Goal: Task Accomplishment & Management: Manage account settings

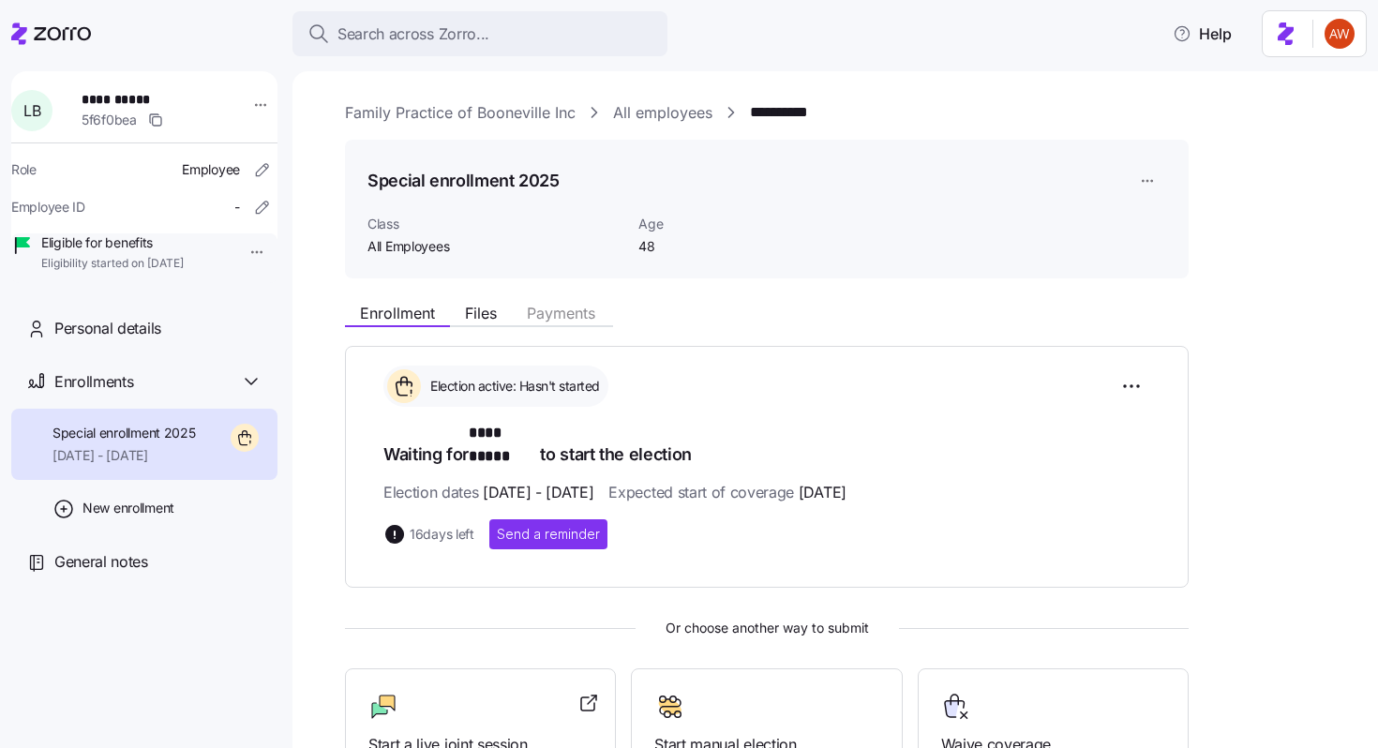
click at [657, 105] on link "All employees" at bounding box center [662, 112] width 99 height 23
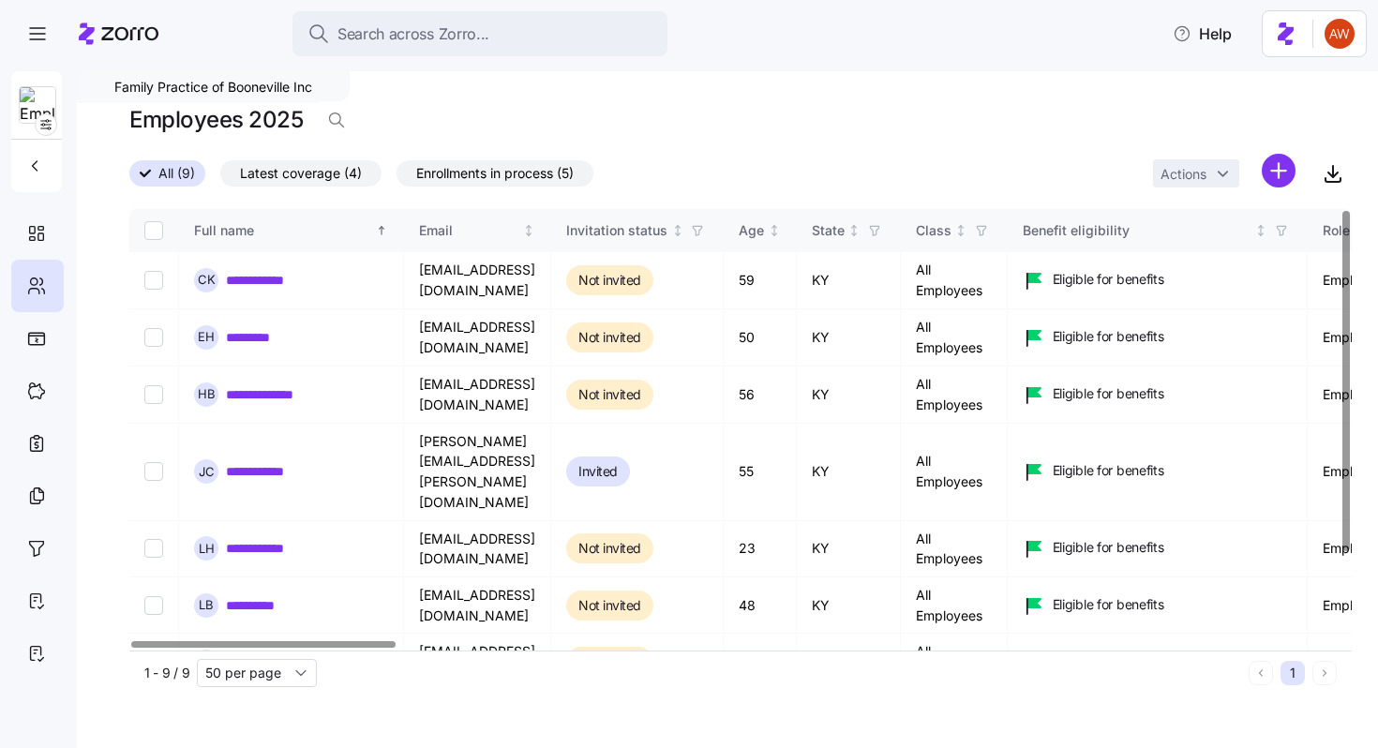
click at [300, 175] on span "Latest coverage (4)" at bounding box center [301, 173] width 122 height 24
click at [220, 178] on input "Latest coverage (4)" at bounding box center [220, 178] width 0 height 0
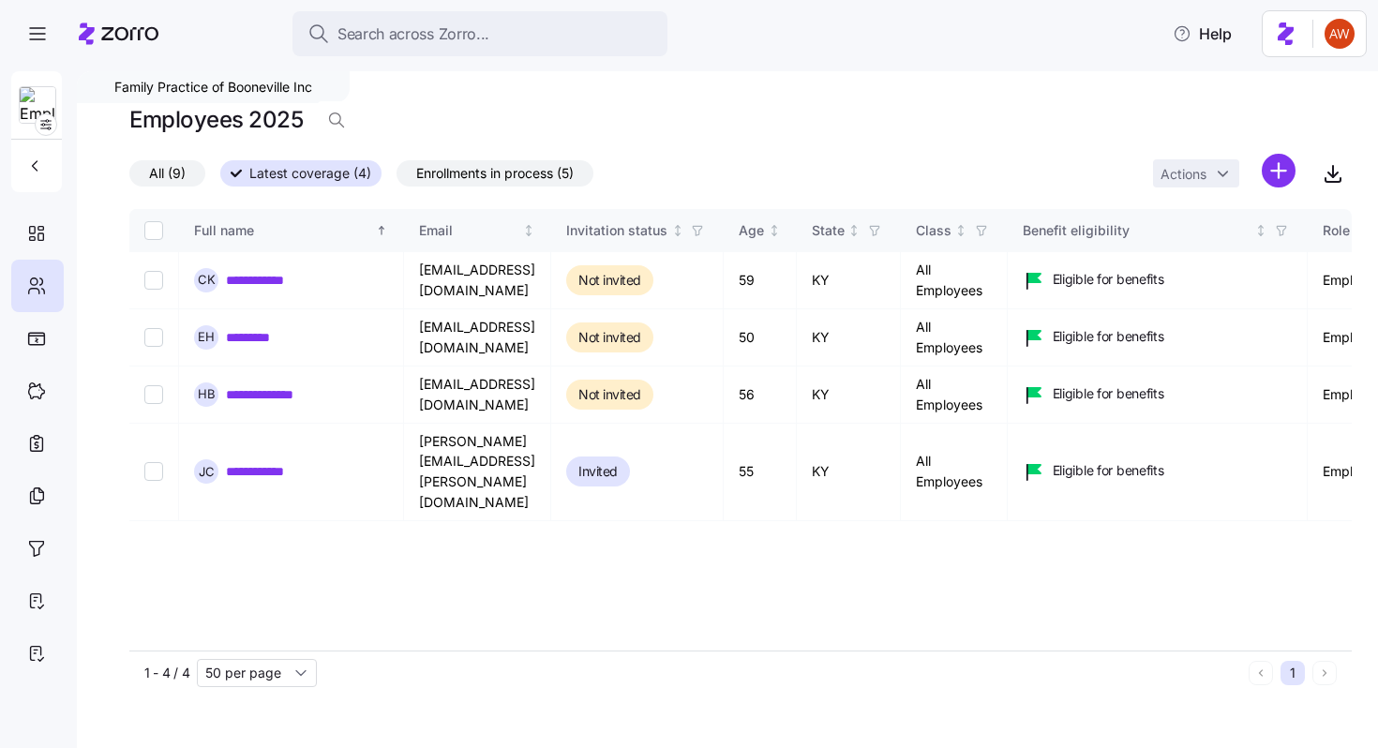
click at [184, 166] on span "All (9)" at bounding box center [167, 173] width 37 height 24
click at [129, 178] on input "All (9)" at bounding box center [129, 178] width 0 height 0
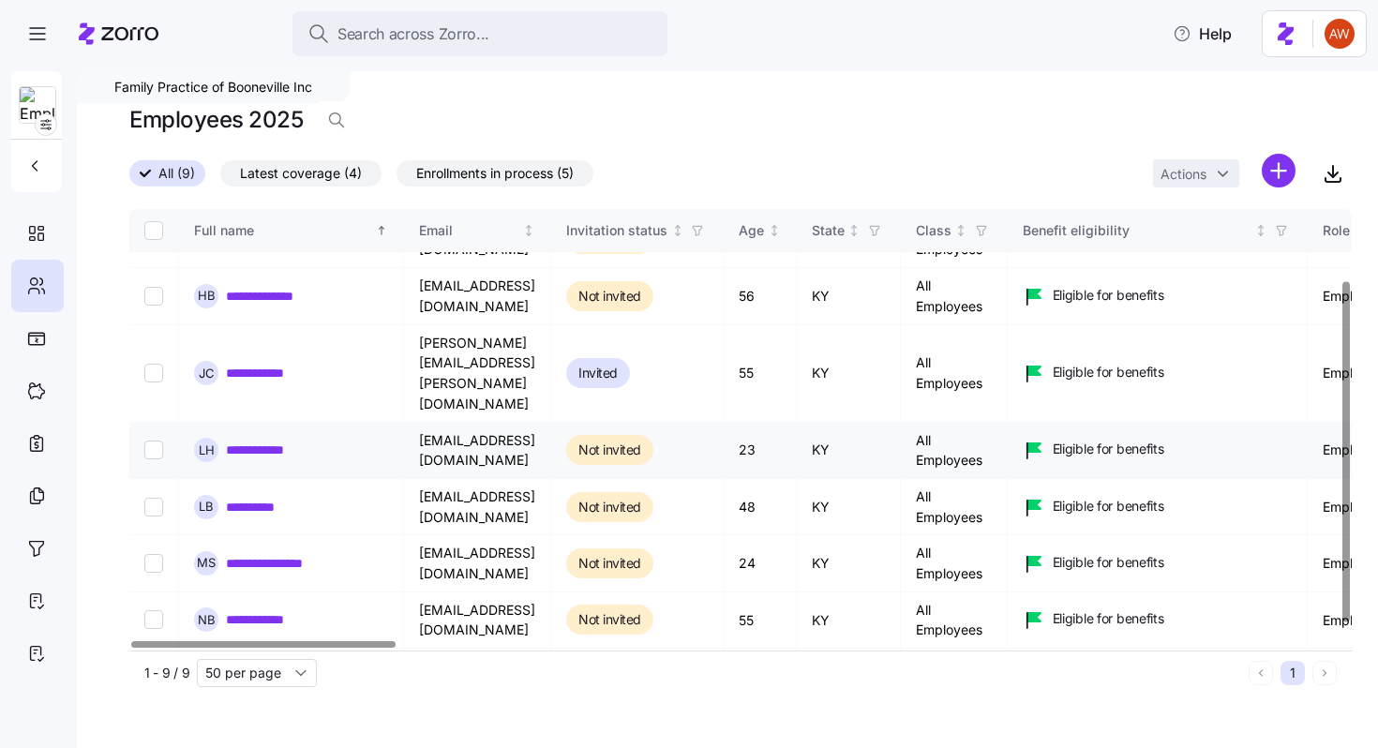
scroll to position [100, 0]
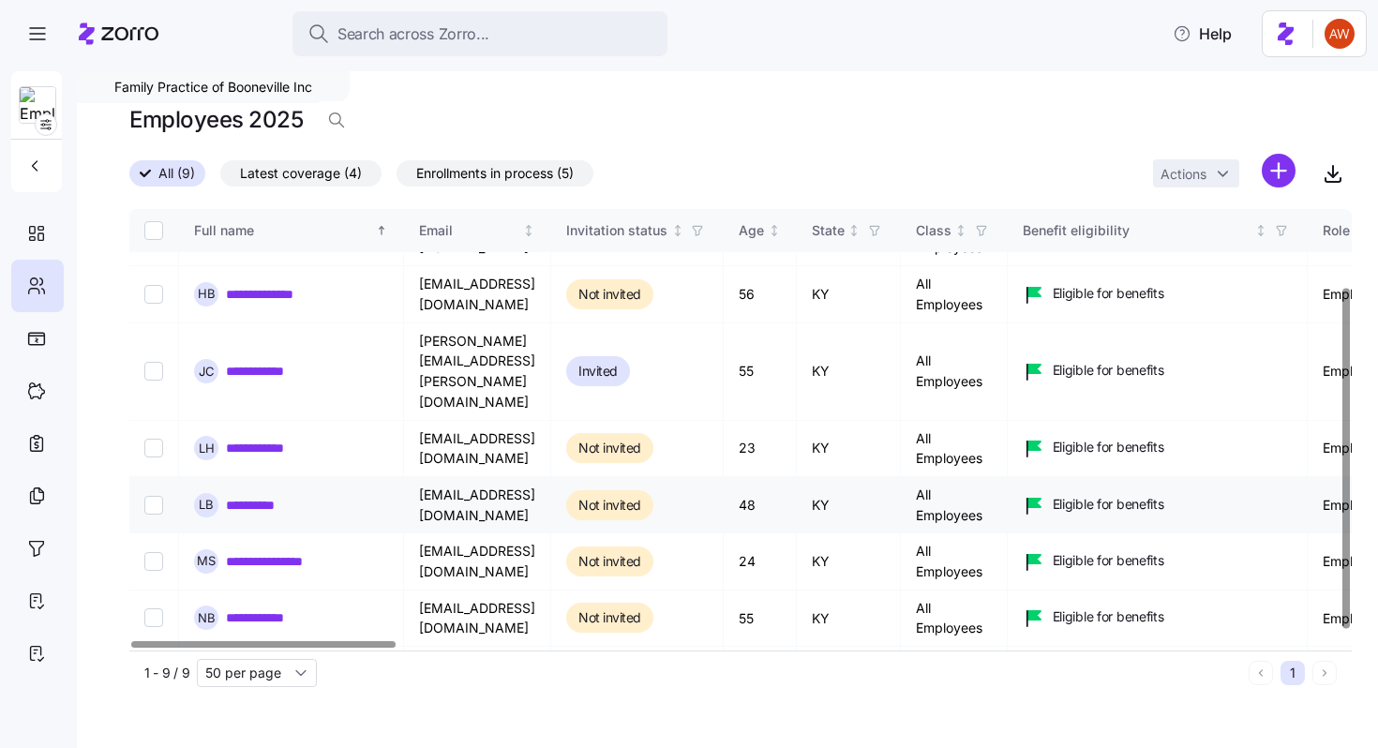
click at [256, 496] on link "**********" at bounding box center [258, 505] width 64 height 19
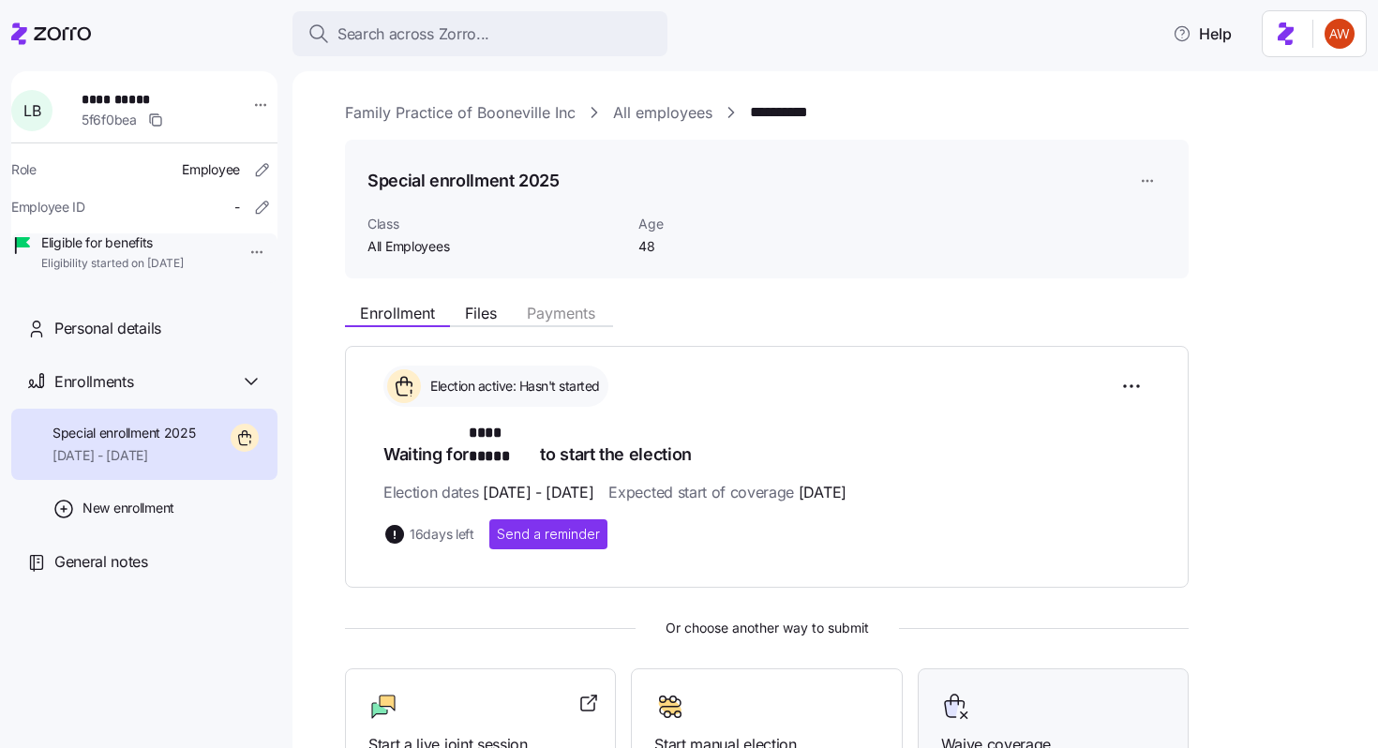
click at [958, 692] on icon at bounding box center [956, 707] width 30 height 30
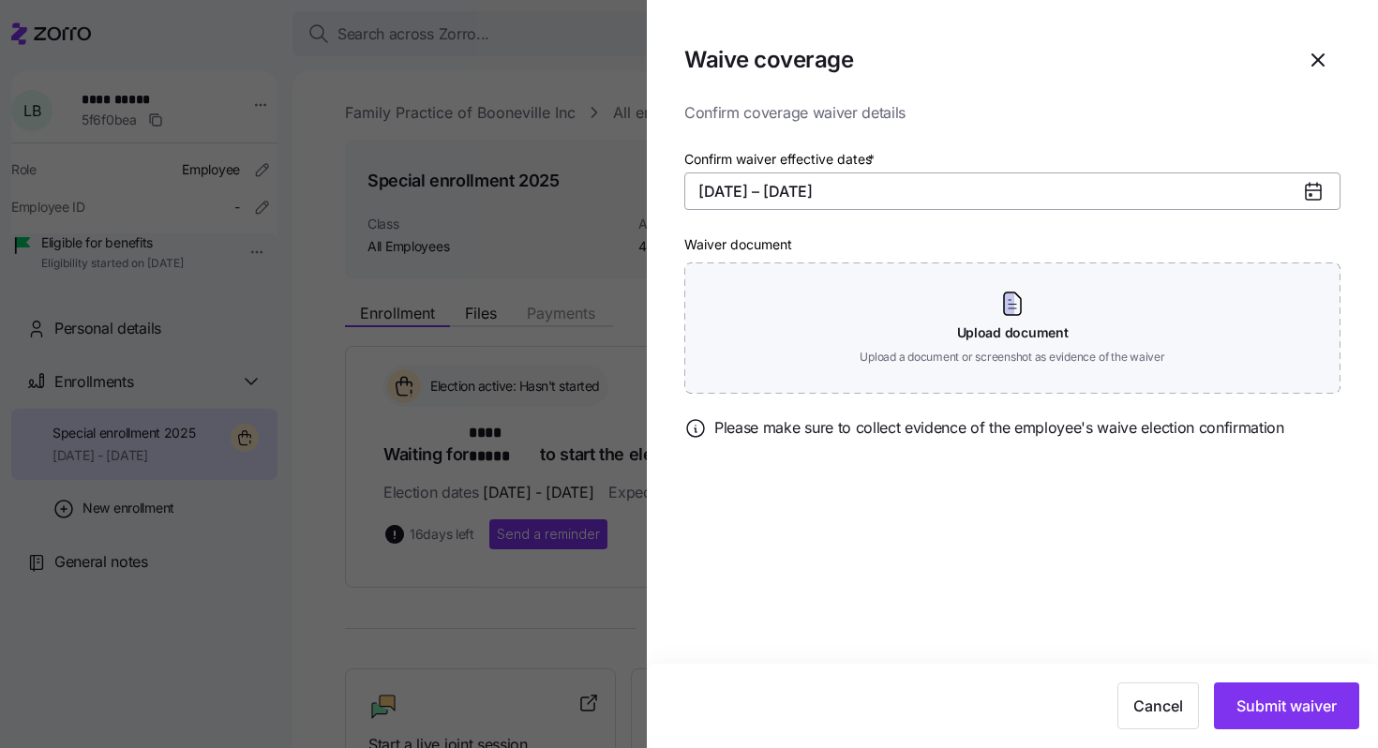
click at [811, 188] on button "11/01/2025 – 12/31/2025" at bounding box center [1012, 190] width 656 height 37
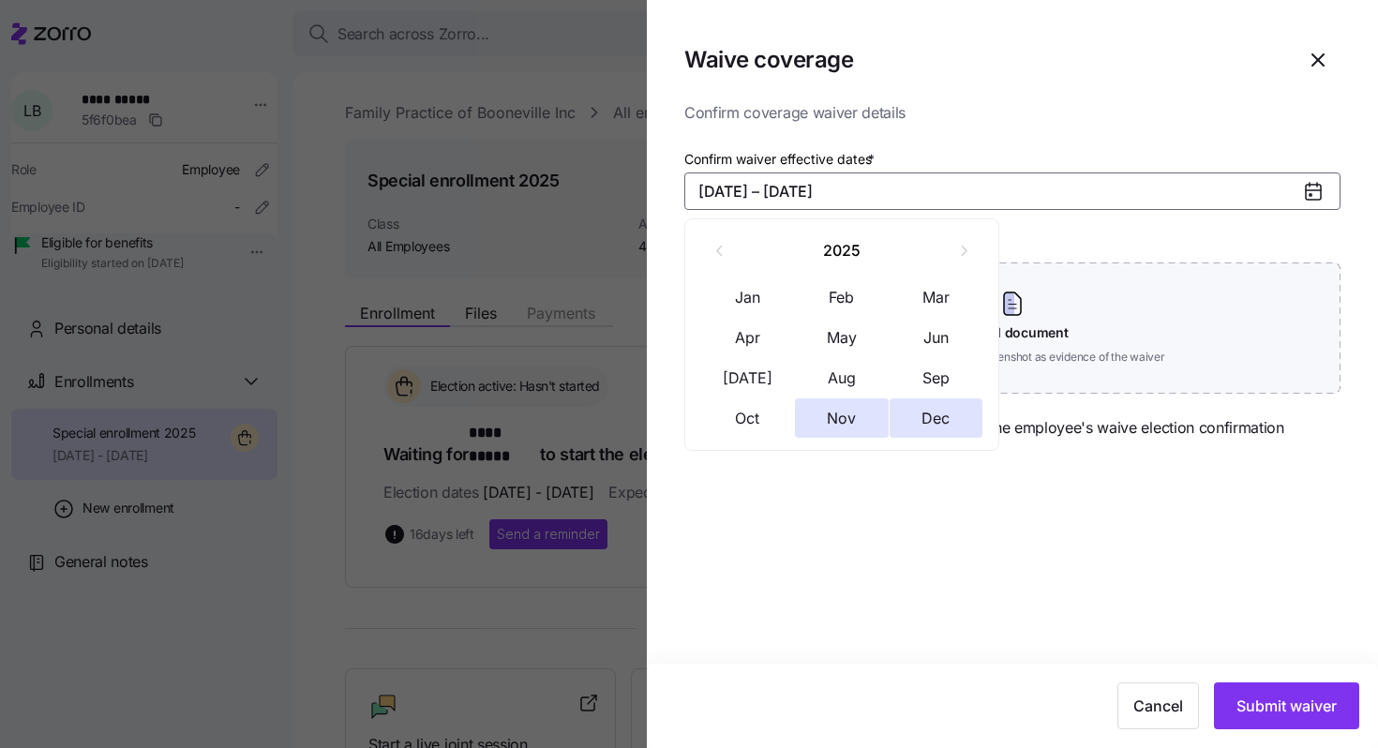
click at [738, 197] on button "11/01/2025 – 12/31/2025" at bounding box center [1012, 190] width 656 height 37
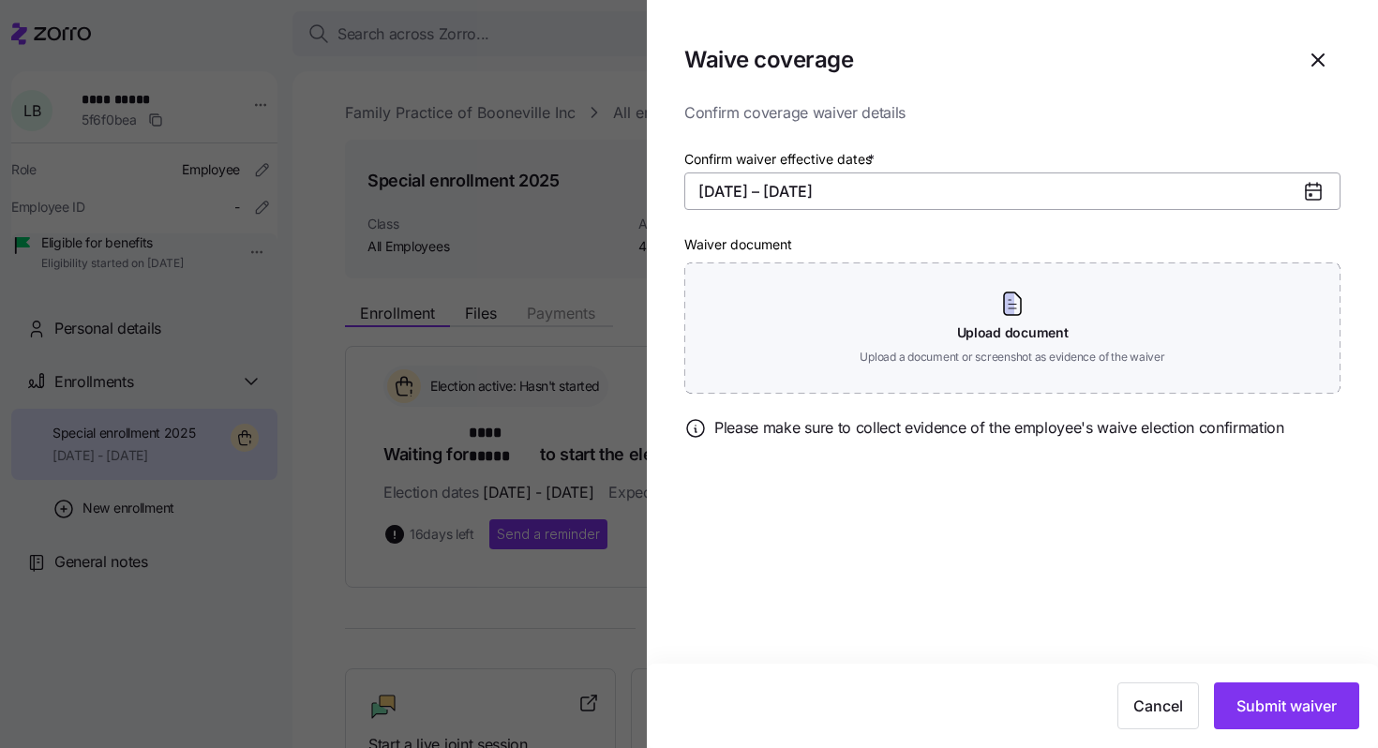
click at [738, 197] on button "11/01/2025 – 12/31/2025" at bounding box center [1012, 190] width 656 height 37
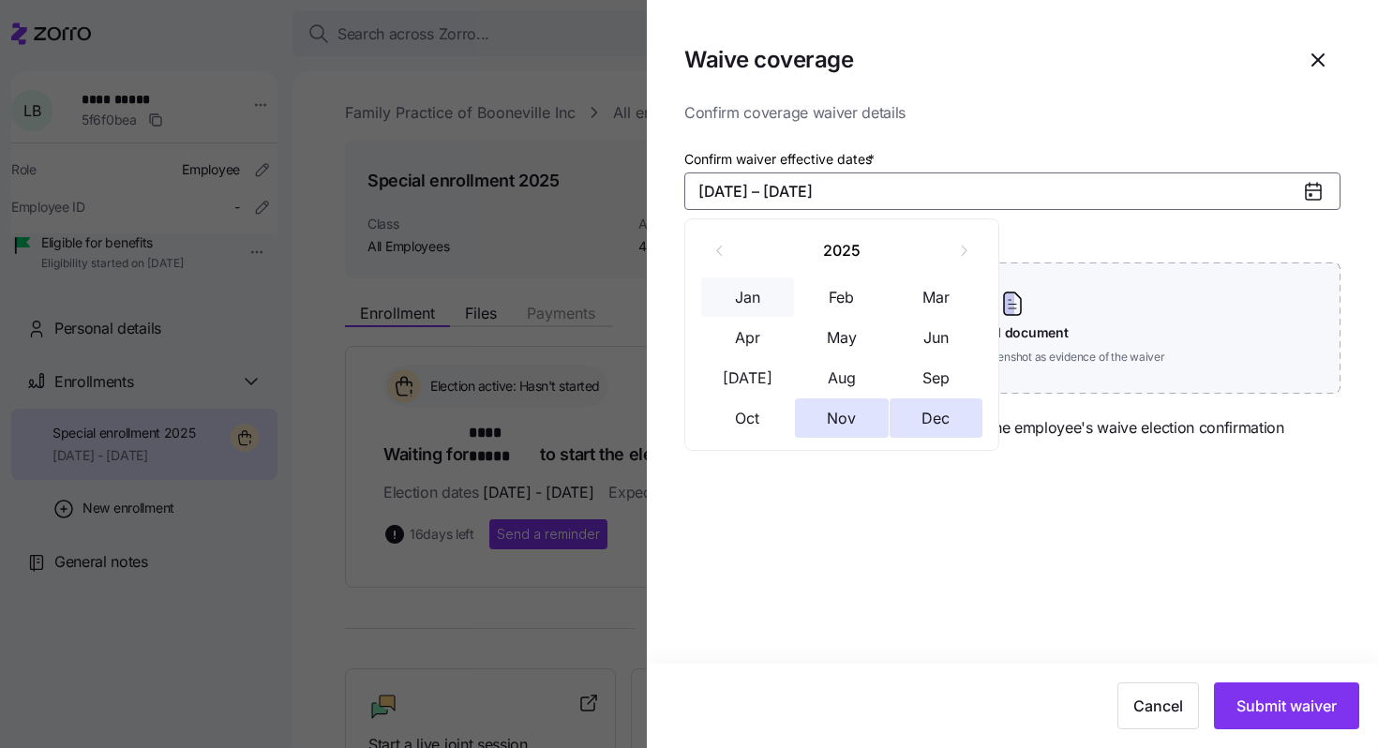
click at [764, 302] on button "Jan" at bounding box center [748, 296] width 94 height 39
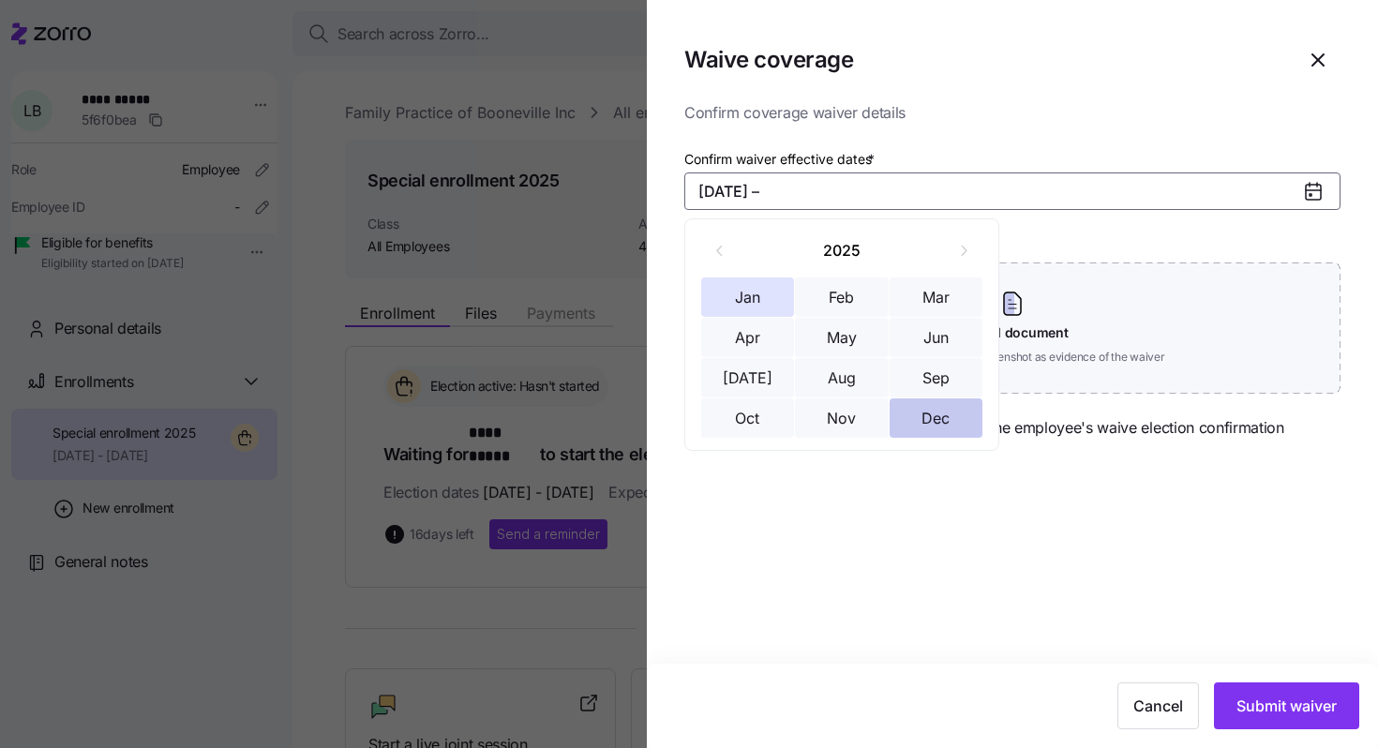
click at [932, 413] on button "Dec" at bounding box center [936, 417] width 94 height 39
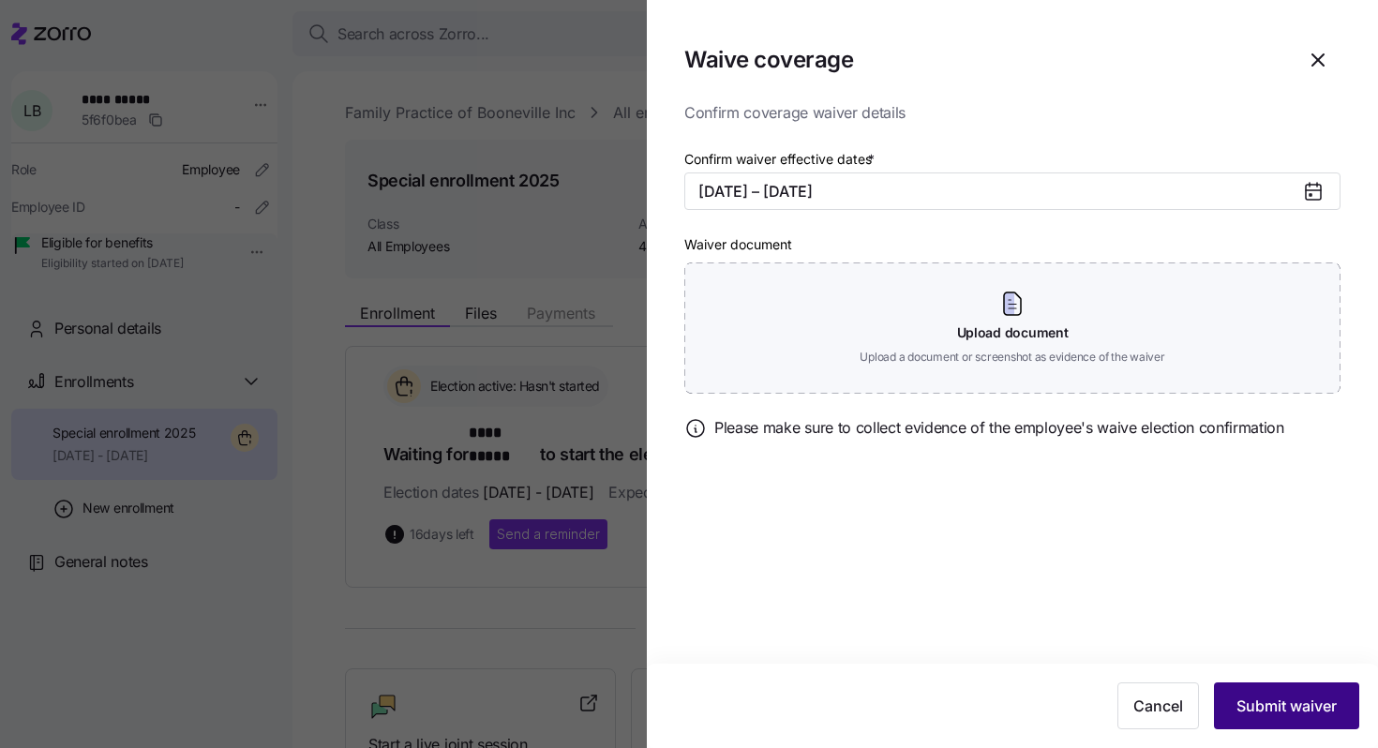
click at [1258, 722] on button "Submit waiver" at bounding box center [1286, 705] width 145 height 47
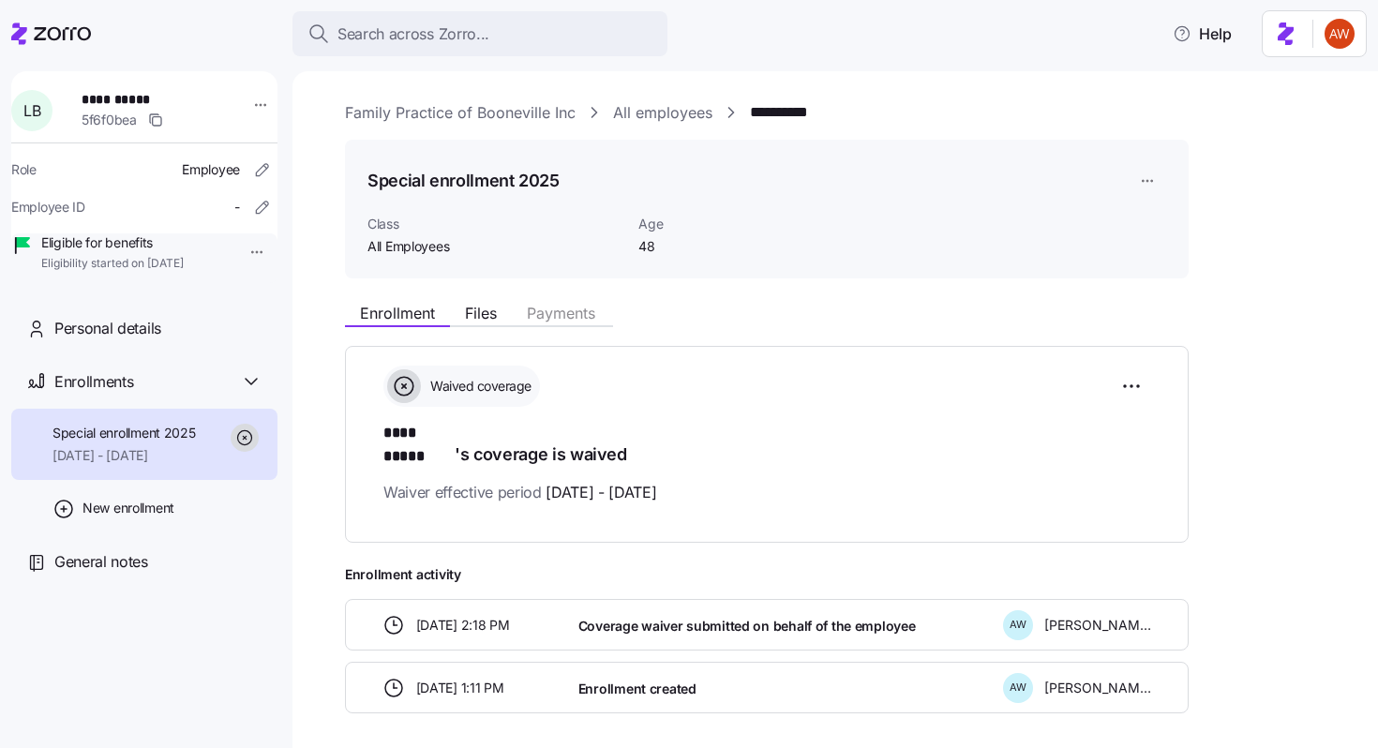
click at [630, 118] on link "All employees" at bounding box center [662, 112] width 99 height 23
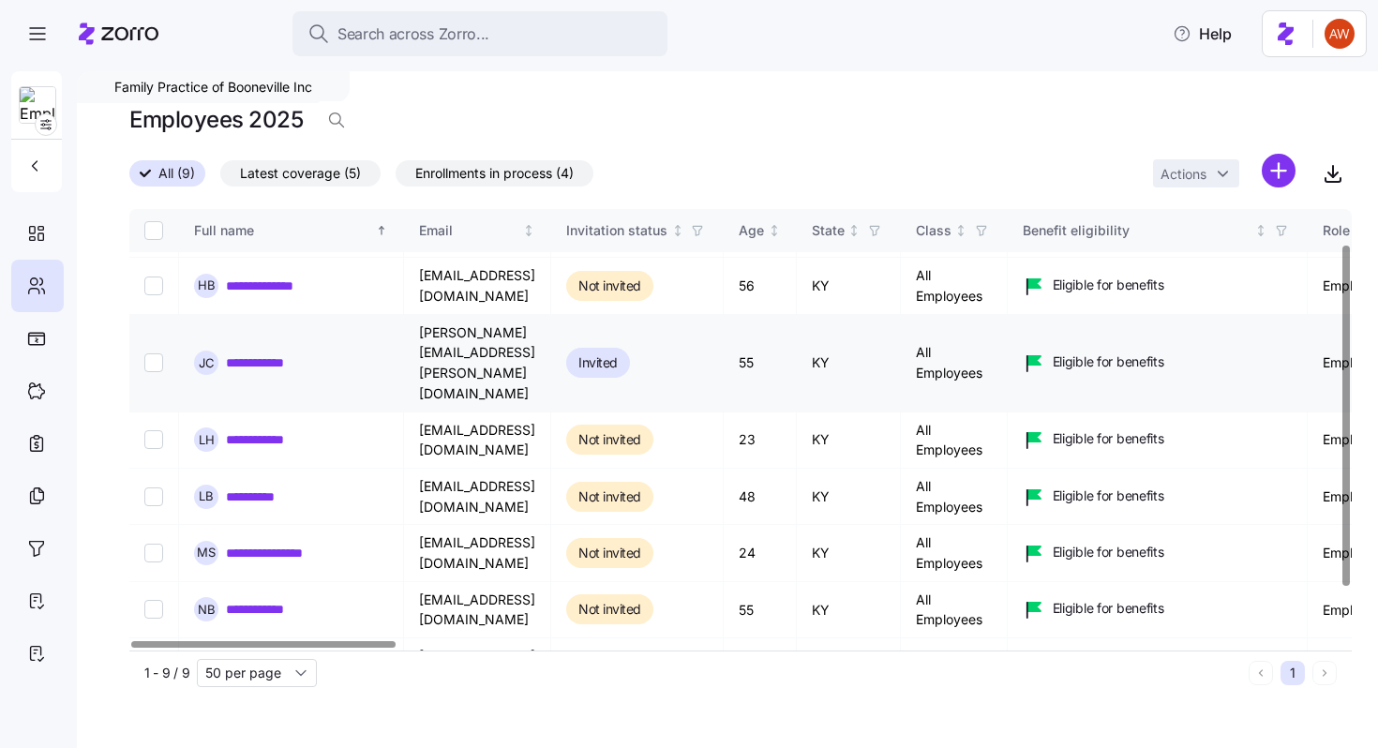
scroll to position [112, 0]
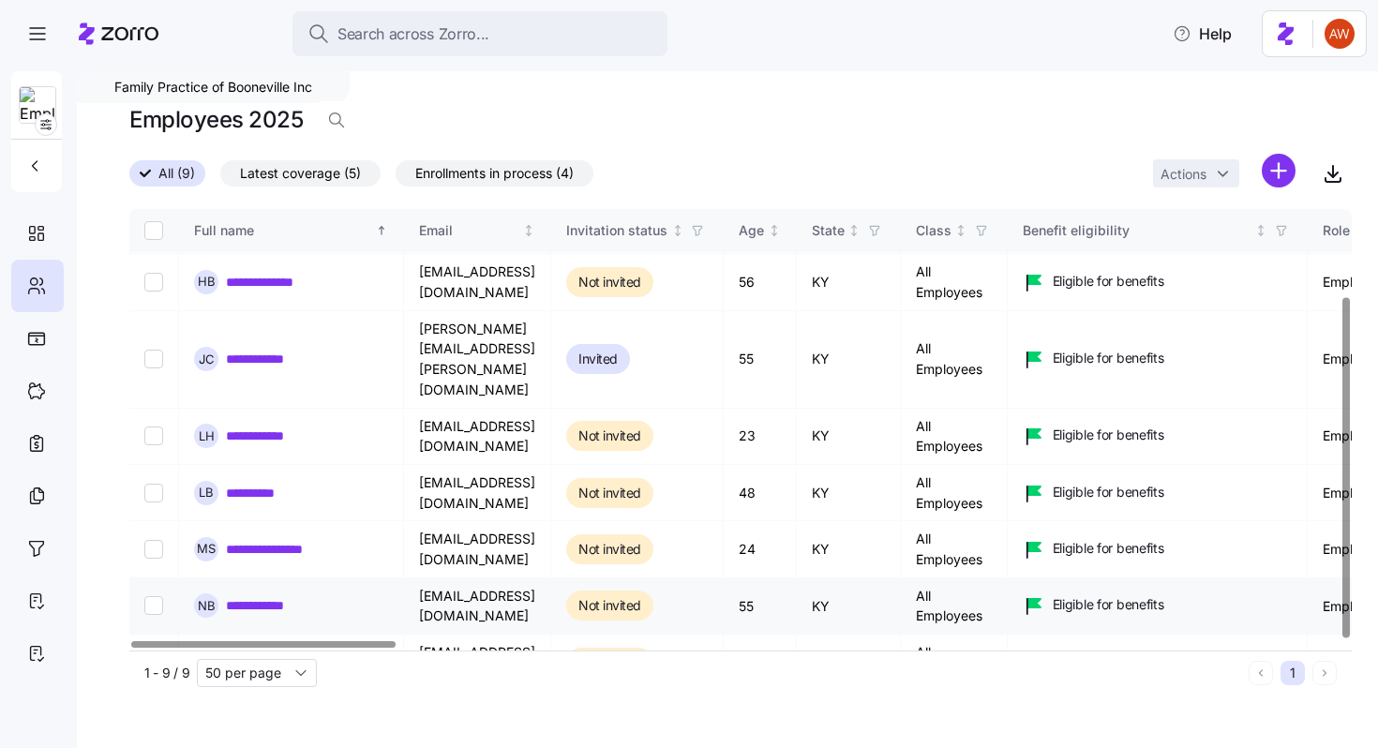
click at [273, 596] on link "**********" at bounding box center [267, 605] width 82 height 19
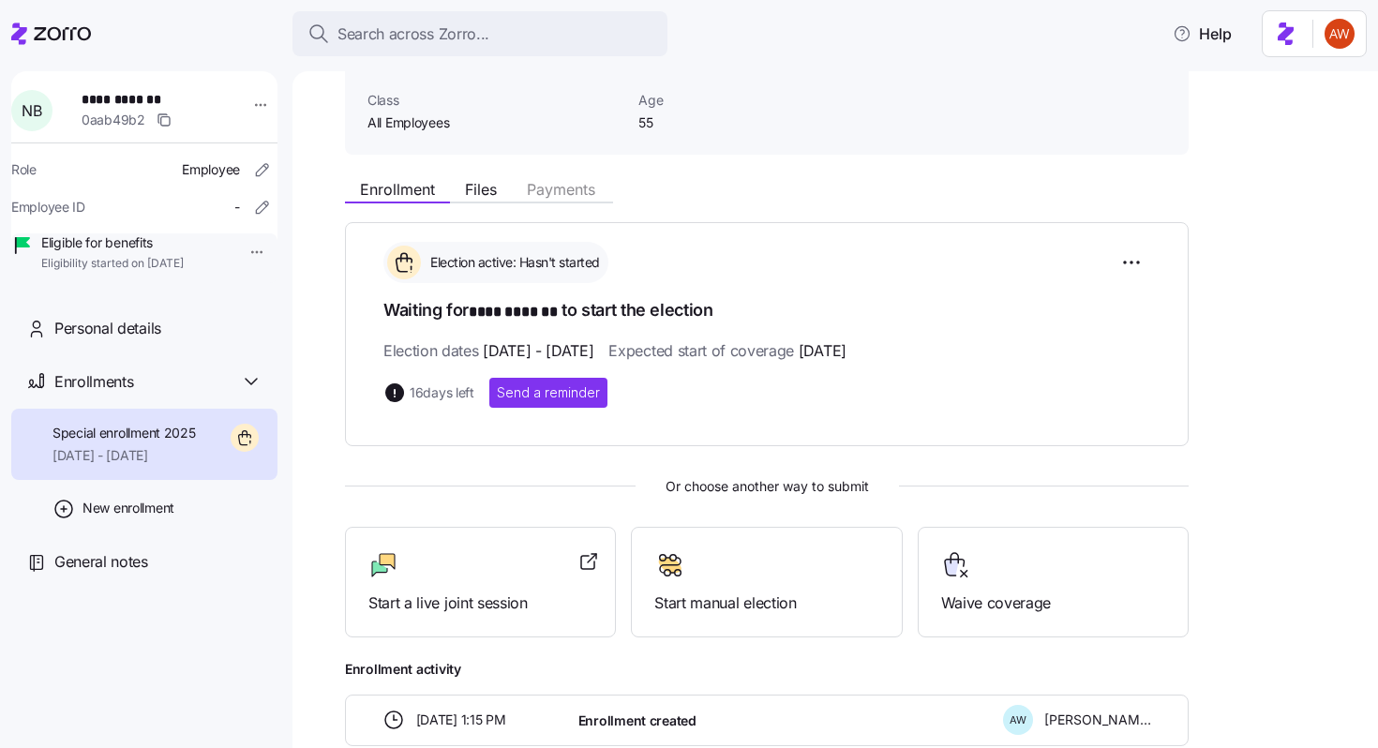
scroll to position [154, 0]
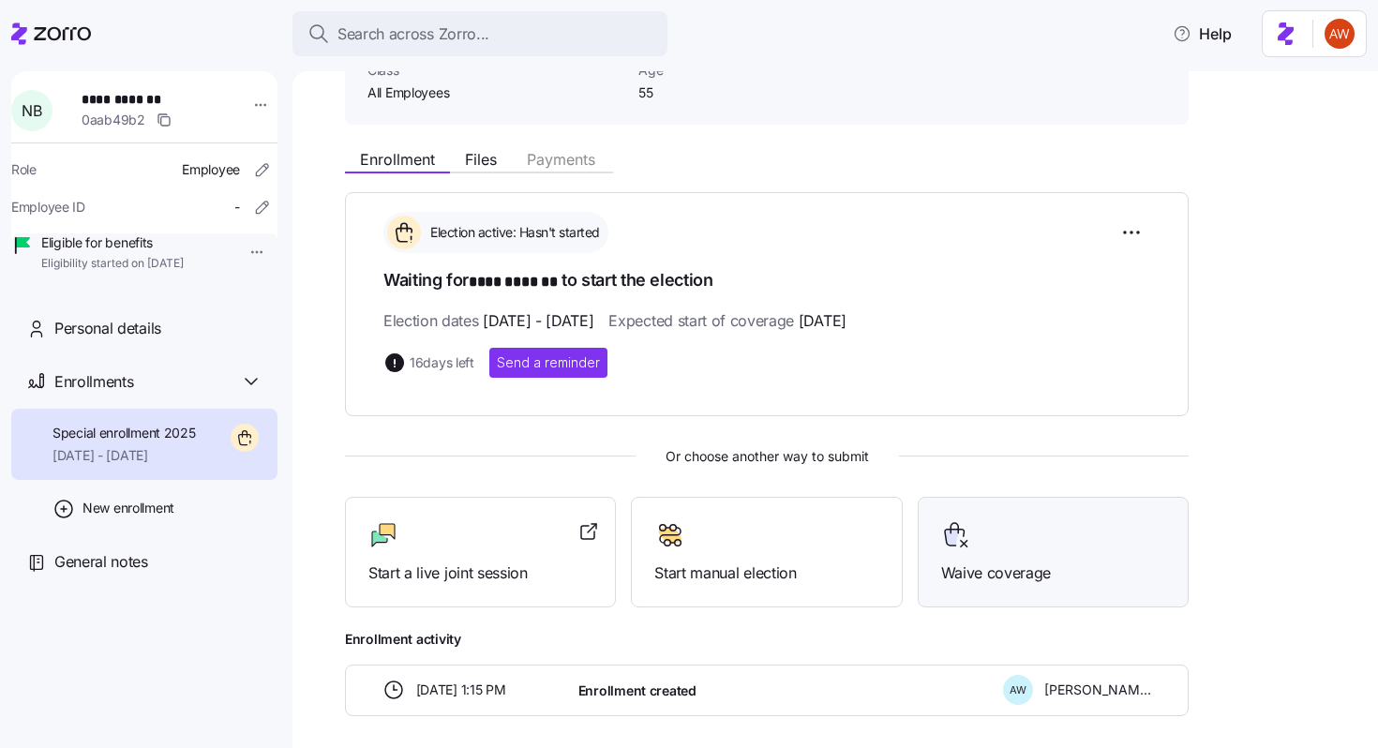
click at [974, 548] on div "Waive coverage" at bounding box center [1053, 552] width 224 height 65
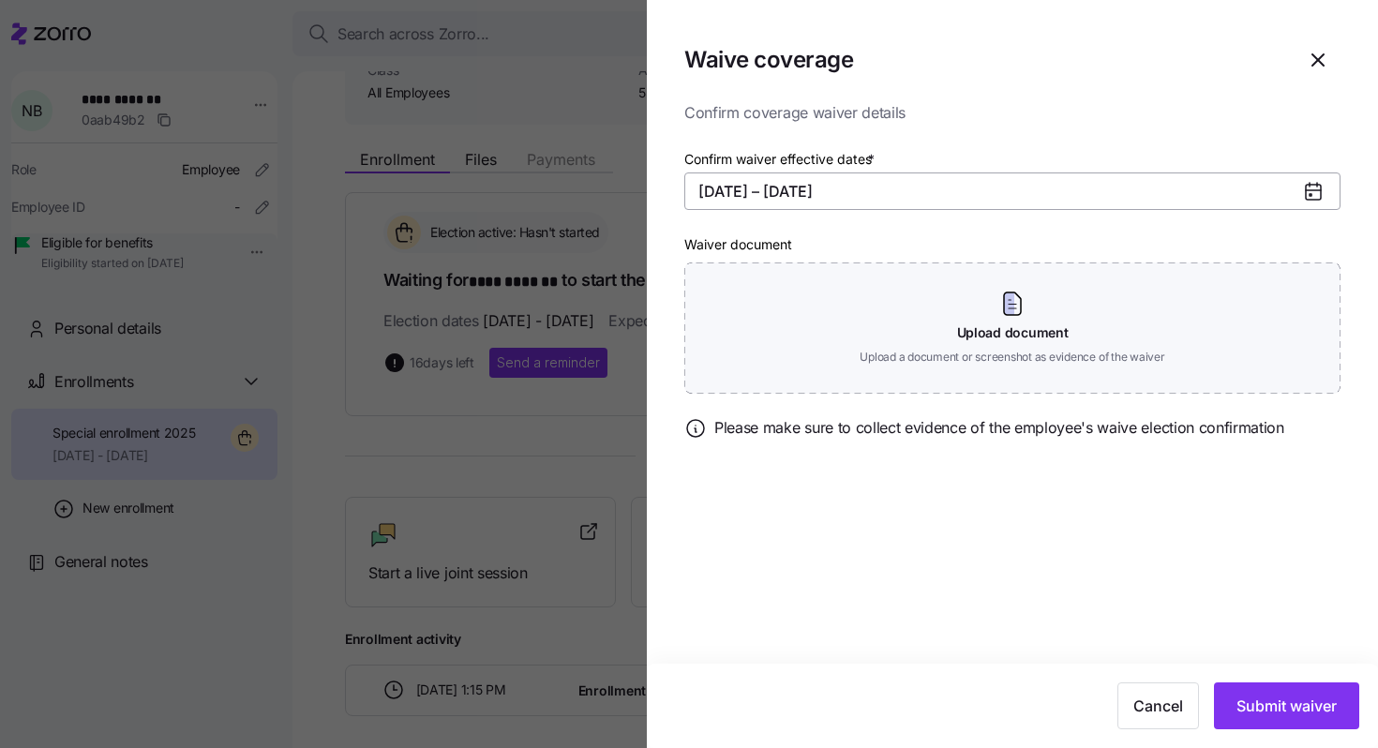
click at [723, 197] on button "11/01/2025 – 12/31/2025" at bounding box center [1012, 190] width 656 height 37
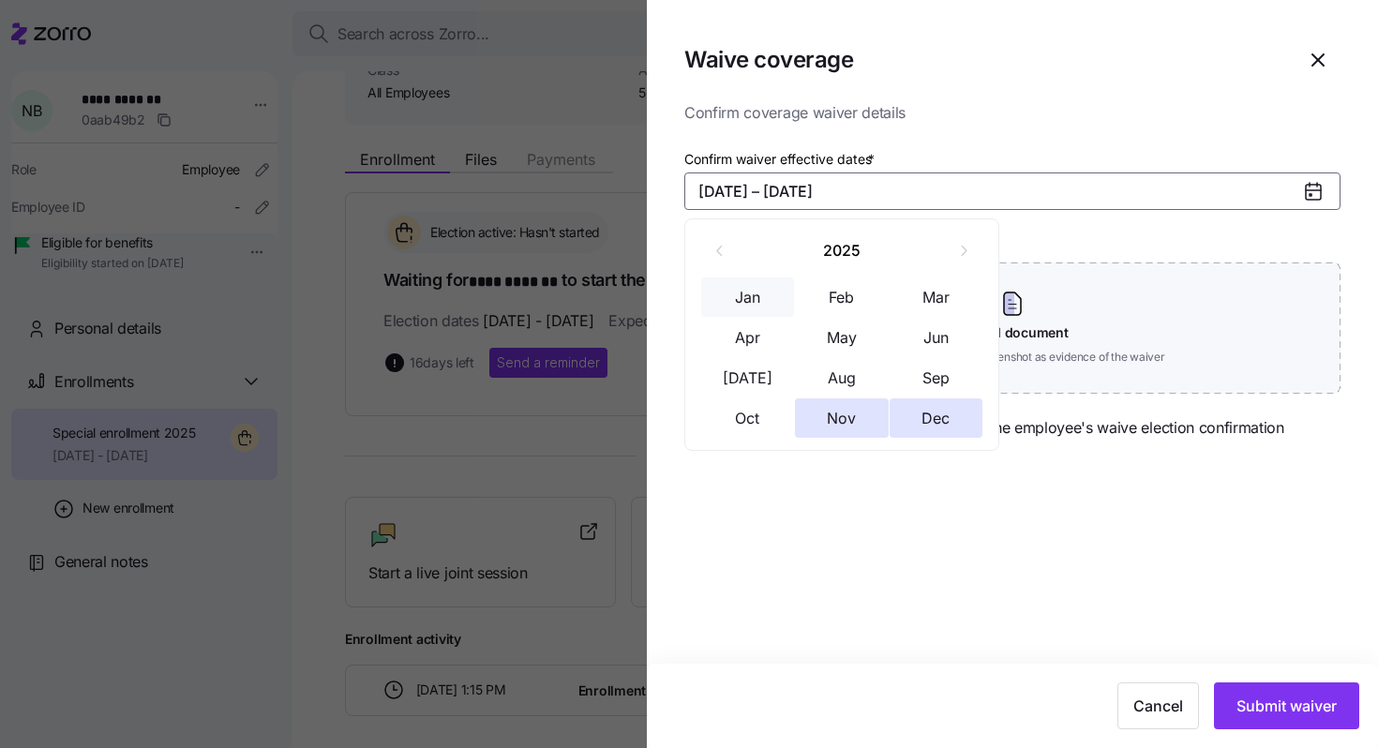
click at [753, 287] on button "Jan" at bounding box center [748, 296] width 94 height 39
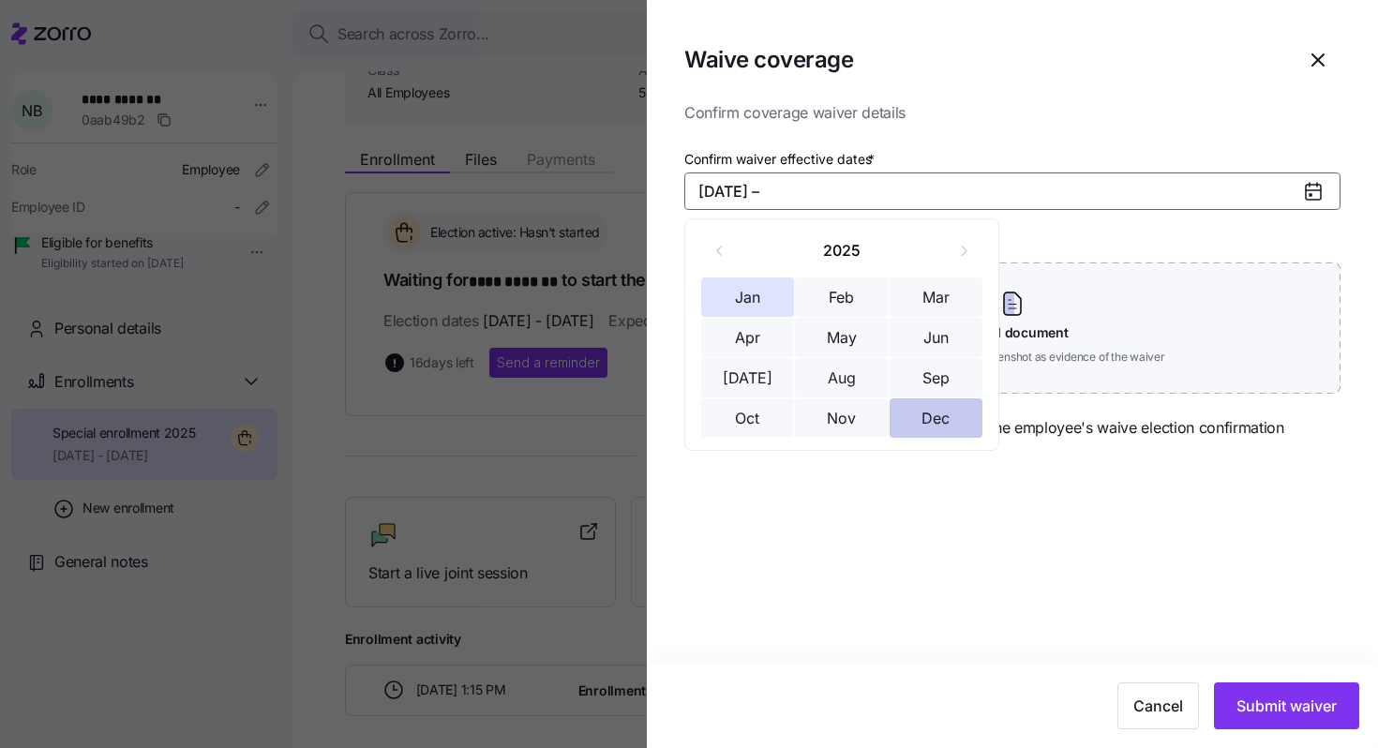
click at [935, 419] on button "Dec" at bounding box center [936, 417] width 94 height 39
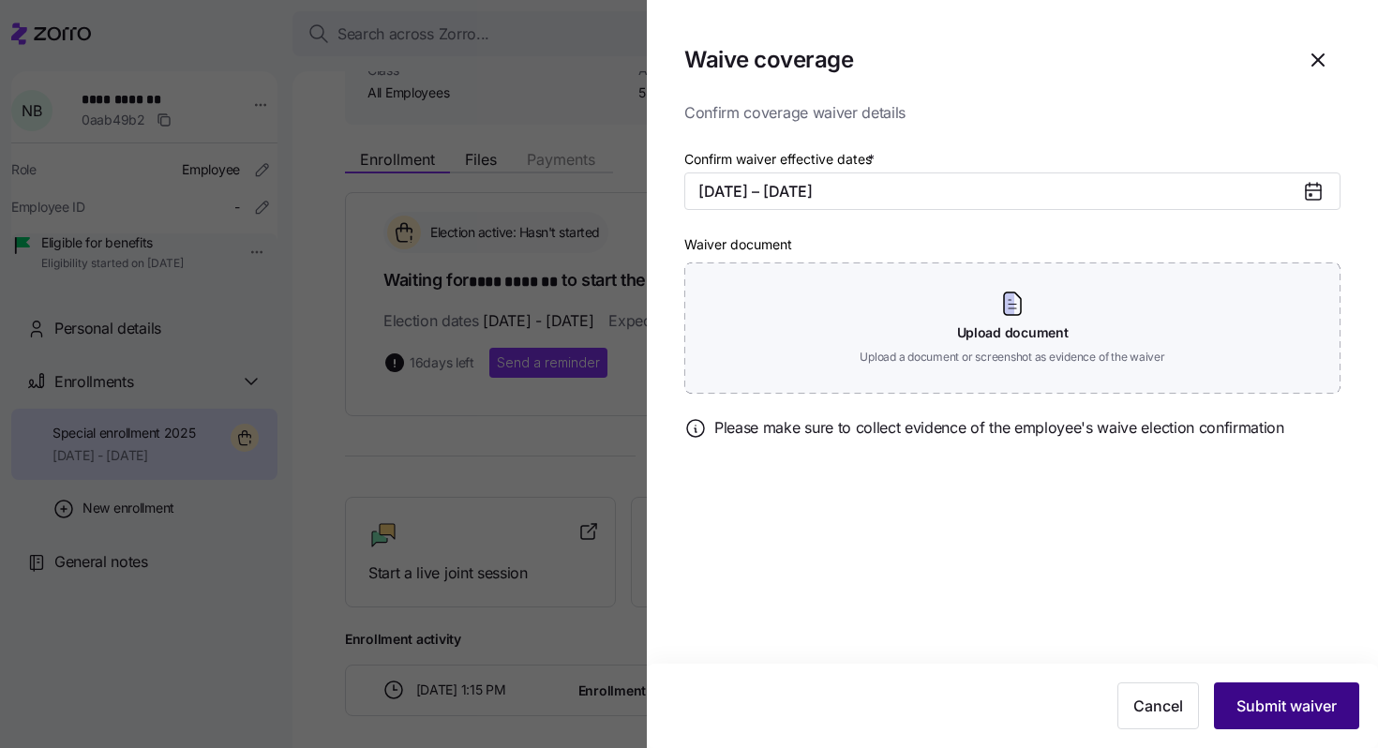
click at [1252, 701] on span "Submit waiver" at bounding box center [1286, 705] width 100 height 22
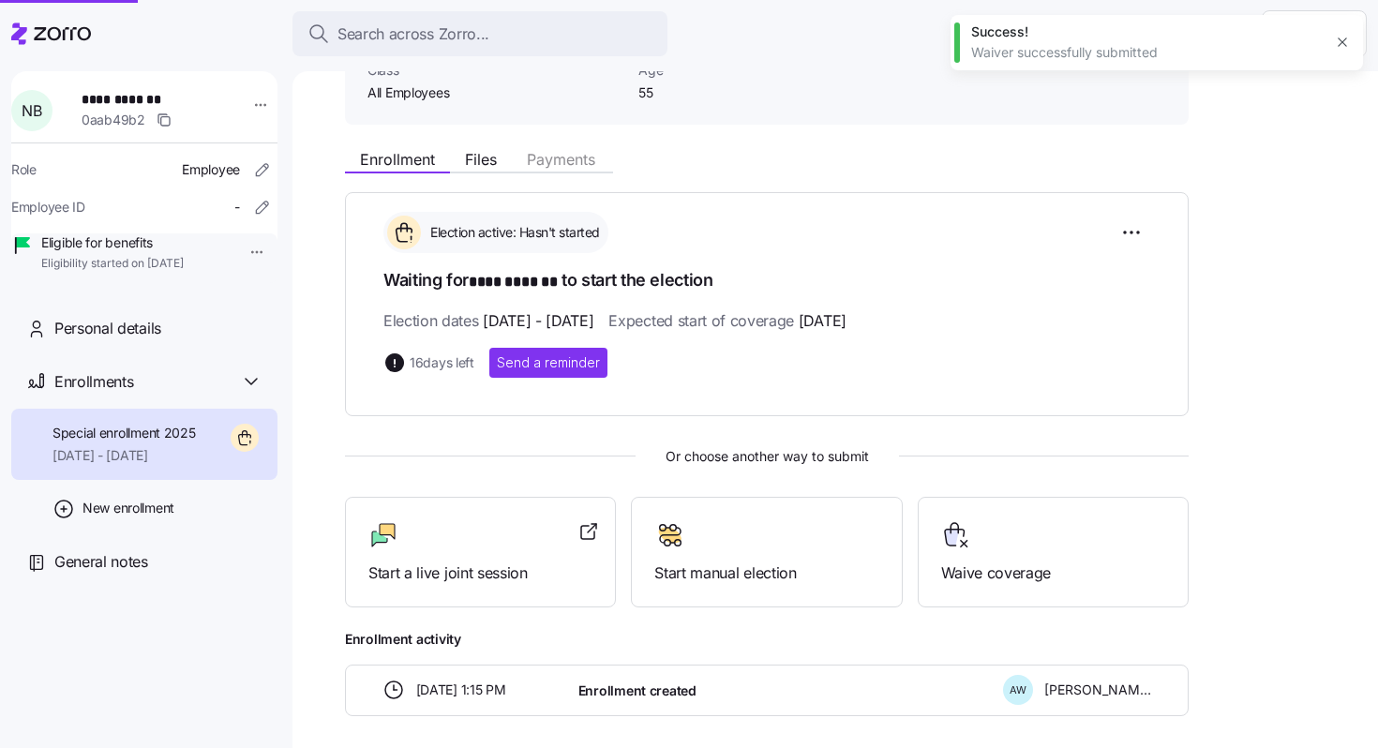
scroll to position [58, 0]
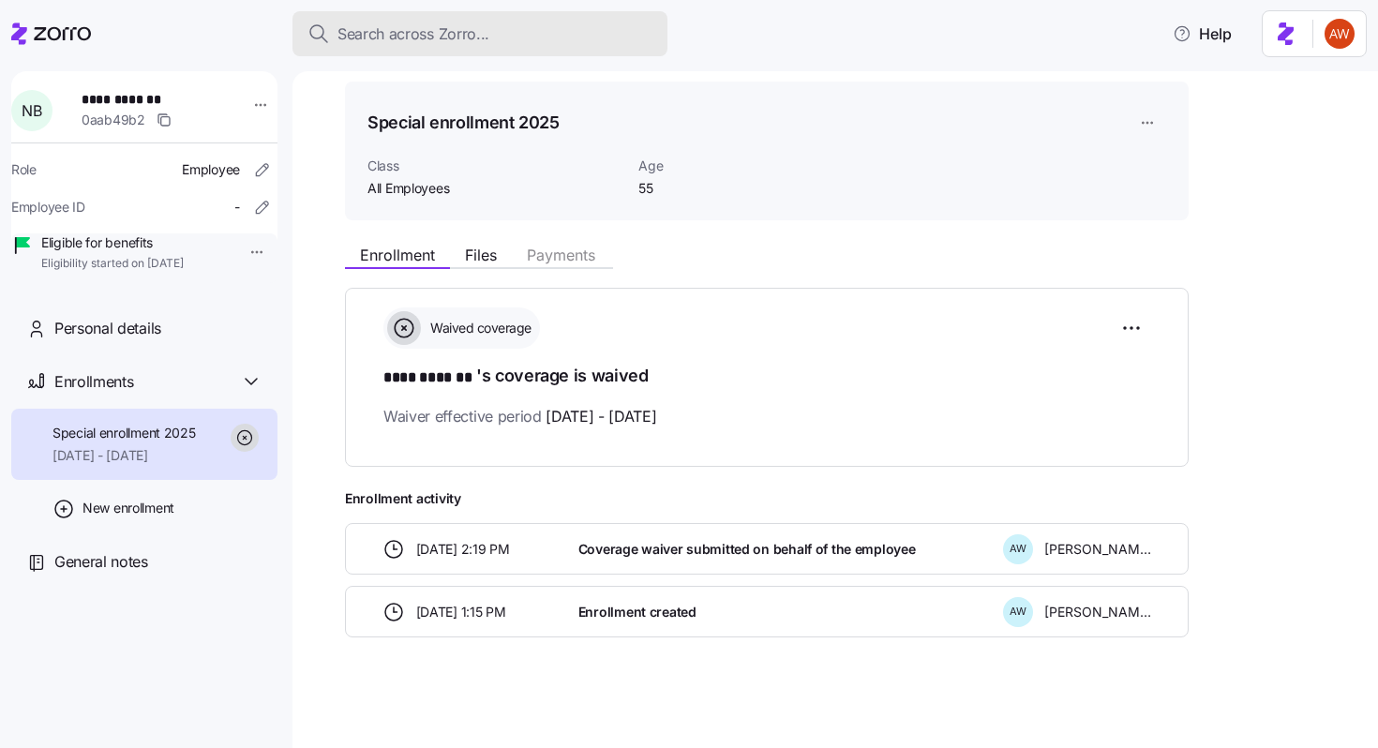
click at [429, 24] on span "Search across Zorro..." at bounding box center [413, 33] width 152 height 23
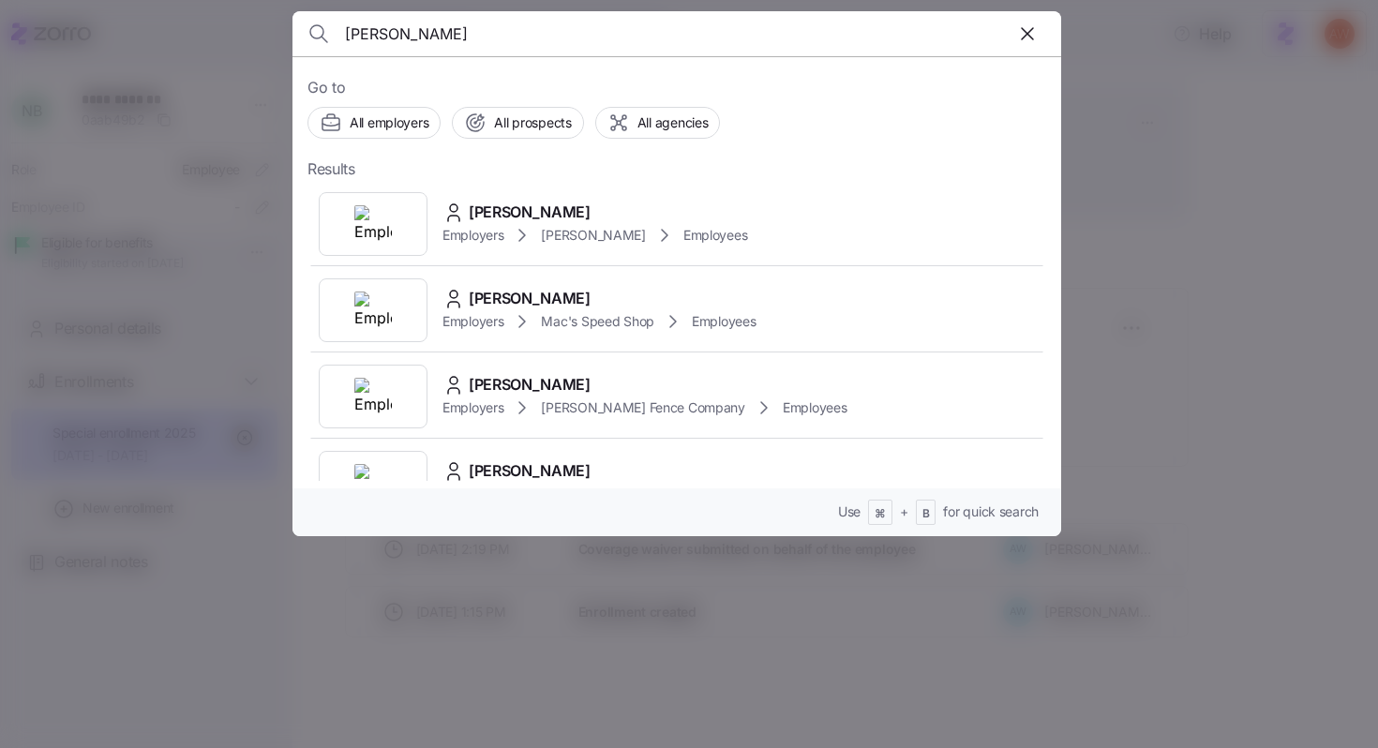
type input "courtney dun"
click at [246, 96] on div at bounding box center [689, 374] width 1378 height 748
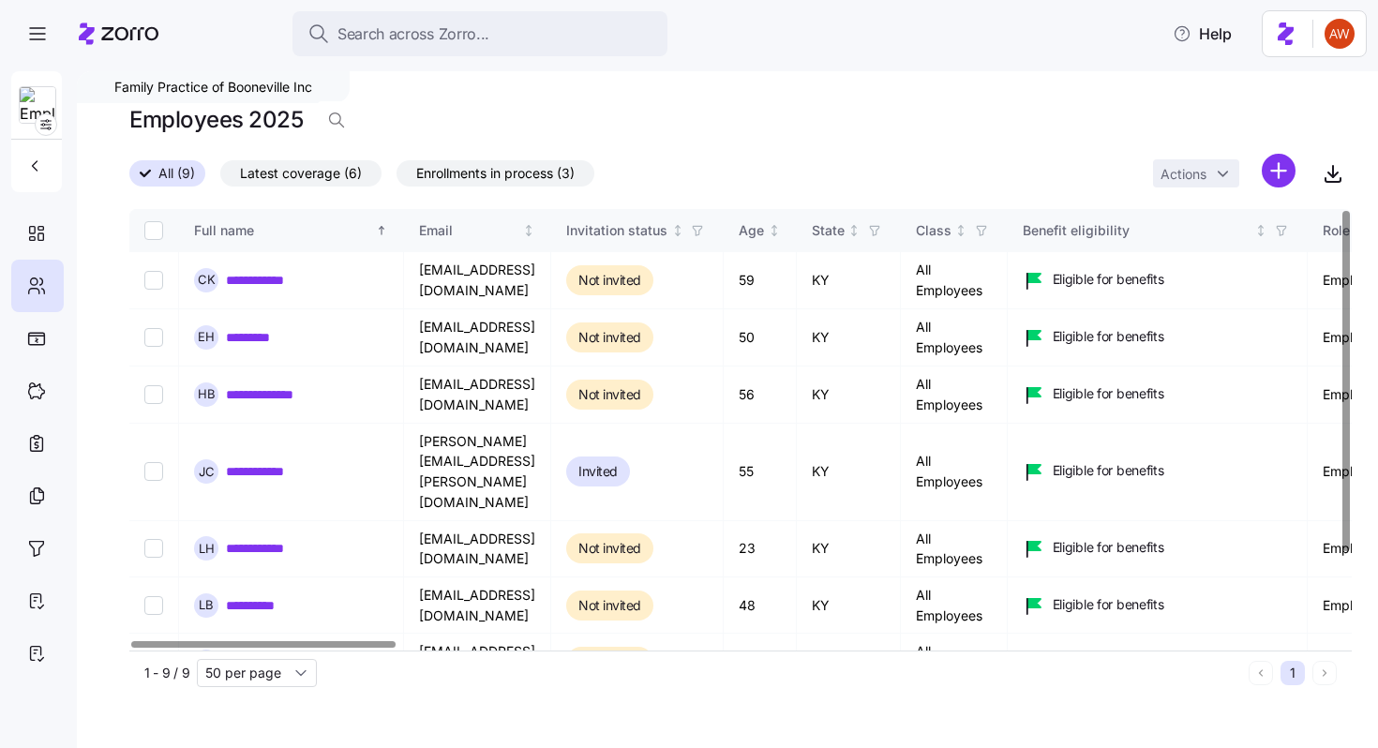
click at [328, 186] on label "Latest coverage (6)" at bounding box center [300, 173] width 161 height 26
click at [220, 178] on input "Latest coverage (6)" at bounding box center [220, 178] width 0 height 0
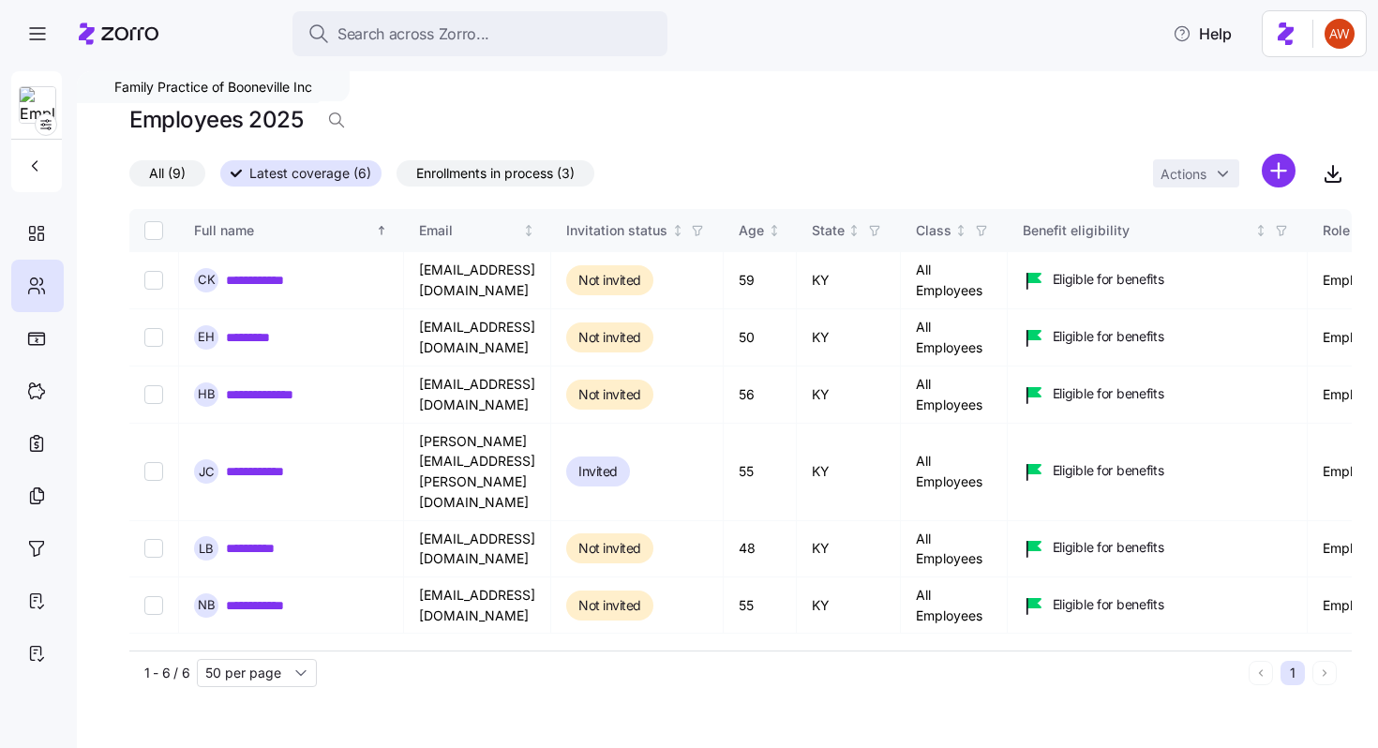
click at [183, 163] on span "All (9)" at bounding box center [167, 173] width 37 height 24
click at [129, 178] on input "All (9)" at bounding box center [129, 178] width 0 height 0
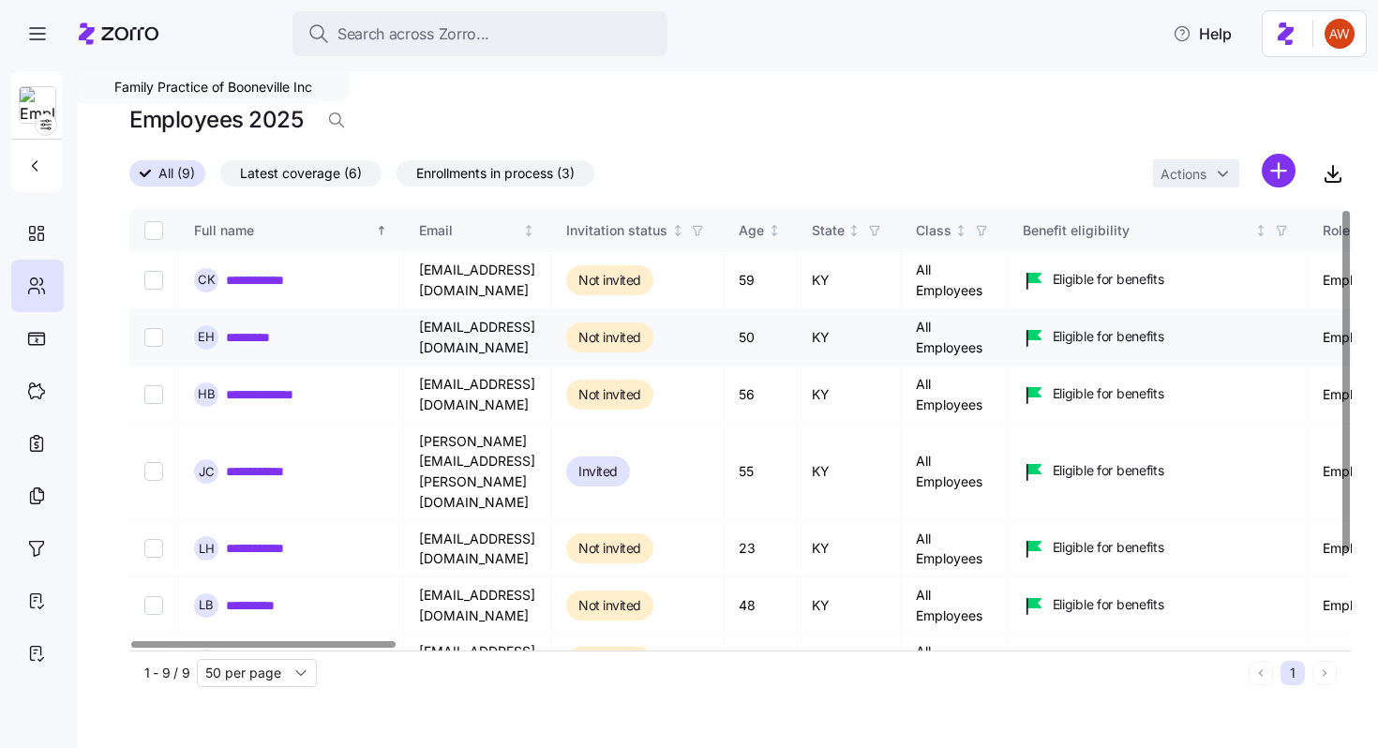
scroll to position [35, 0]
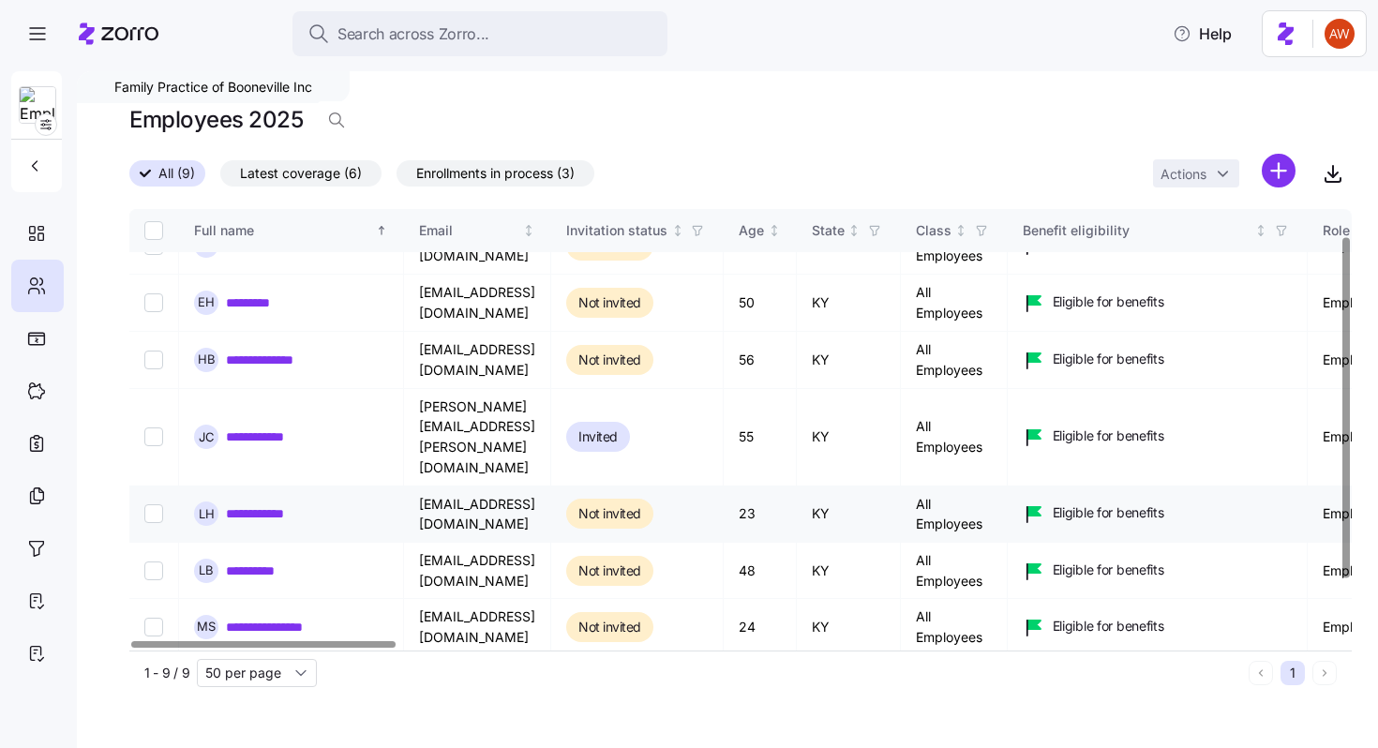
click at [276, 504] on link "**********" at bounding box center [268, 513] width 84 height 19
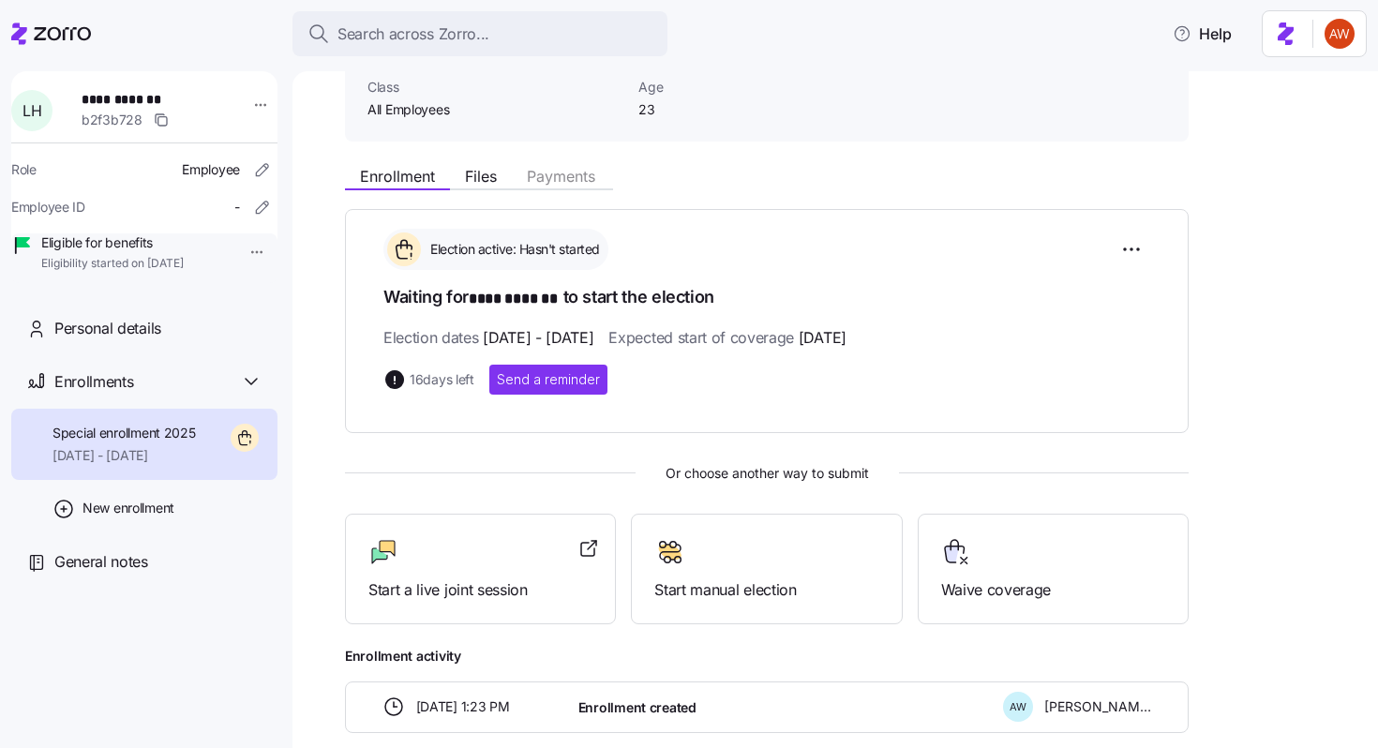
scroll to position [138, 0]
click at [963, 570] on div "Waive coverage" at bounding box center [1053, 568] width 224 height 65
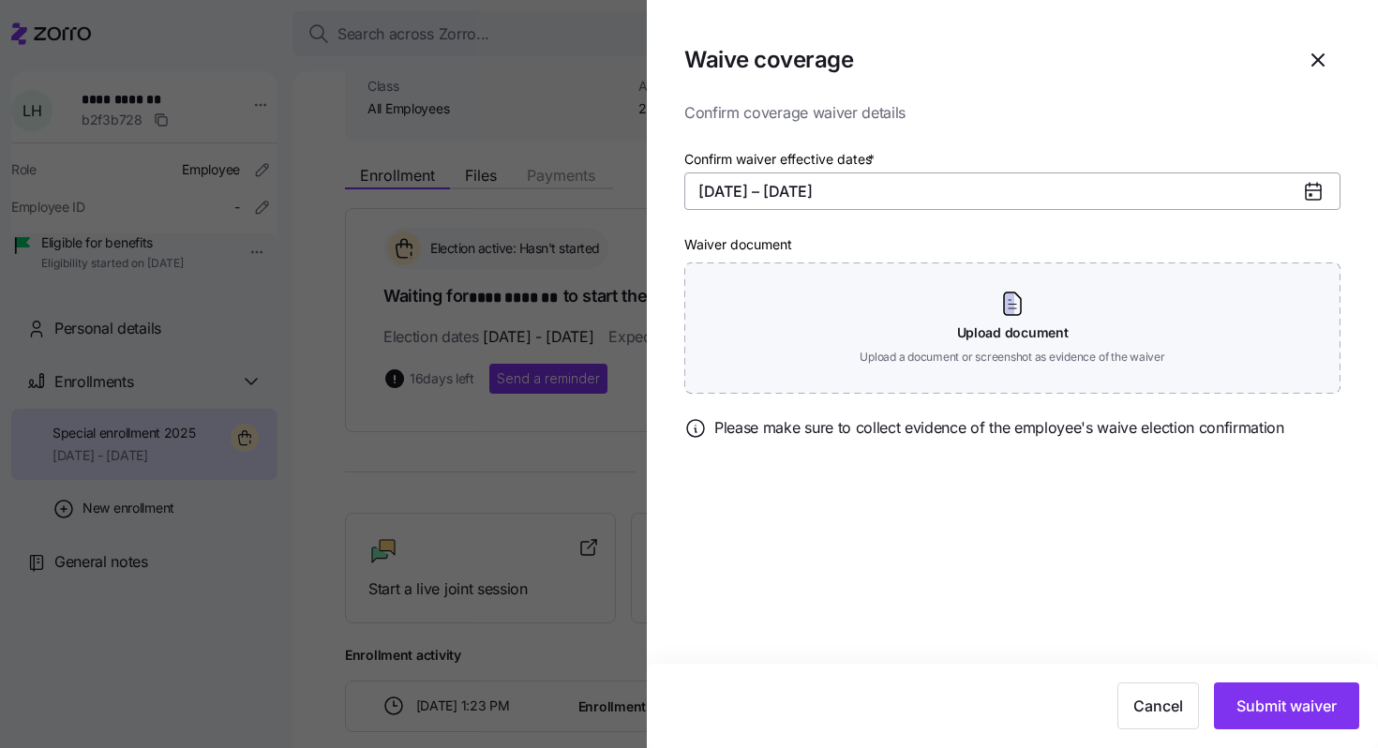
click at [788, 193] on button "11/01/2025 – 12/31/2025" at bounding box center [1012, 190] width 656 height 37
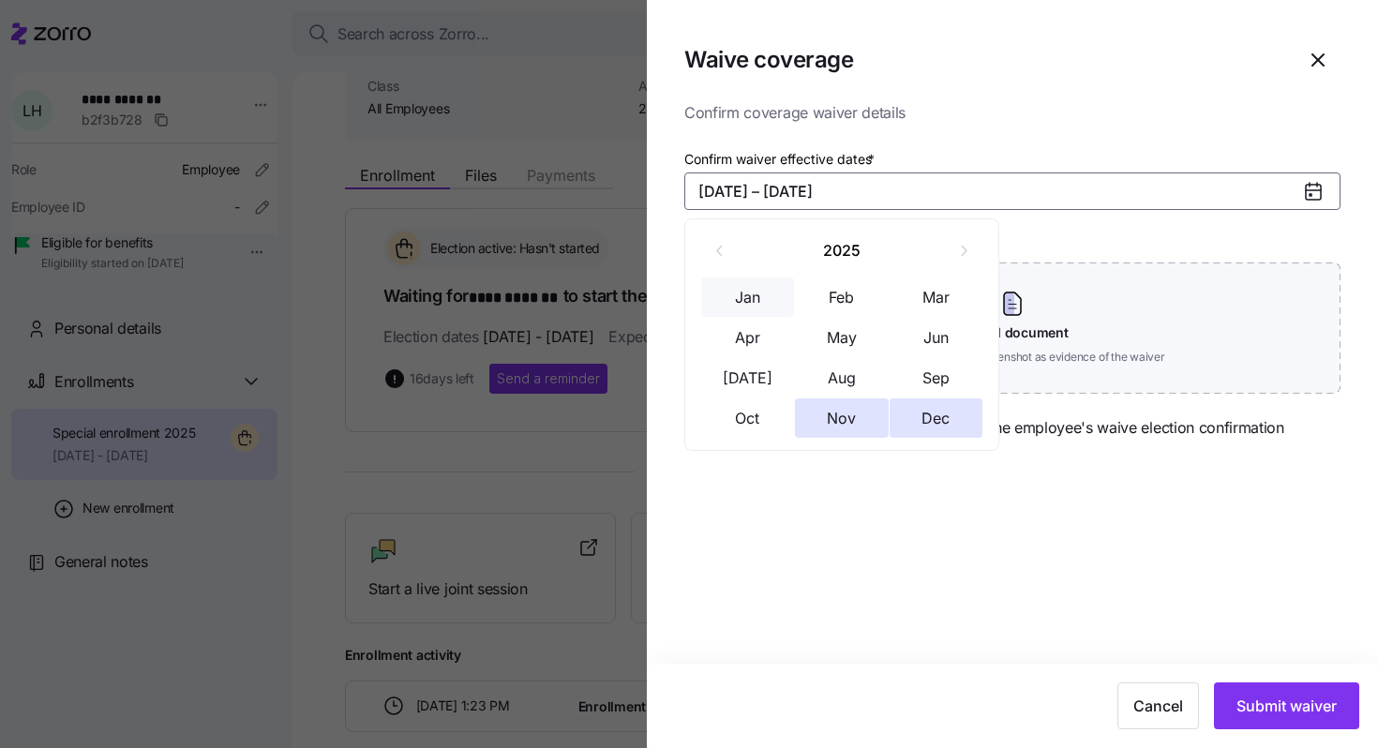
click at [768, 303] on button "Jan" at bounding box center [748, 296] width 94 height 39
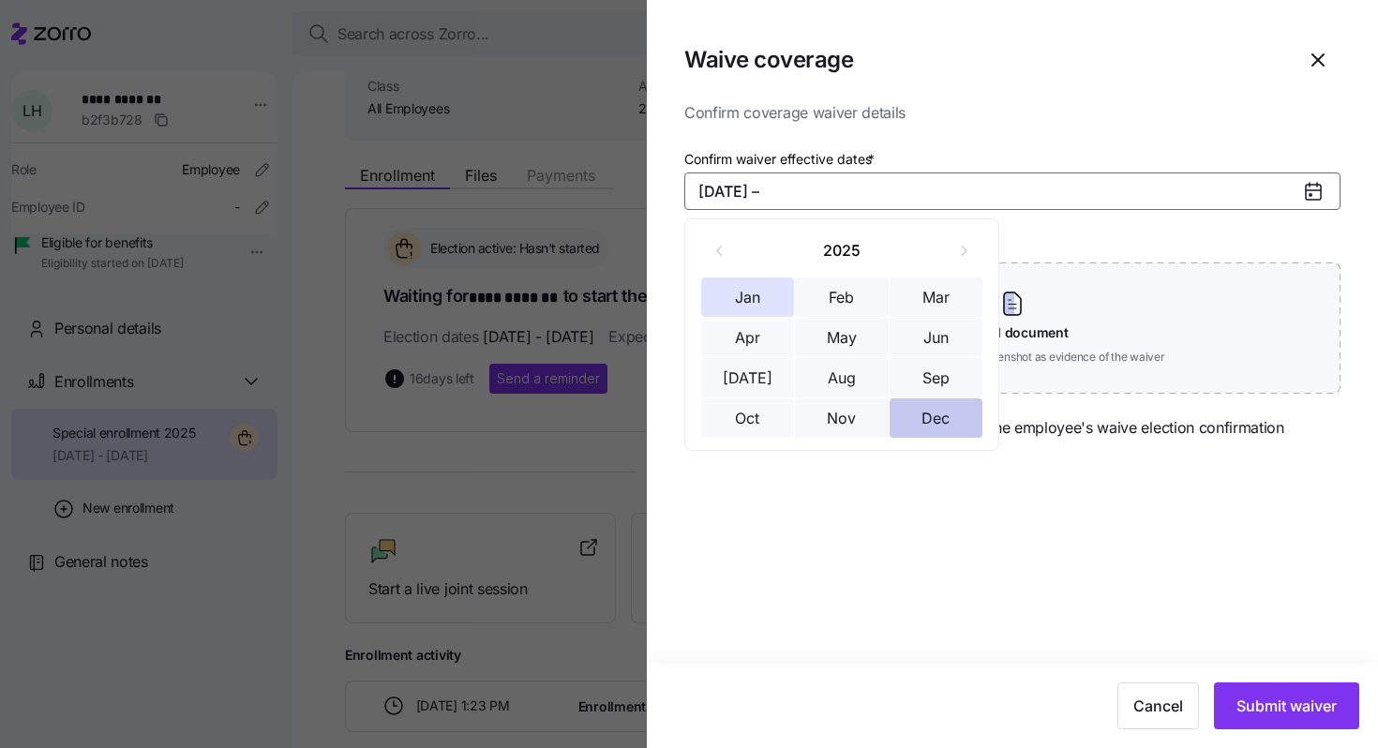
click at [902, 414] on button "Dec" at bounding box center [936, 417] width 94 height 39
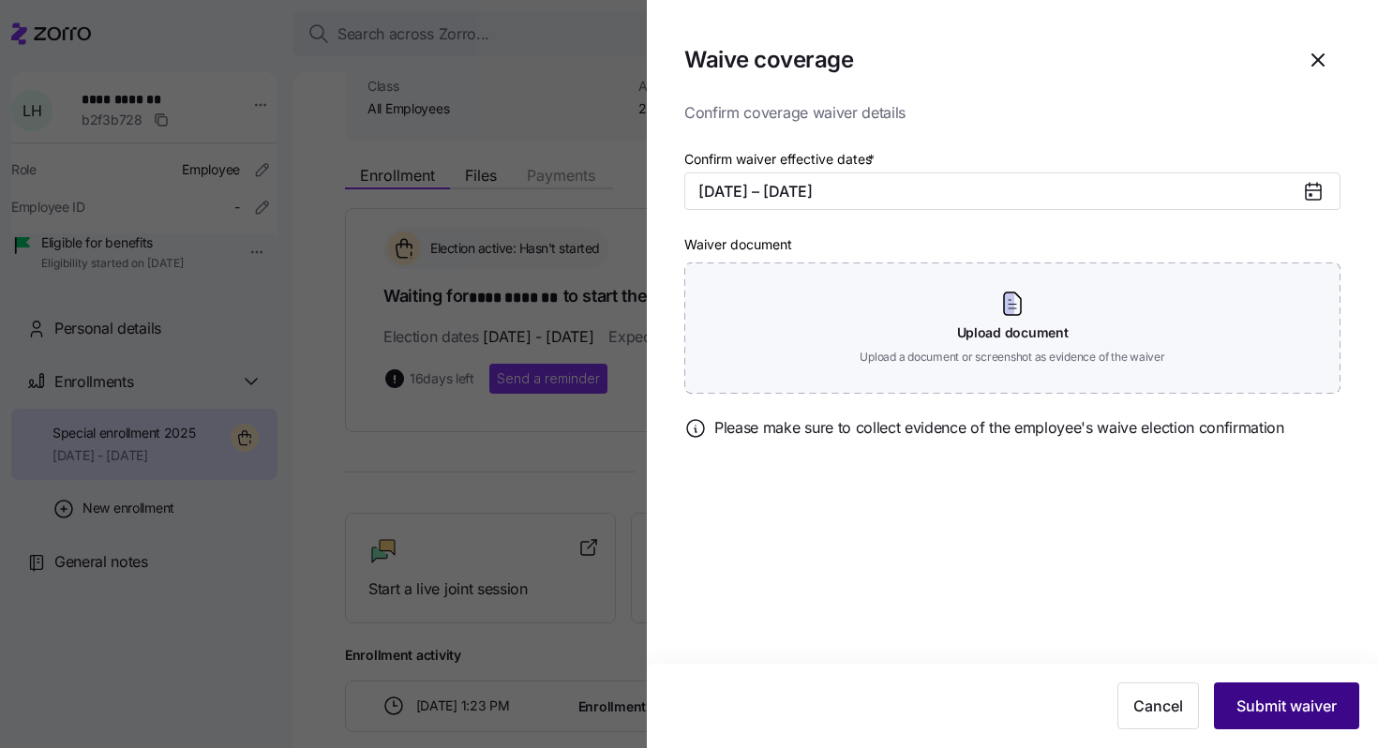
click at [1285, 704] on span "Submit waiver" at bounding box center [1286, 705] width 100 height 22
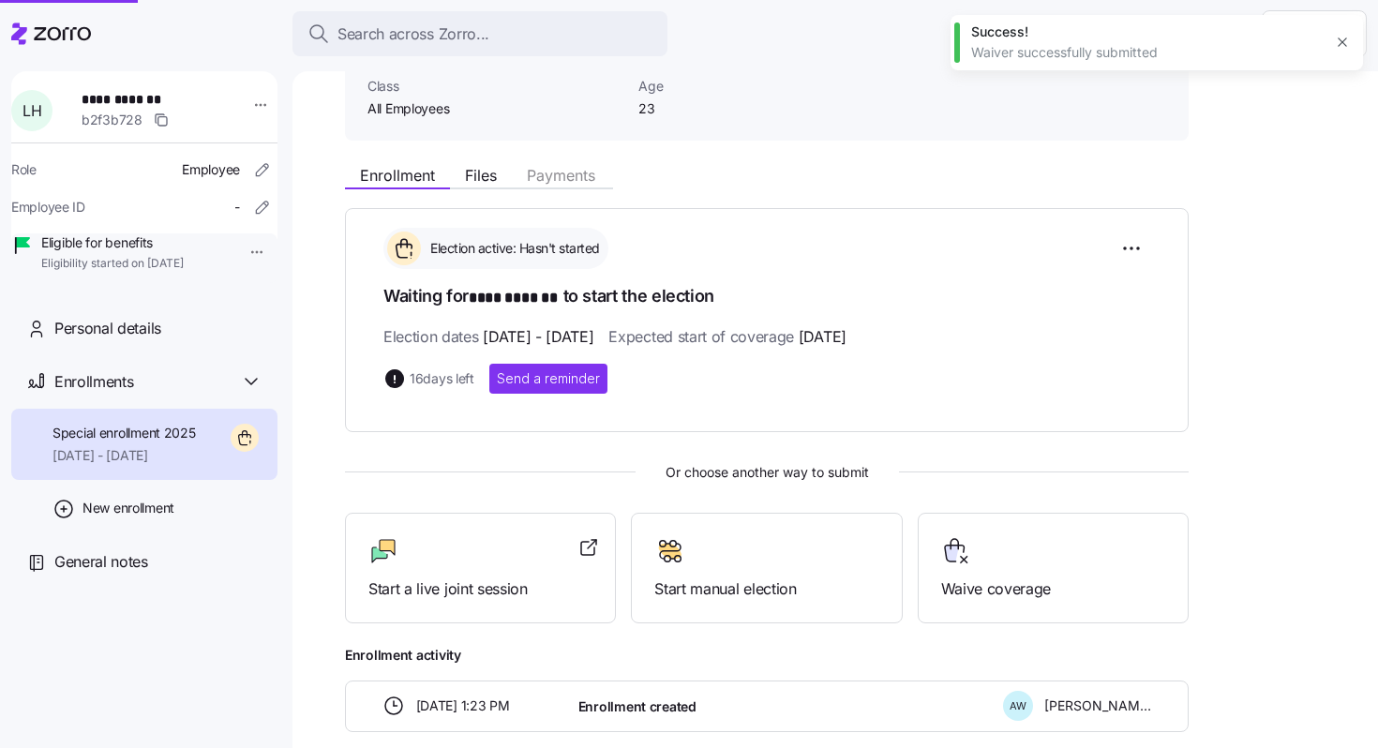
scroll to position [58, 0]
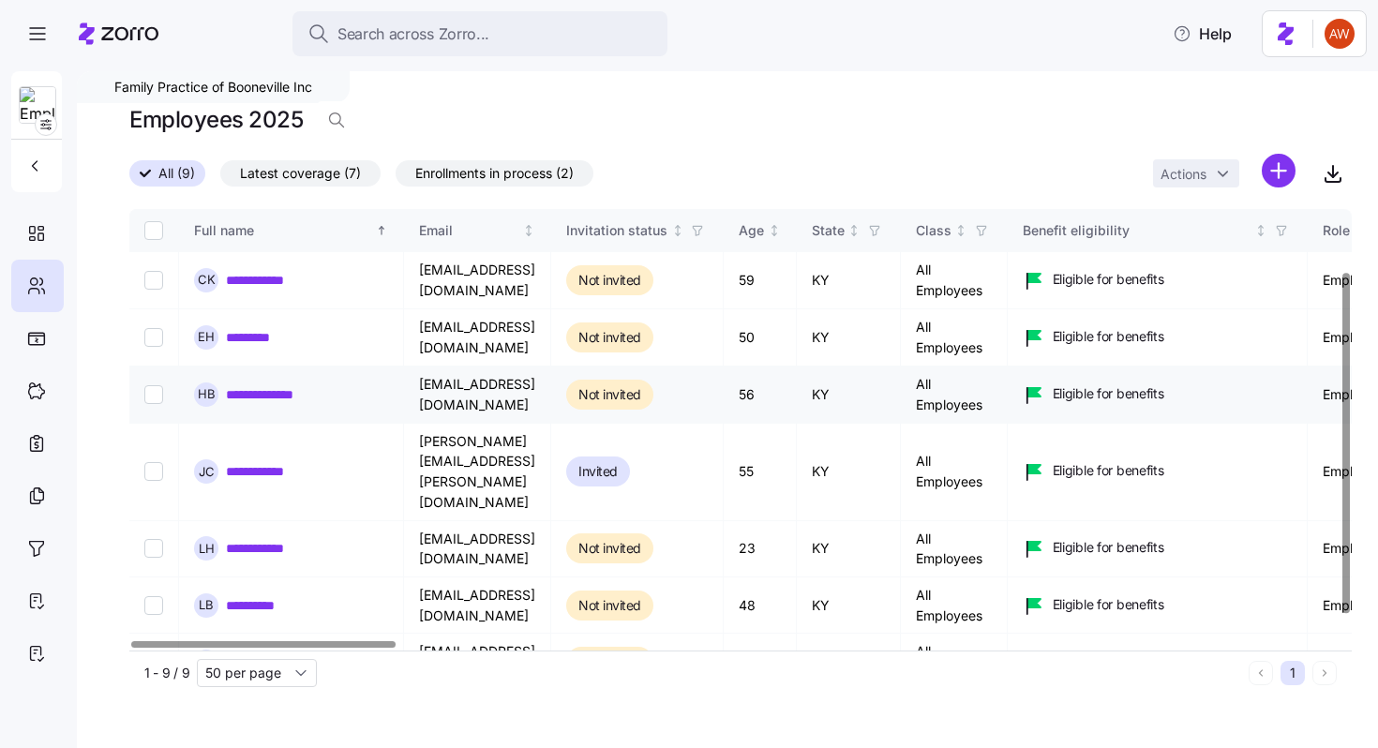
scroll to position [112, 0]
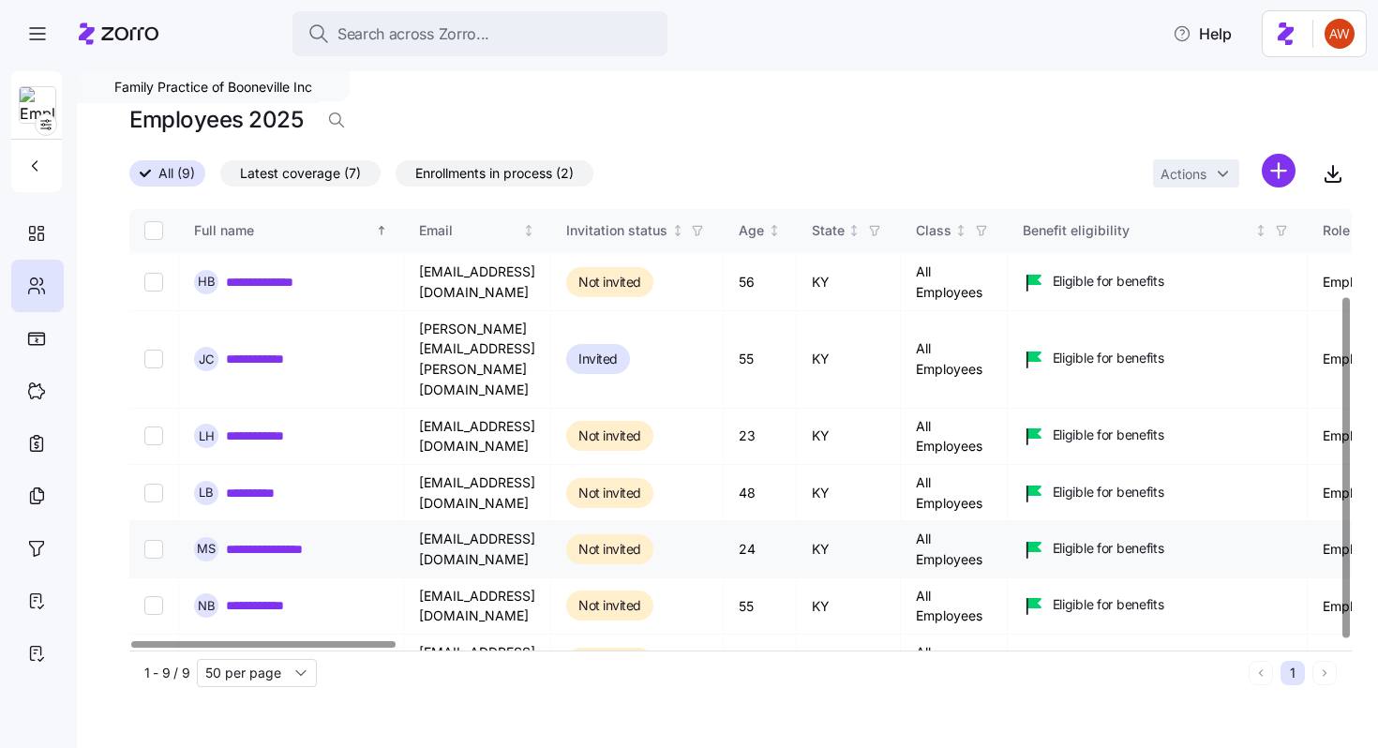
click at [269, 540] on link "**********" at bounding box center [283, 549] width 114 height 19
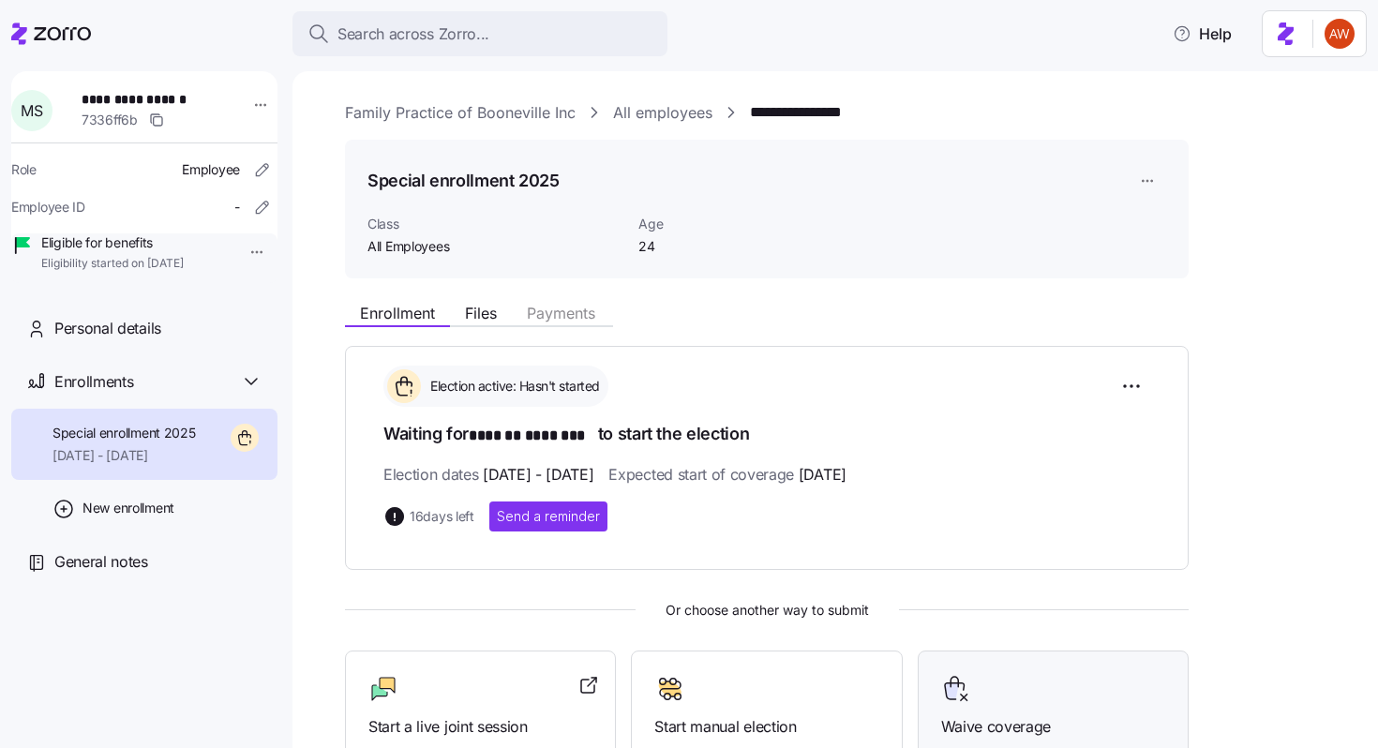
click at [965, 694] on icon at bounding box center [956, 689] width 30 height 30
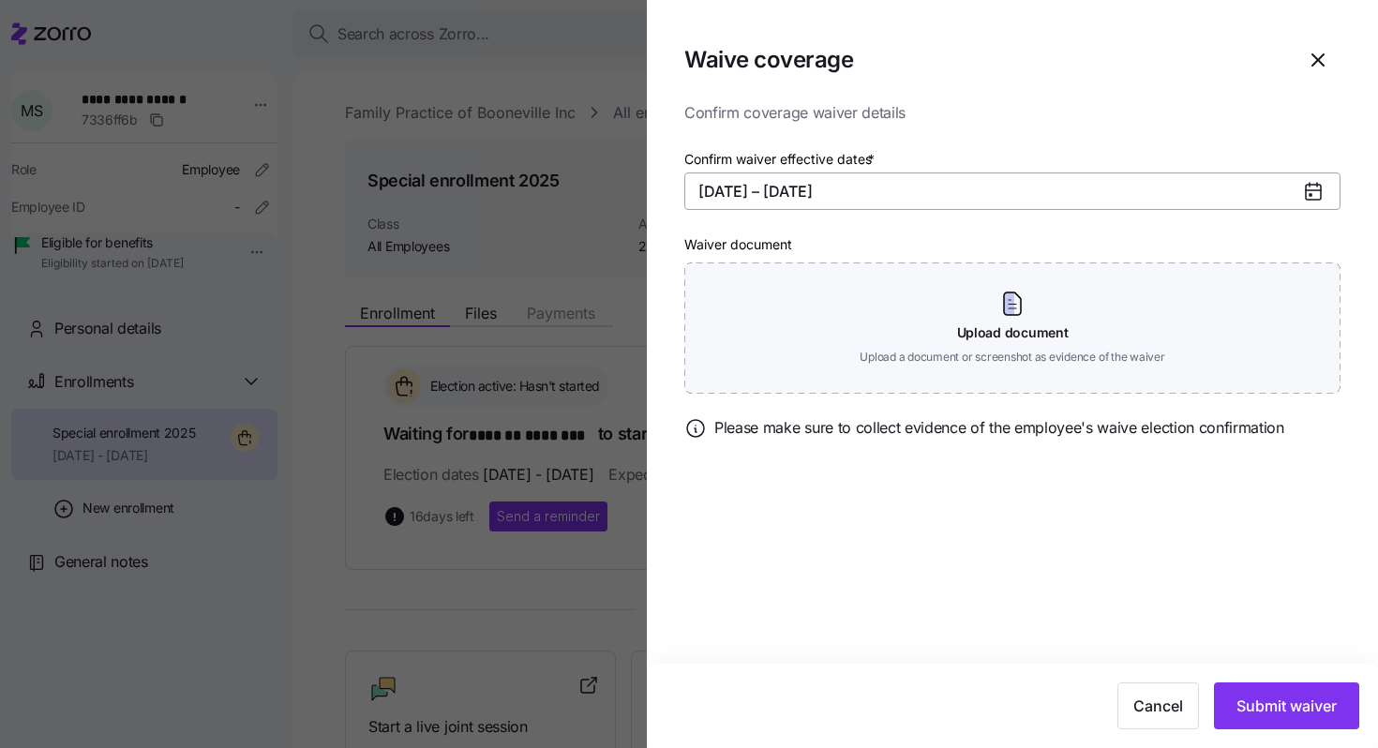
click at [738, 198] on button "11/01/2025 – 12/31/2025" at bounding box center [1012, 190] width 656 height 37
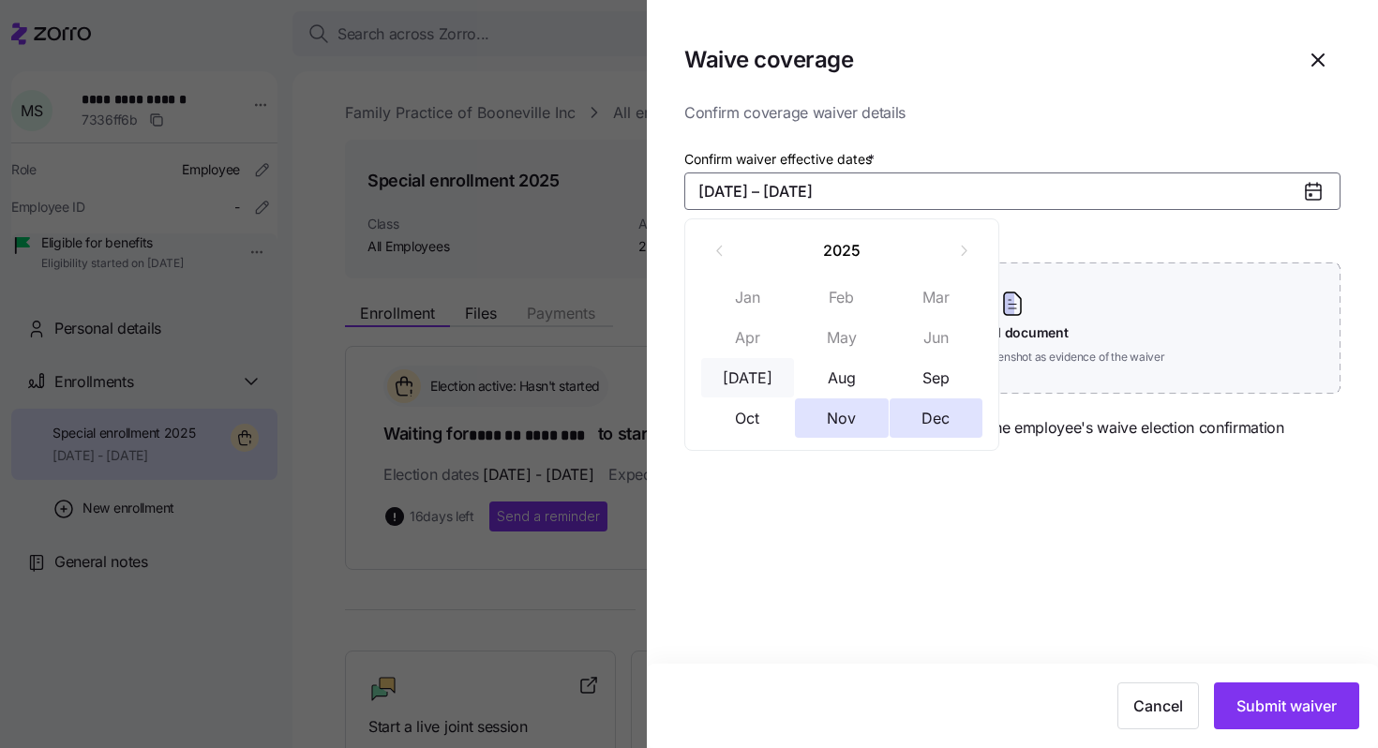
click at [764, 370] on button "Jul" at bounding box center [748, 377] width 94 height 39
click at [919, 412] on button "Dec" at bounding box center [936, 417] width 94 height 39
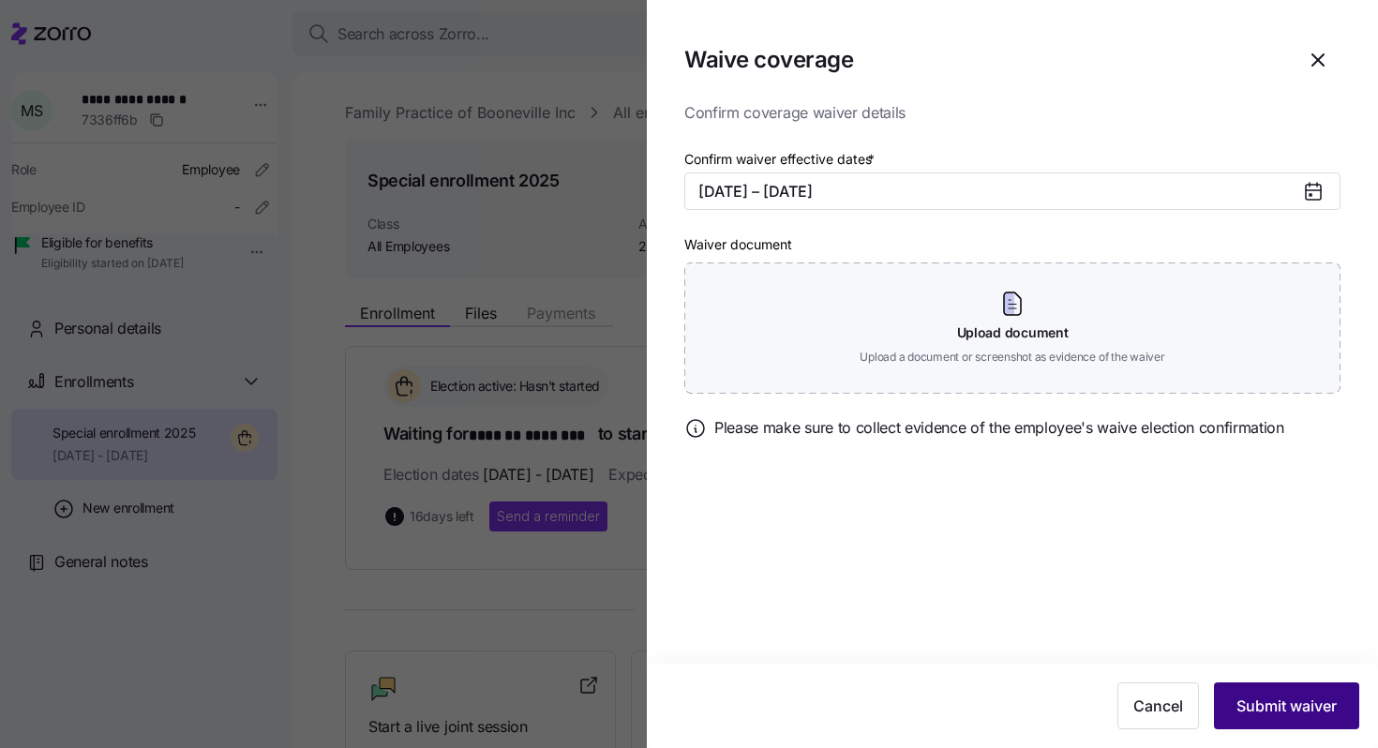
click at [1259, 691] on button "Submit waiver" at bounding box center [1286, 705] width 145 height 47
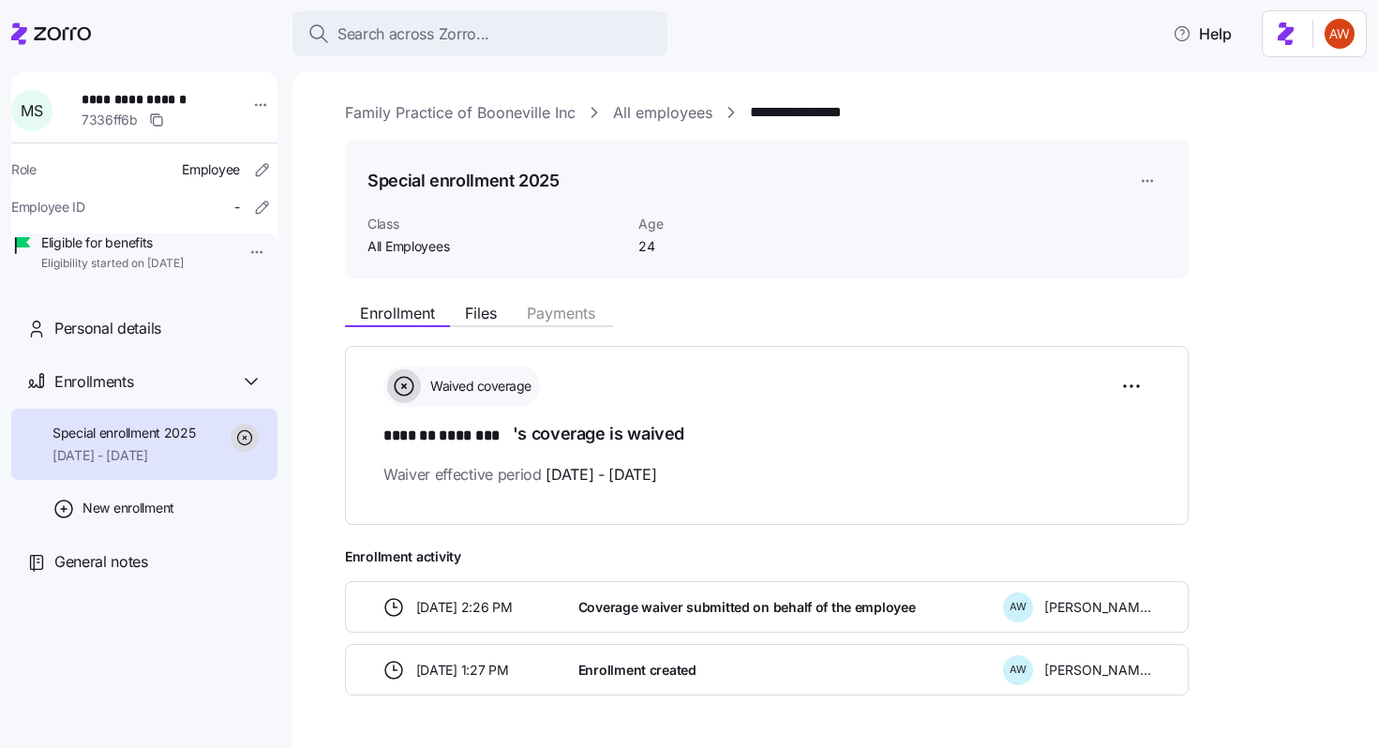
click at [622, 112] on link "All employees" at bounding box center [662, 112] width 99 height 23
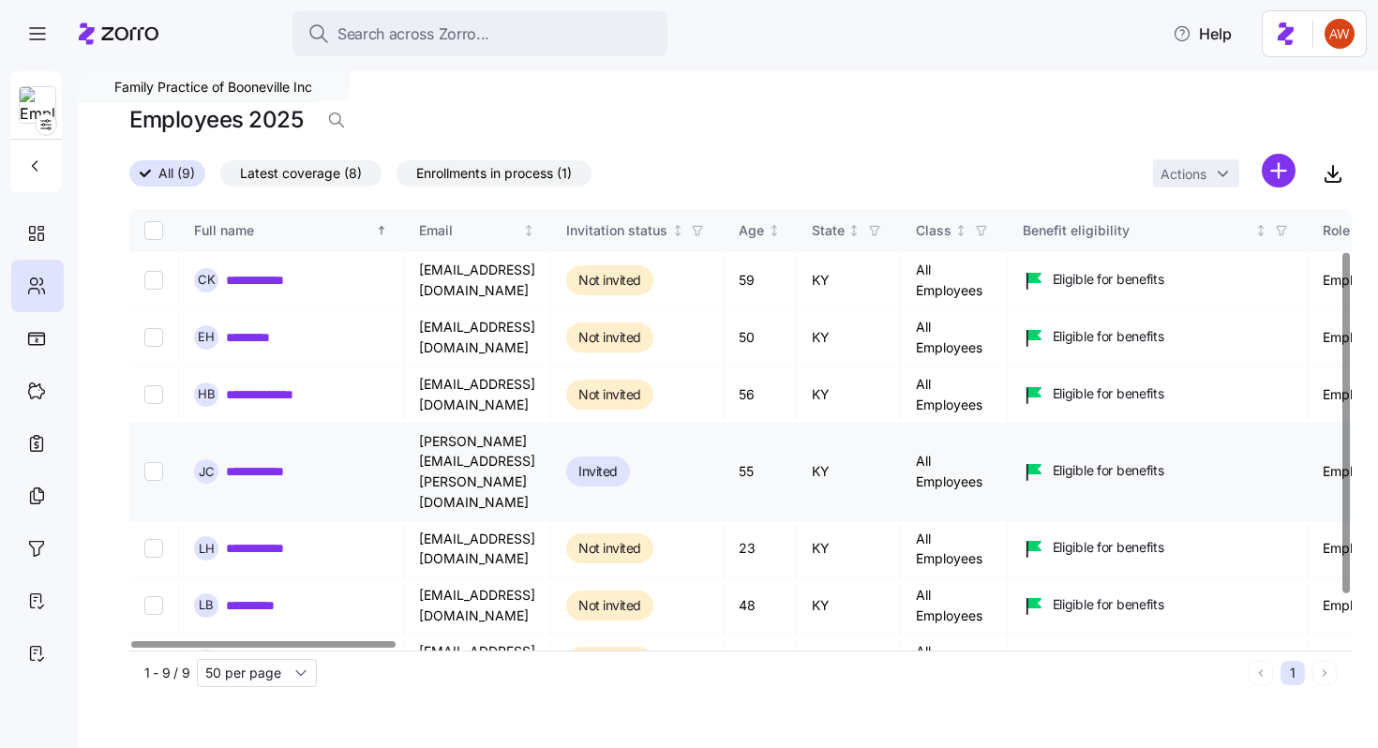
scroll to position [112, 0]
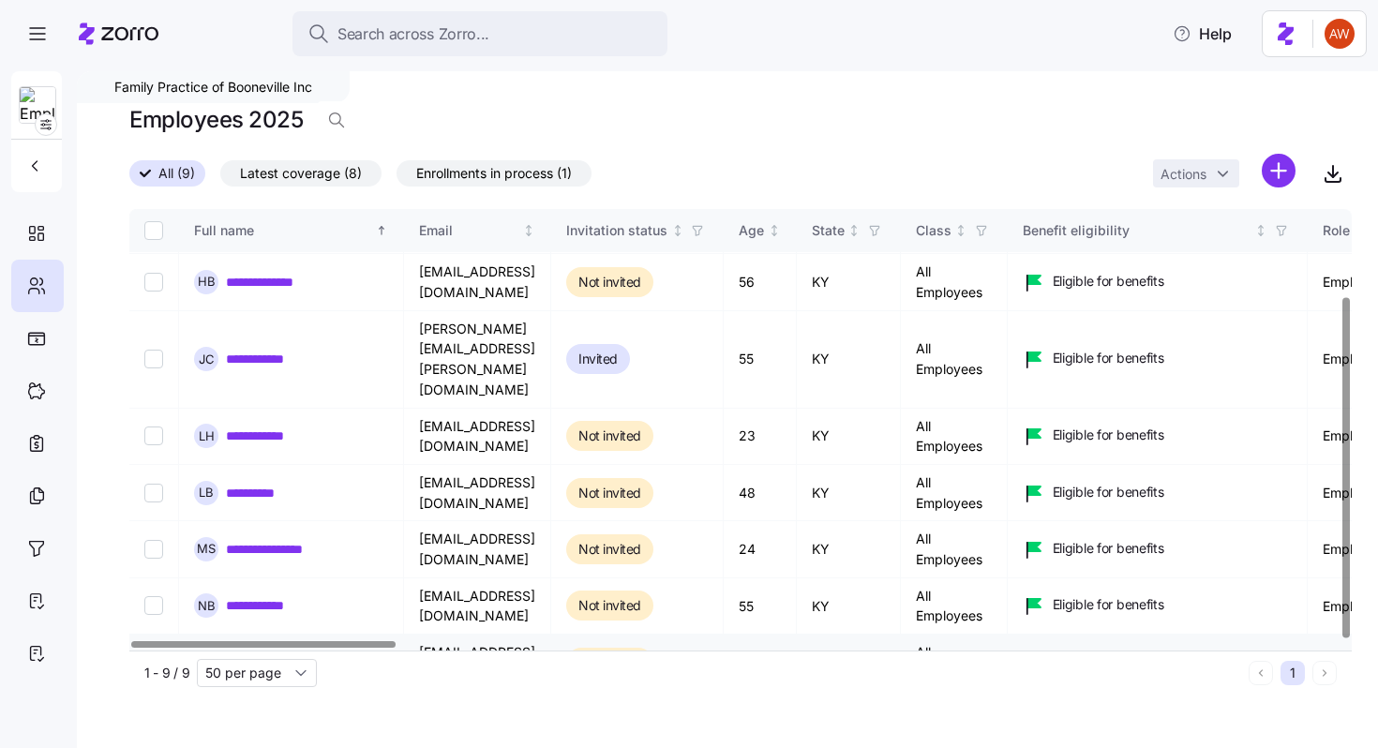
click at [251, 653] on link "**********" at bounding box center [269, 662] width 86 height 19
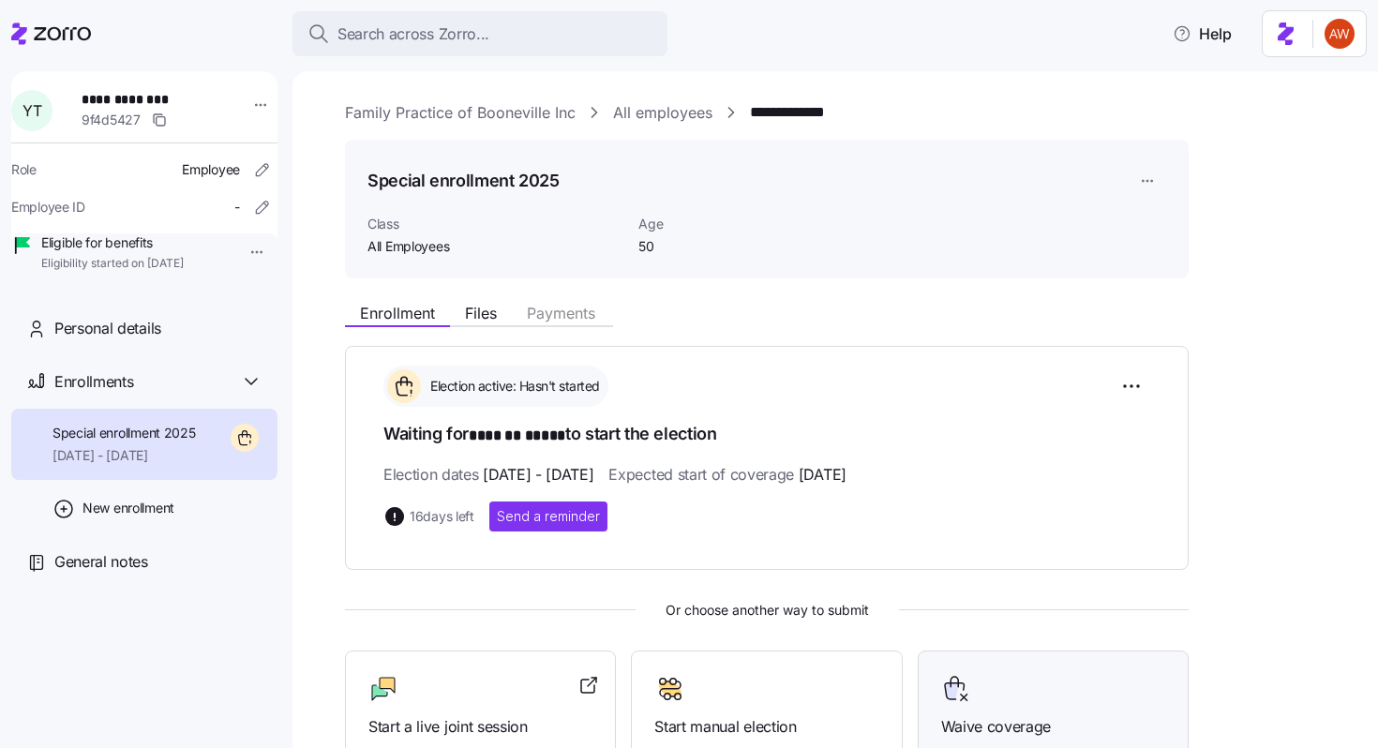
click at [976, 679] on div at bounding box center [1053, 689] width 224 height 30
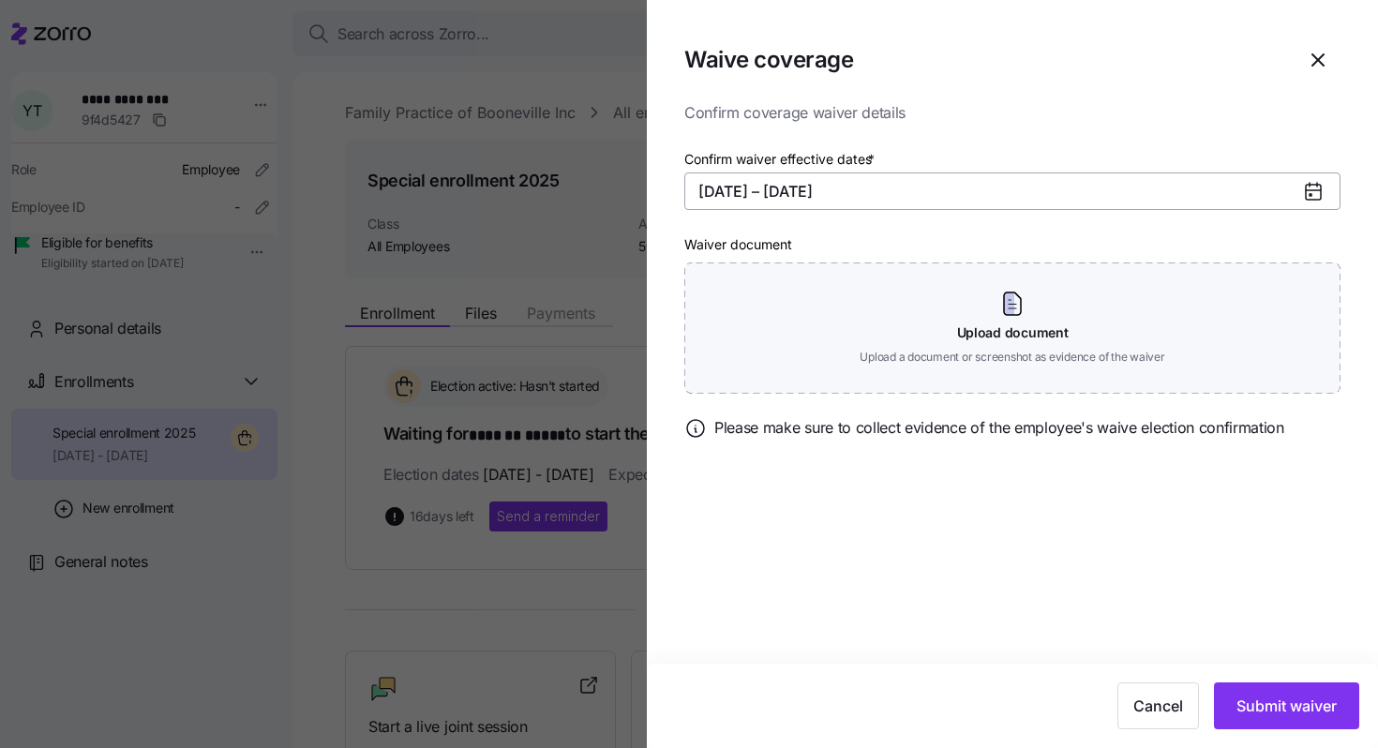
click at [768, 189] on button "11/01/2025 – 12/31/2025" at bounding box center [1012, 190] width 656 height 37
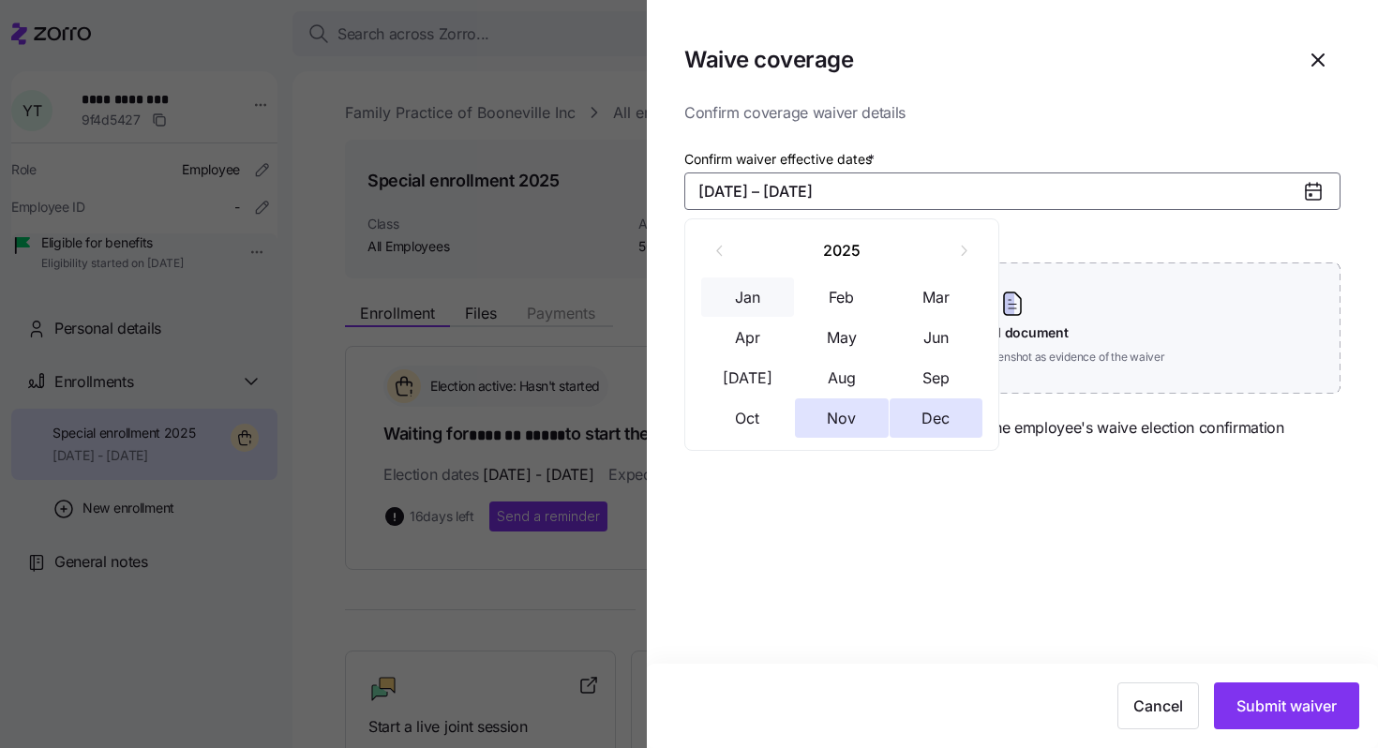
click at [746, 304] on button "Jan" at bounding box center [748, 296] width 94 height 39
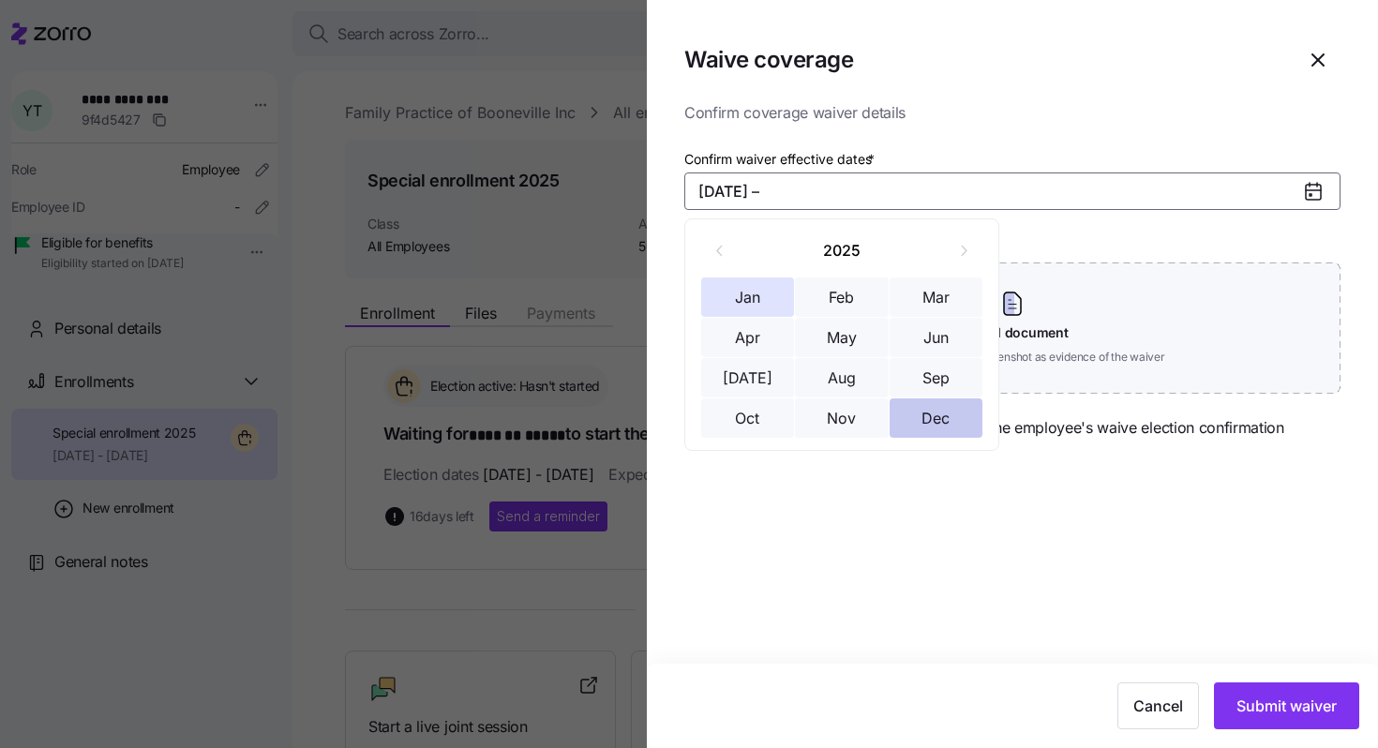
click at [939, 422] on button "Dec" at bounding box center [936, 417] width 94 height 39
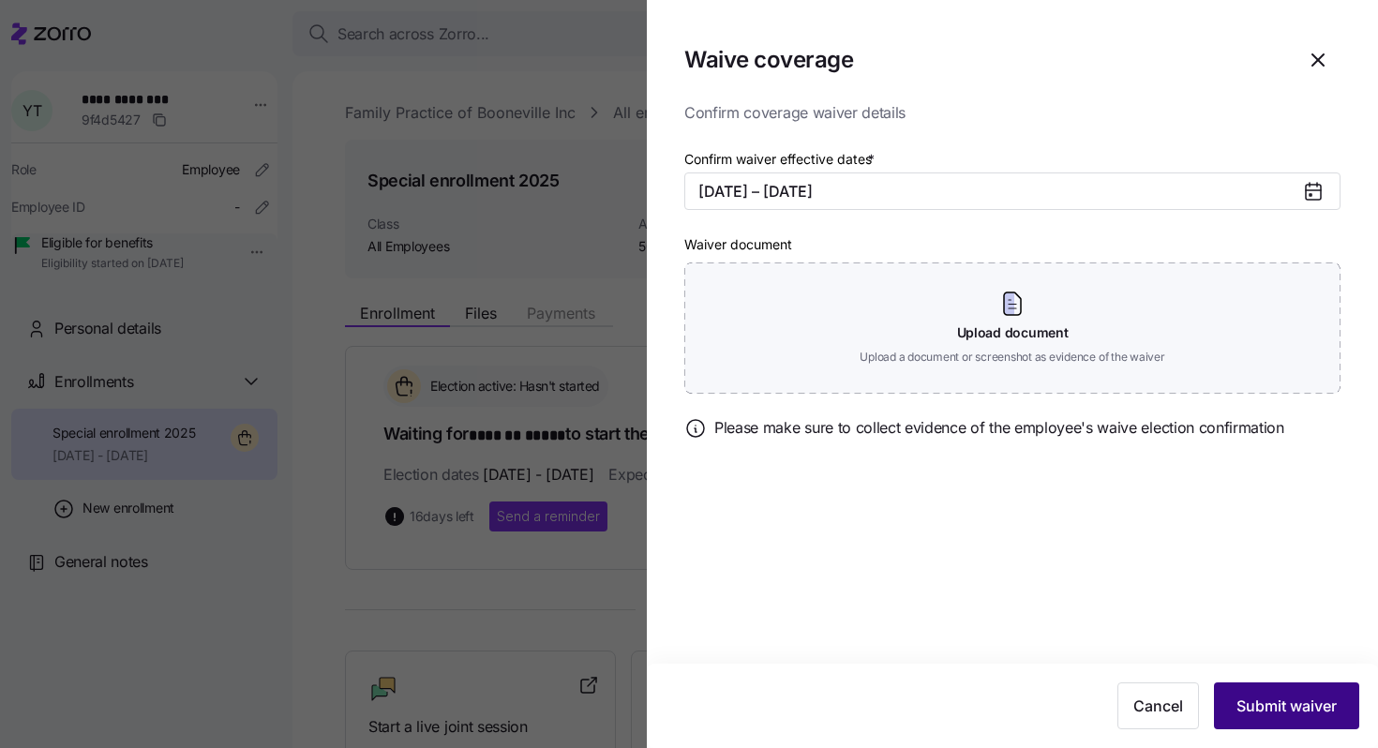
click at [1267, 694] on span "Submit waiver" at bounding box center [1286, 705] width 100 height 22
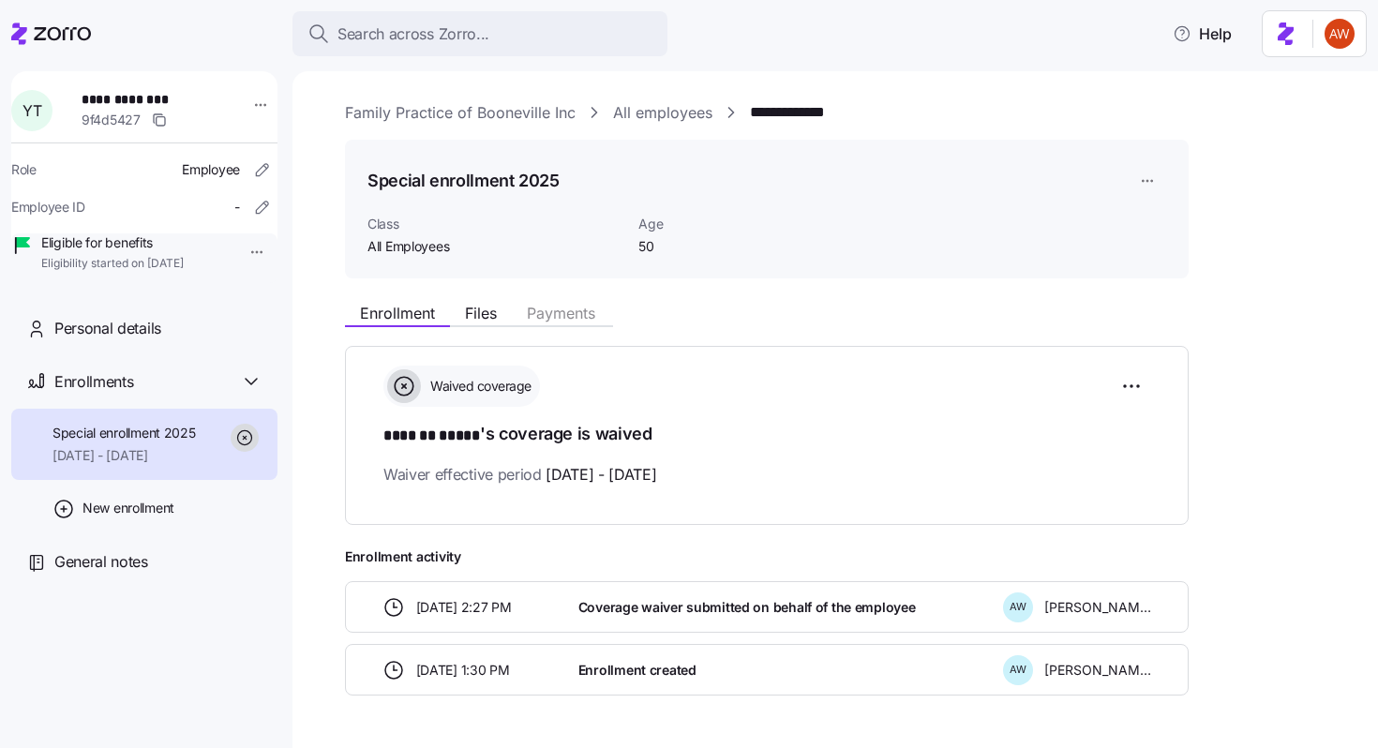
click at [472, 112] on link "Family Practice of Booneville Inc" at bounding box center [460, 112] width 231 height 23
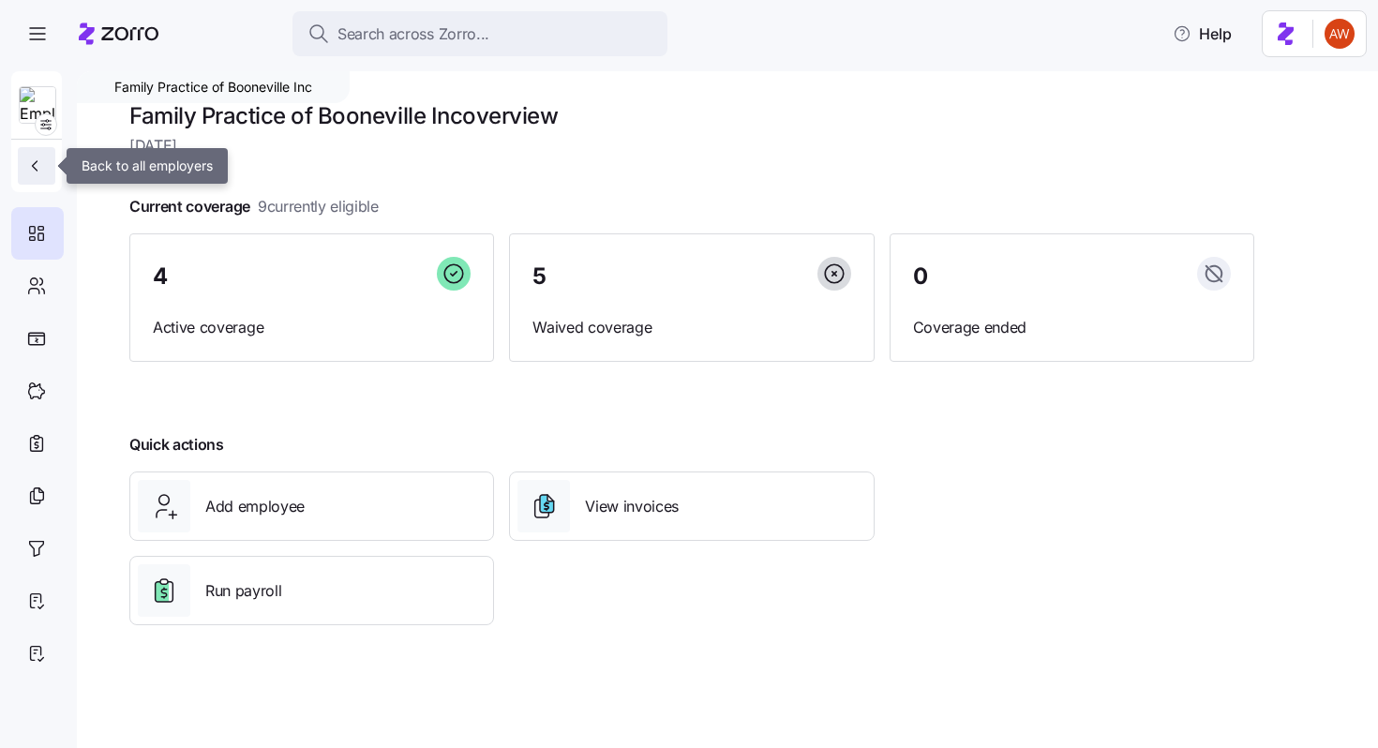
click at [42, 162] on icon "button" at bounding box center [34, 165] width 19 height 19
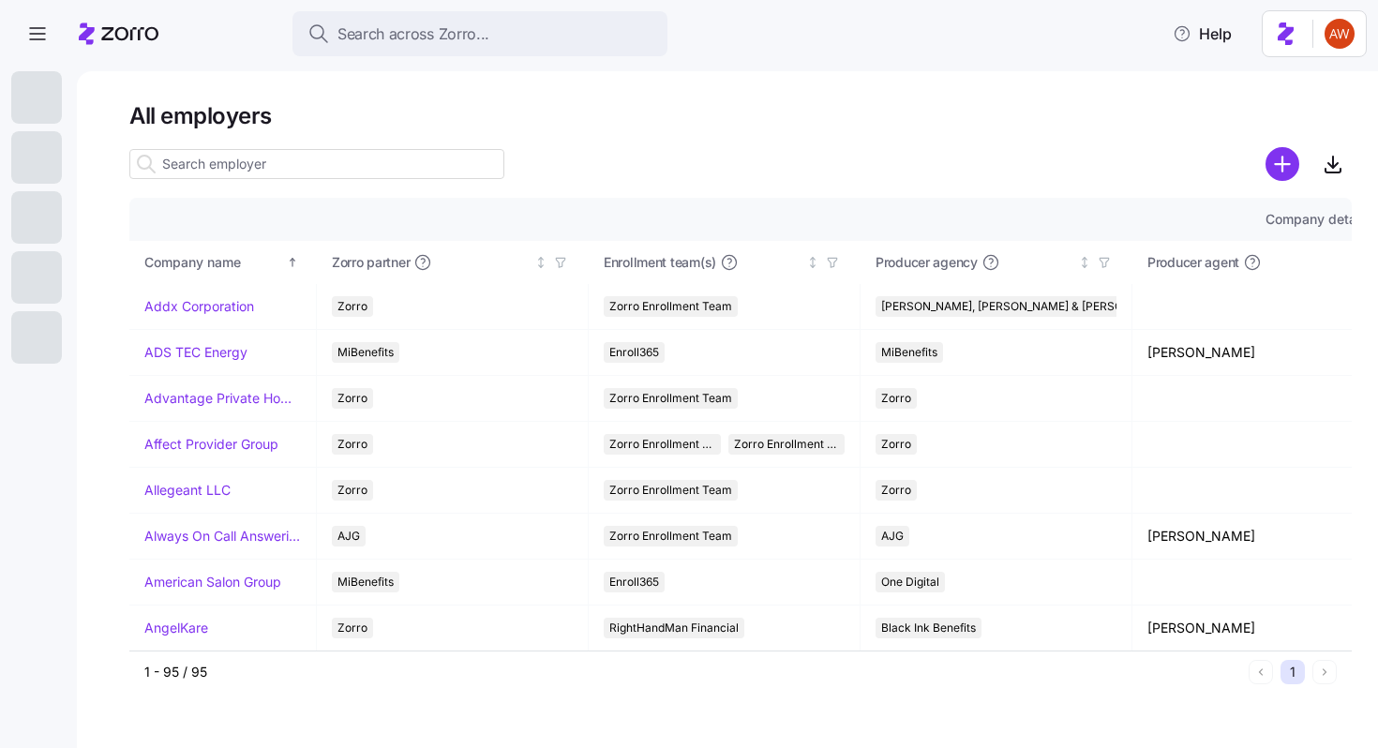
click at [371, 162] on input at bounding box center [316, 164] width 375 height 30
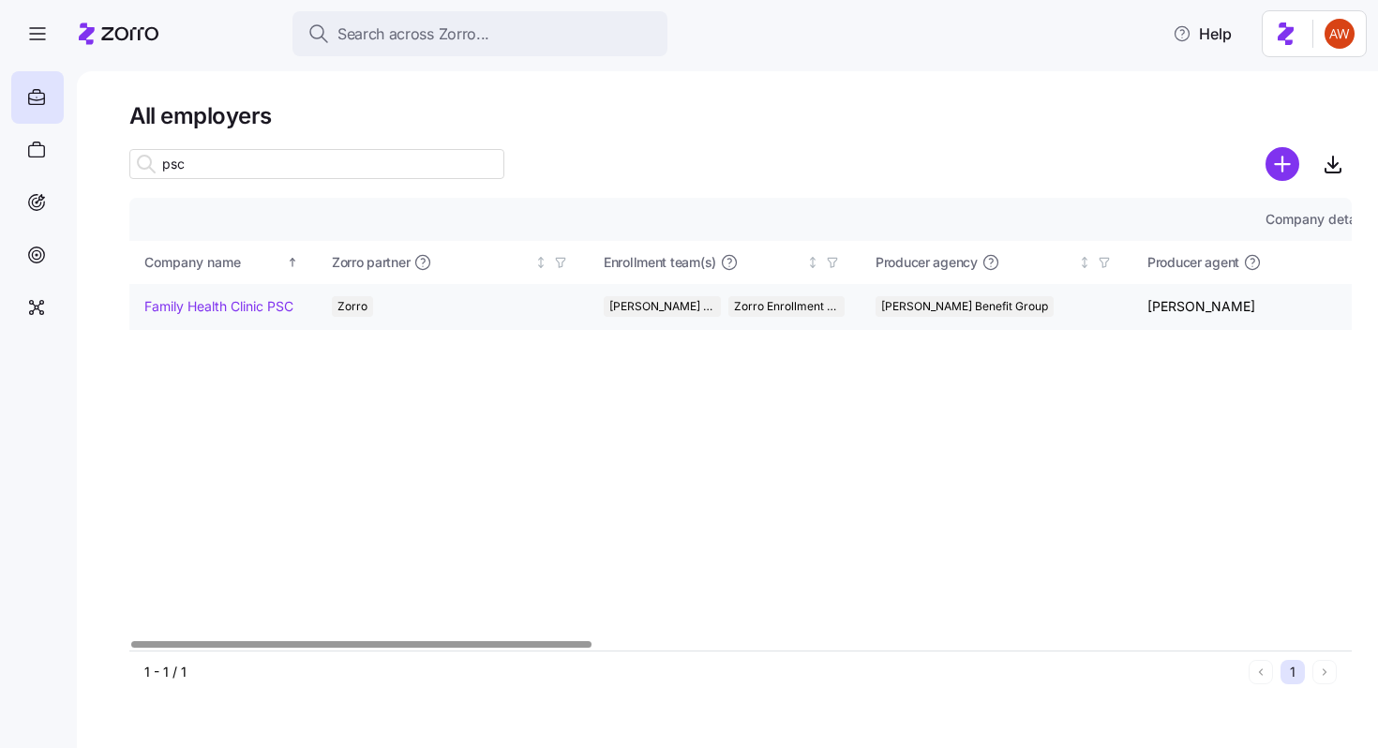
type input "psc"
click at [260, 300] on link "Family Health Clinic PSC" at bounding box center [218, 306] width 149 height 19
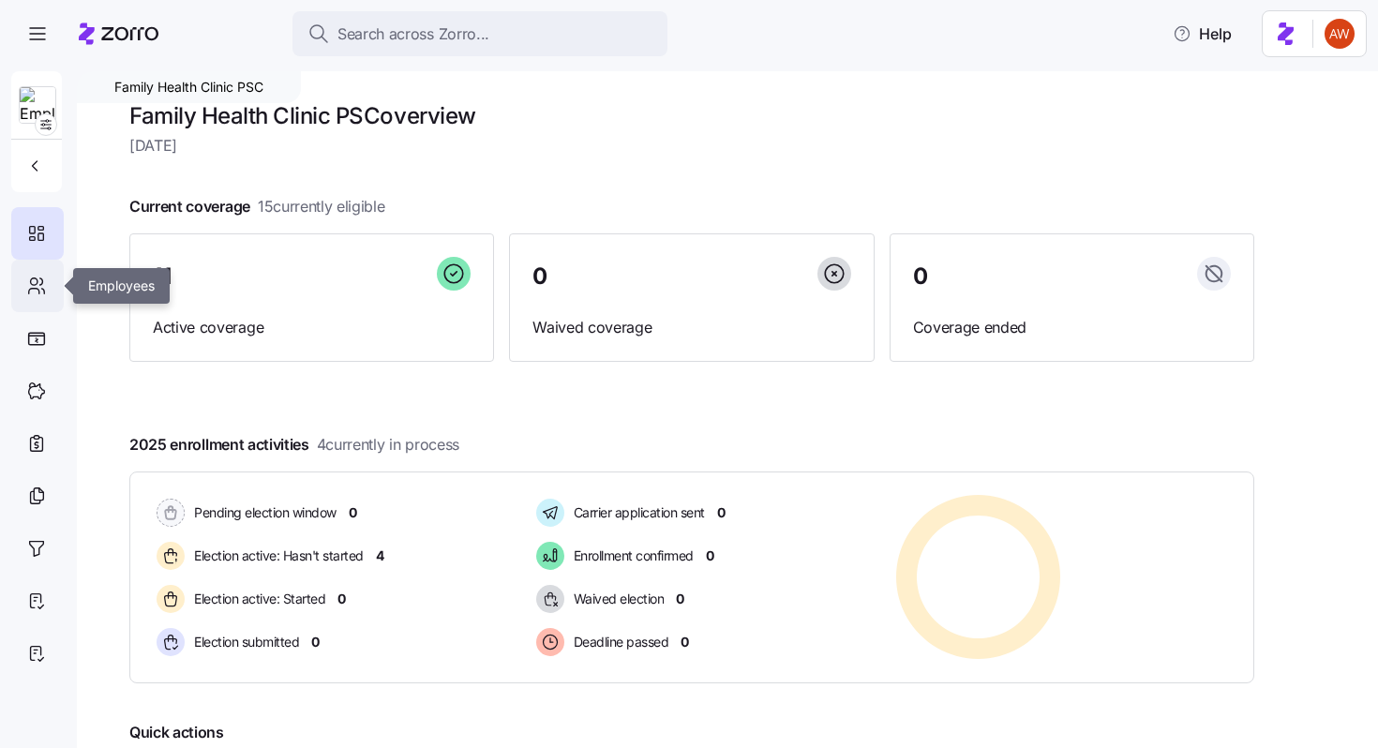
click at [46, 288] on icon at bounding box center [36, 286] width 21 height 22
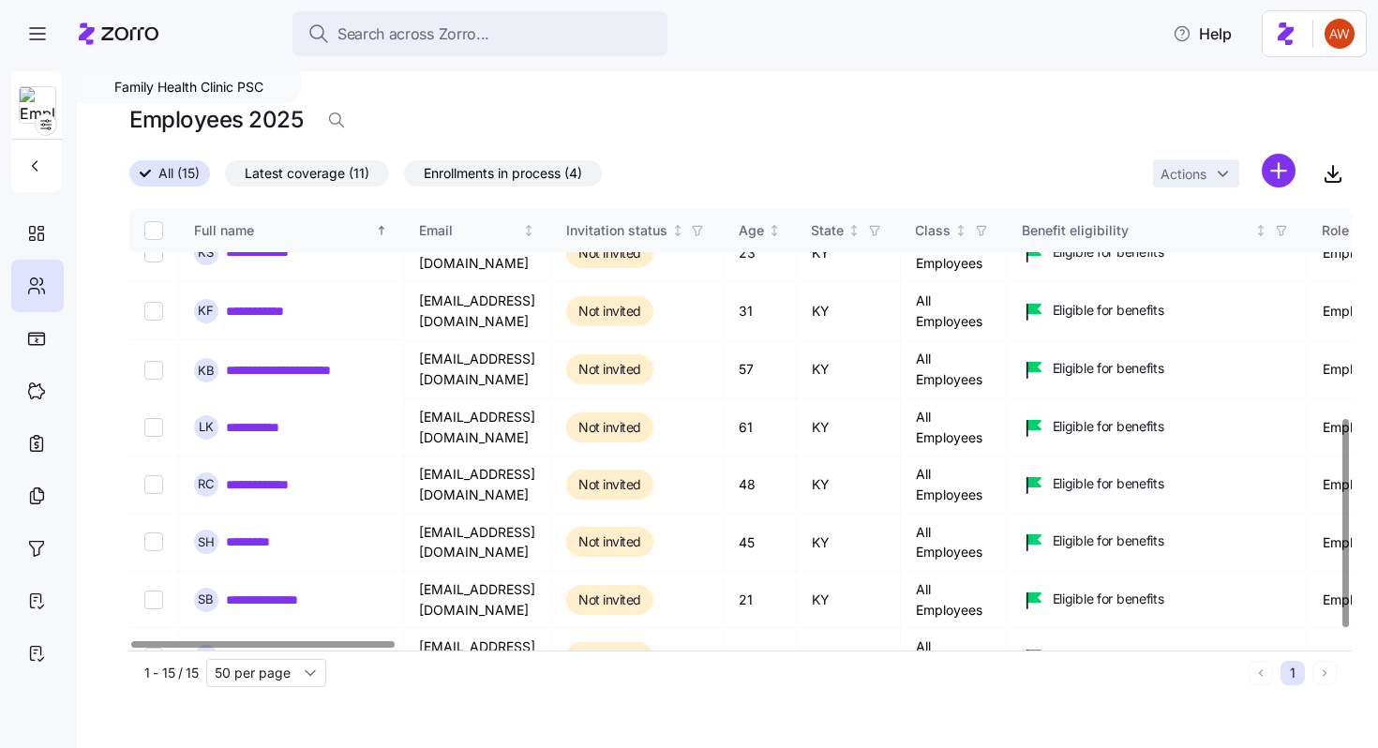
scroll to position [464, 0]
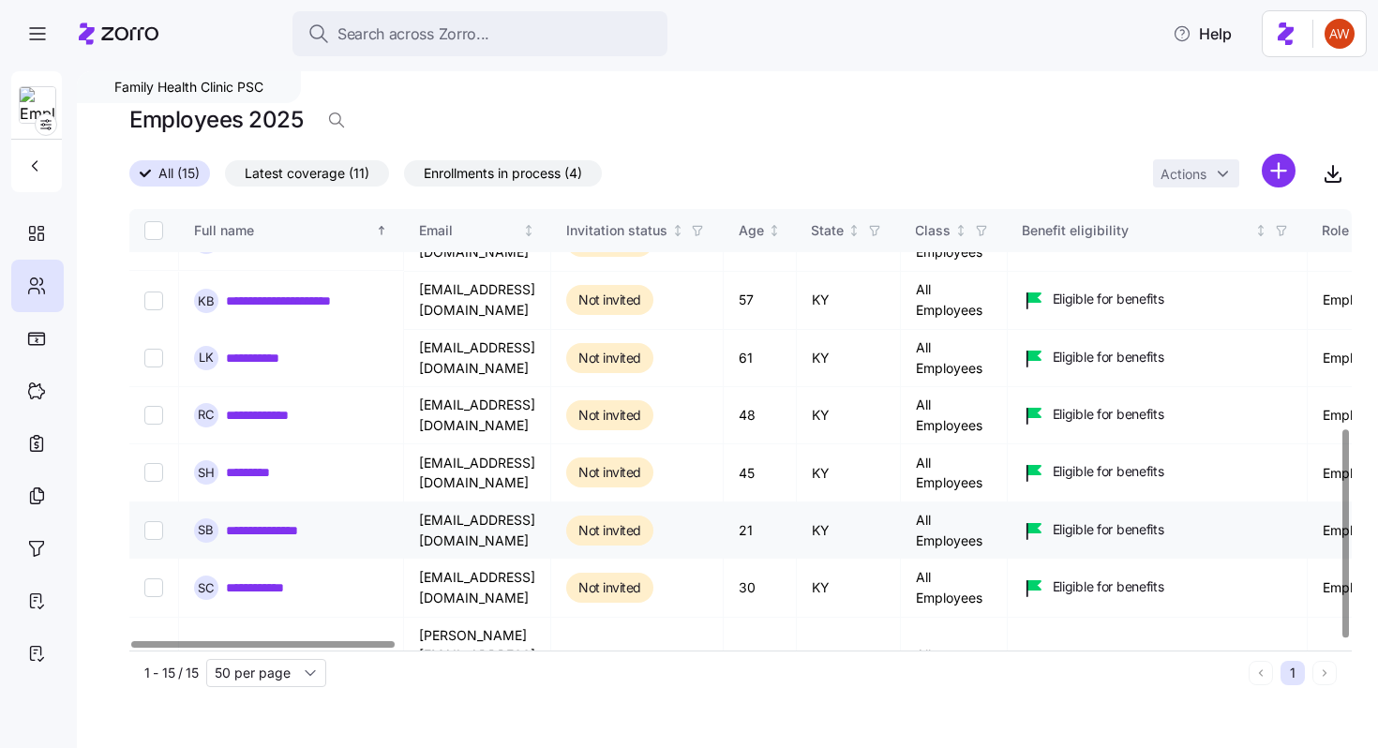
click at [259, 521] on link "**********" at bounding box center [274, 530] width 96 height 19
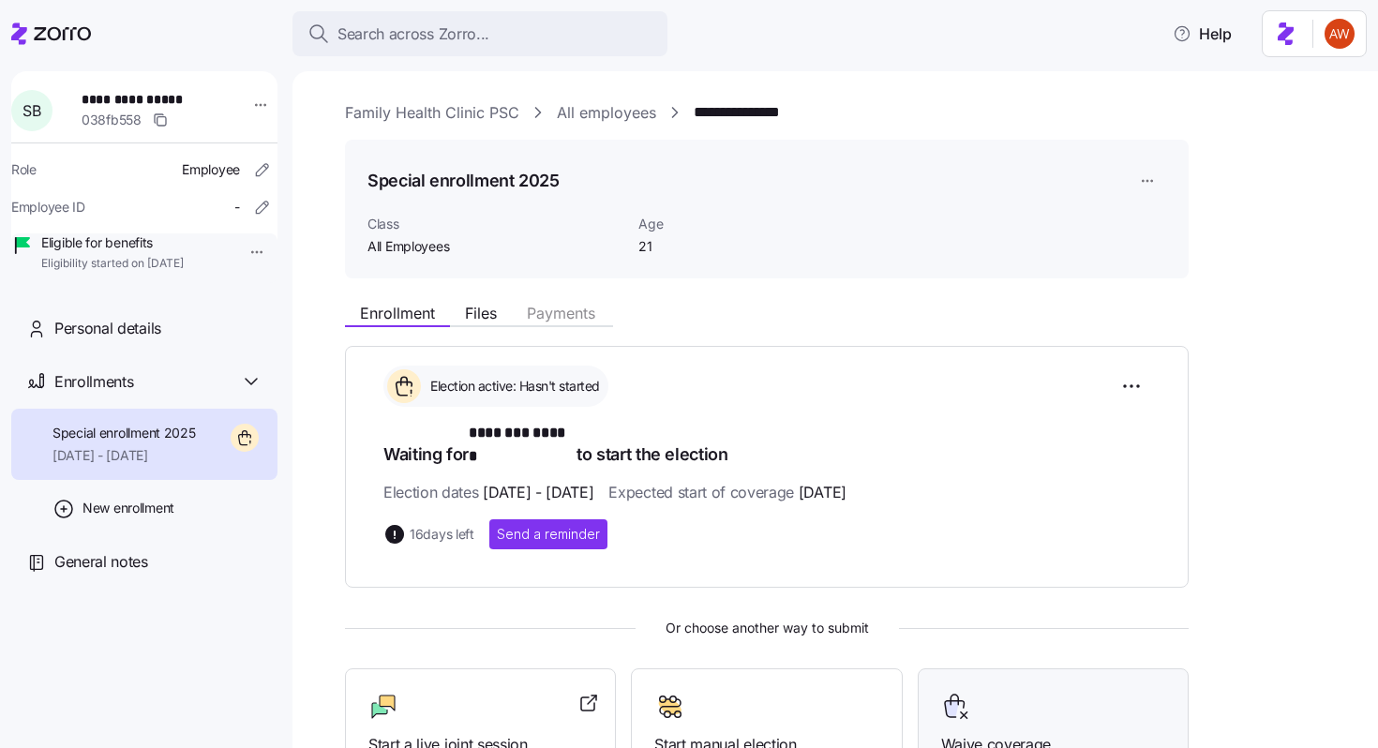
click at [949, 692] on icon at bounding box center [956, 707] width 30 height 30
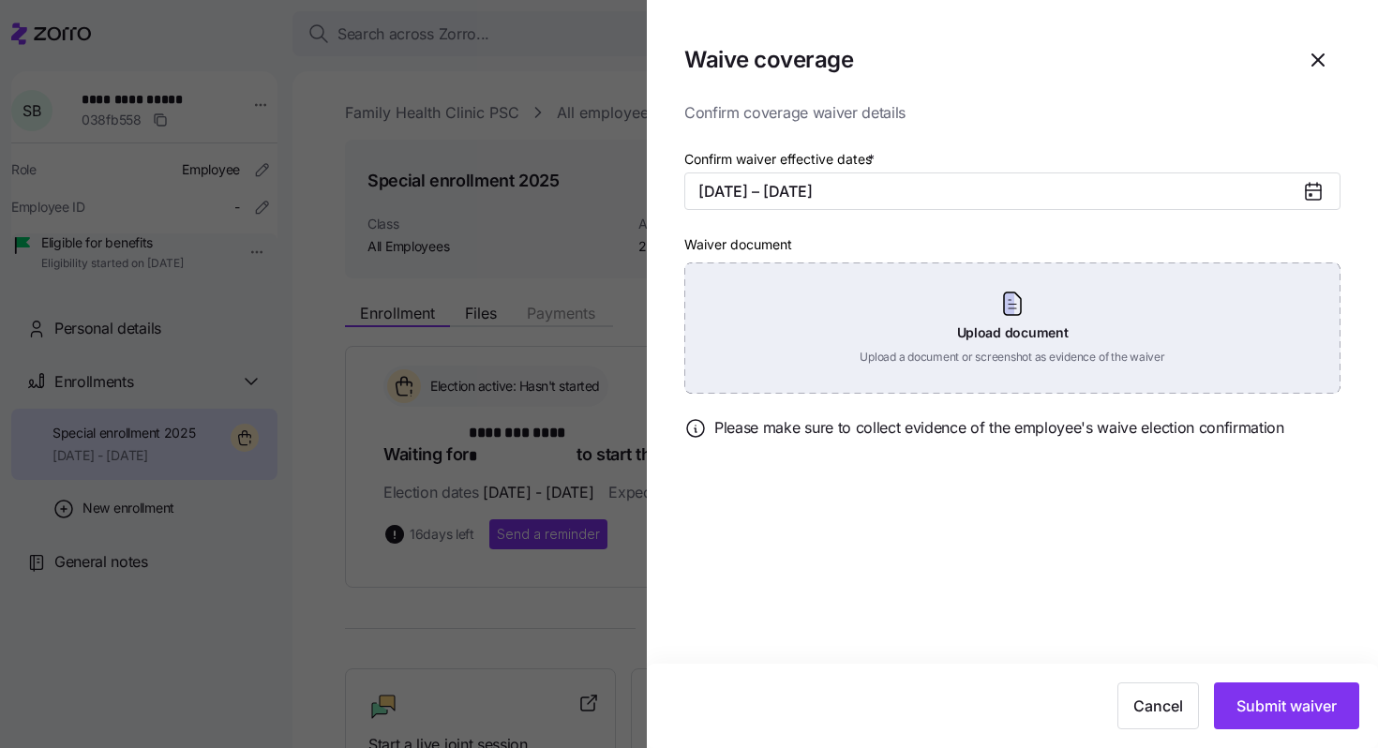
click at [1012, 318] on div "Upload document Upload a document or screenshot as evidence of the waiver" at bounding box center [1012, 327] width 656 height 131
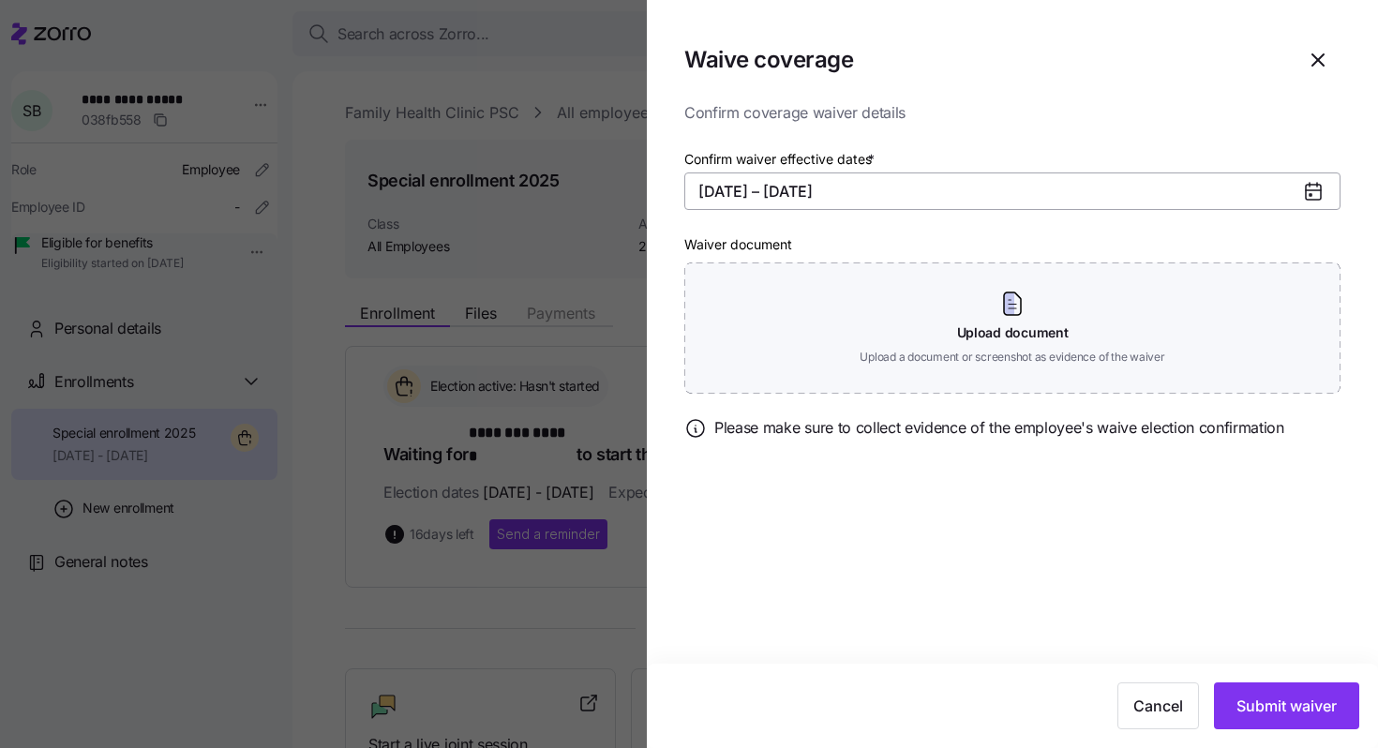
click at [753, 194] on button "11/01/2025 – 12/31/2025" at bounding box center [1012, 190] width 656 height 37
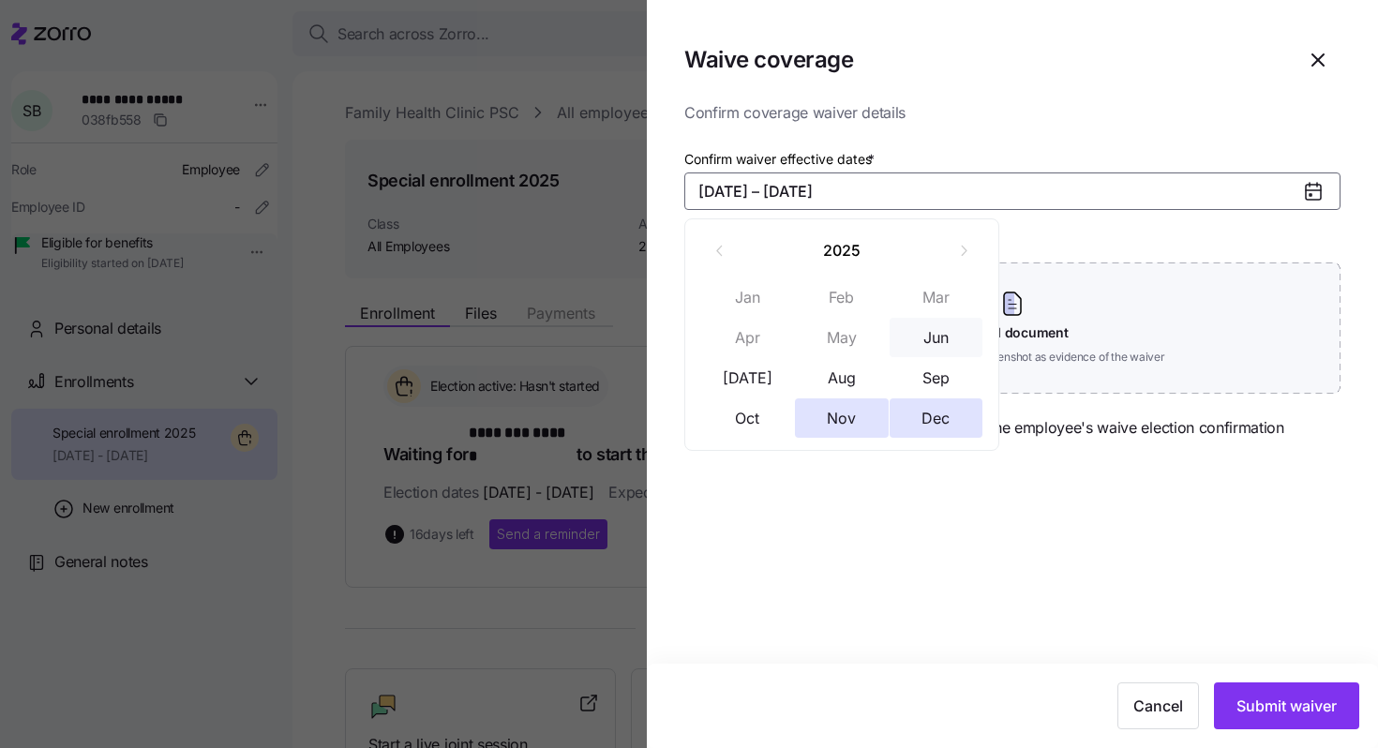
click at [942, 344] on button "Jun" at bounding box center [936, 337] width 94 height 39
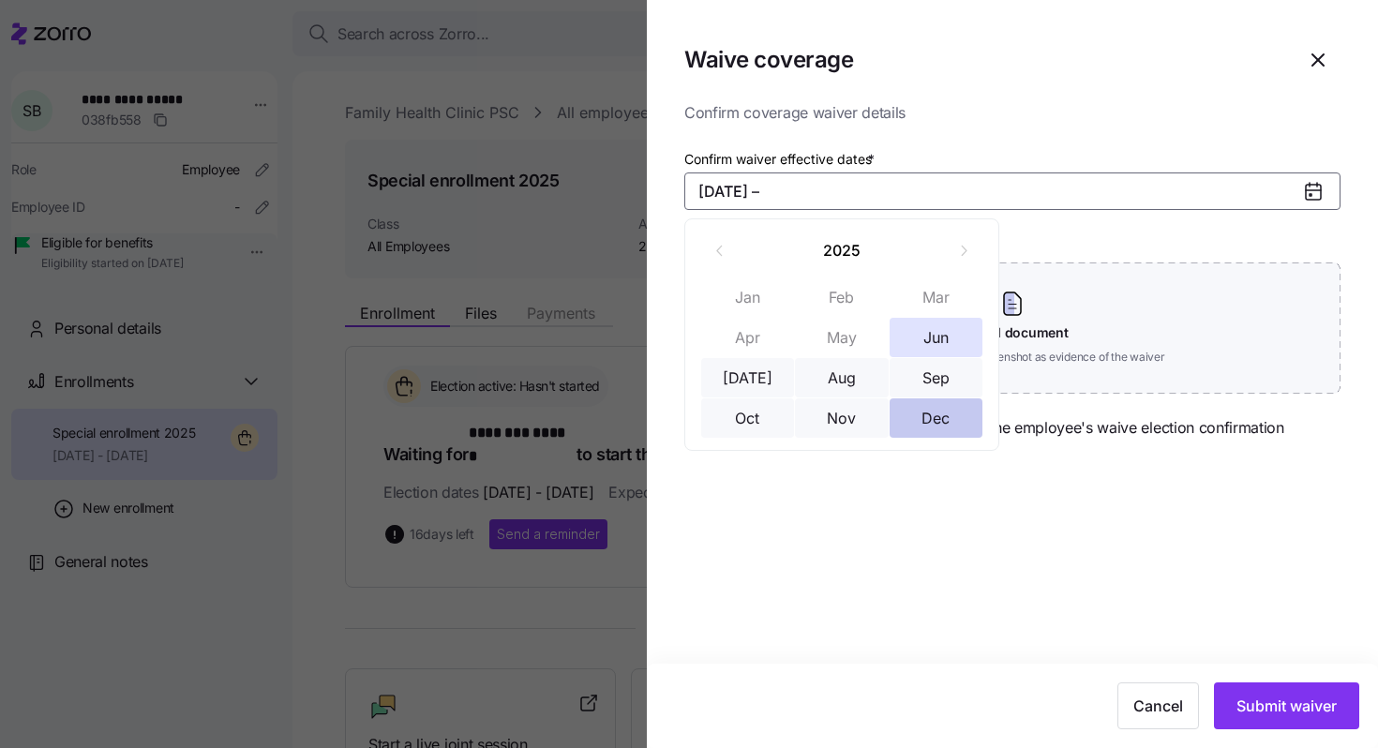
click at [955, 404] on button "Dec" at bounding box center [936, 417] width 94 height 39
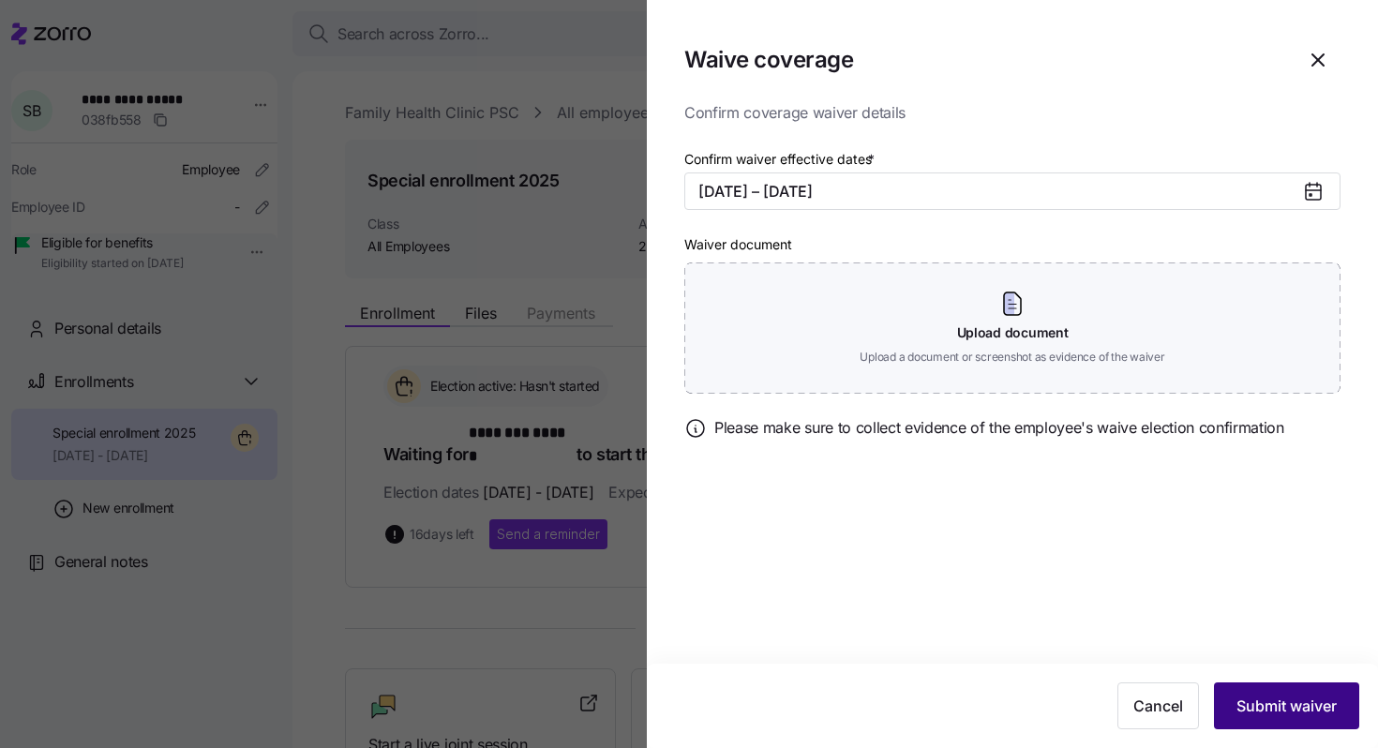
click at [1277, 709] on span "Submit waiver" at bounding box center [1286, 705] width 100 height 22
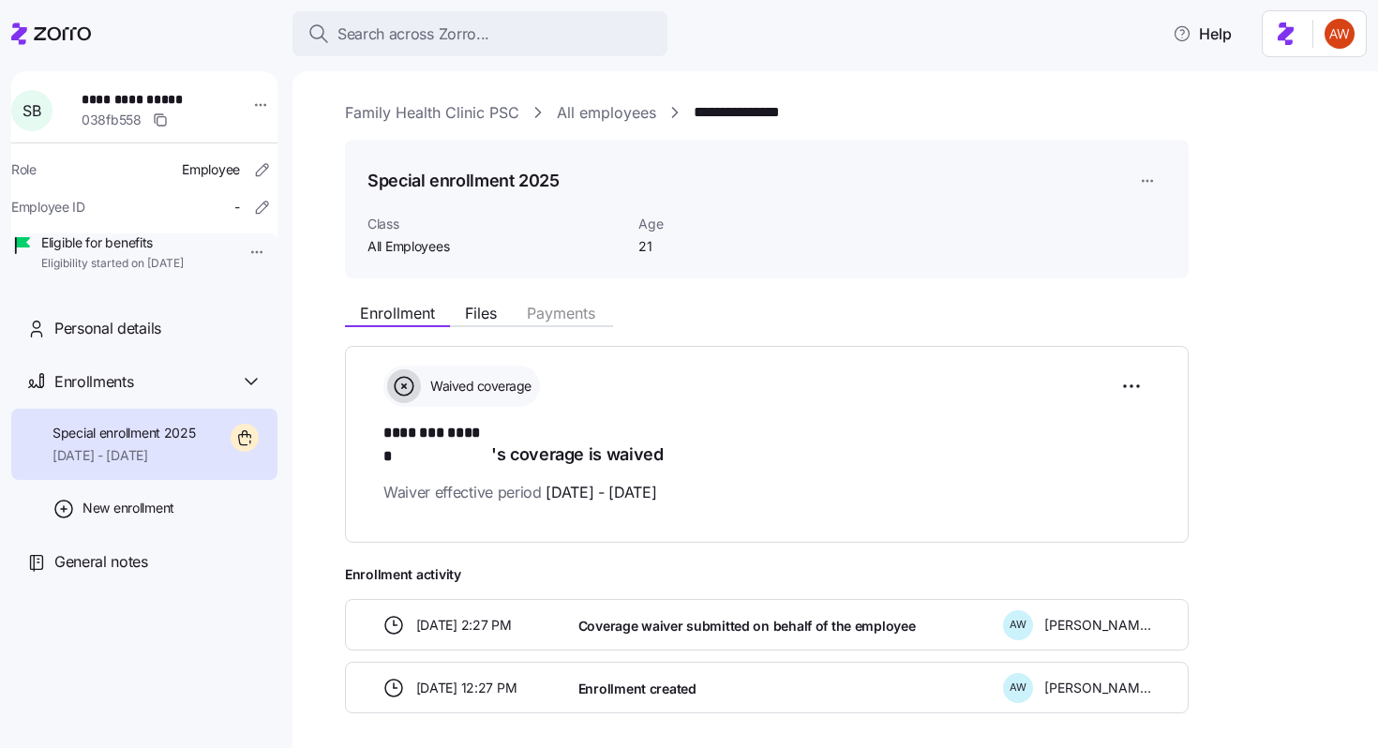
click at [571, 123] on link "All employees" at bounding box center [606, 112] width 99 height 23
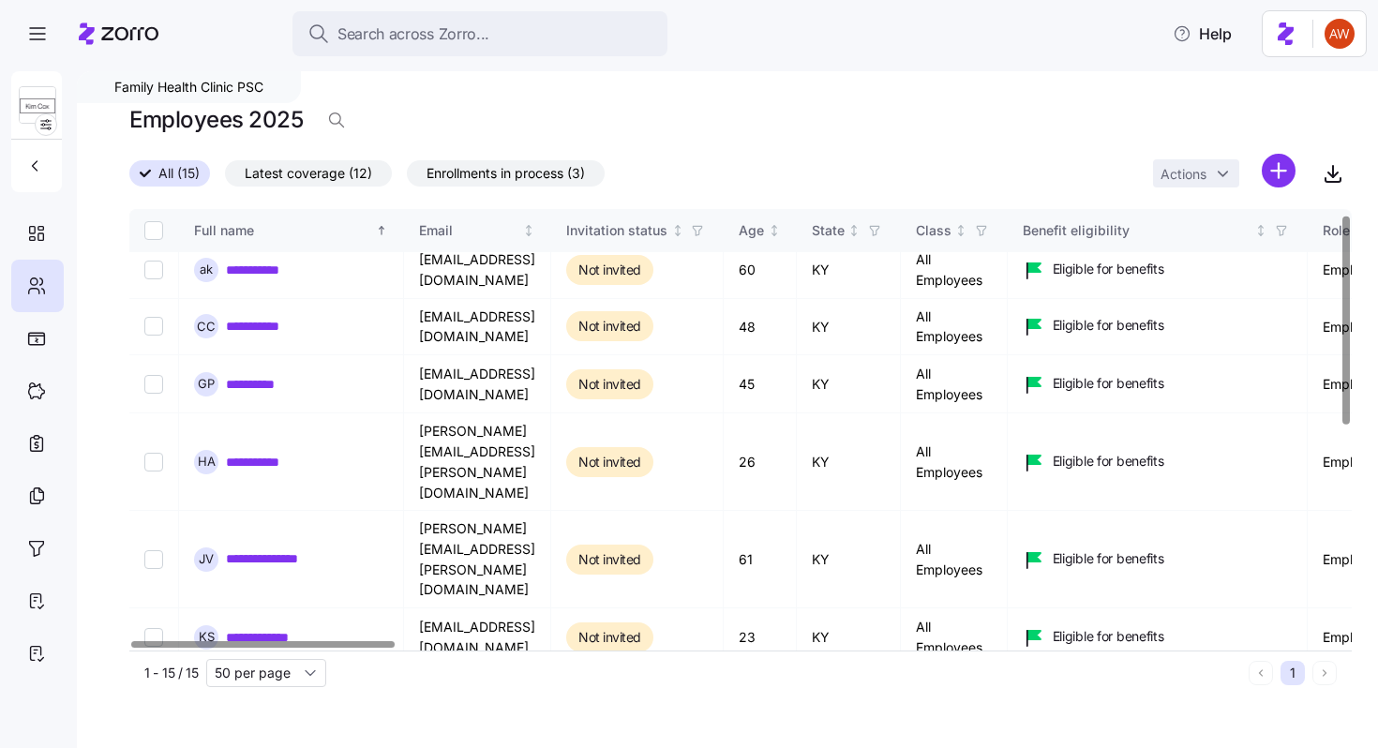
scroll to position [11, 0]
click at [286, 333] on link "**********" at bounding box center [263, 325] width 75 height 19
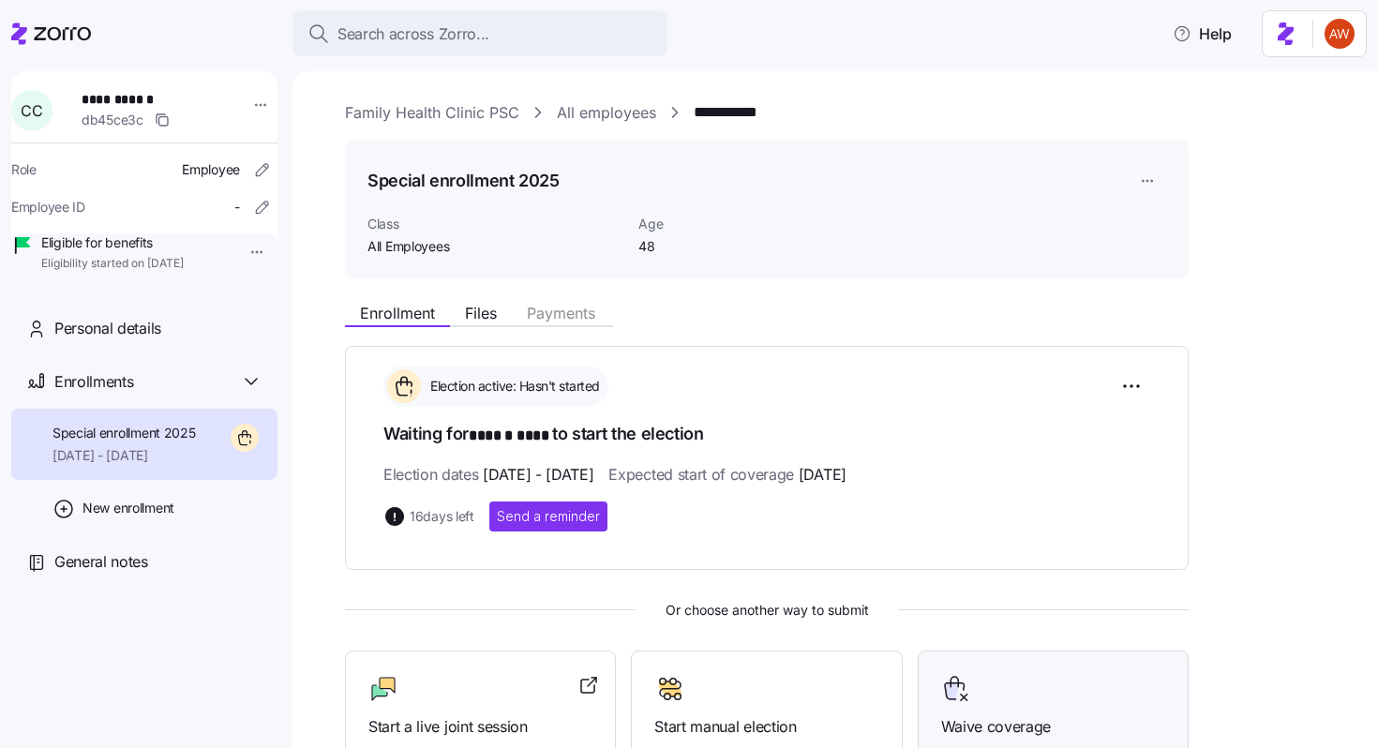
click at [955, 683] on icon at bounding box center [952, 691] width 14 height 16
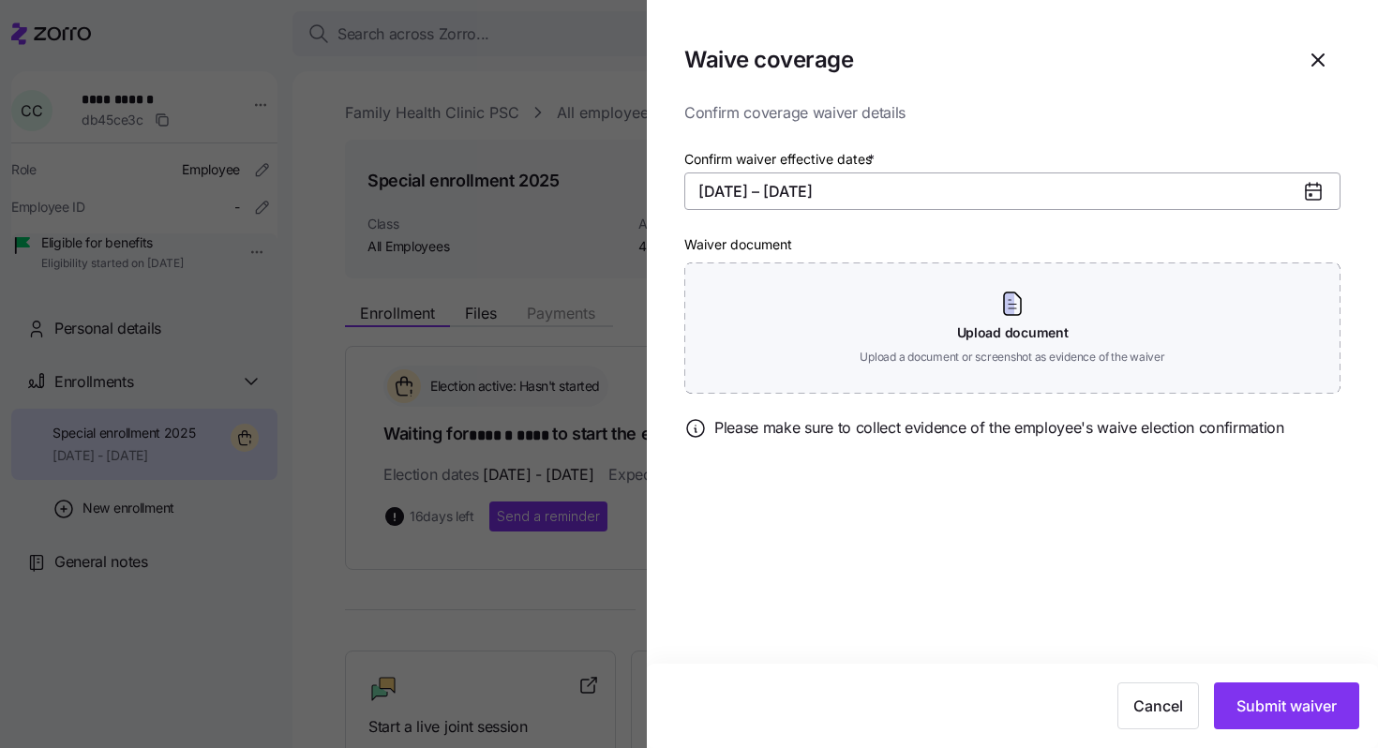
click at [724, 196] on button "11/01/2025 – 12/31/2025" at bounding box center [1012, 190] width 656 height 37
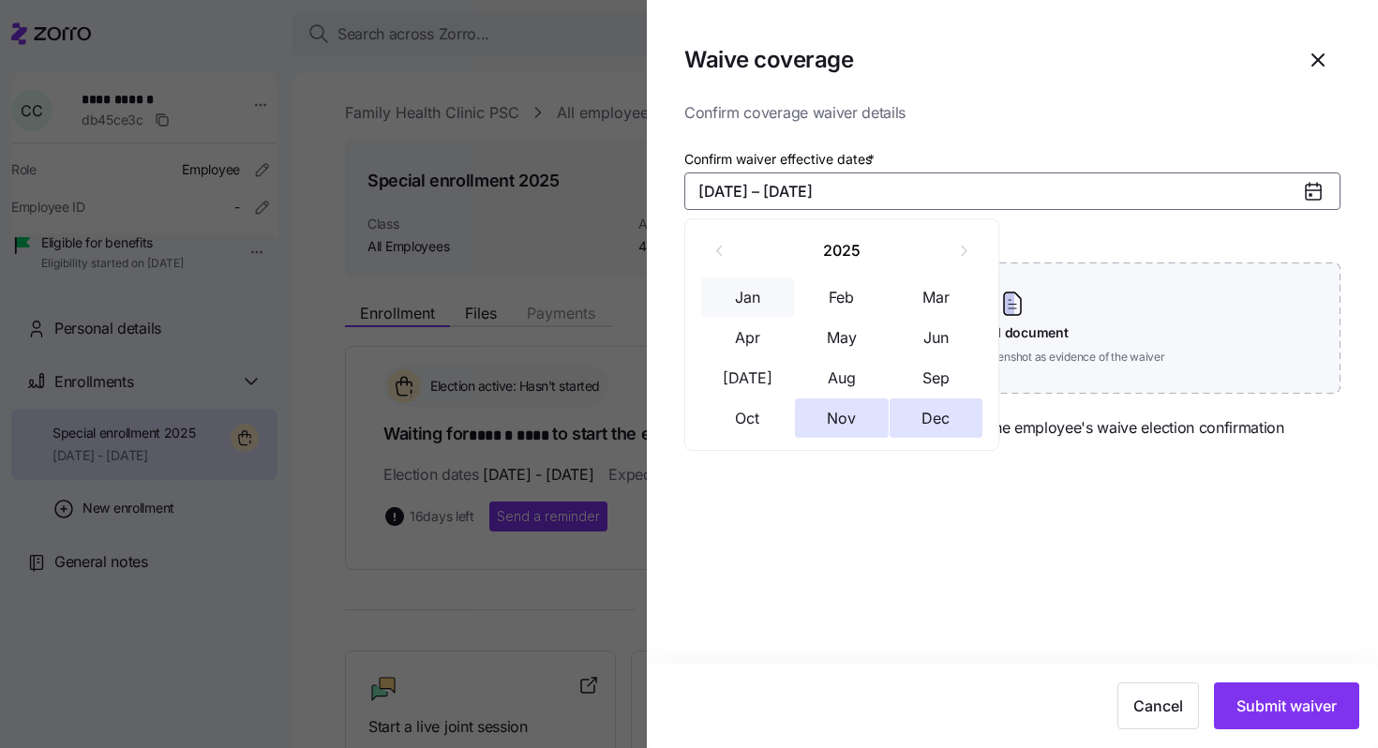
click at [743, 279] on button "Jan" at bounding box center [748, 296] width 94 height 39
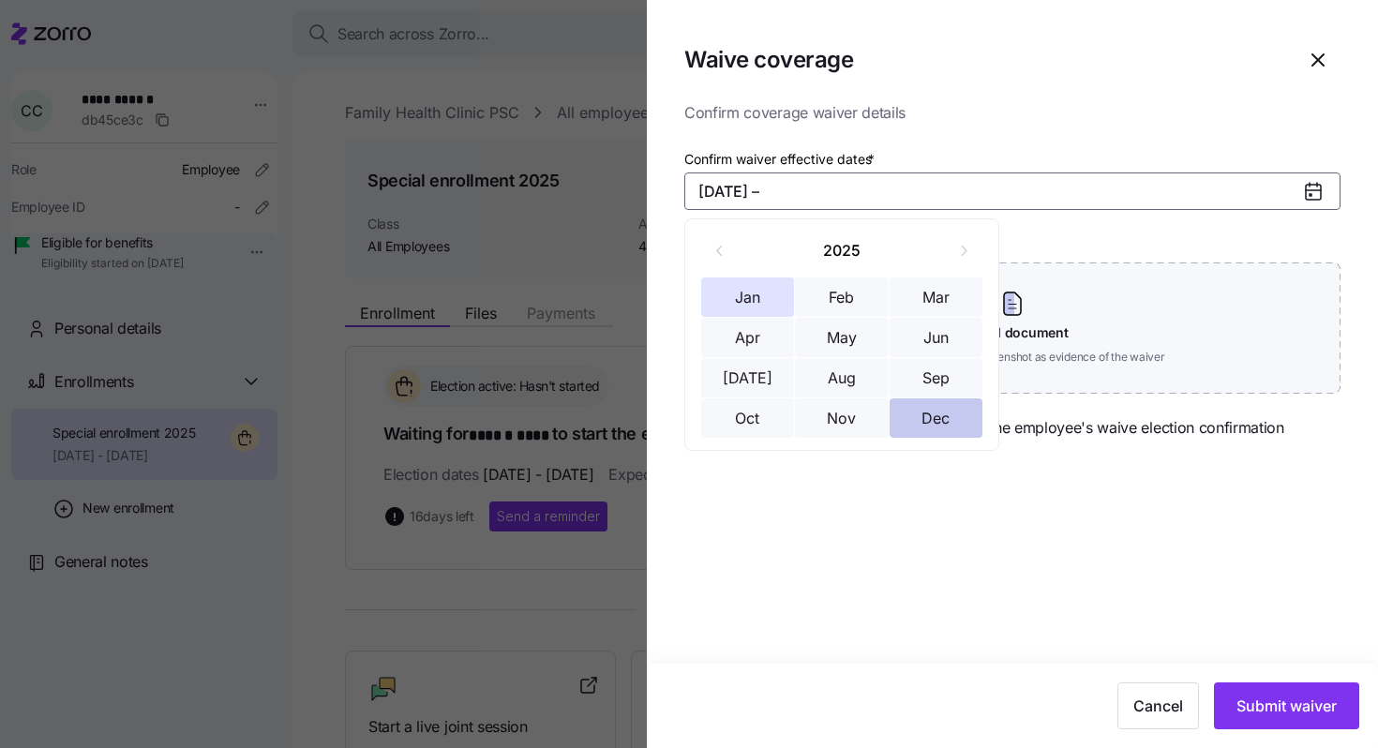
click at [917, 423] on button "Dec" at bounding box center [936, 417] width 94 height 39
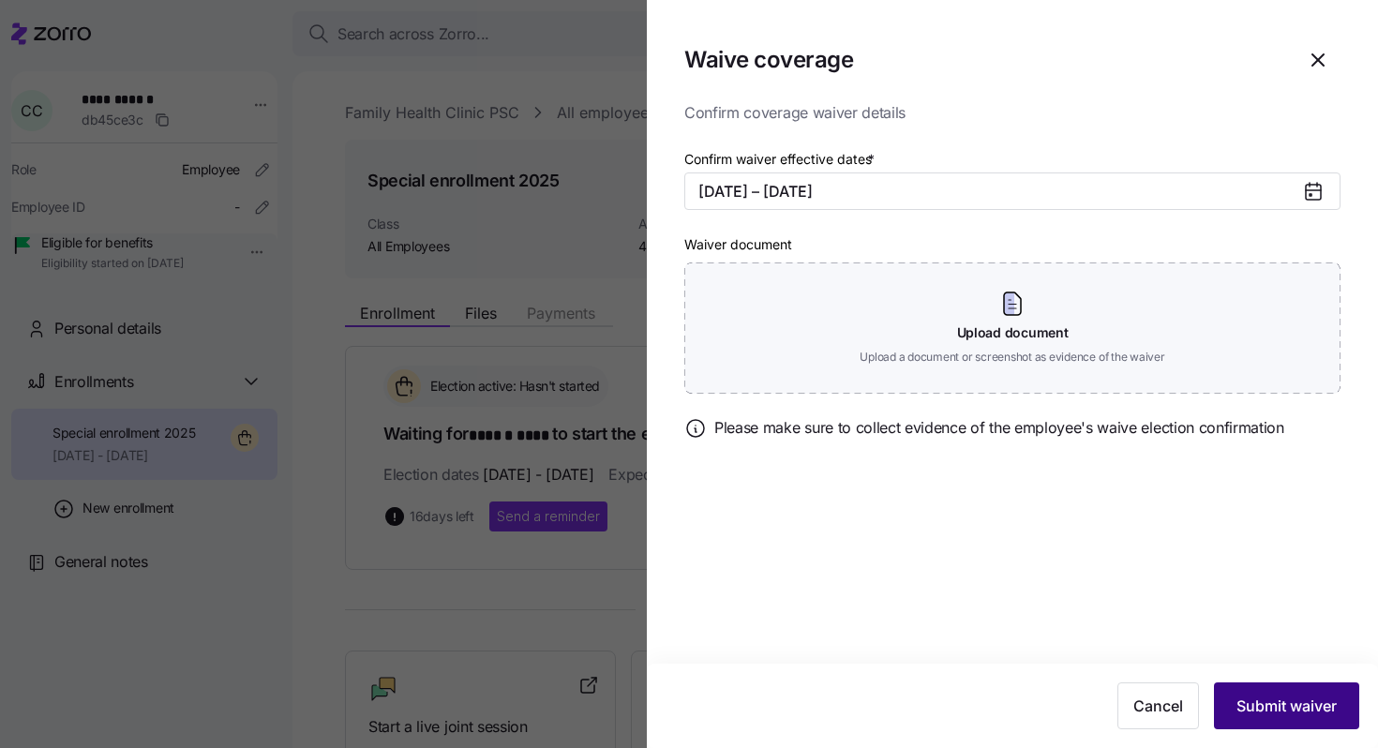
click at [1250, 707] on span "Submit waiver" at bounding box center [1286, 705] width 100 height 22
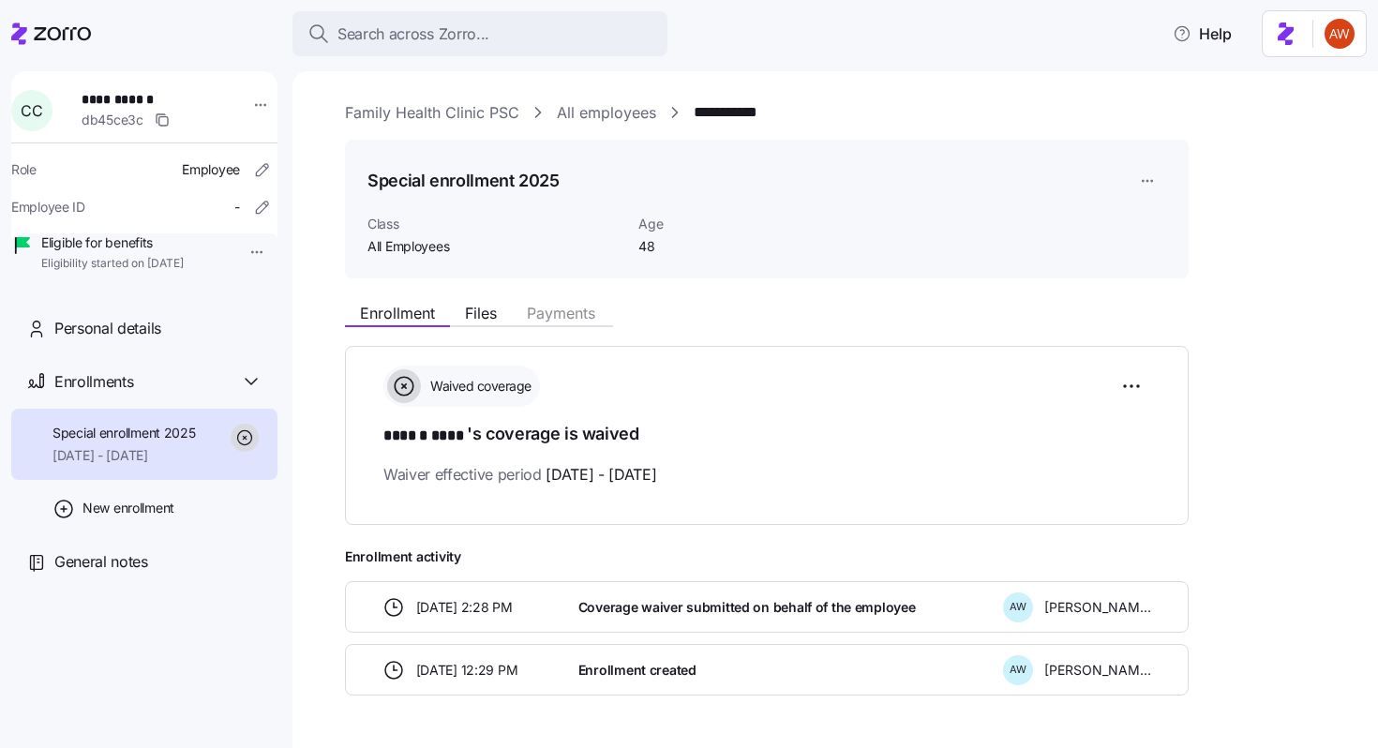
click at [564, 109] on link "All employees" at bounding box center [606, 112] width 99 height 23
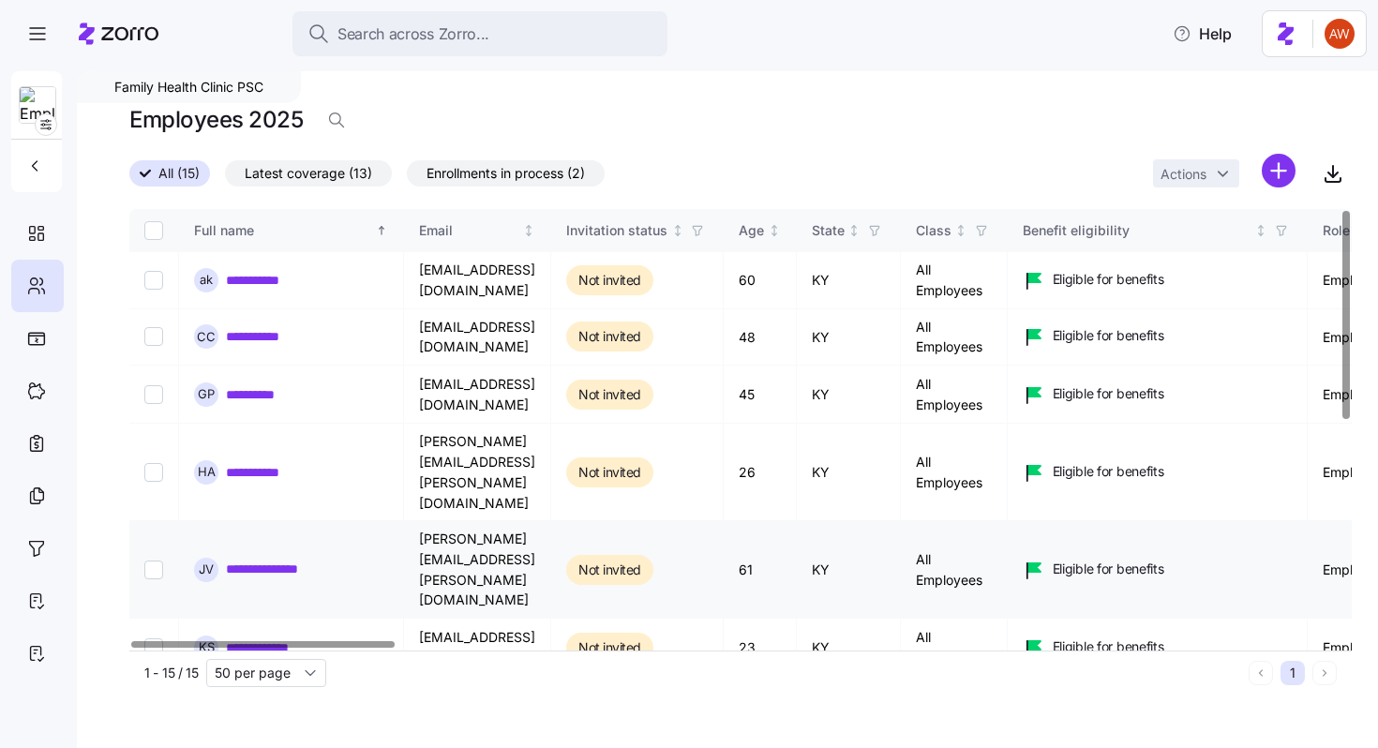
click at [298, 559] on link "**********" at bounding box center [277, 568] width 103 height 19
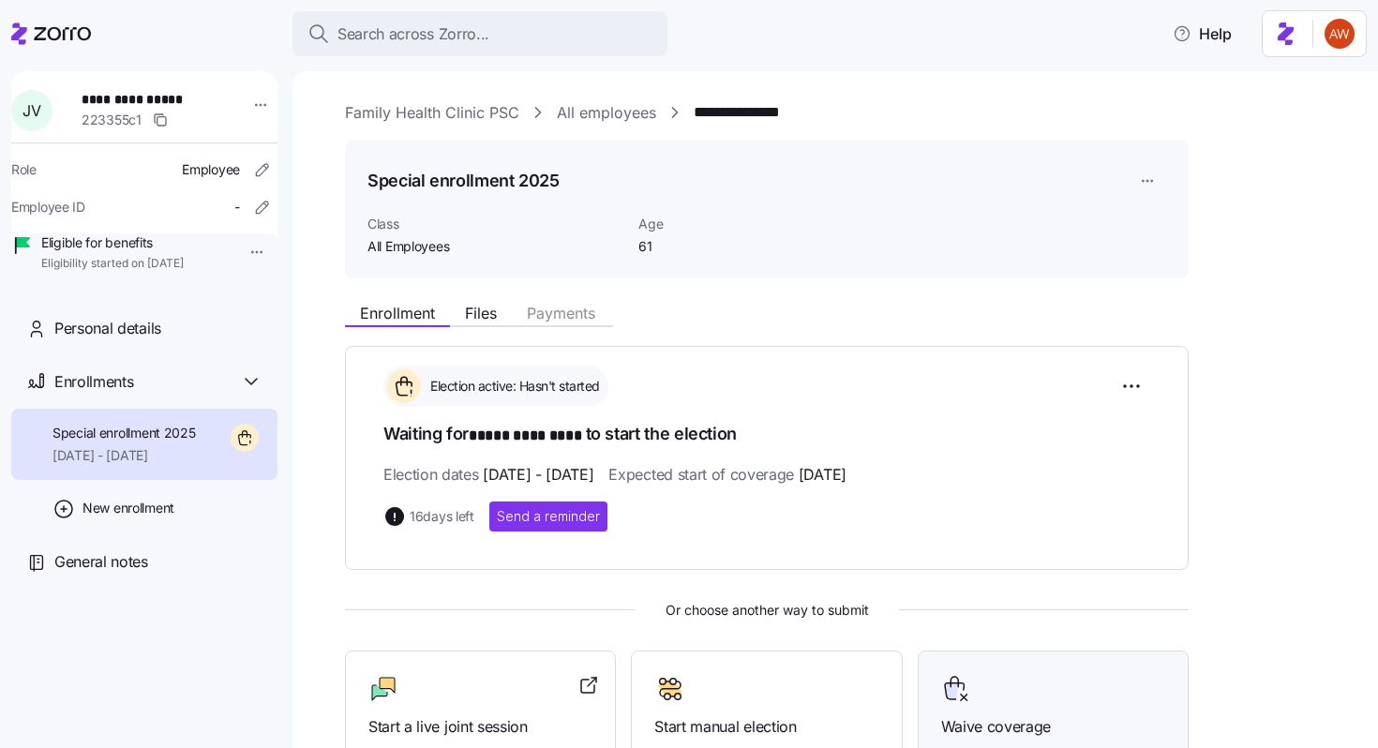
click at [996, 674] on div at bounding box center [1053, 689] width 224 height 30
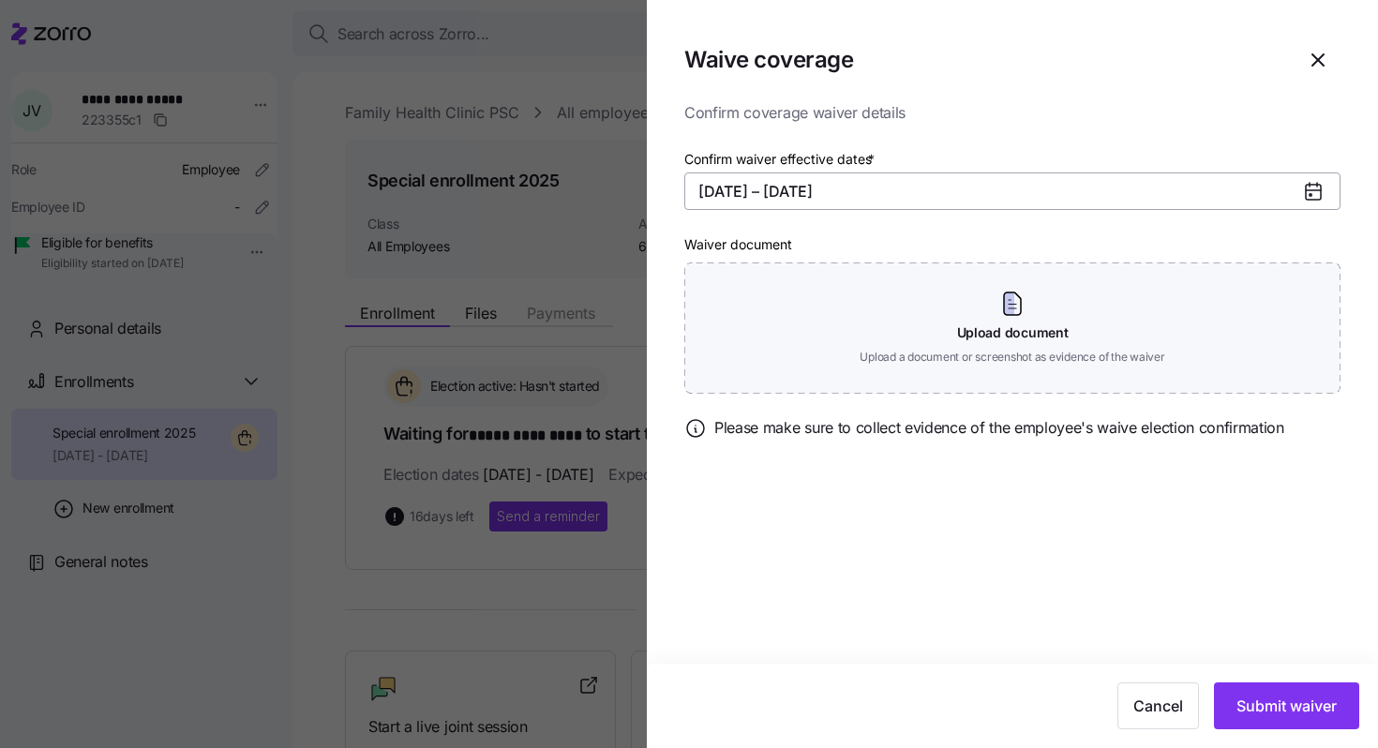
click at [724, 193] on button "11/01/2025 – 12/31/2025" at bounding box center [1012, 190] width 656 height 37
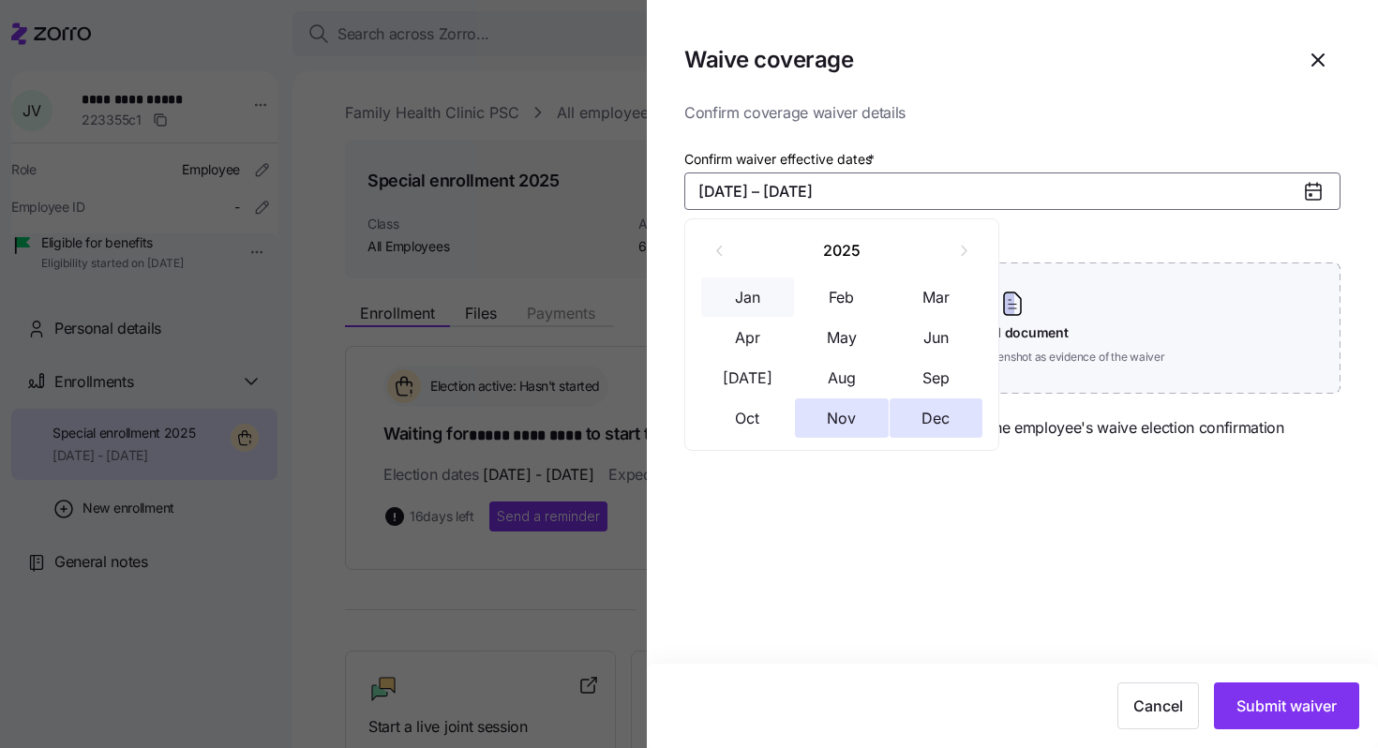
click at [750, 291] on button "Jan" at bounding box center [748, 296] width 94 height 39
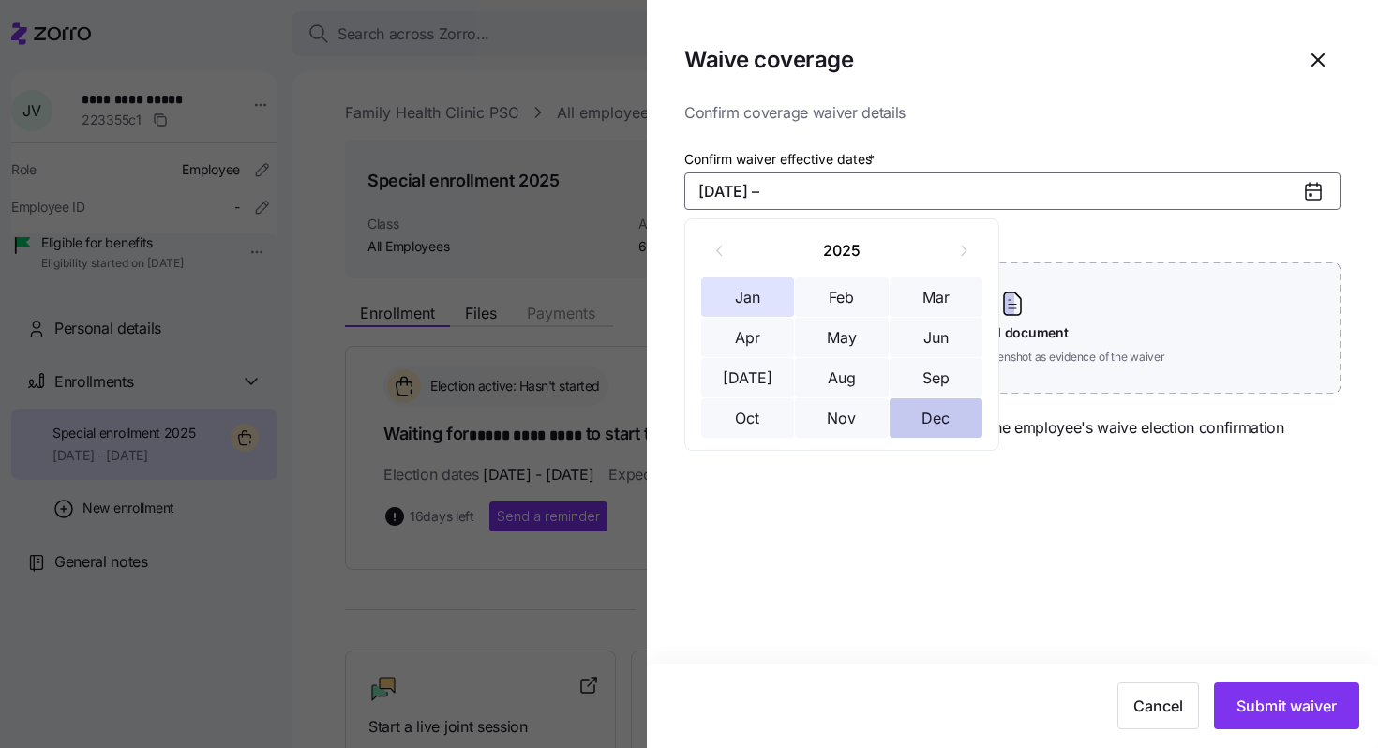
click at [913, 425] on button "Dec" at bounding box center [936, 417] width 94 height 39
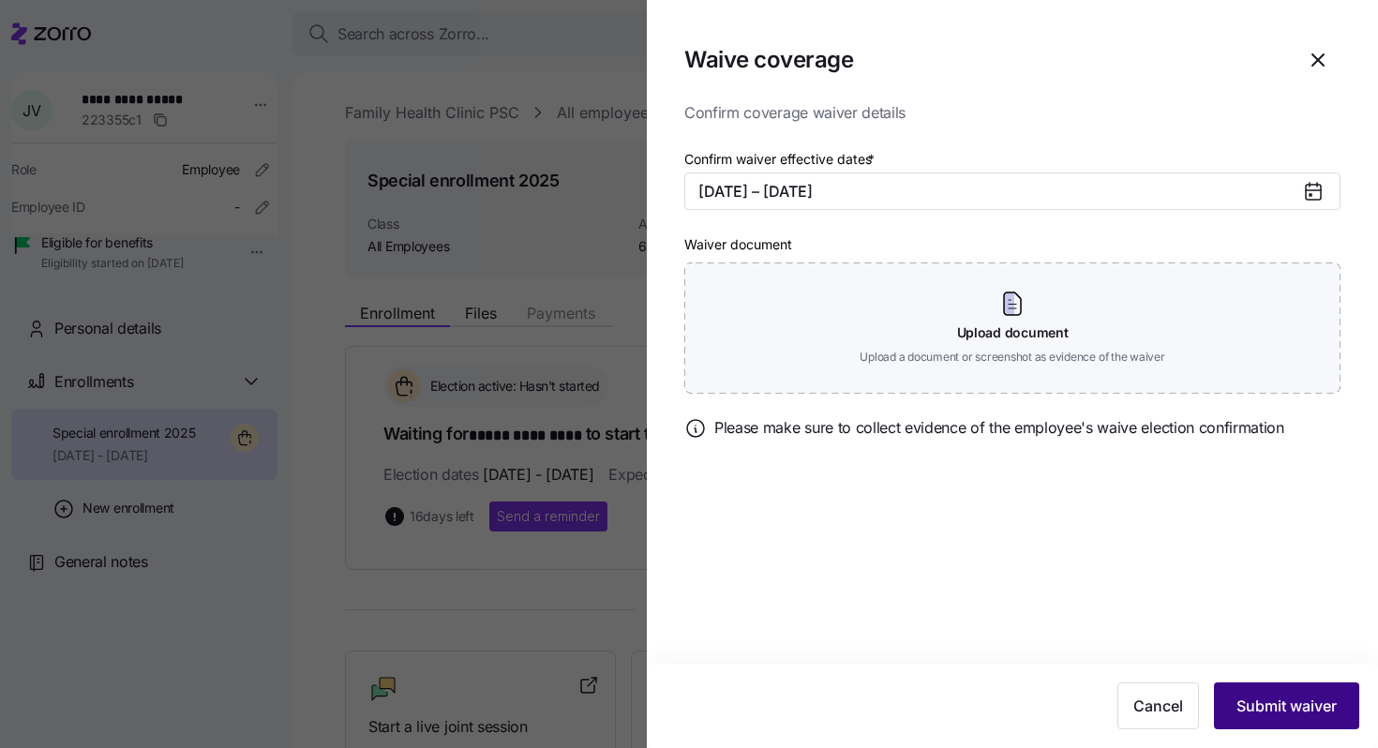
click at [1293, 704] on span "Submit waiver" at bounding box center [1286, 705] width 100 height 22
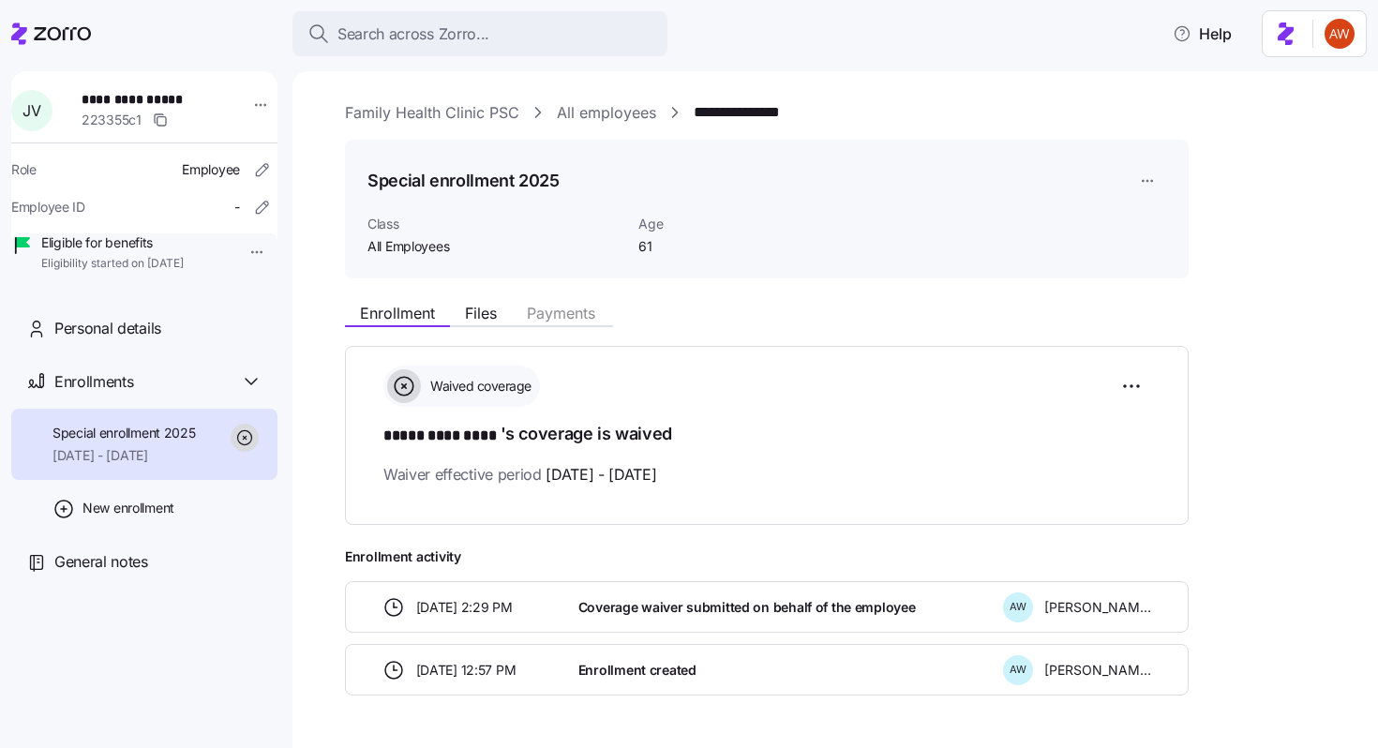
click at [565, 116] on link "All employees" at bounding box center [606, 112] width 99 height 23
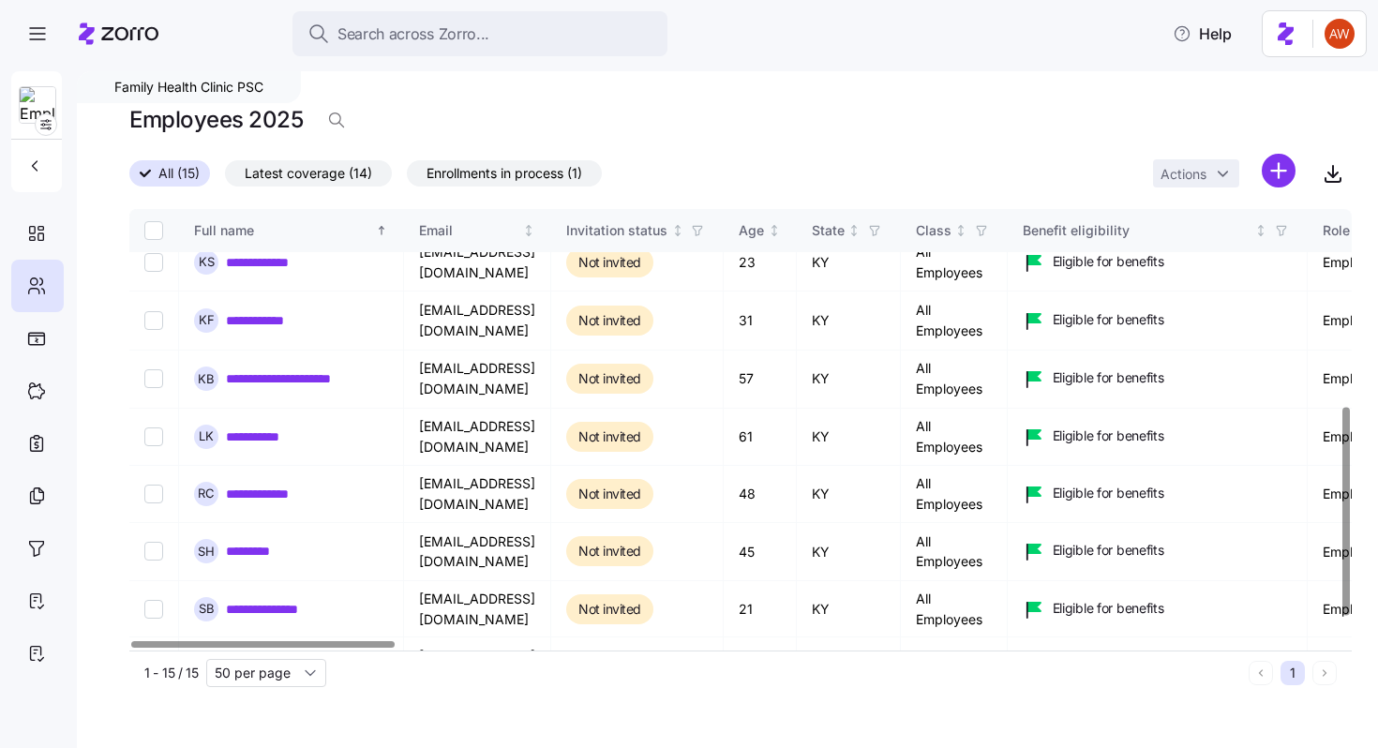
scroll to position [464, 0]
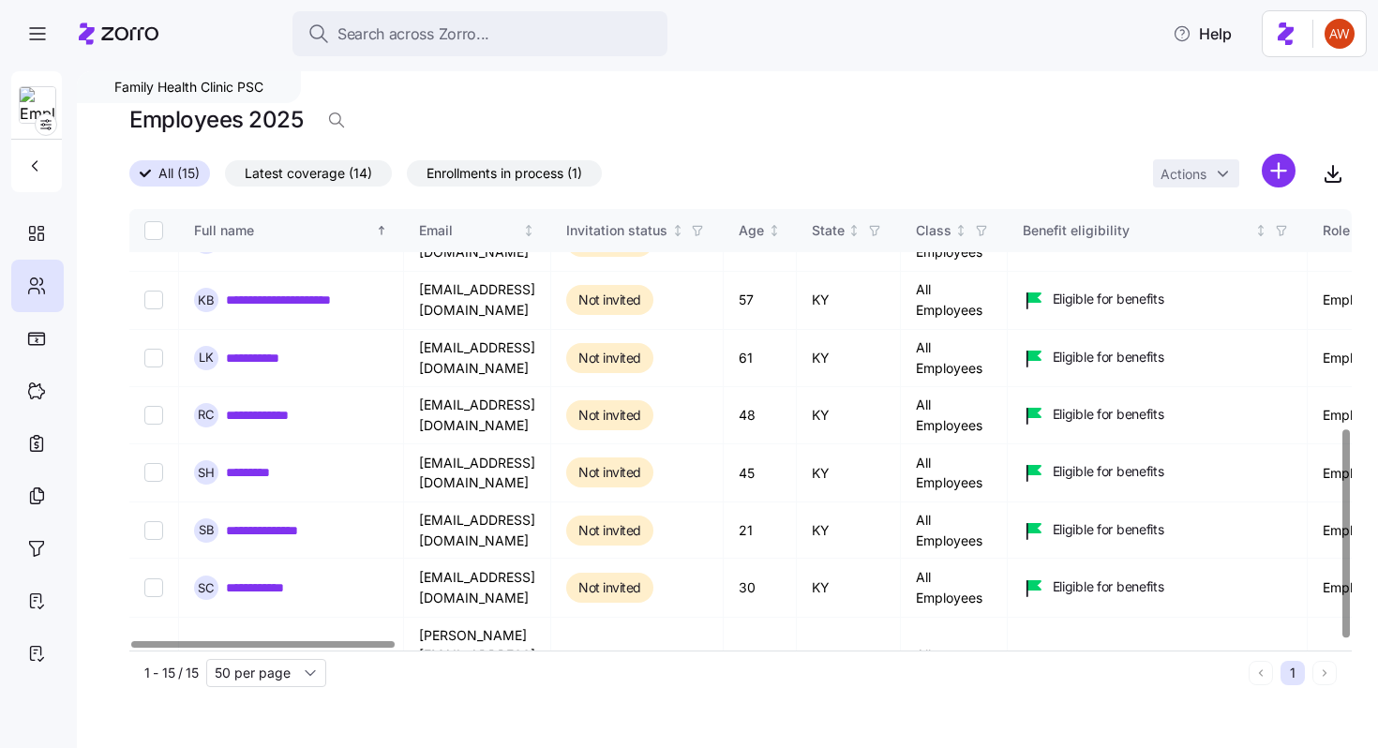
click at [268, 743] on link "**********" at bounding box center [264, 752] width 76 height 19
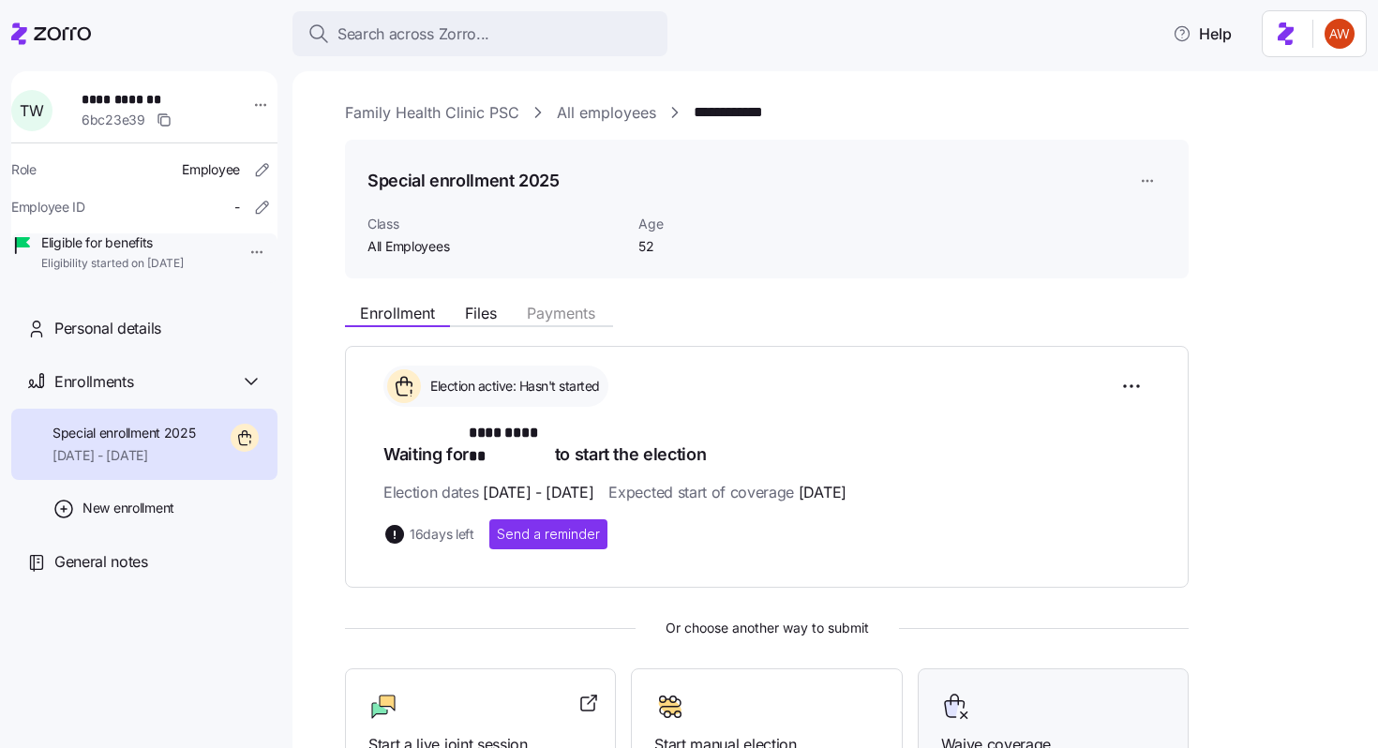
click at [952, 668] on div "Waive coverage" at bounding box center [1052, 724] width 271 height 112
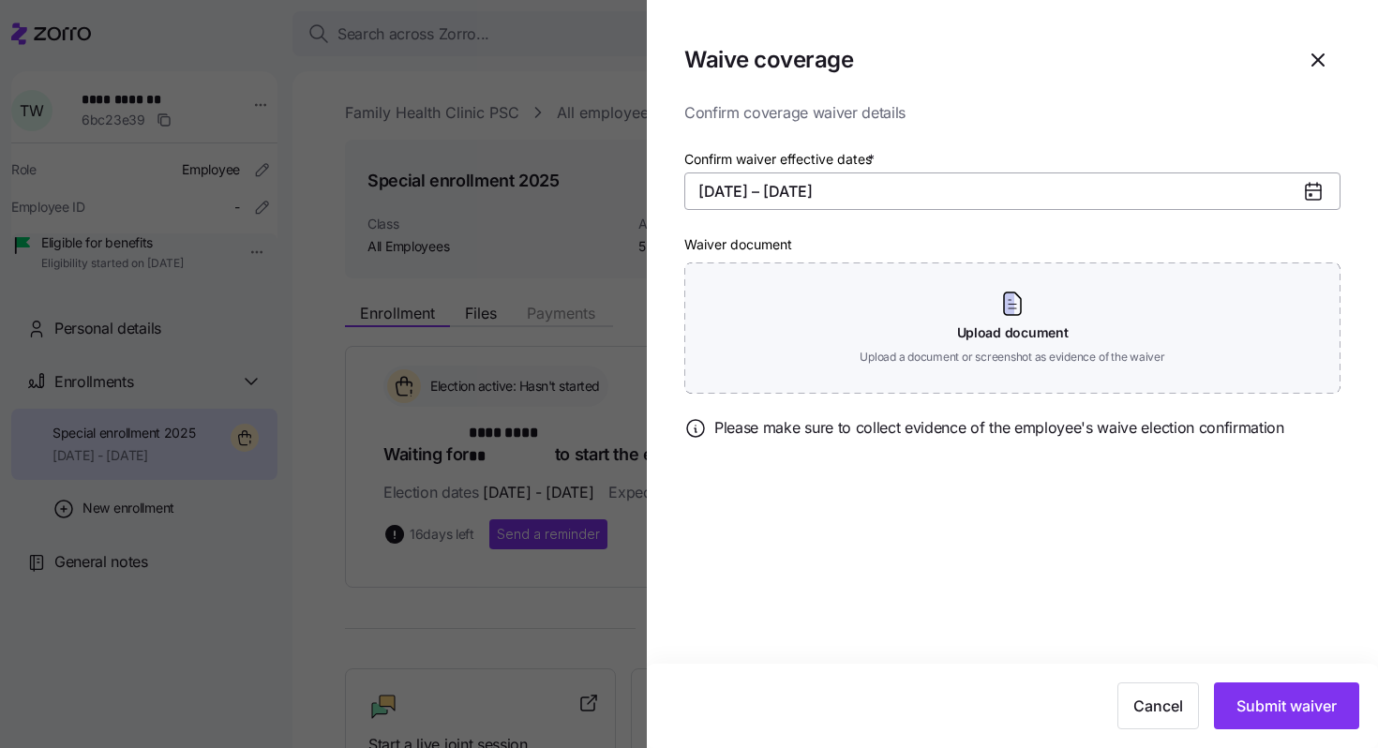
click at [723, 189] on button "11/01/2025 – 12/31/2025" at bounding box center [1012, 190] width 656 height 37
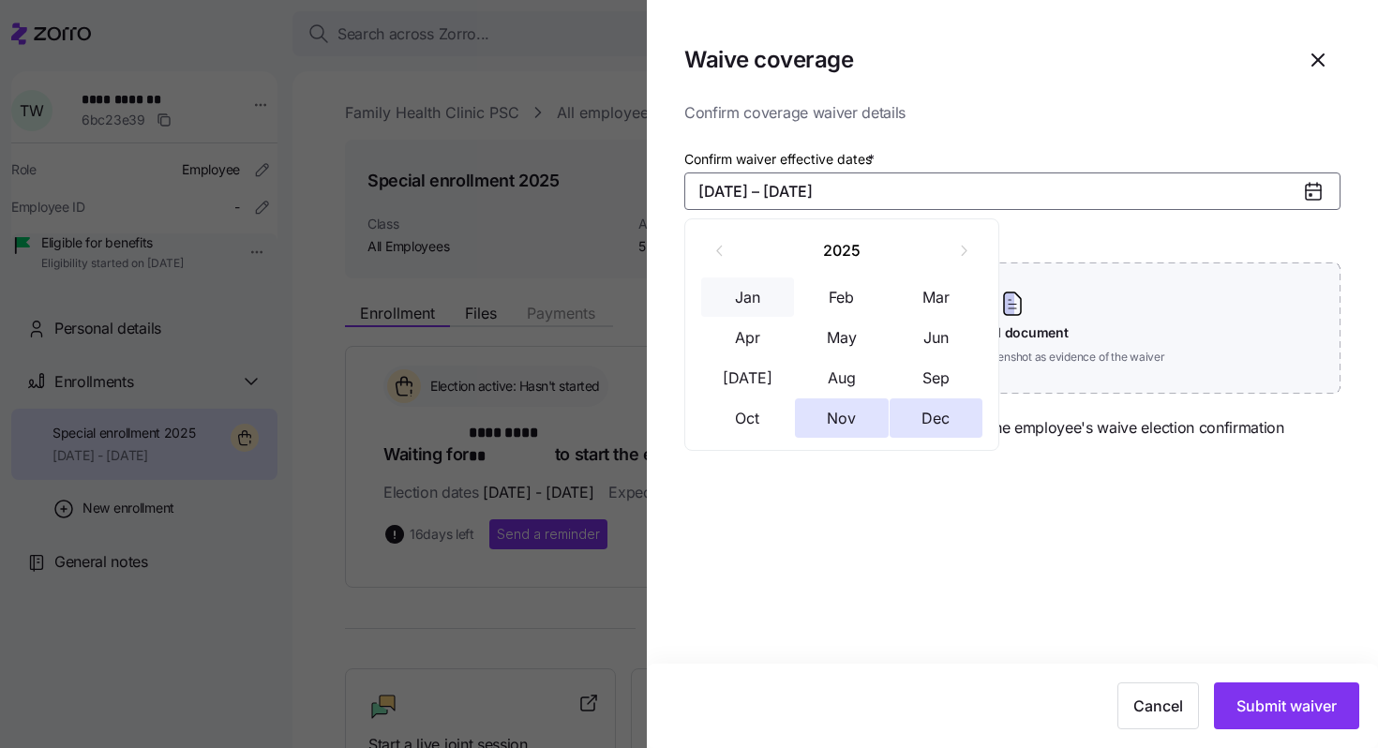
click at [762, 287] on button "Jan" at bounding box center [748, 296] width 94 height 39
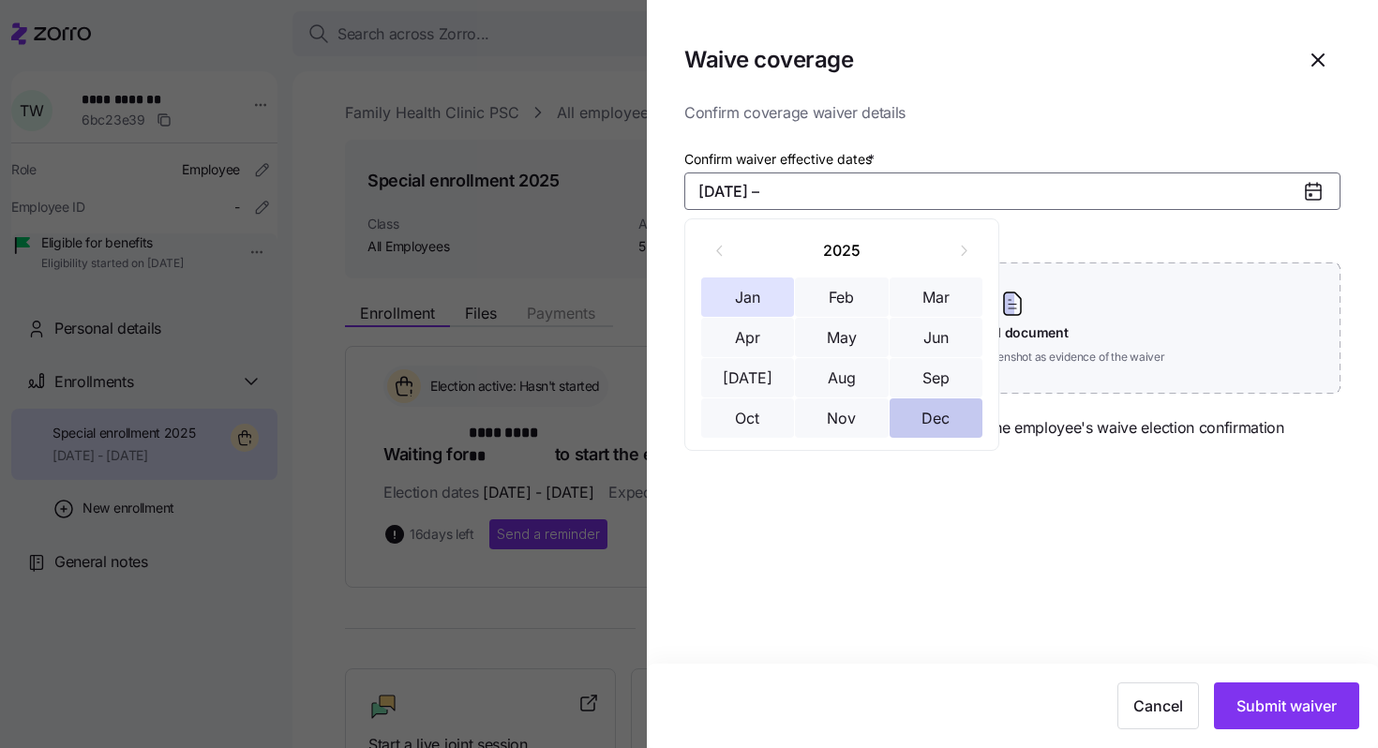
click at [925, 432] on button "Dec" at bounding box center [936, 417] width 94 height 39
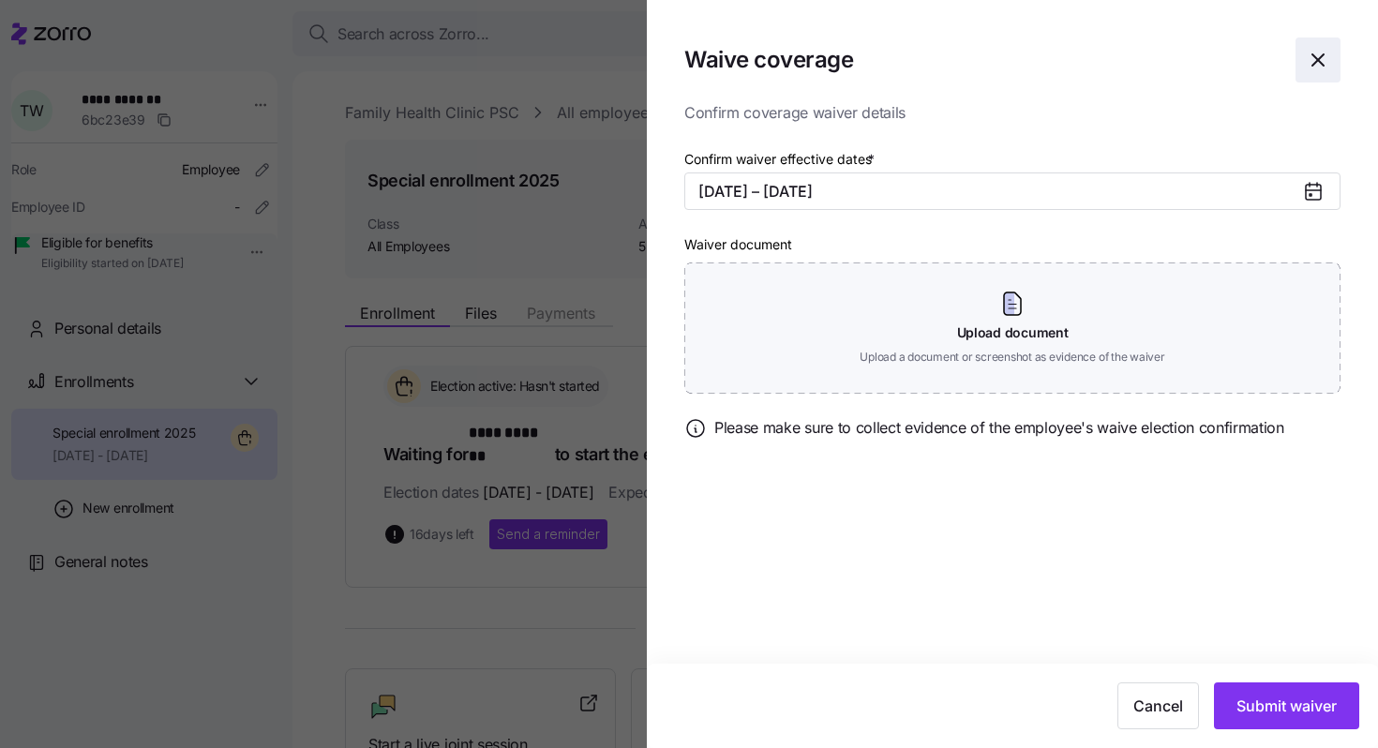
click at [1324, 55] on icon "button" at bounding box center [1317, 60] width 22 height 22
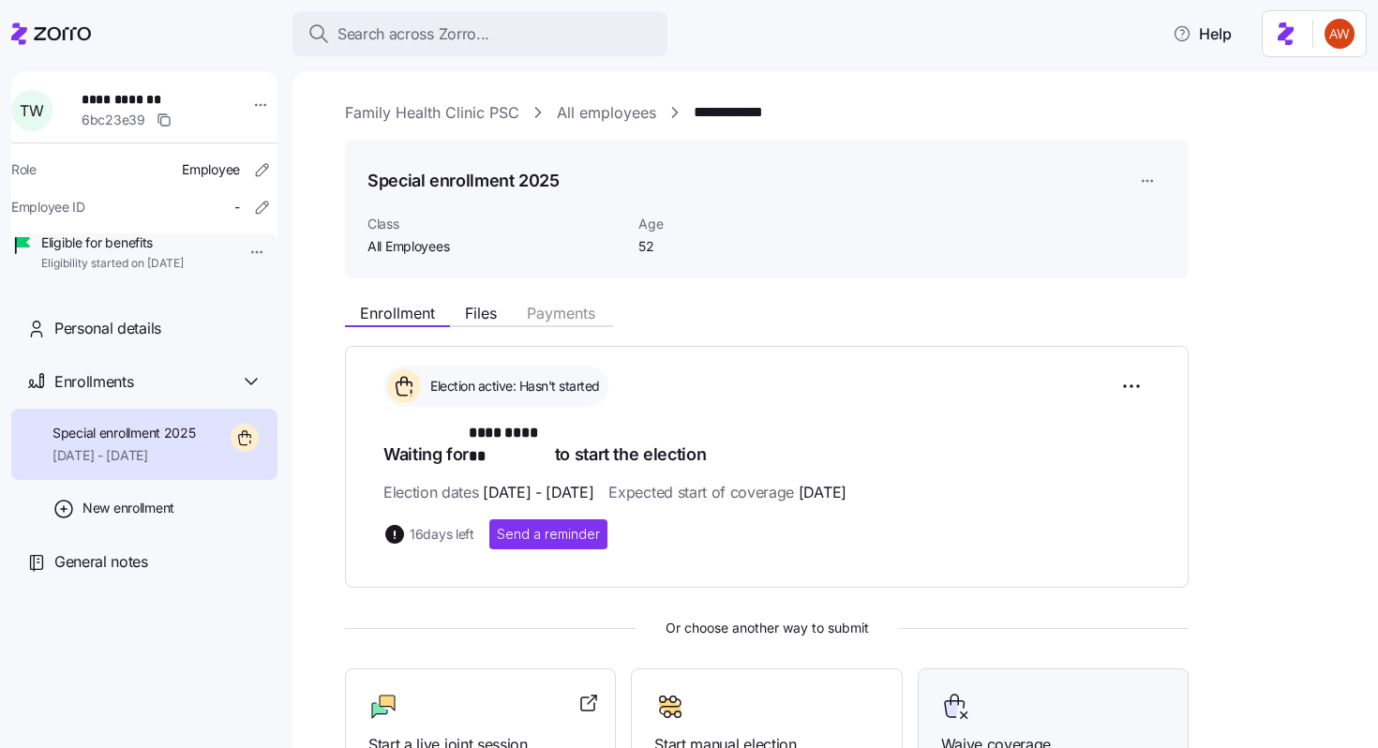
click at [979, 733] on span "Waive coverage" at bounding box center [1053, 744] width 224 height 23
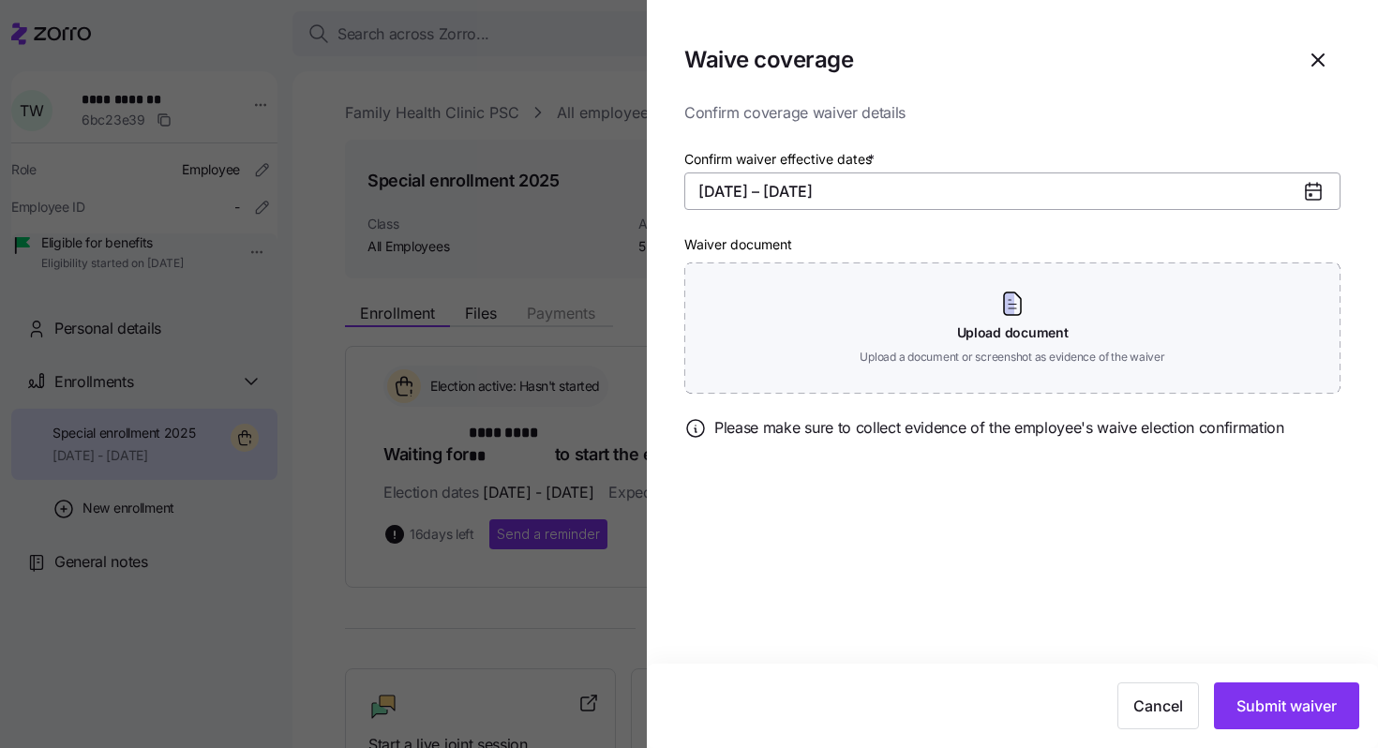
click at [745, 194] on button "11/01/2025 – 12/31/2025" at bounding box center [1012, 190] width 656 height 37
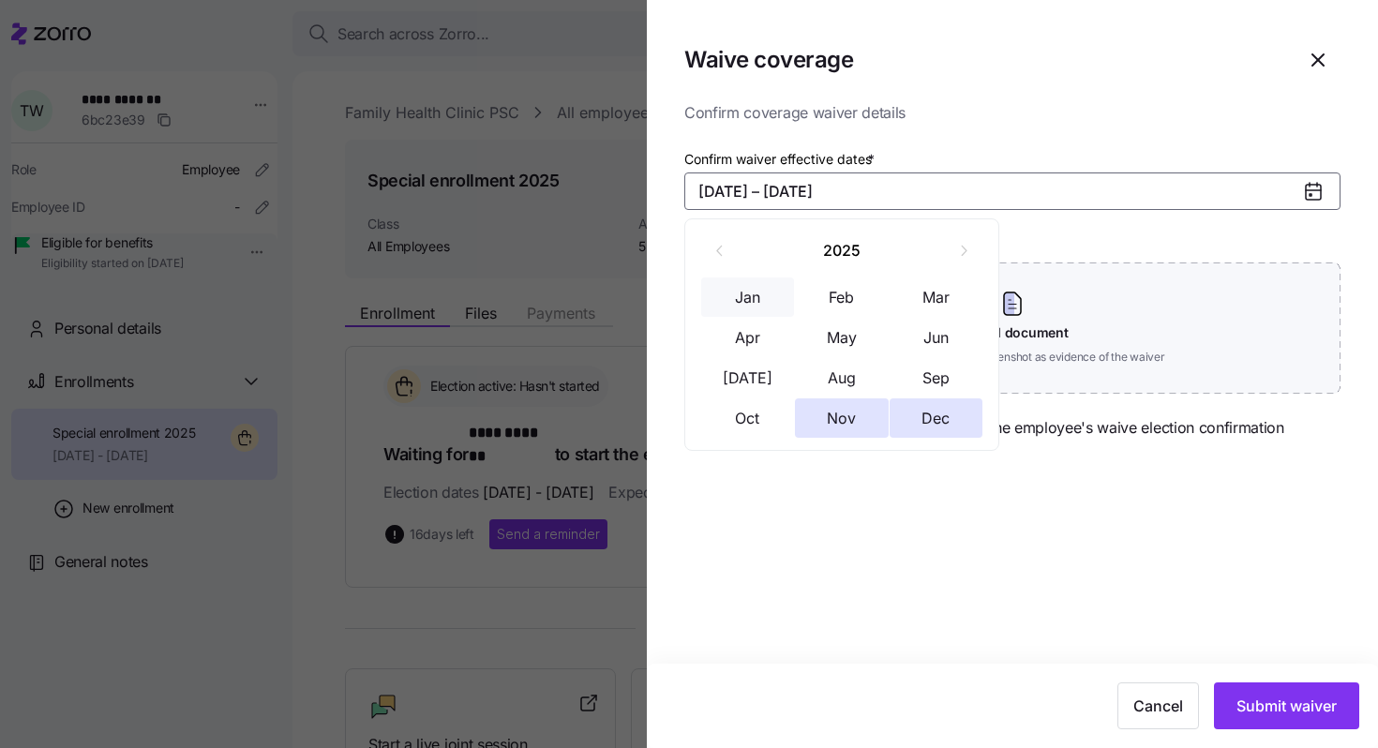
click at [768, 300] on button "Jan" at bounding box center [748, 296] width 94 height 39
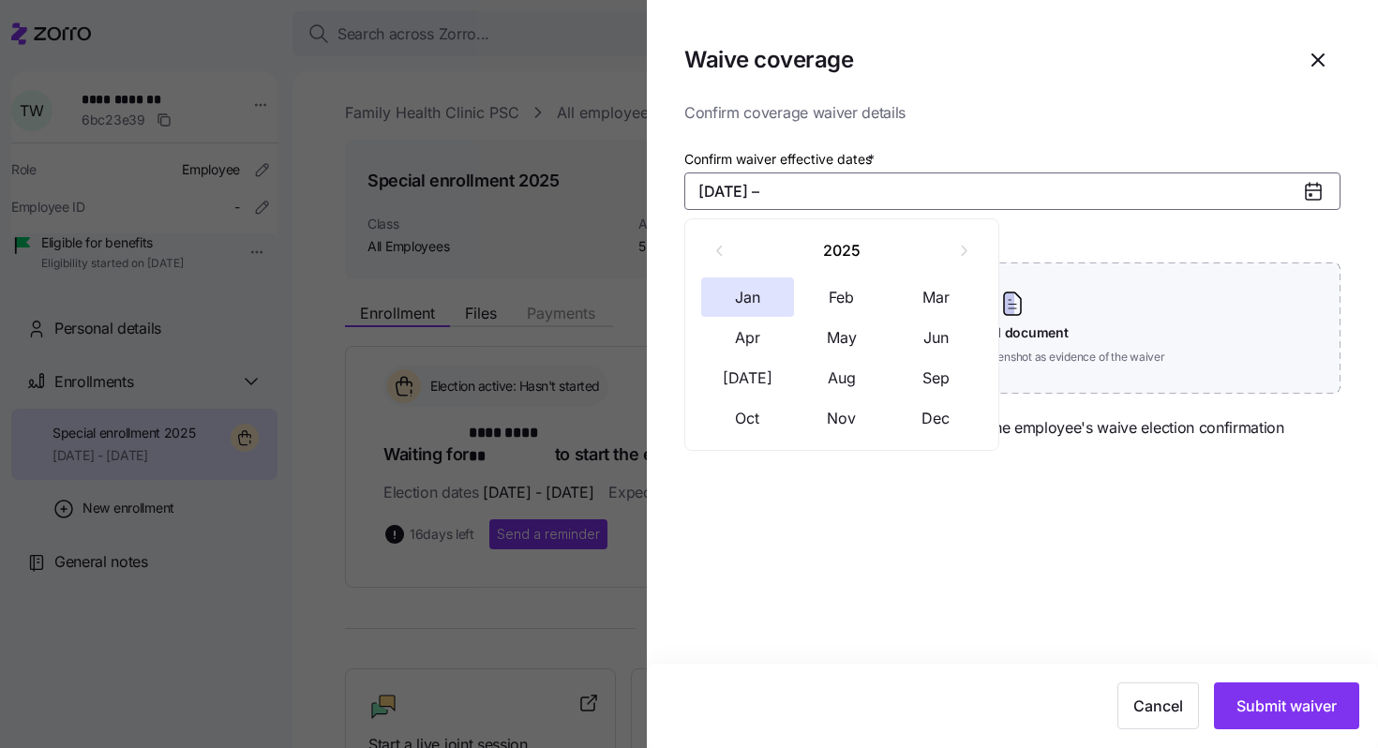
click at [929, 439] on div "2025 Jan Feb Mar Apr May Jun Jul Aug Sep Oct Nov Dec" at bounding box center [841, 334] width 315 height 232
click at [932, 421] on button "Dec" at bounding box center [936, 417] width 94 height 39
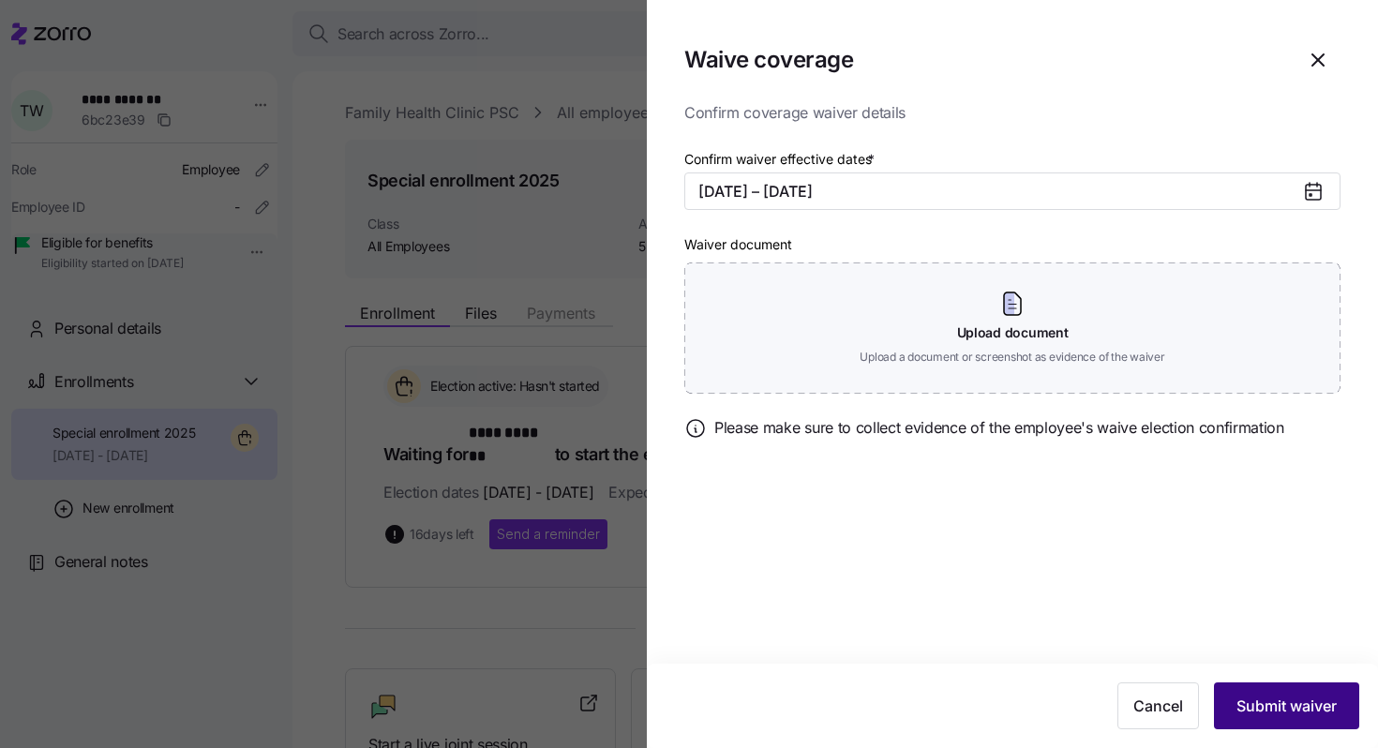
click at [1288, 721] on button "Submit waiver" at bounding box center [1286, 705] width 145 height 47
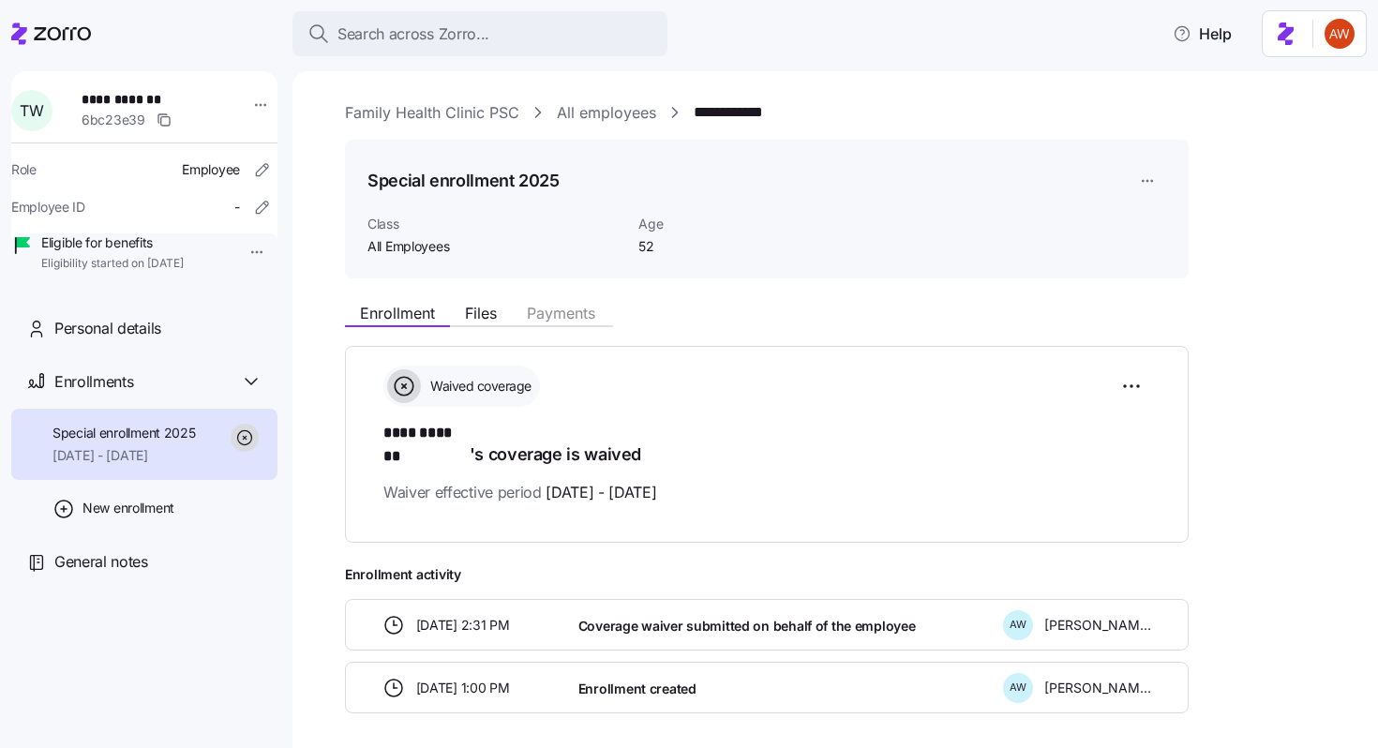
click at [574, 112] on link "All employees" at bounding box center [606, 112] width 99 height 23
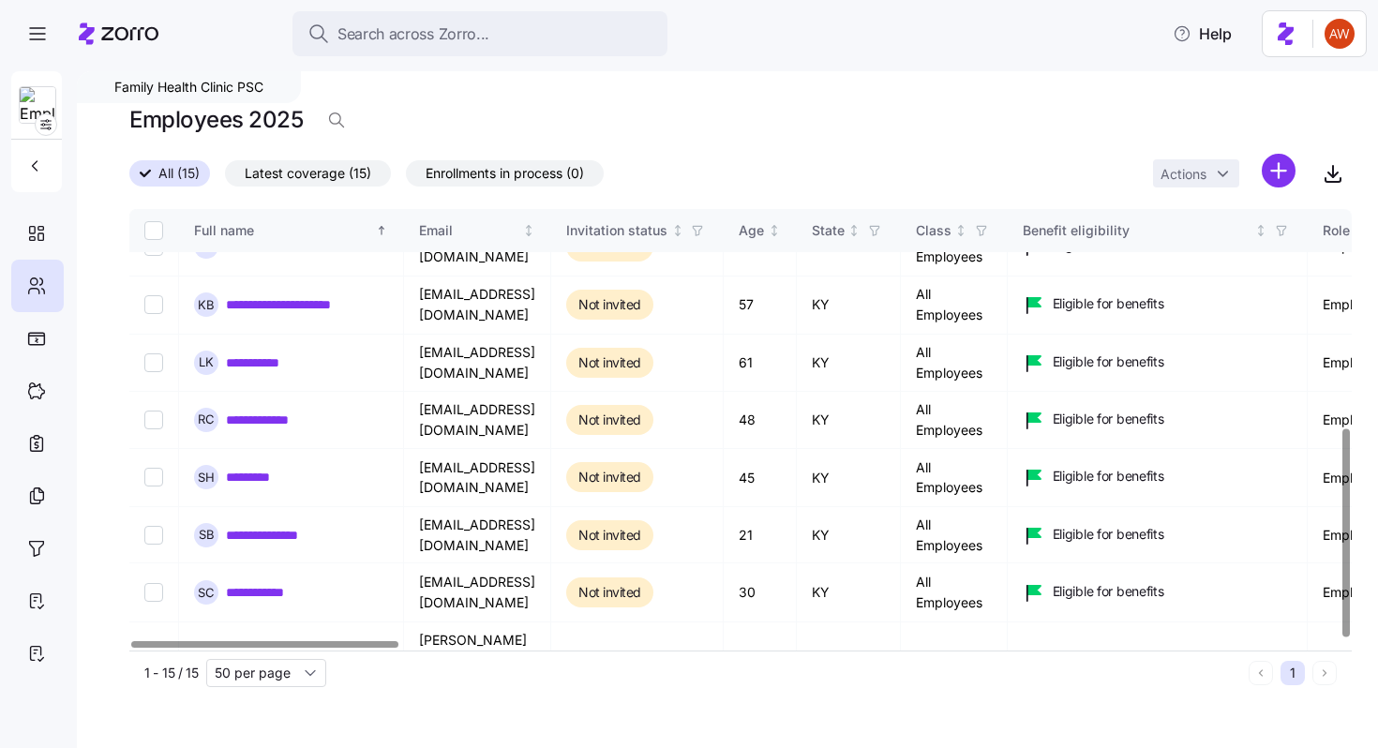
scroll to position [464, 0]
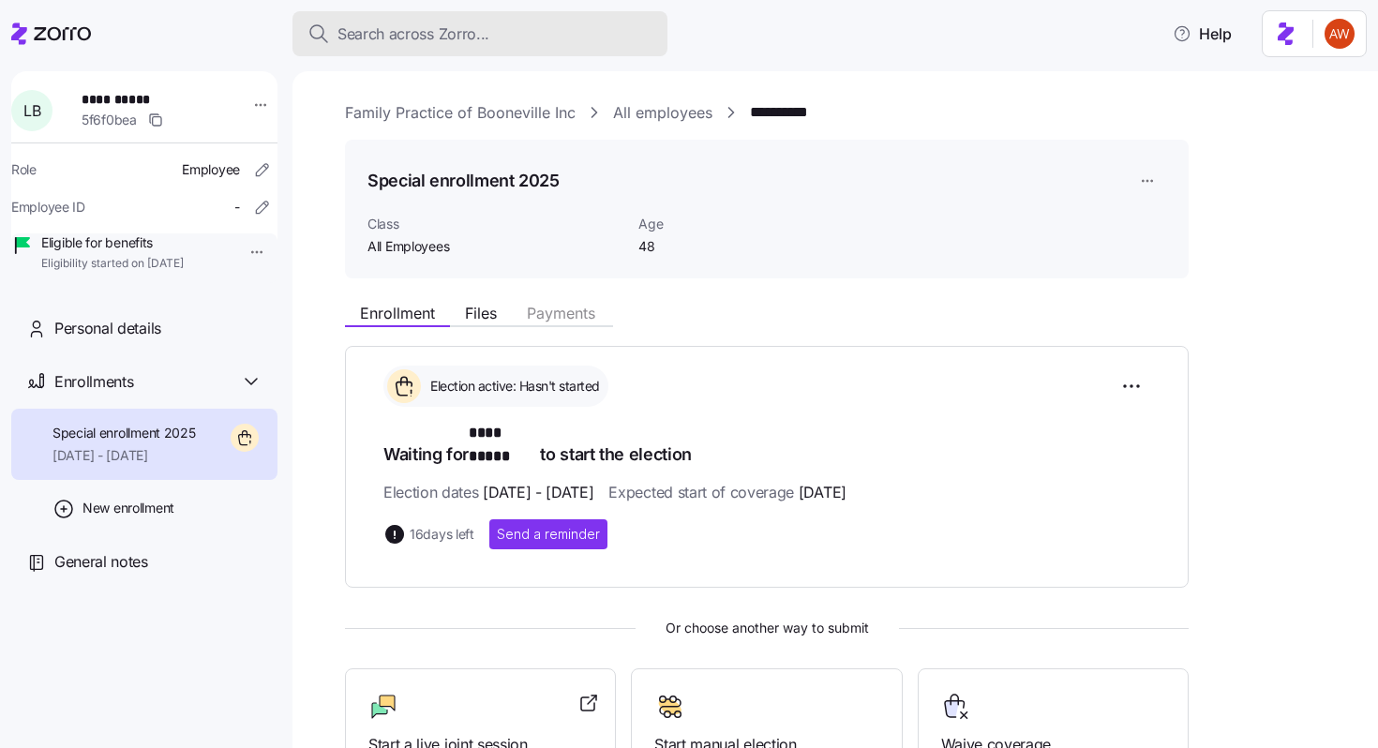
click at [480, 30] on span "Search across Zorro..." at bounding box center [413, 33] width 152 height 23
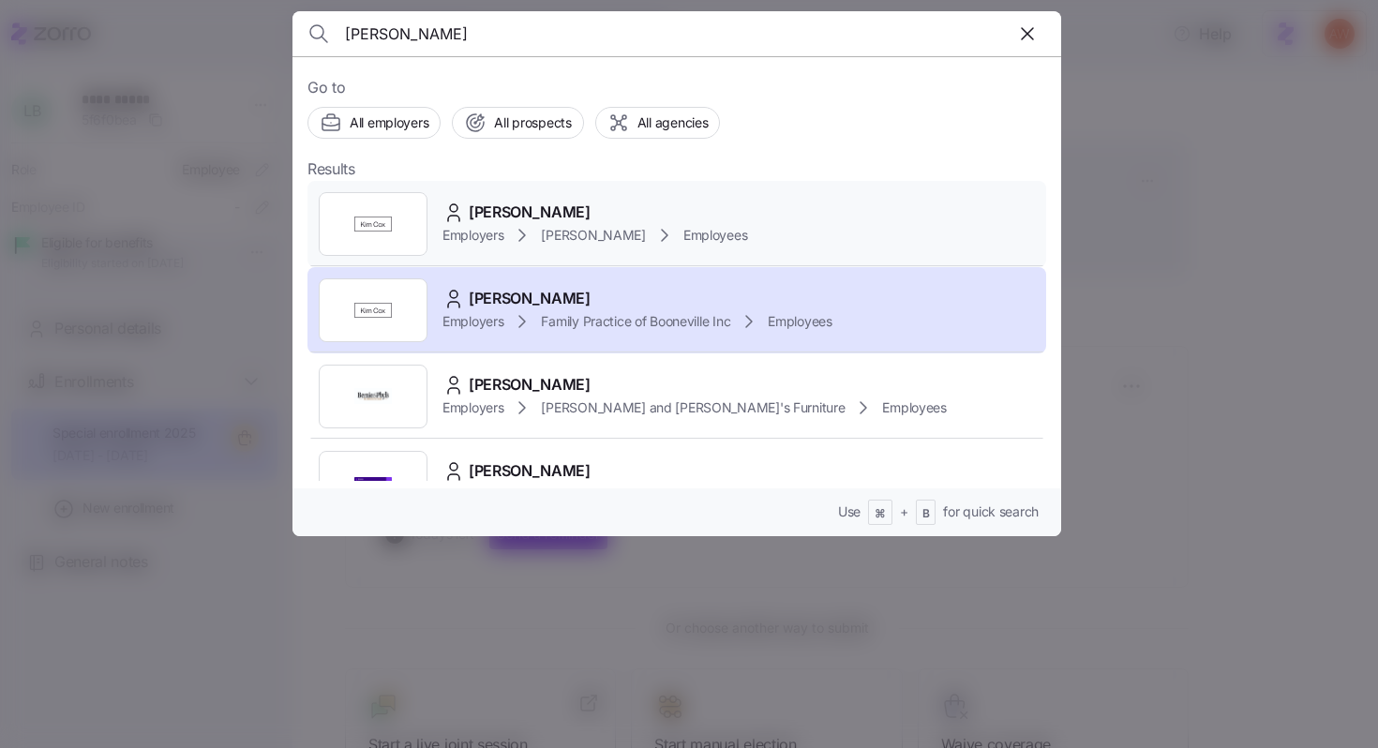
type input "[PERSON_NAME]"
click at [465, 218] on div "[PERSON_NAME]" at bounding box center [594, 212] width 305 height 23
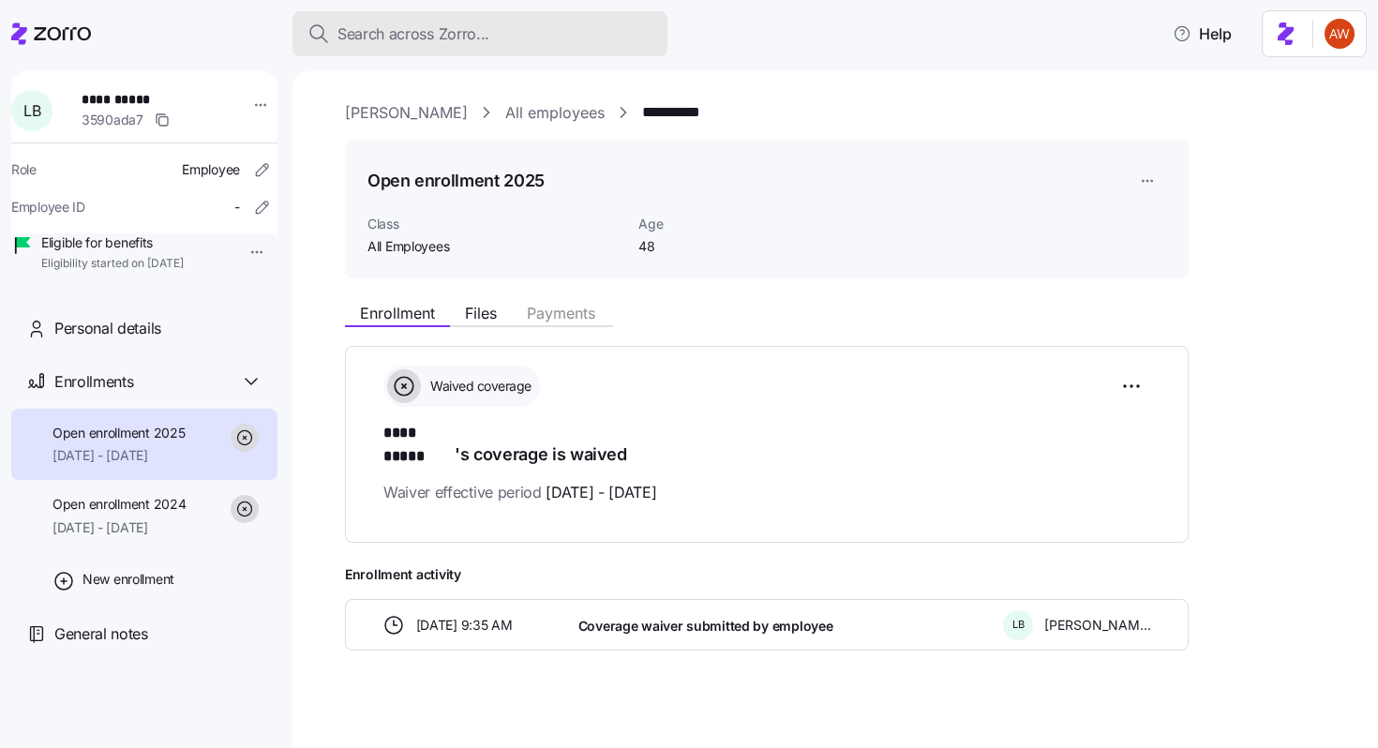
click at [496, 16] on button "Search across Zorro..." at bounding box center [479, 33] width 375 height 45
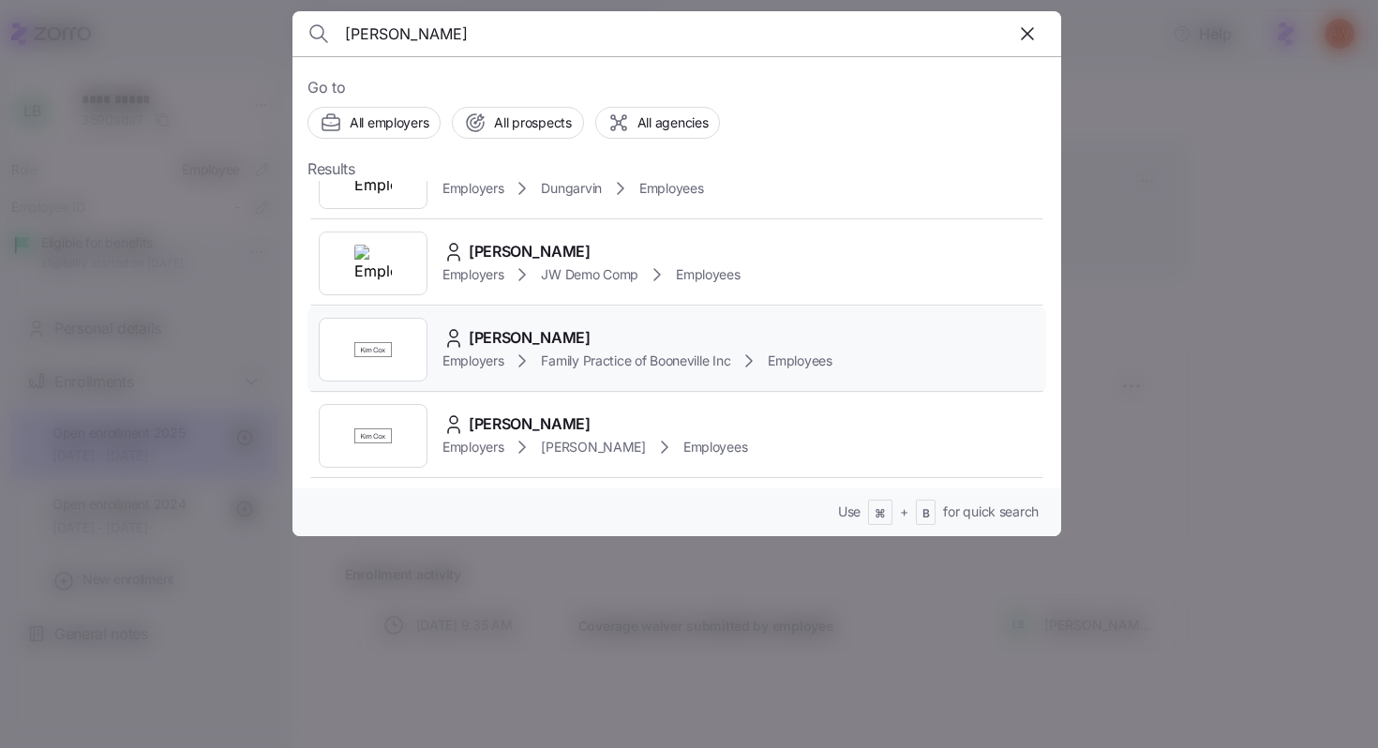
scroll to position [78, 0]
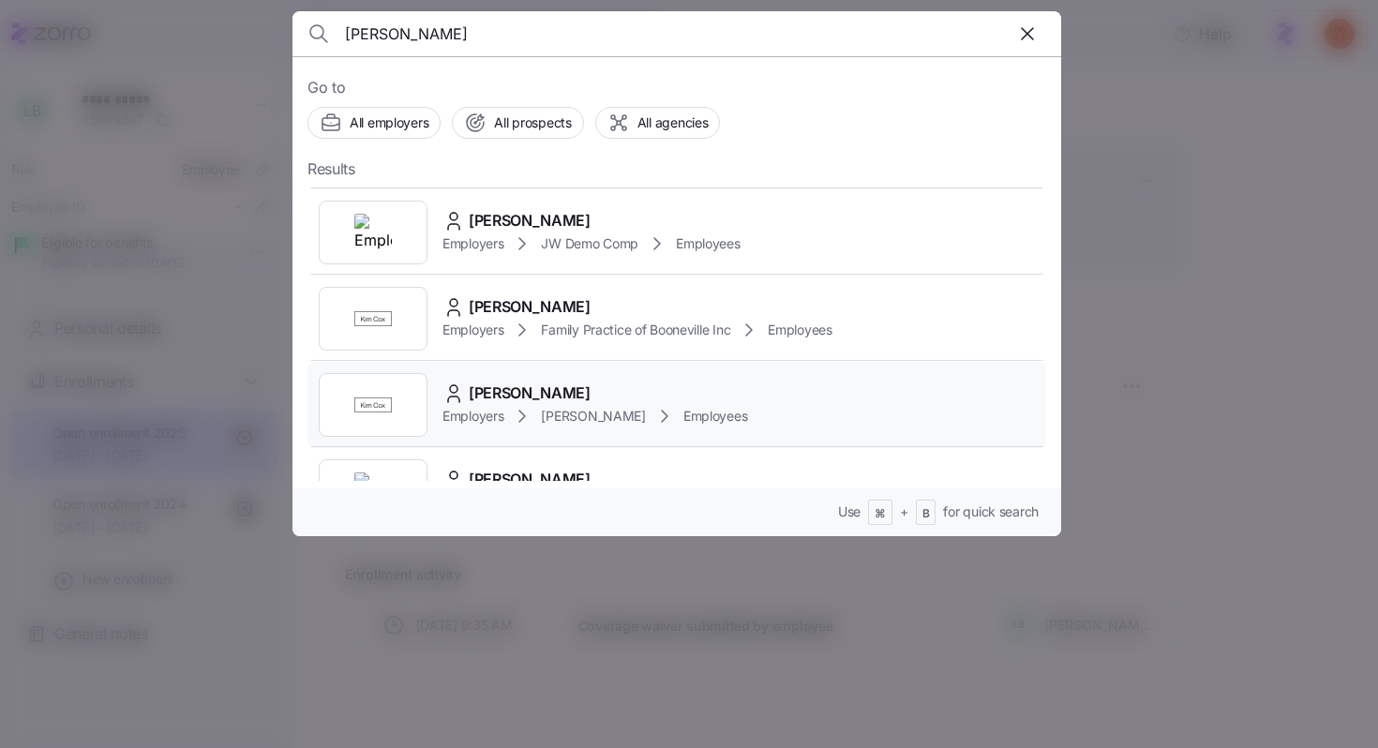
type input "[PERSON_NAME]"
click at [495, 378] on div "[PERSON_NAME] Employers [PERSON_NAME] Employees" at bounding box center [676, 405] width 738 height 86
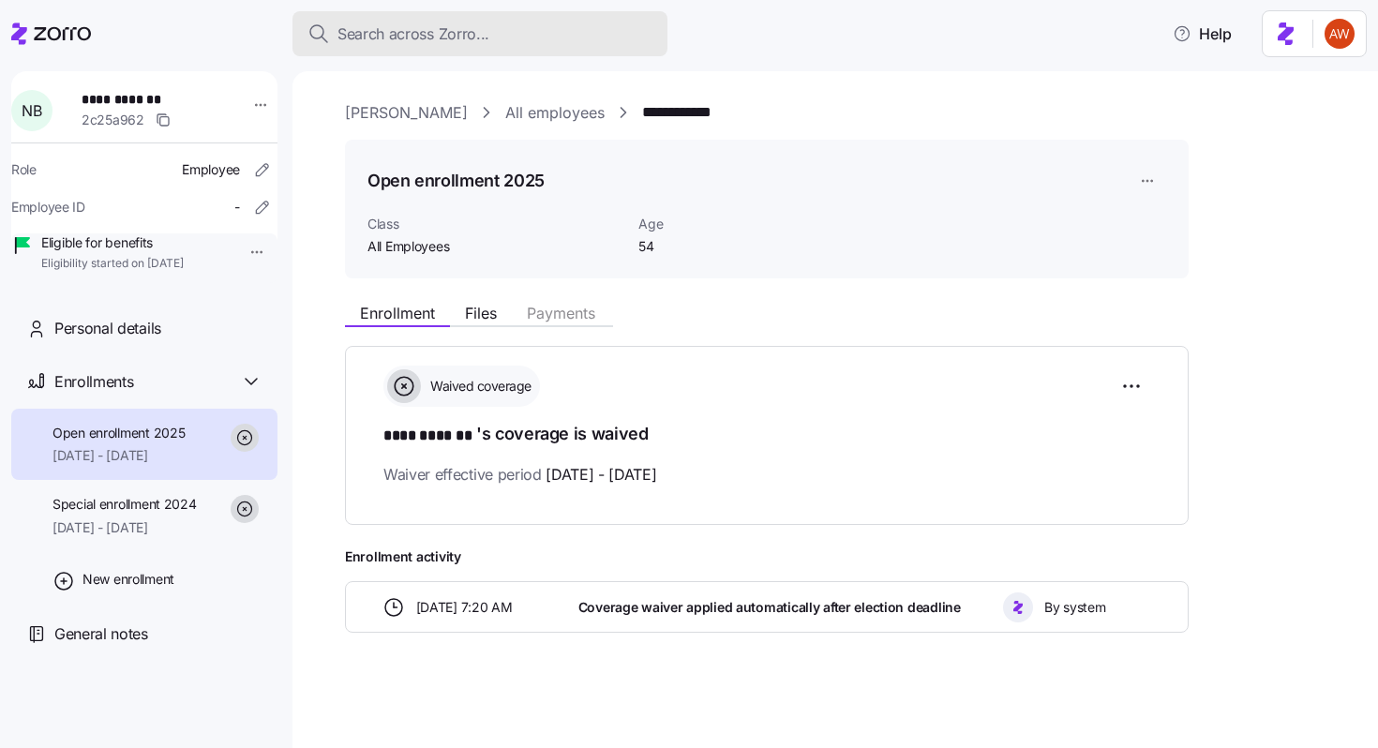
click at [508, 28] on div "Search across Zorro..." at bounding box center [479, 33] width 345 height 23
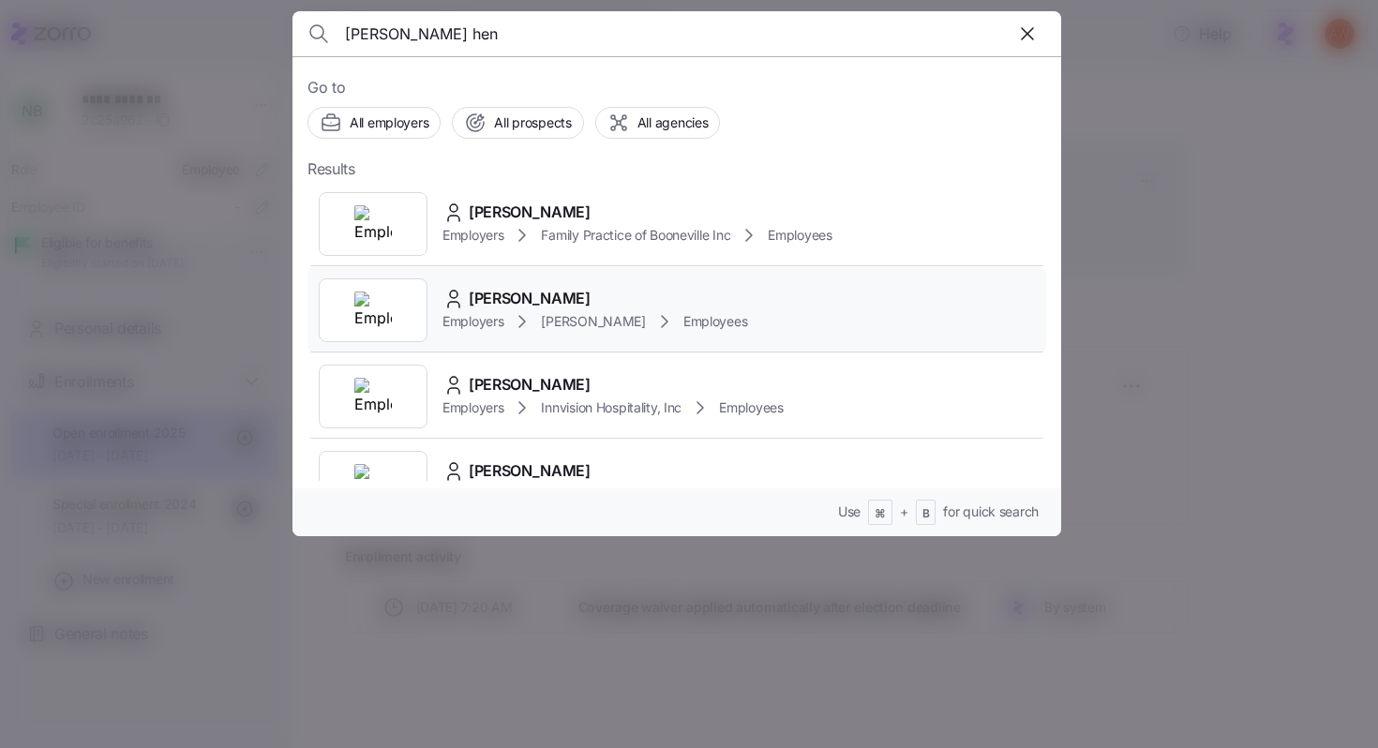
type input "[PERSON_NAME] hen"
click at [503, 297] on span "[PERSON_NAME]" at bounding box center [530, 298] width 122 height 23
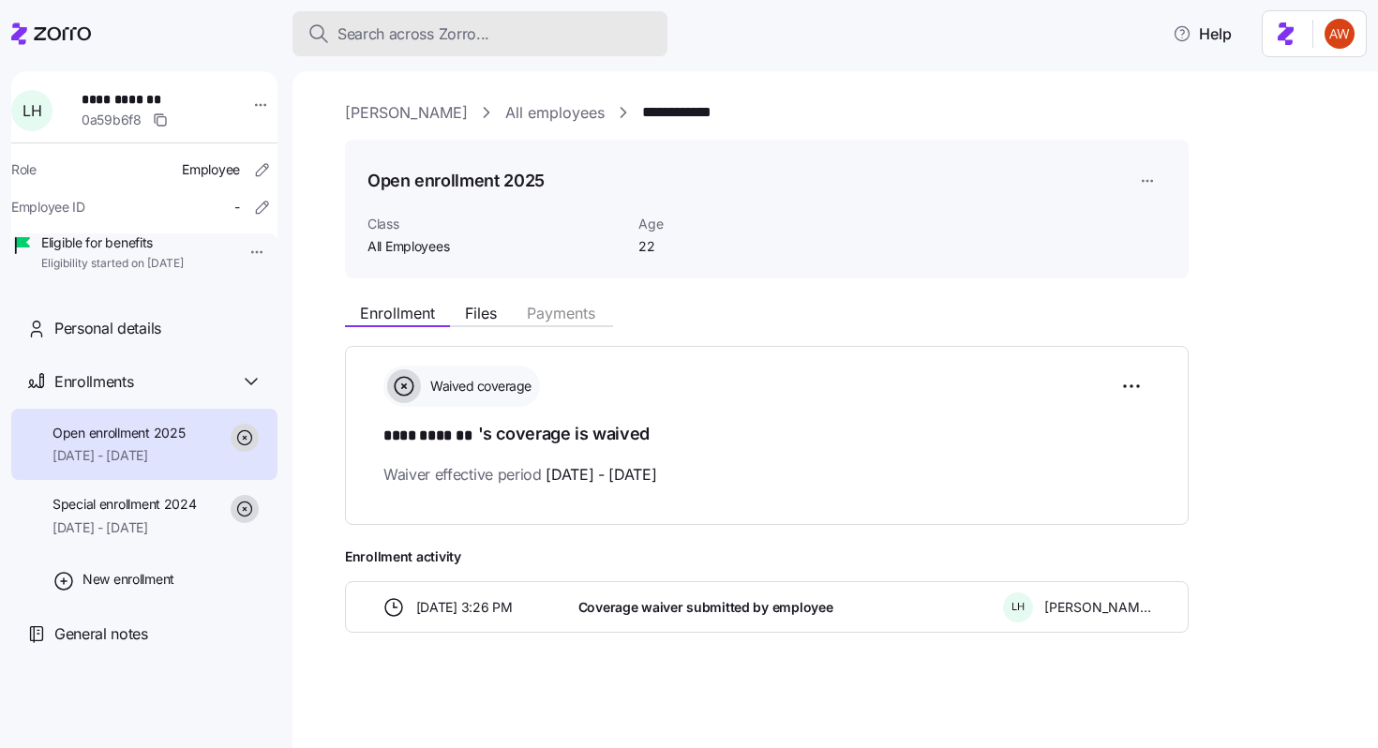
click at [446, 20] on button "Search across Zorro..." at bounding box center [479, 33] width 375 height 45
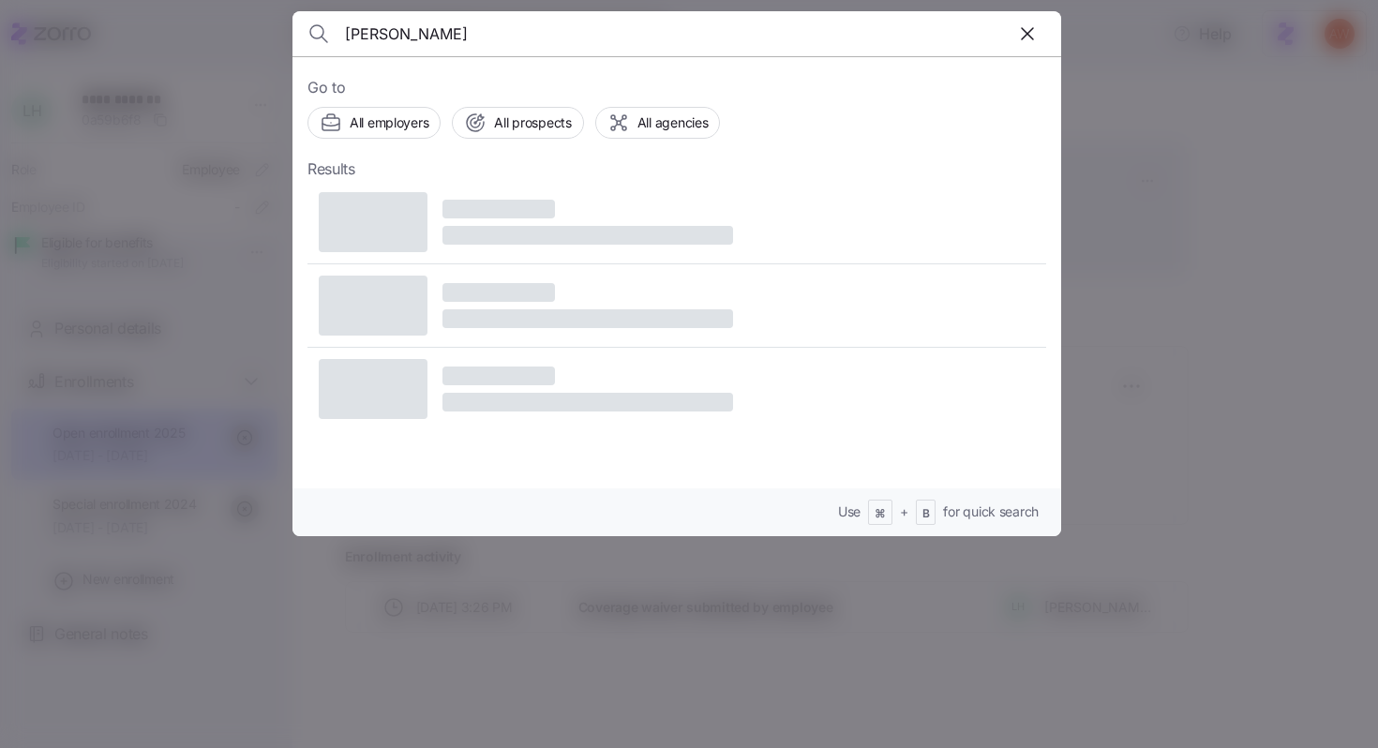
type input "[PERSON_NAME]"
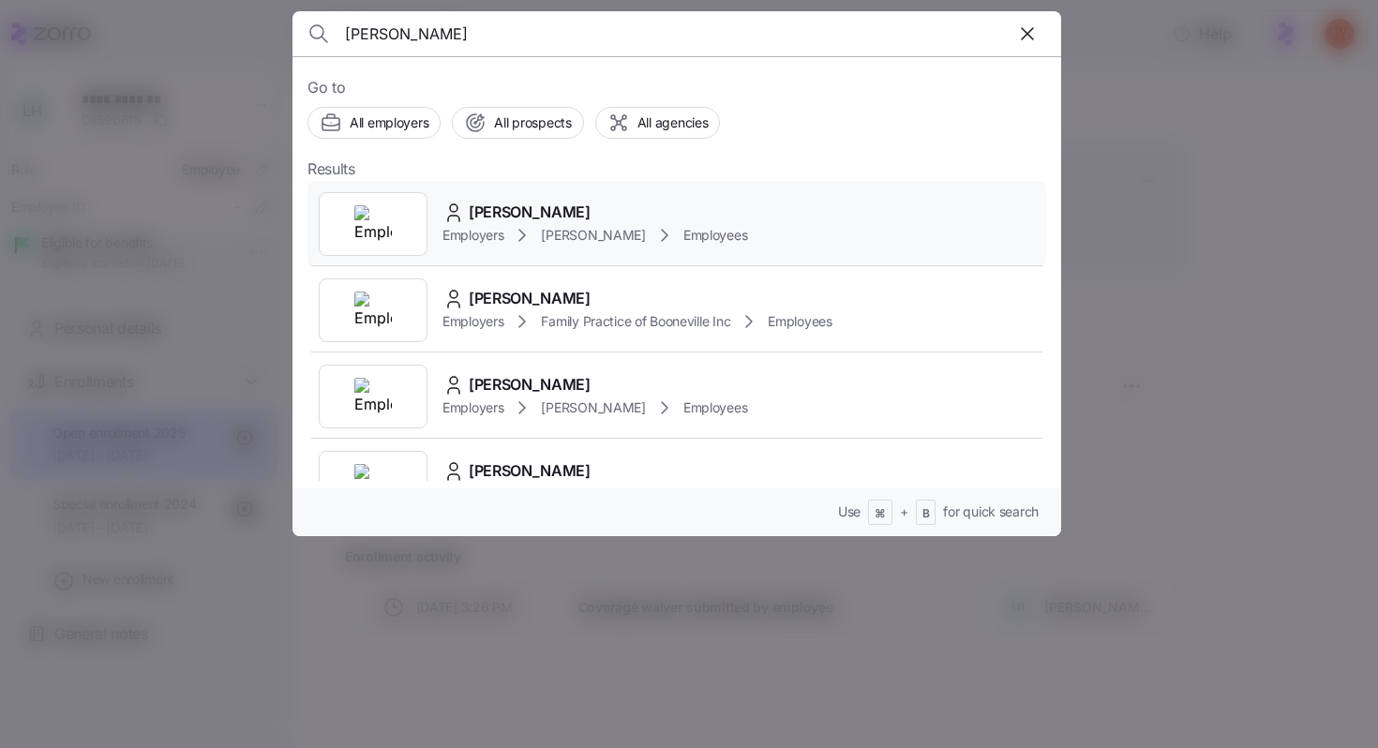
click at [517, 211] on span "[PERSON_NAME]" at bounding box center [530, 212] width 122 height 23
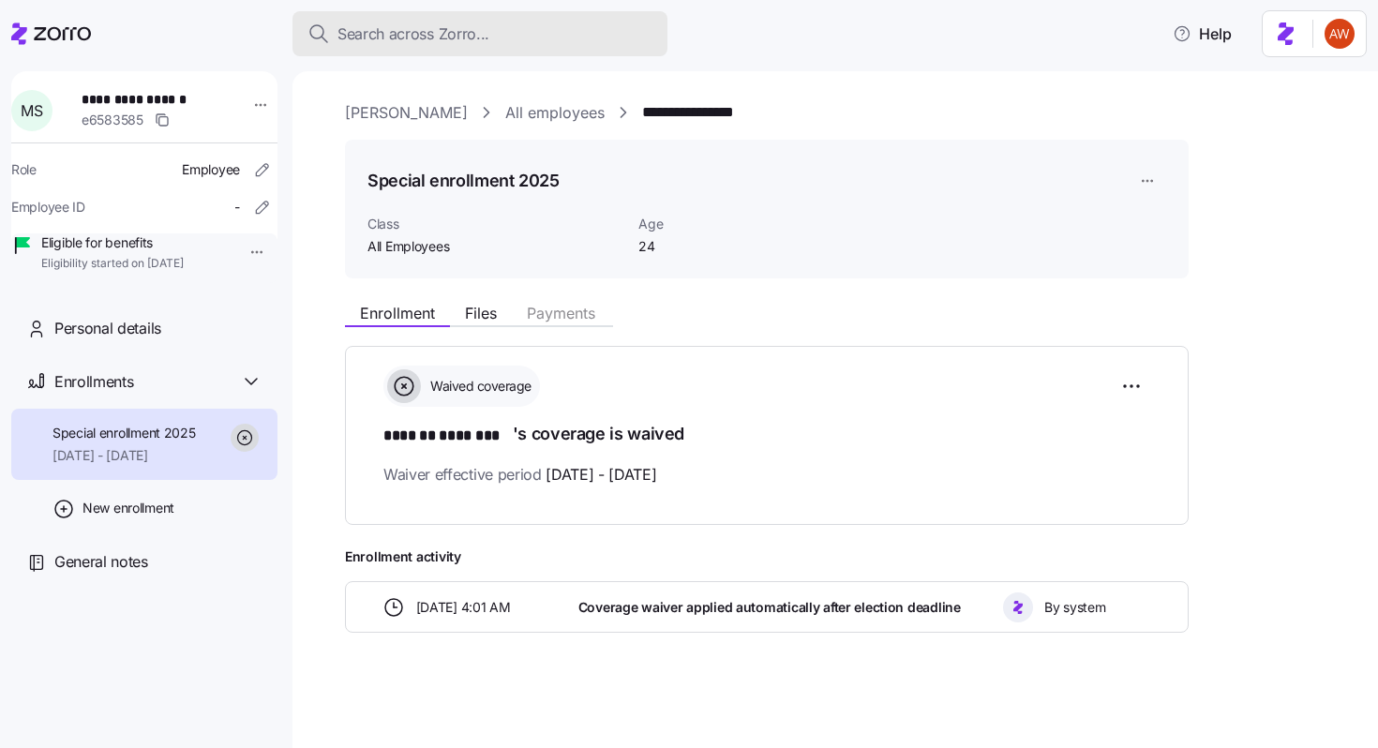
click at [516, 29] on div "Search across Zorro..." at bounding box center [479, 33] width 345 height 23
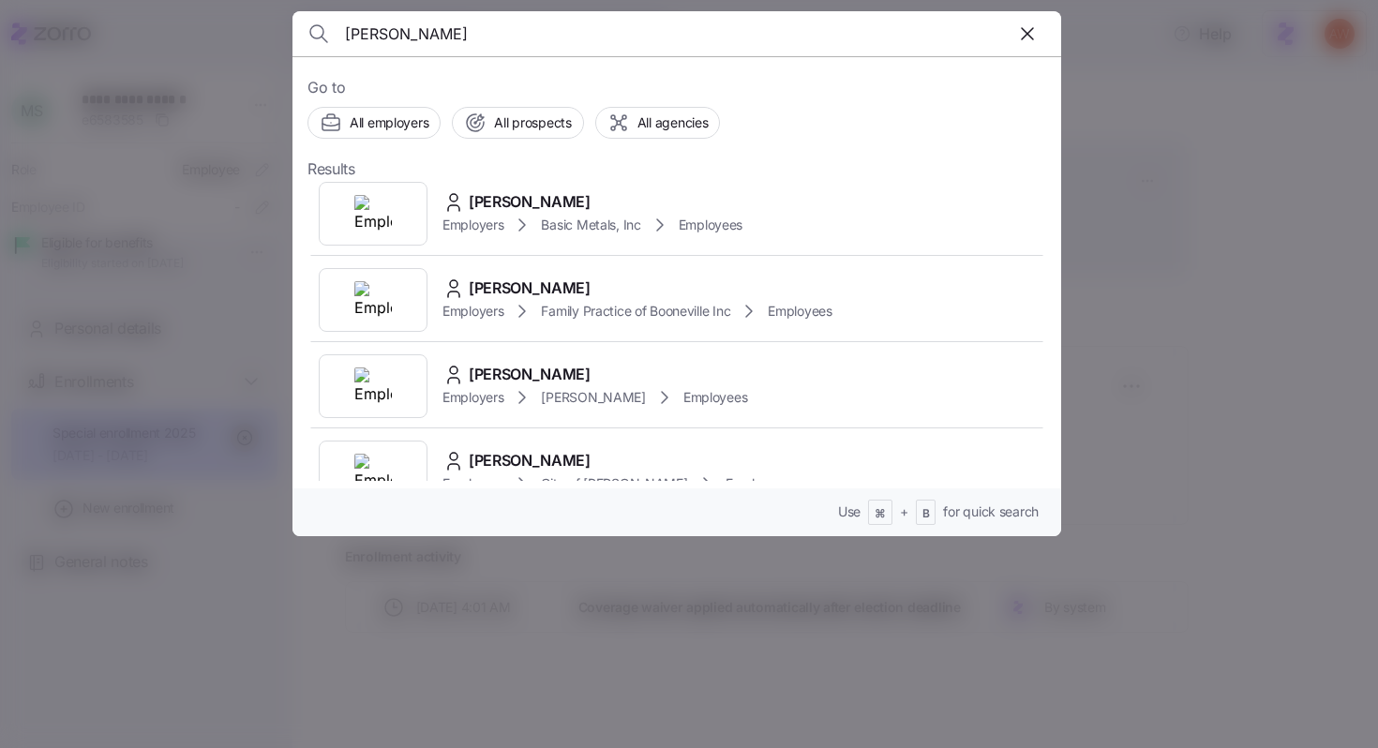
scroll to position [103, 0]
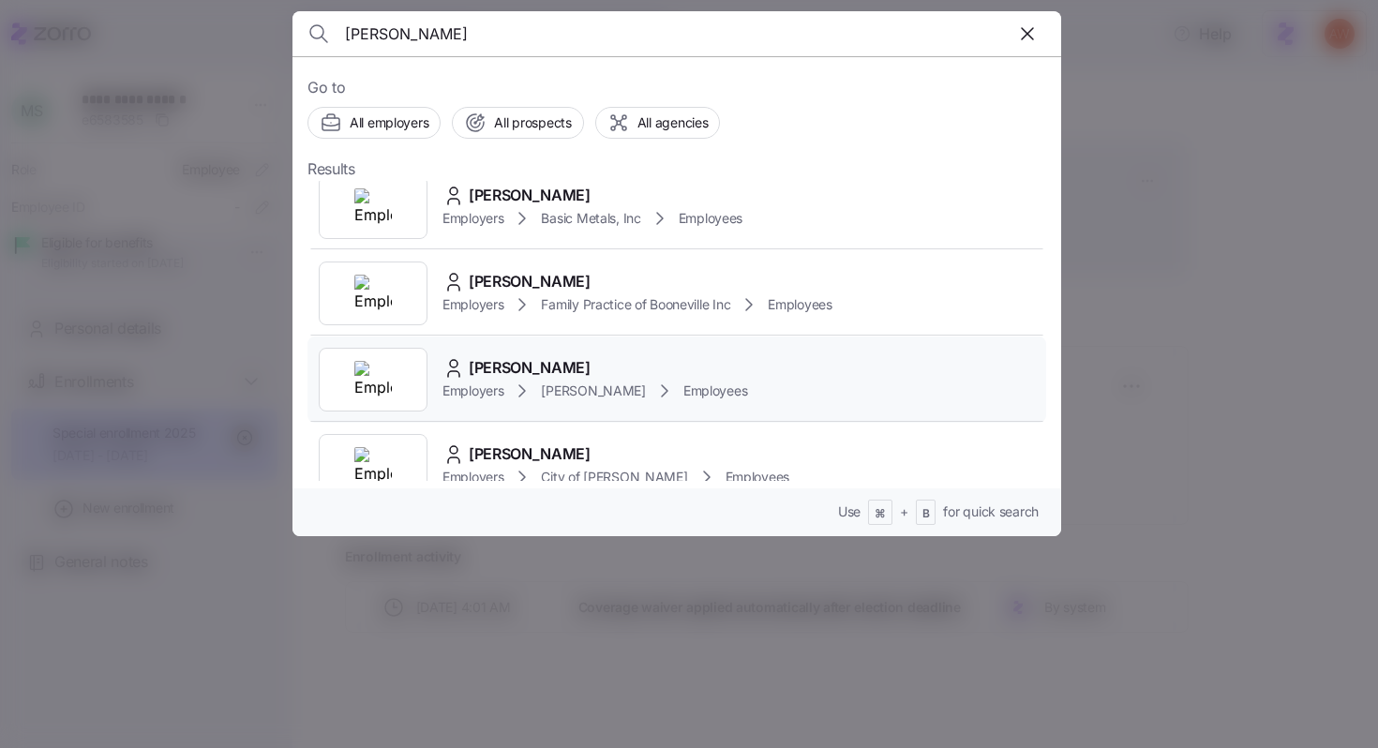
type input "[PERSON_NAME]"
click at [514, 373] on span "[PERSON_NAME]" at bounding box center [530, 367] width 122 height 23
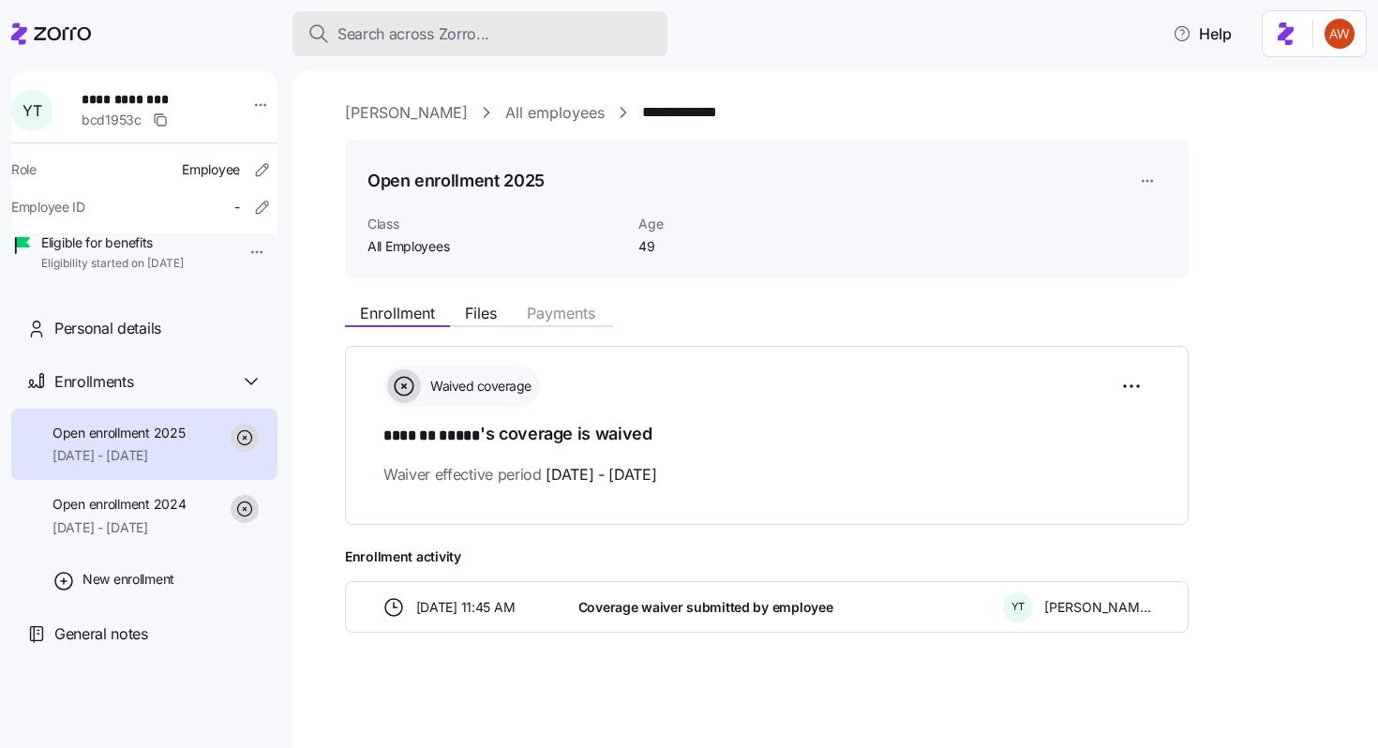
click at [465, 28] on span "Search across Zorro..." at bounding box center [413, 33] width 152 height 23
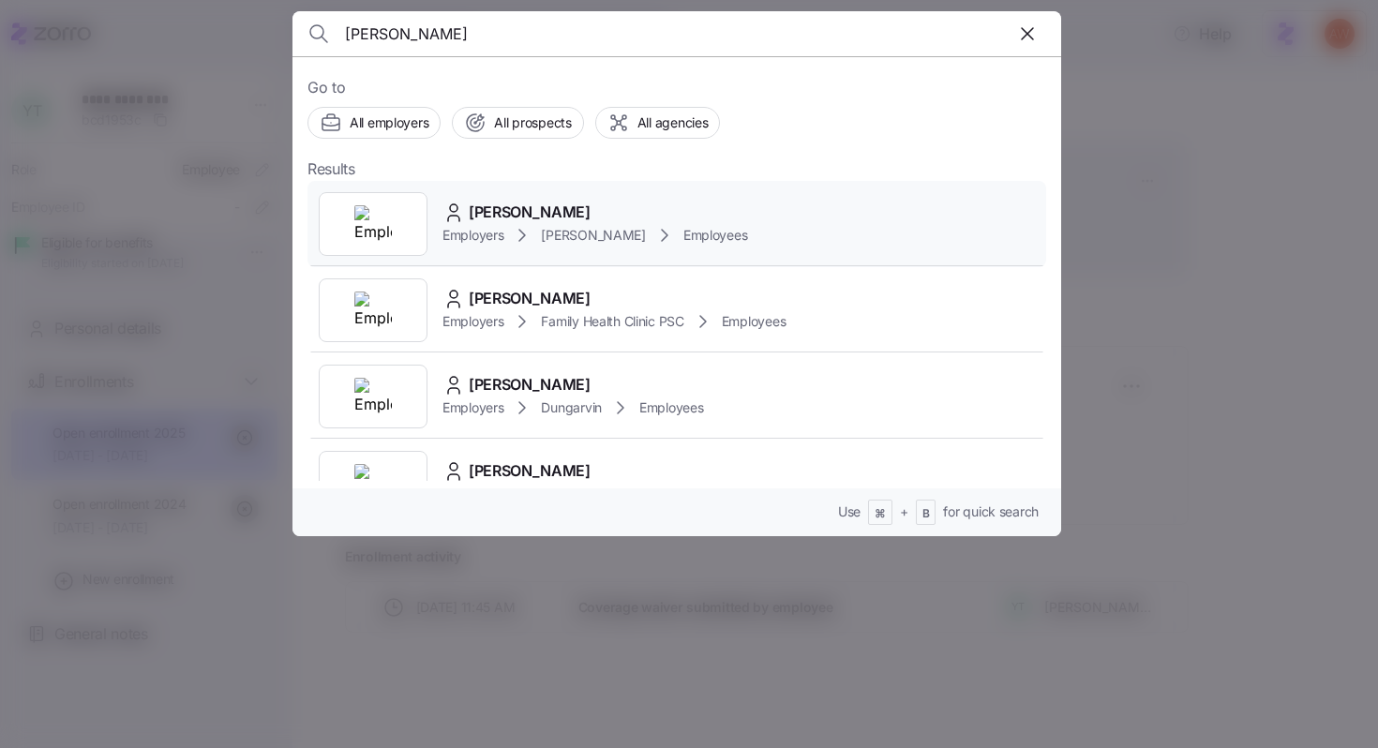
type input "[PERSON_NAME]"
click at [520, 215] on span "[PERSON_NAME]" at bounding box center [530, 212] width 122 height 23
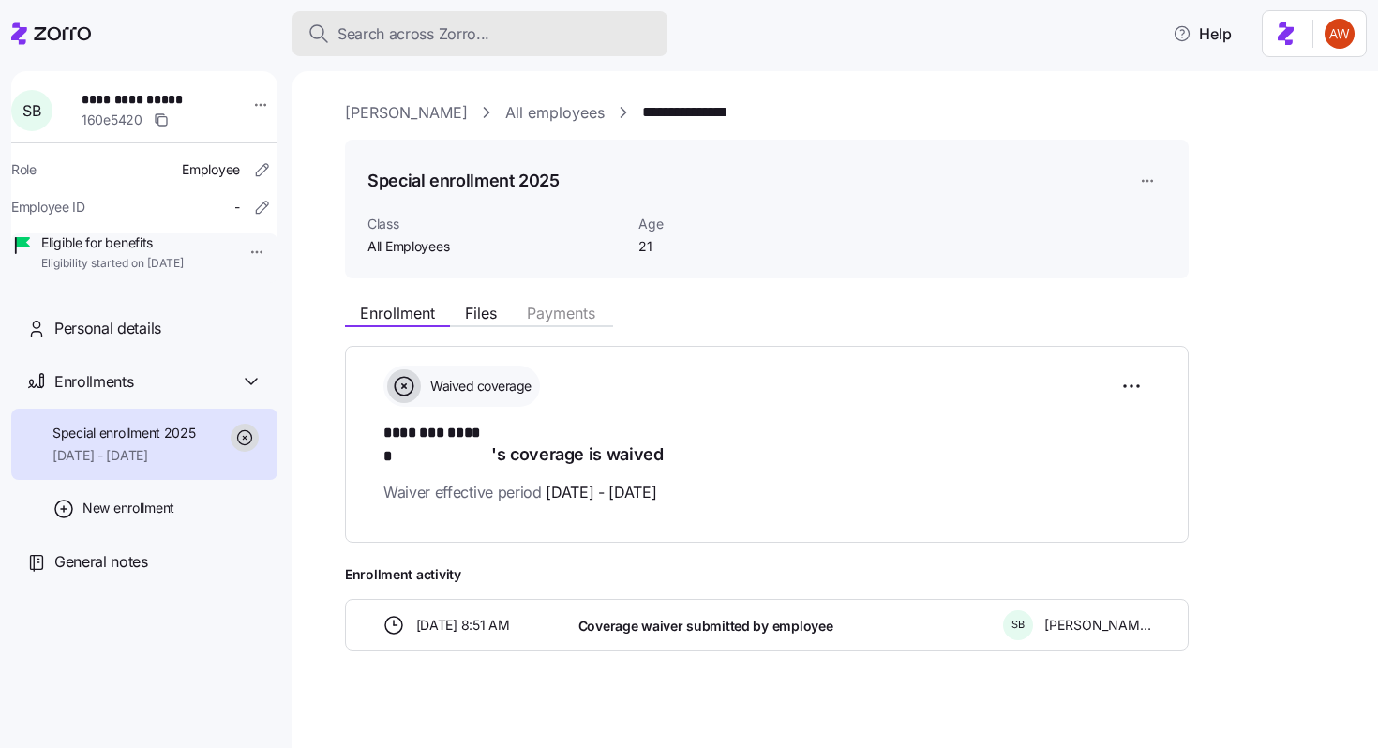
click at [447, 36] on span "Search across Zorro..." at bounding box center [413, 33] width 152 height 23
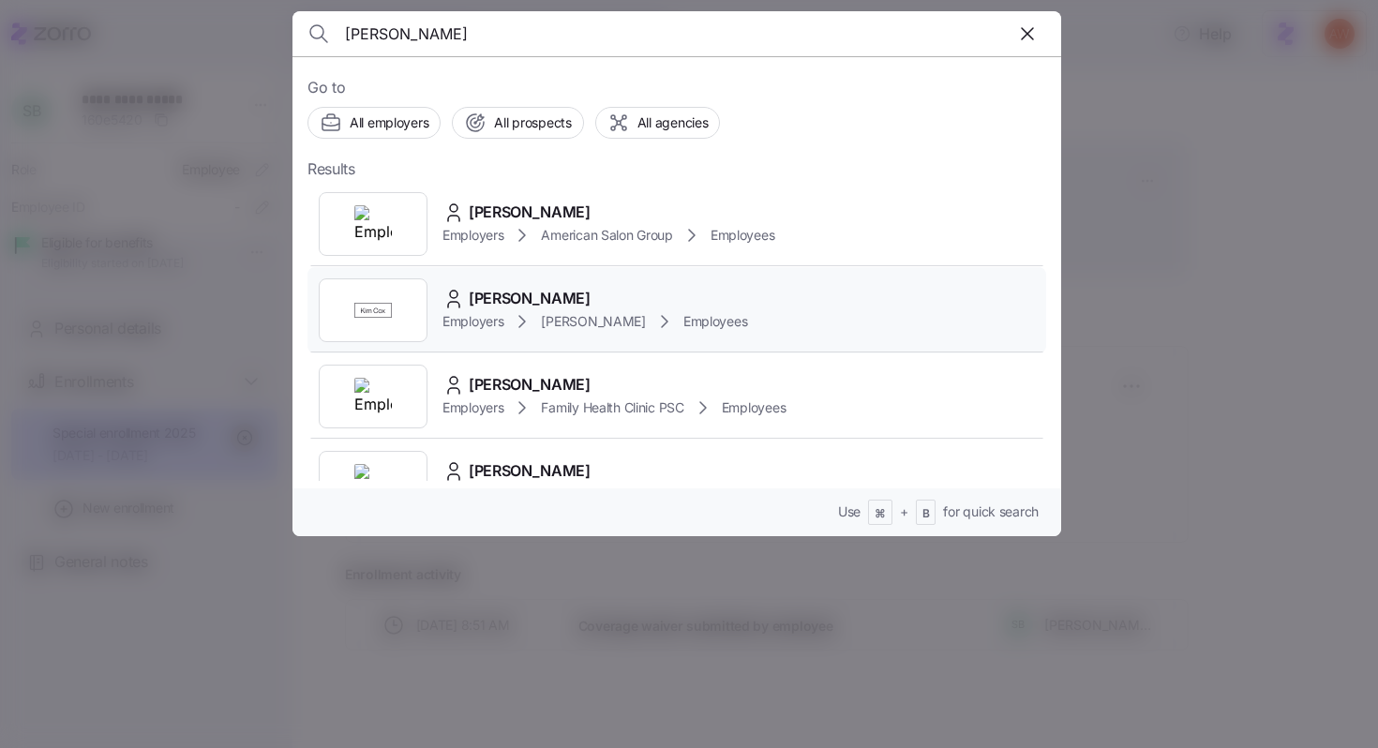
type input "[PERSON_NAME]"
click at [487, 299] on span "[PERSON_NAME]" at bounding box center [530, 298] width 122 height 23
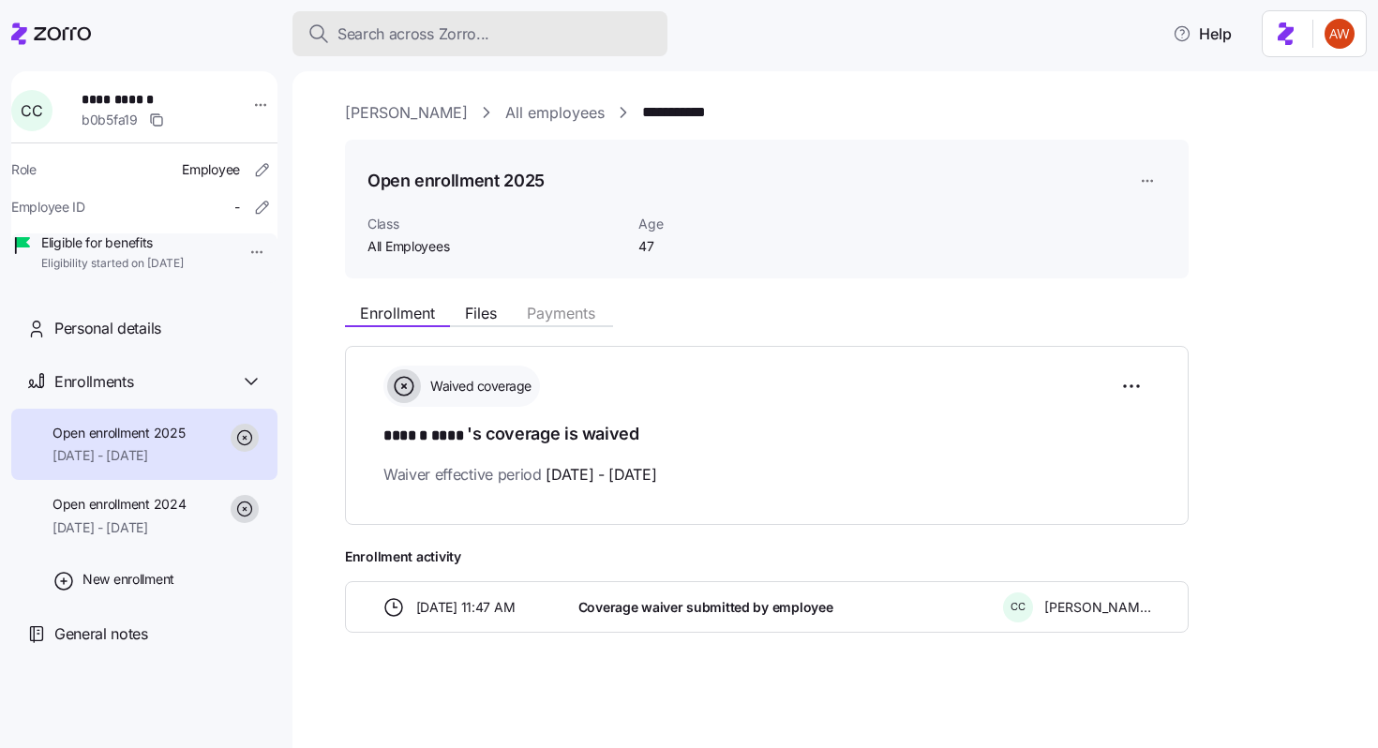
click at [496, 40] on div "Search across Zorro..." at bounding box center [479, 33] width 345 height 23
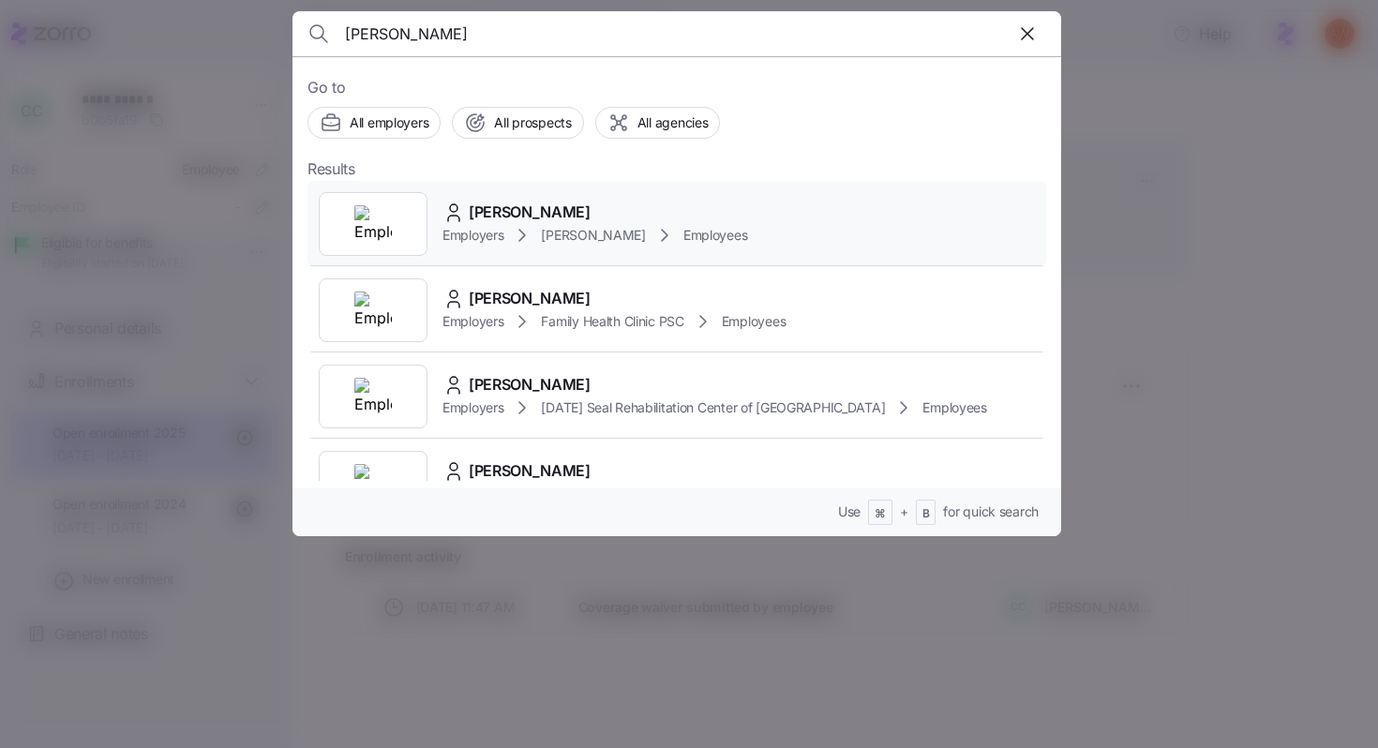
type input "[PERSON_NAME]"
click at [544, 220] on span "[PERSON_NAME]" at bounding box center [530, 212] width 122 height 23
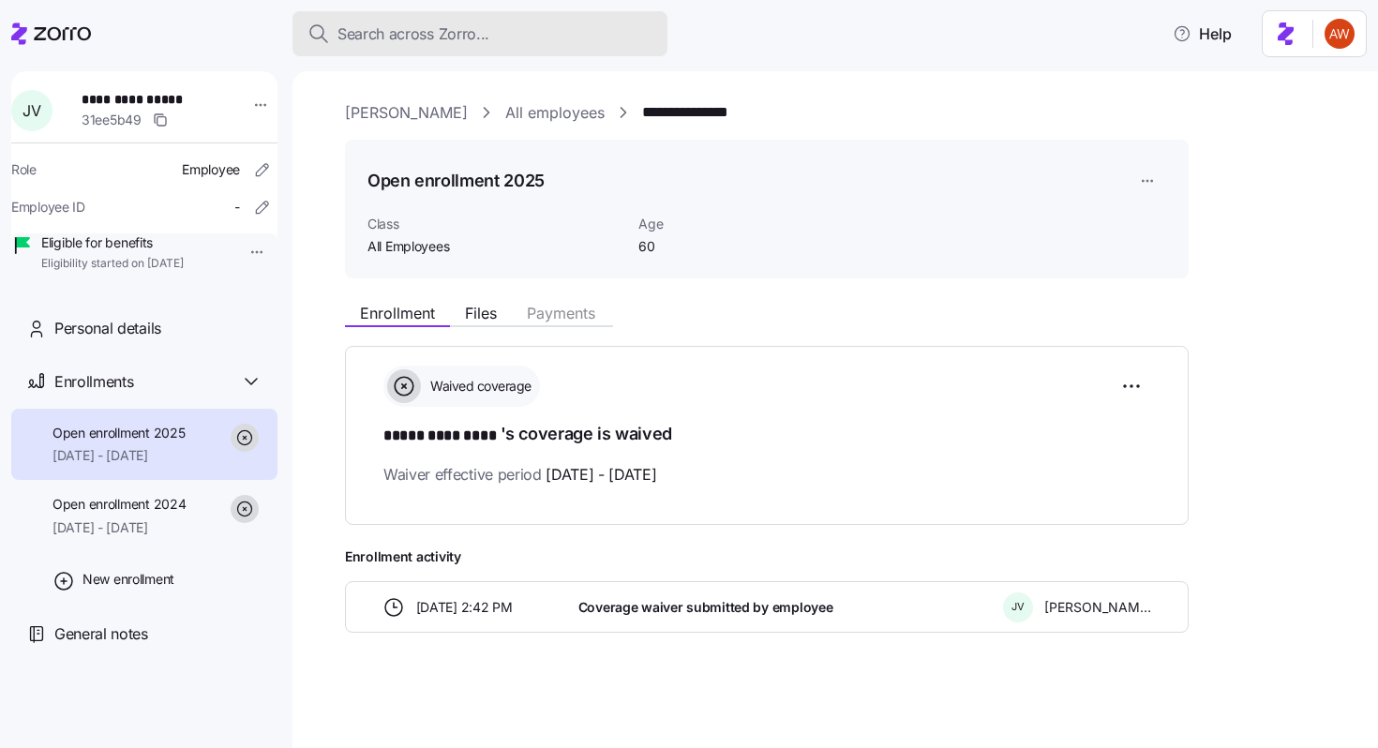
click at [458, 32] on span "Search across Zorro..." at bounding box center [413, 33] width 152 height 23
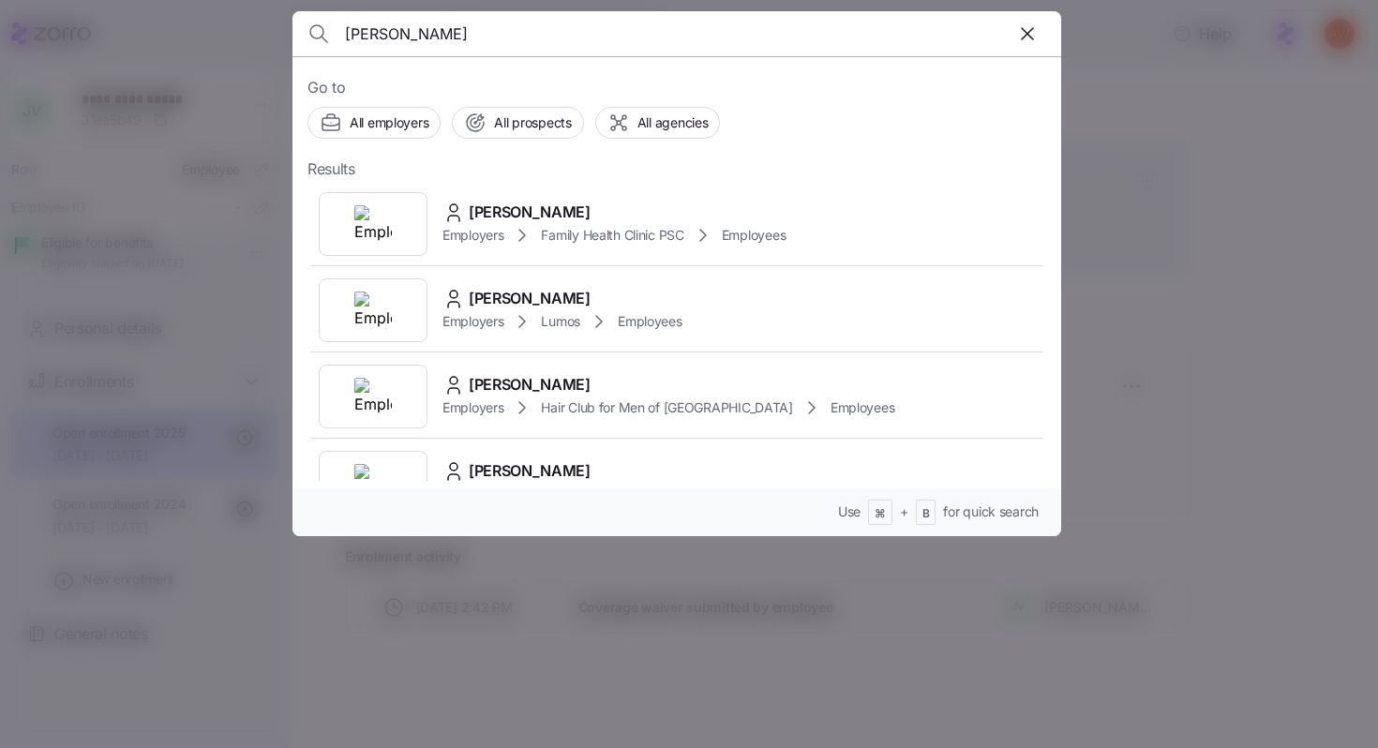
drag, startPoint x: 457, startPoint y: 40, endPoint x: 316, endPoint y: 40, distance: 141.5
click at [317, 40] on div "[PERSON_NAME]" at bounding box center [676, 33] width 738 height 45
type input "watkin"
click at [1025, 30] on icon "button" at bounding box center [1027, 33] width 22 height 22
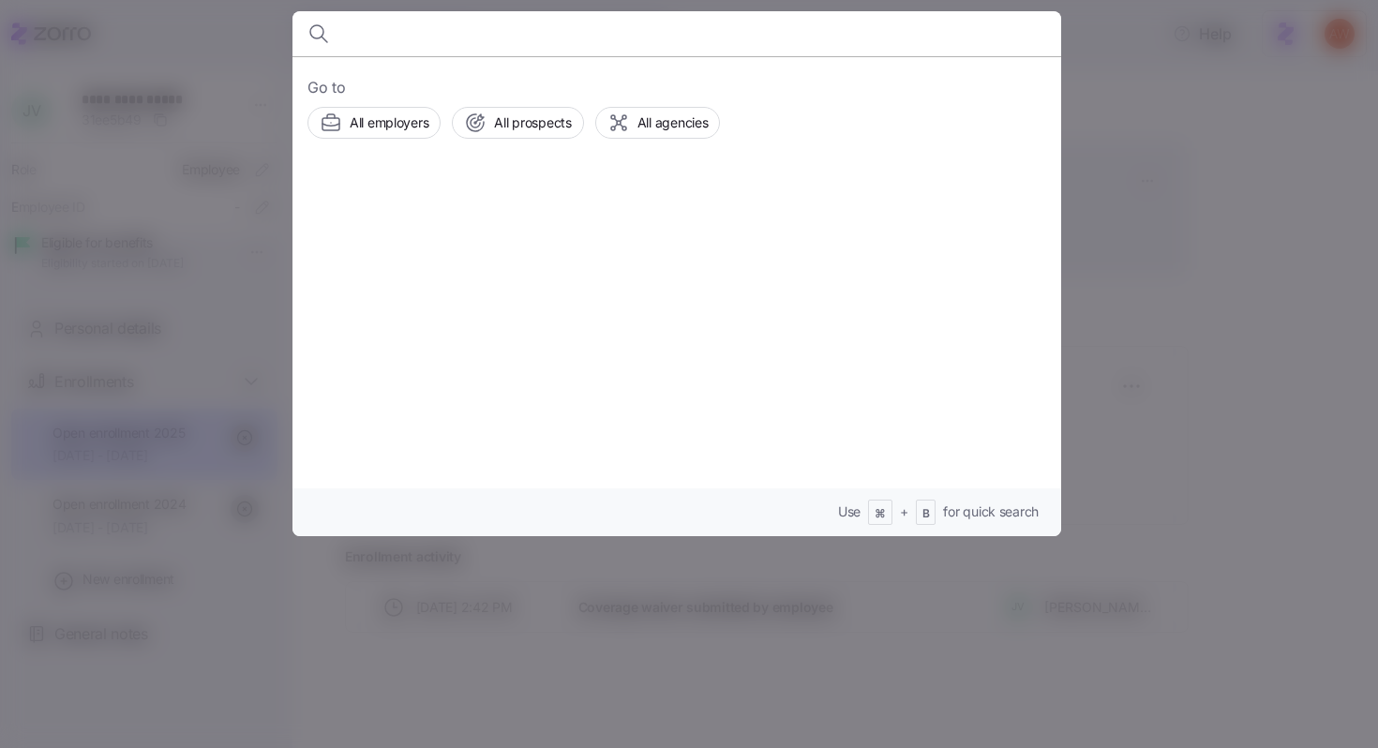
click at [1142, 80] on div at bounding box center [689, 374] width 1378 height 748
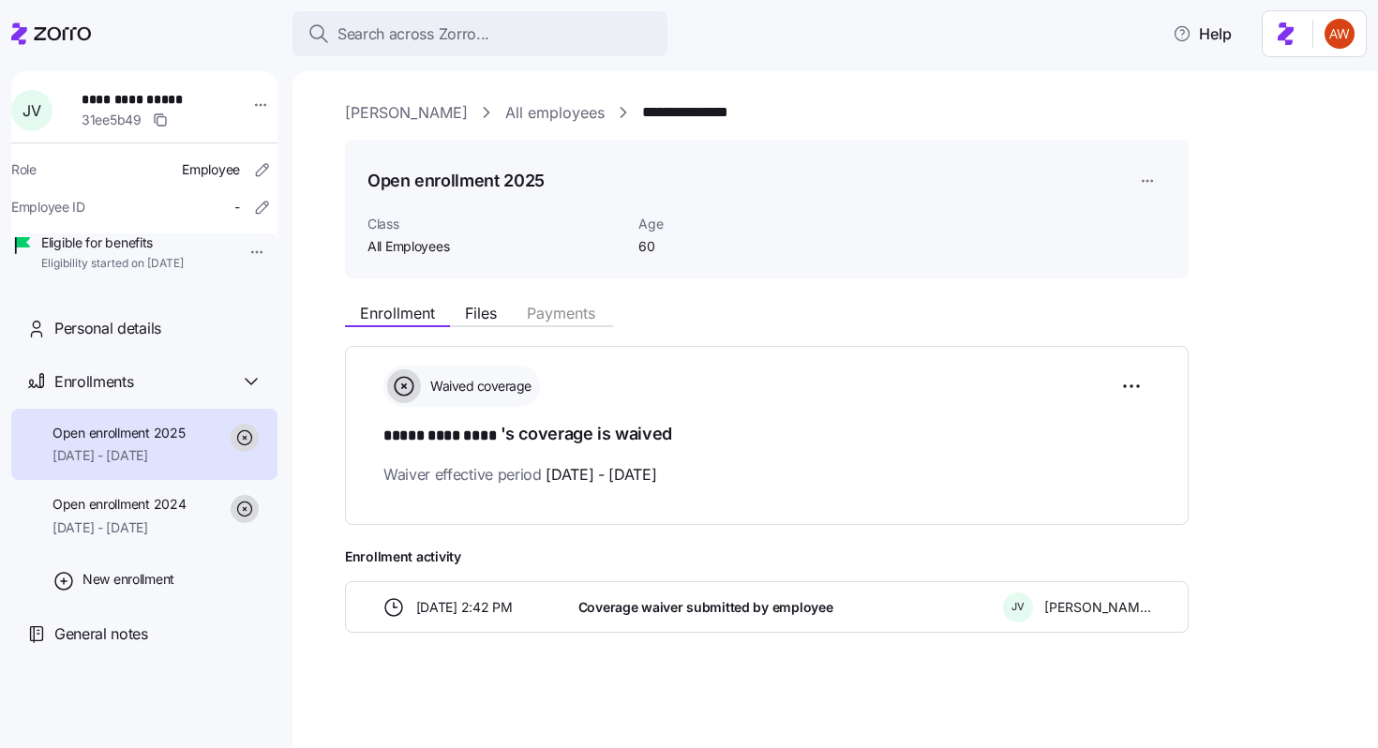
click at [505, 120] on link "All employees" at bounding box center [554, 112] width 99 height 23
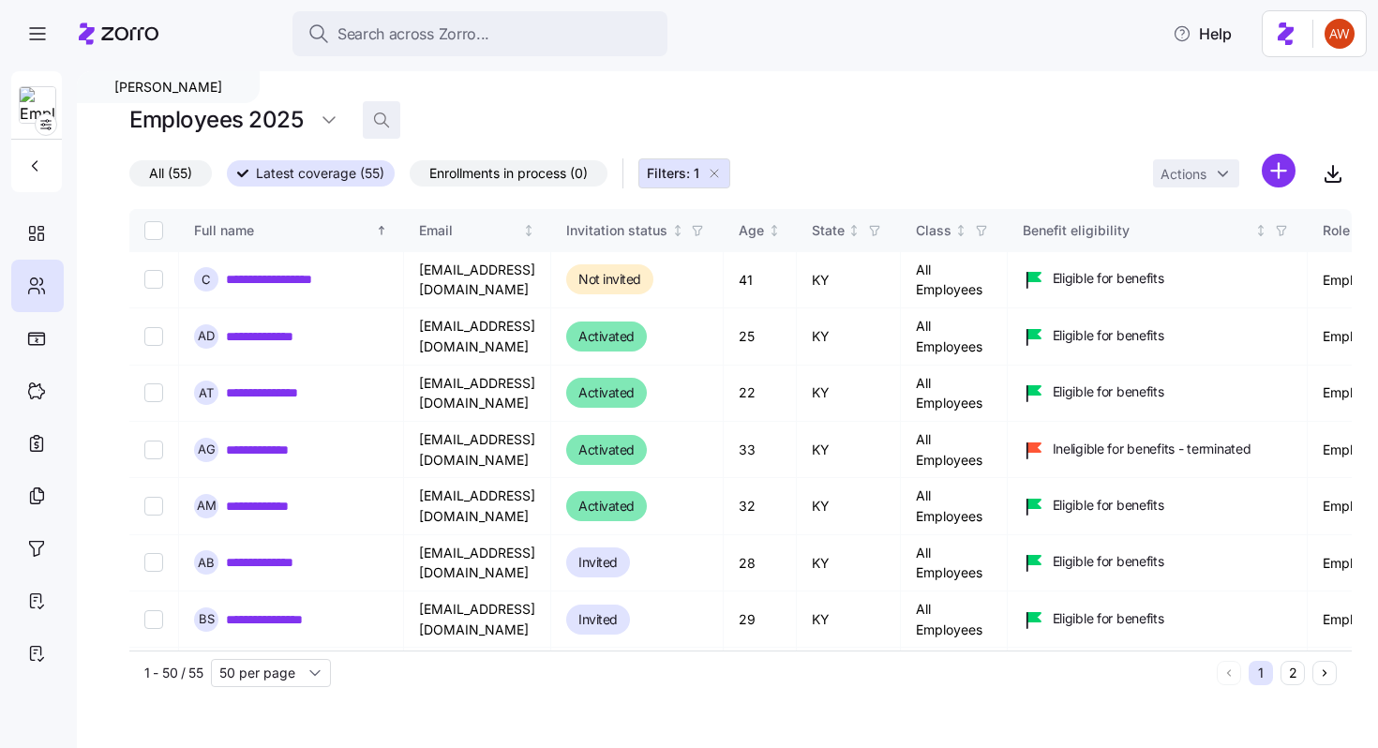
click at [379, 117] on icon "button" at bounding box center [381, 120] width 19 height 19
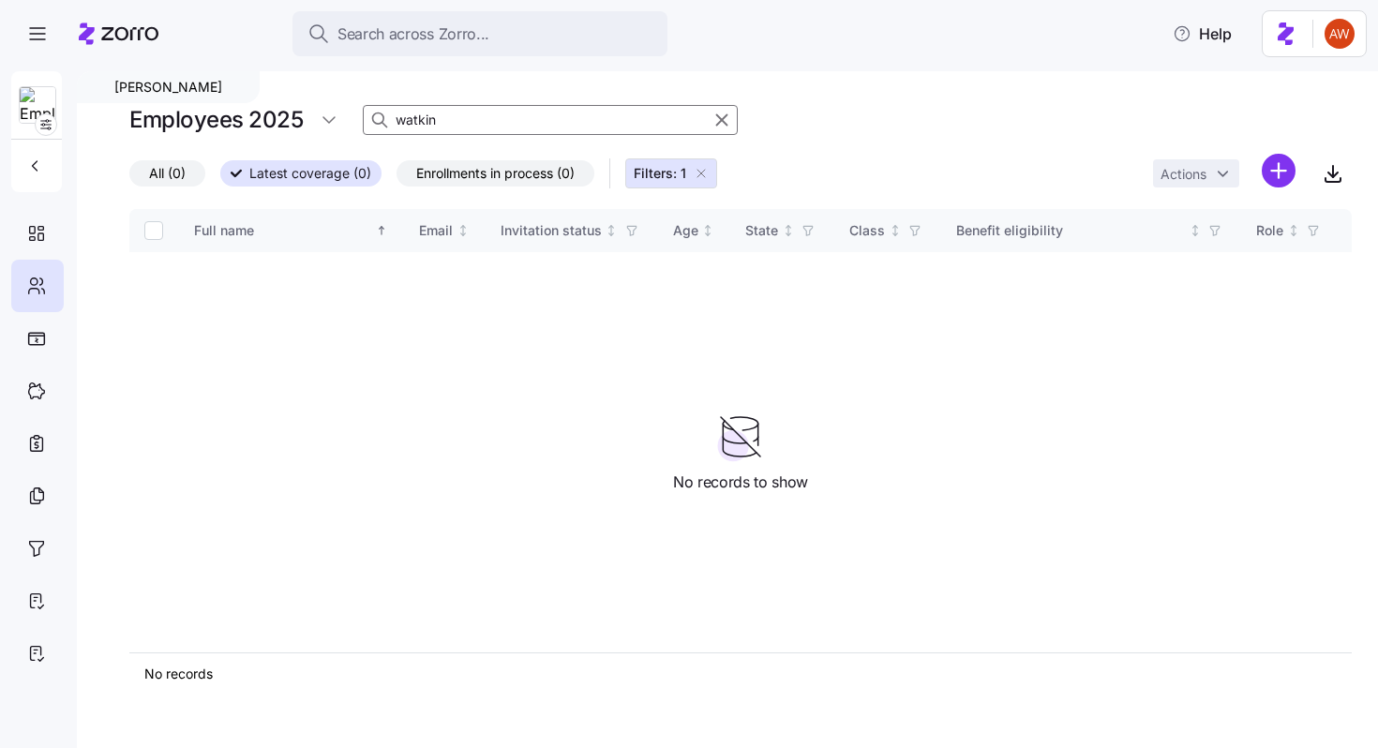
drag, startPoint x: 444, startPoint y: 123, endPoint x: 374, endPoint y: 122, distance: 70.3
click at [374, 122] on div "watkin" at bounding box center [550, 120] width 375 height 30
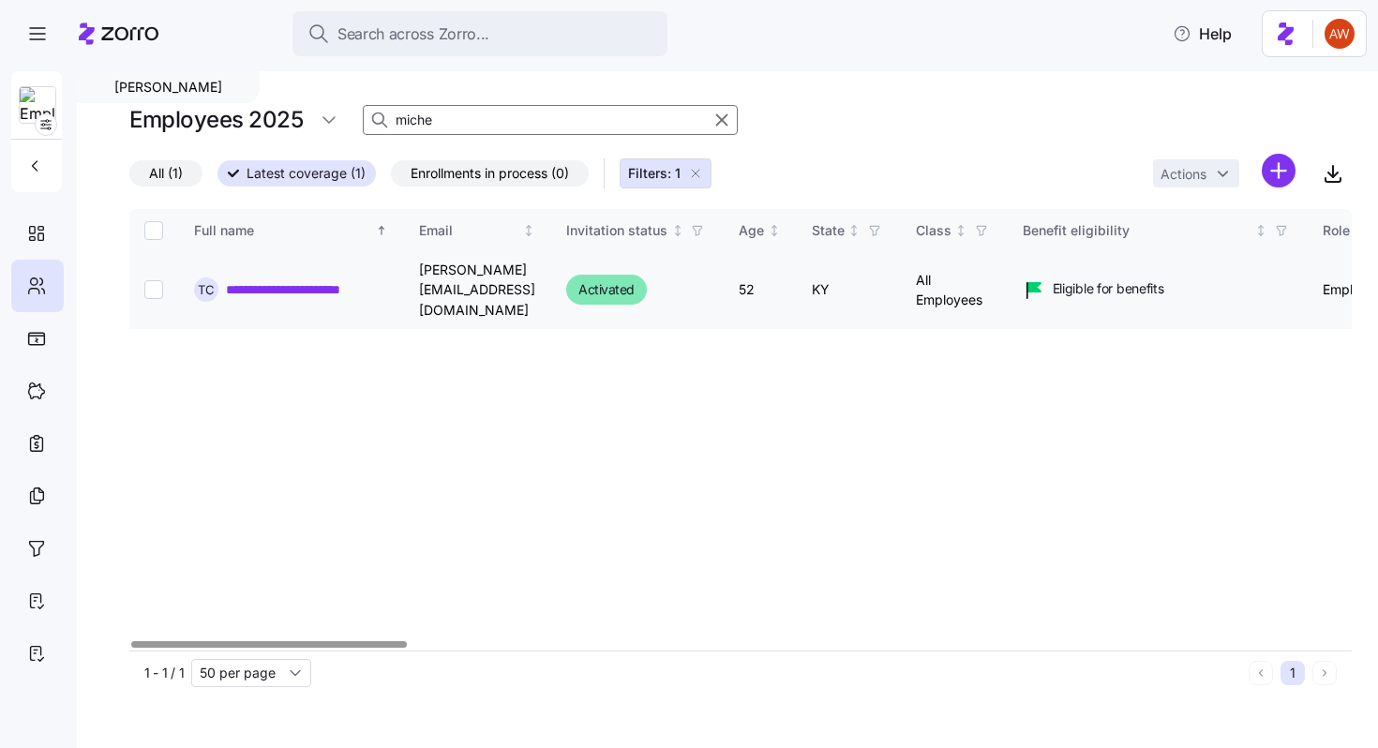
type input "miche"
click at [350, 280] on link "**********" at bounding box center [295, 289] width 139 height 19
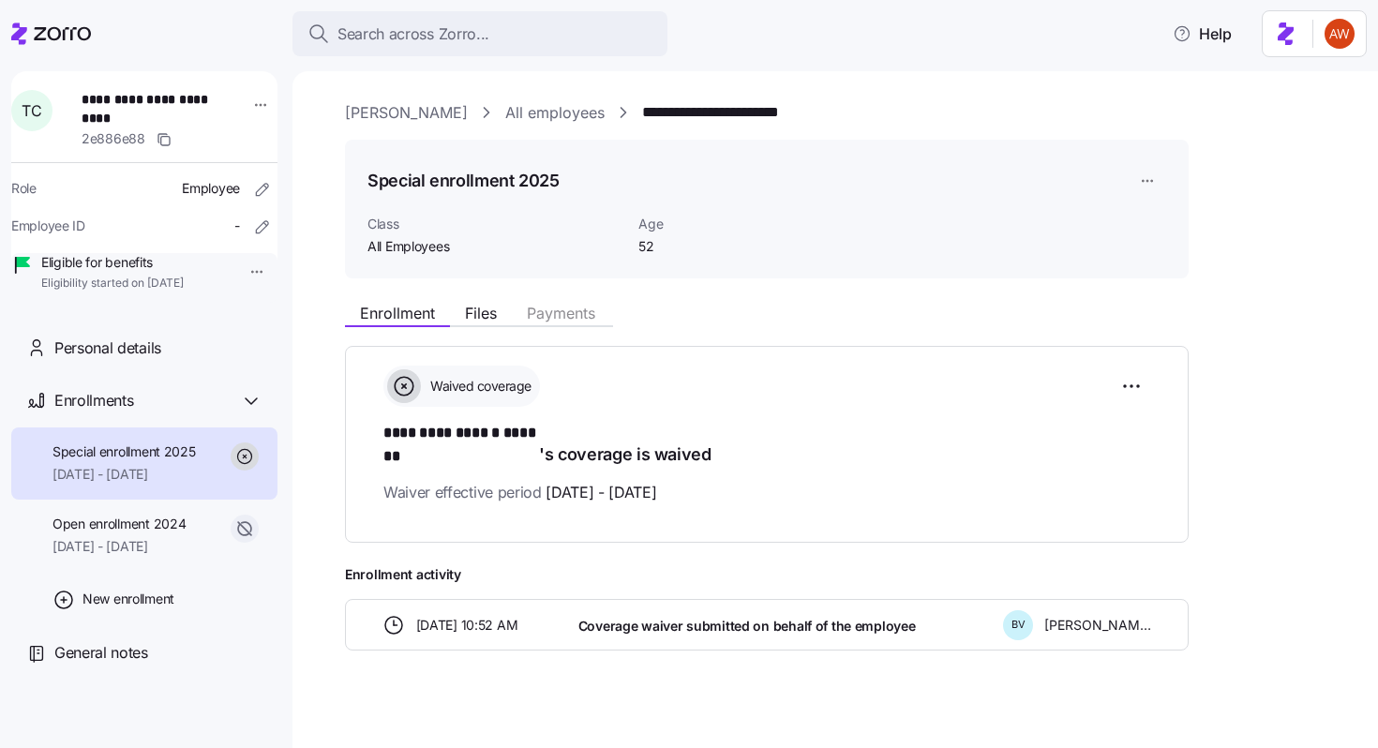
click at [358, 111] on link "[PERSON_NAME]" at bounding box center [406, 112] width 123 height 23
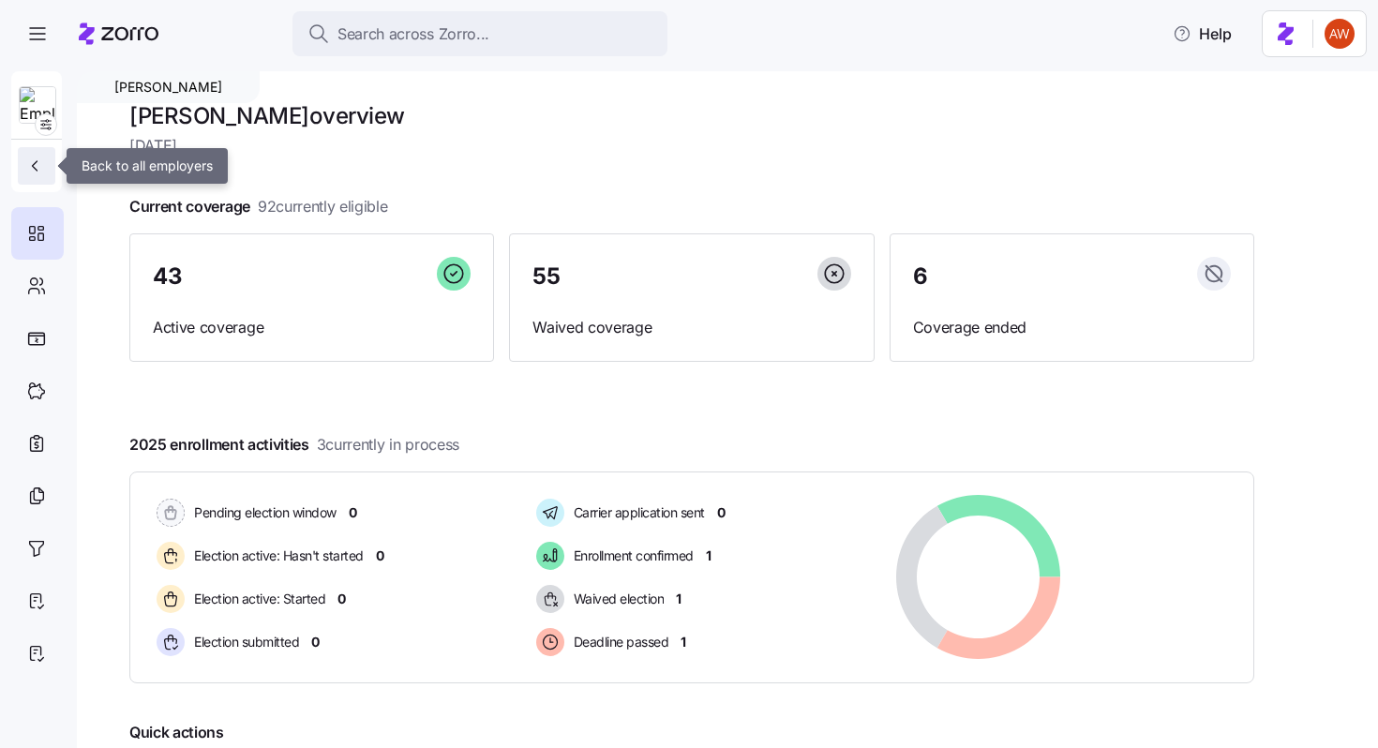
click at [24, 176] on button "button" at bounding box center [36, 165] width 37 height 37
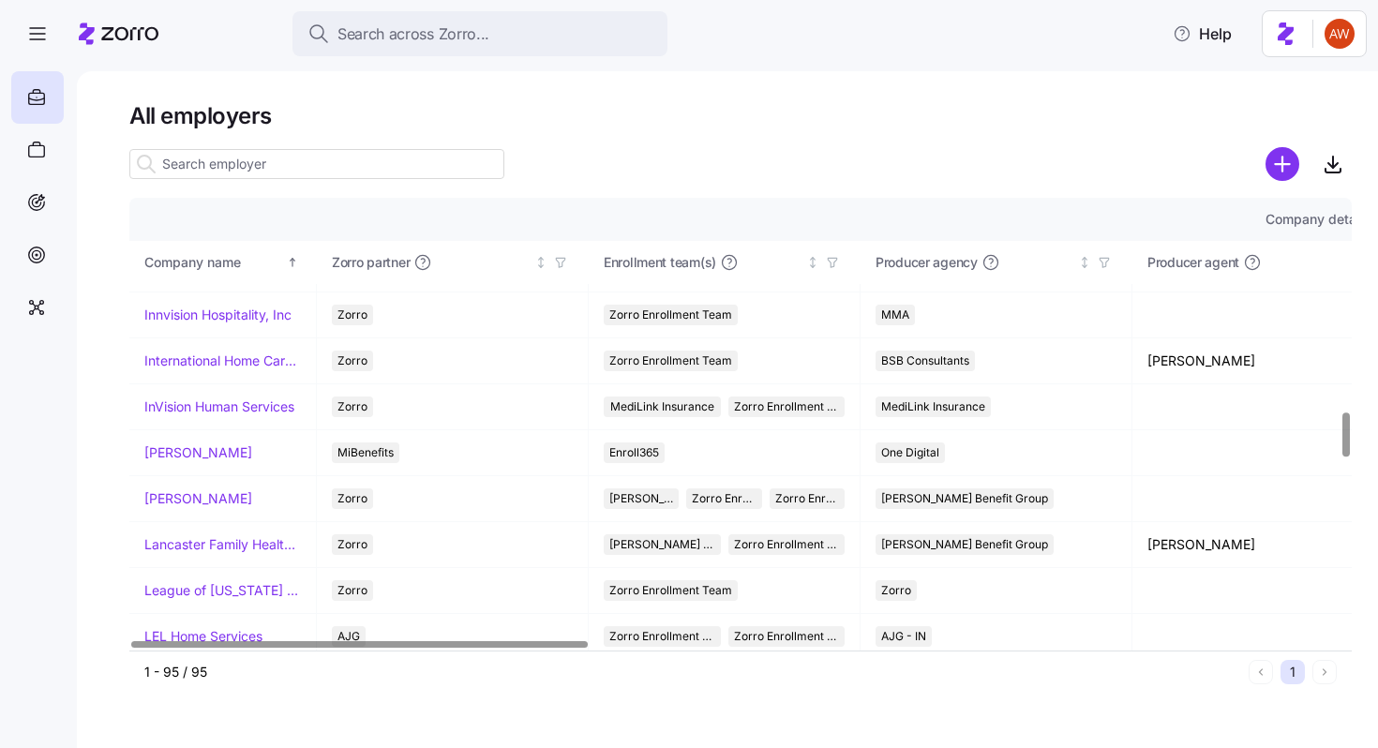
scroll to position [2155, 0]
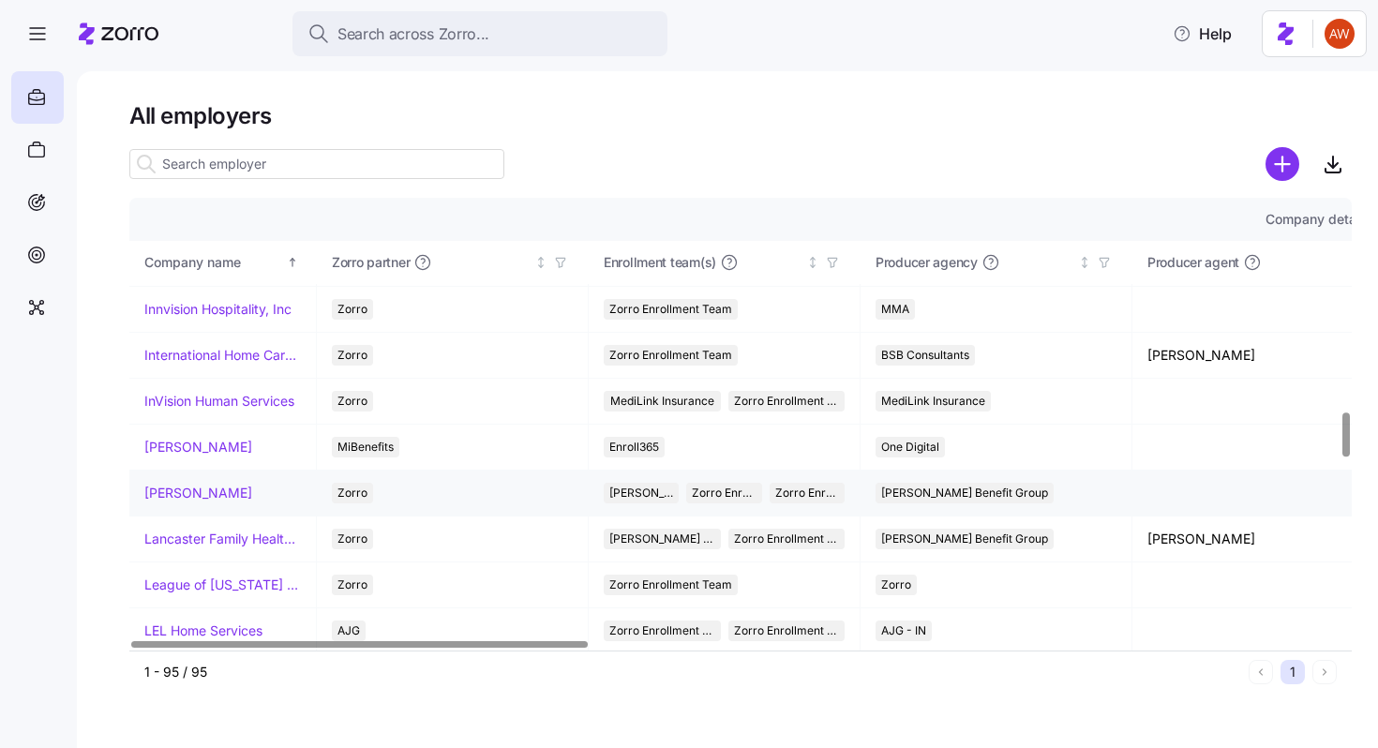
click at [184, 495] on link "[PERSON_NAME]" at bounding box center [198, 493] width 108 height 19
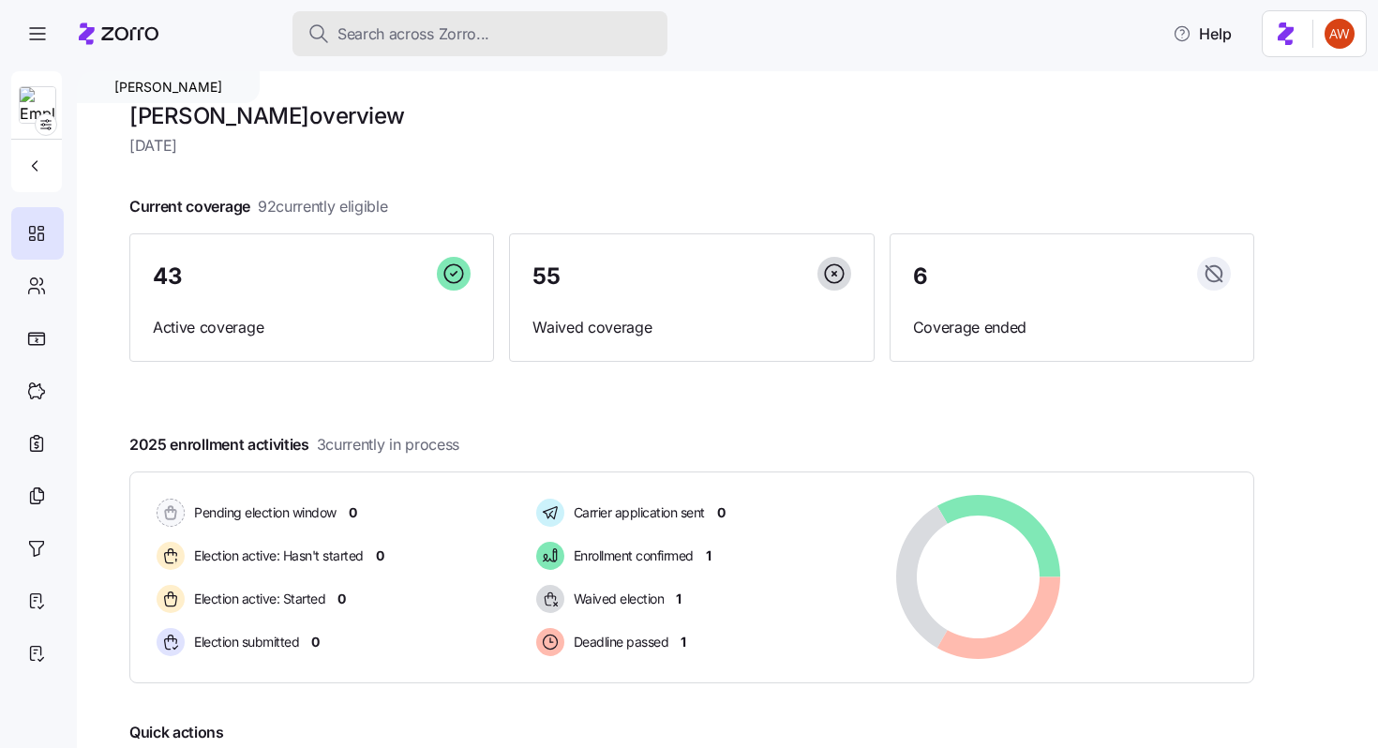
click at [383, 37] on span "Search across Zorro..." at bounding box center [413, 33] width 152 height 23
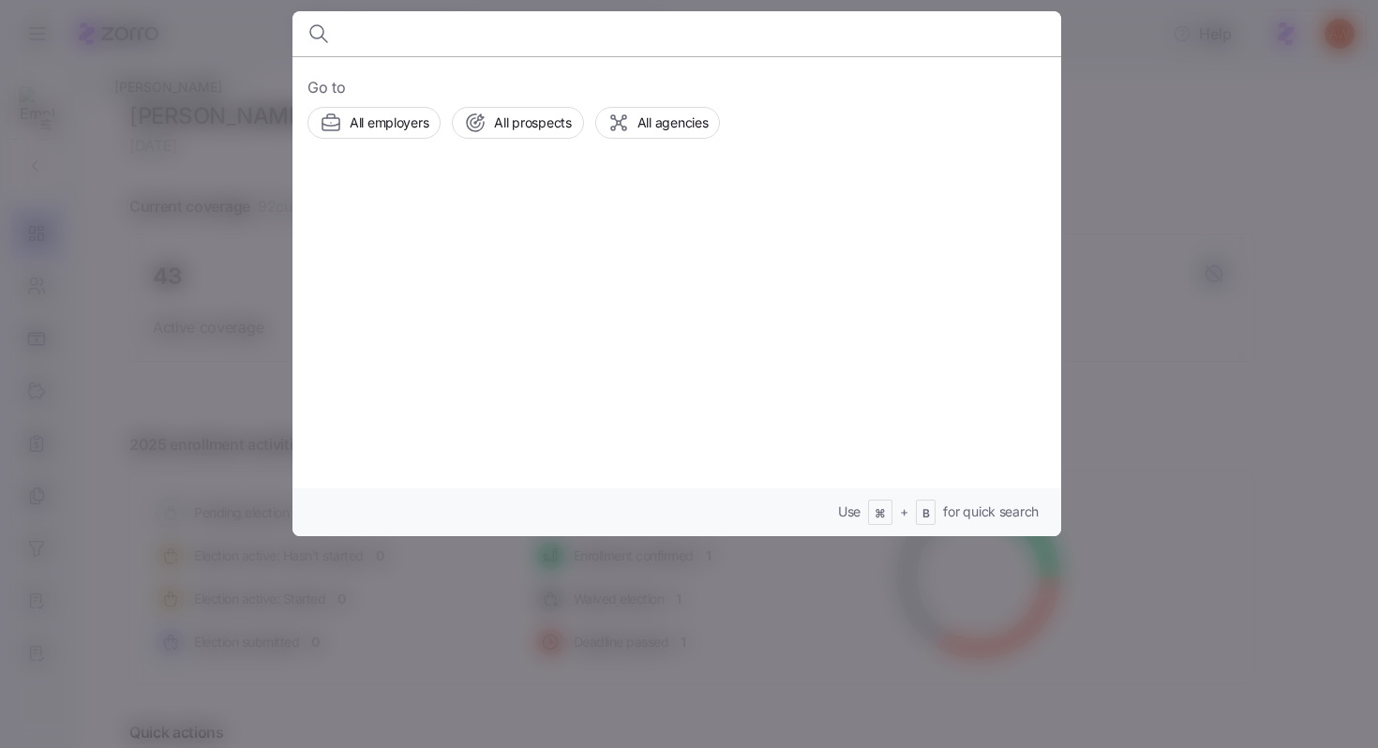
click at [259, 153] on div at bounding box center [689, 374] width 1378 height 748
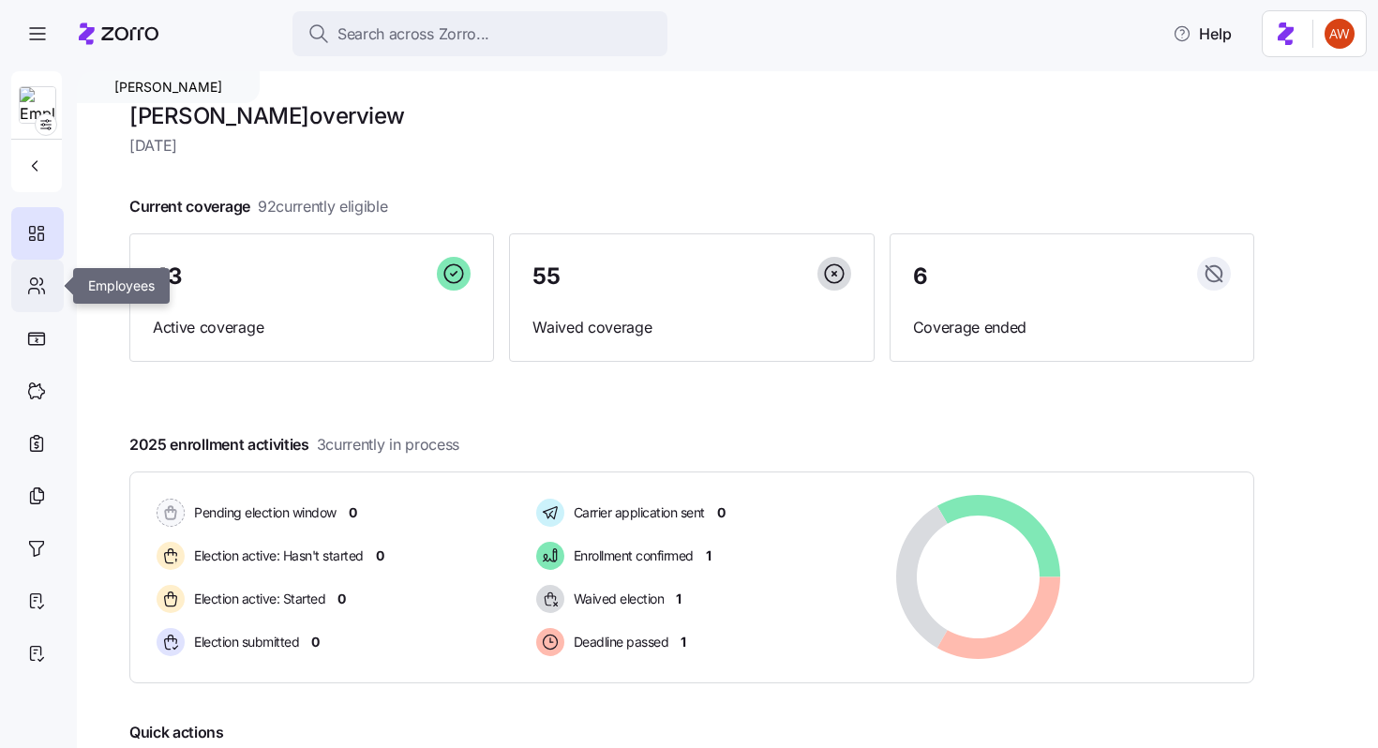
click at [49, 276] on div at bounding box center [37, 286] width 52 height 52
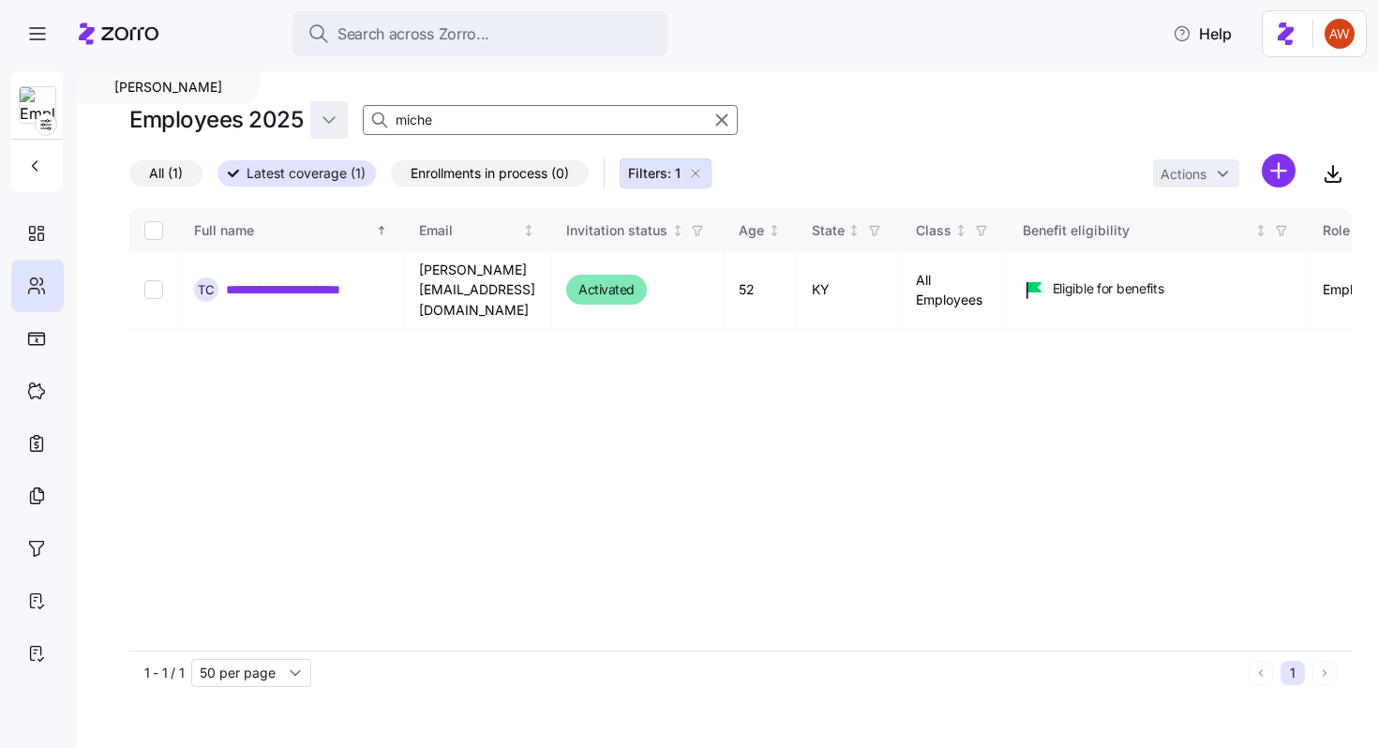
drag, startPoint x: 435, startPoint y: 123, endPoint x: 328, endPoint y: 122, distance: 106.8
click at [328, 122] on div "Employees 2025 miche" at bounding box center [740, 119] width 1222 height 37
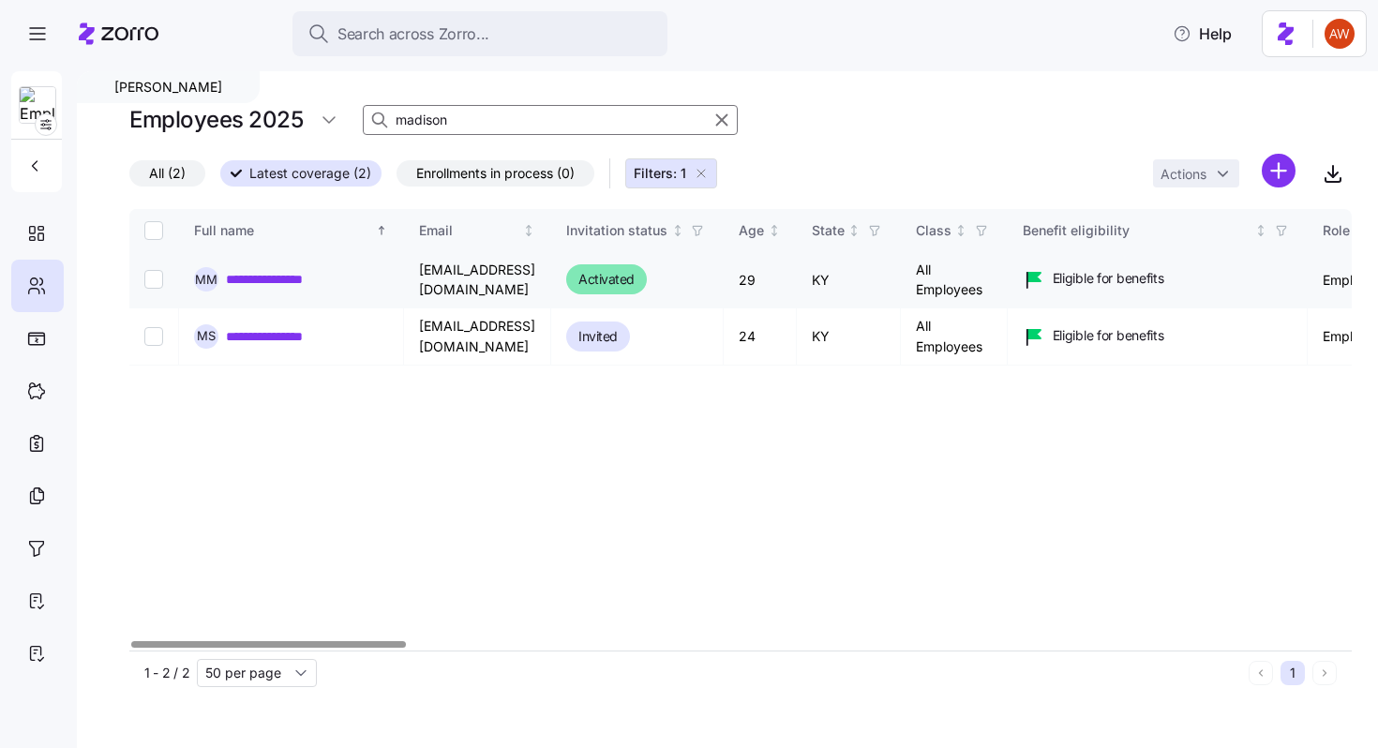
type input "madison"
click at [314, 275] on link "**********" at bounding box center [294, 279] width 137 height 19
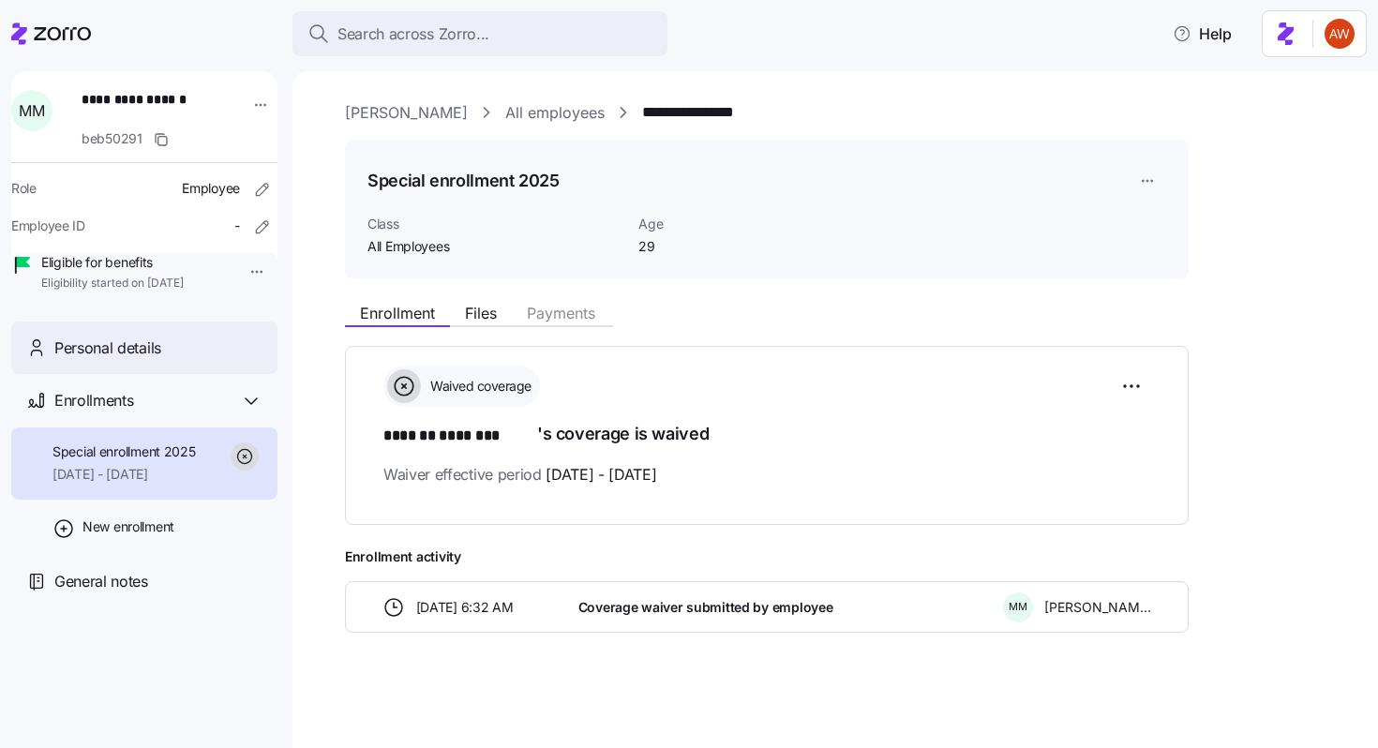
click at [149, 360] on span "Personal details" at bounding box center [107, 347] width 107 height 23
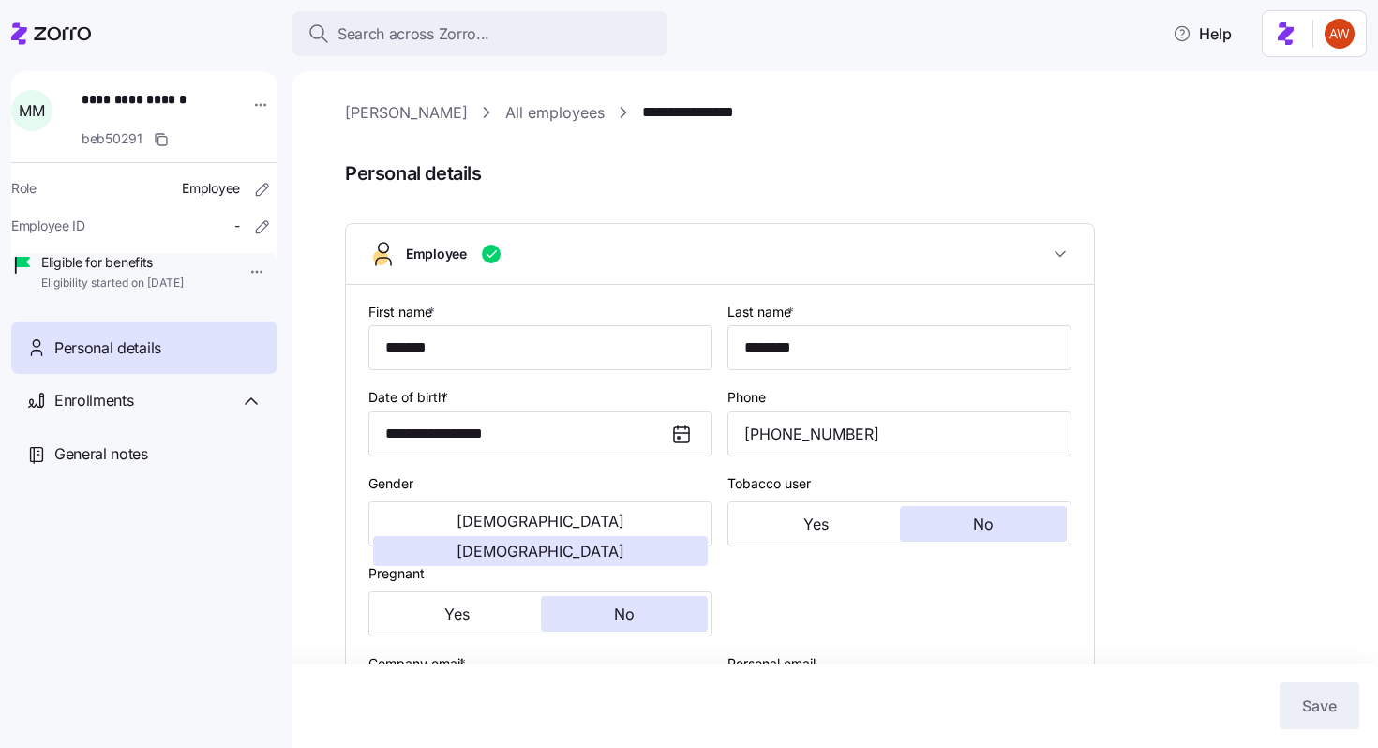
type input "All Employees"
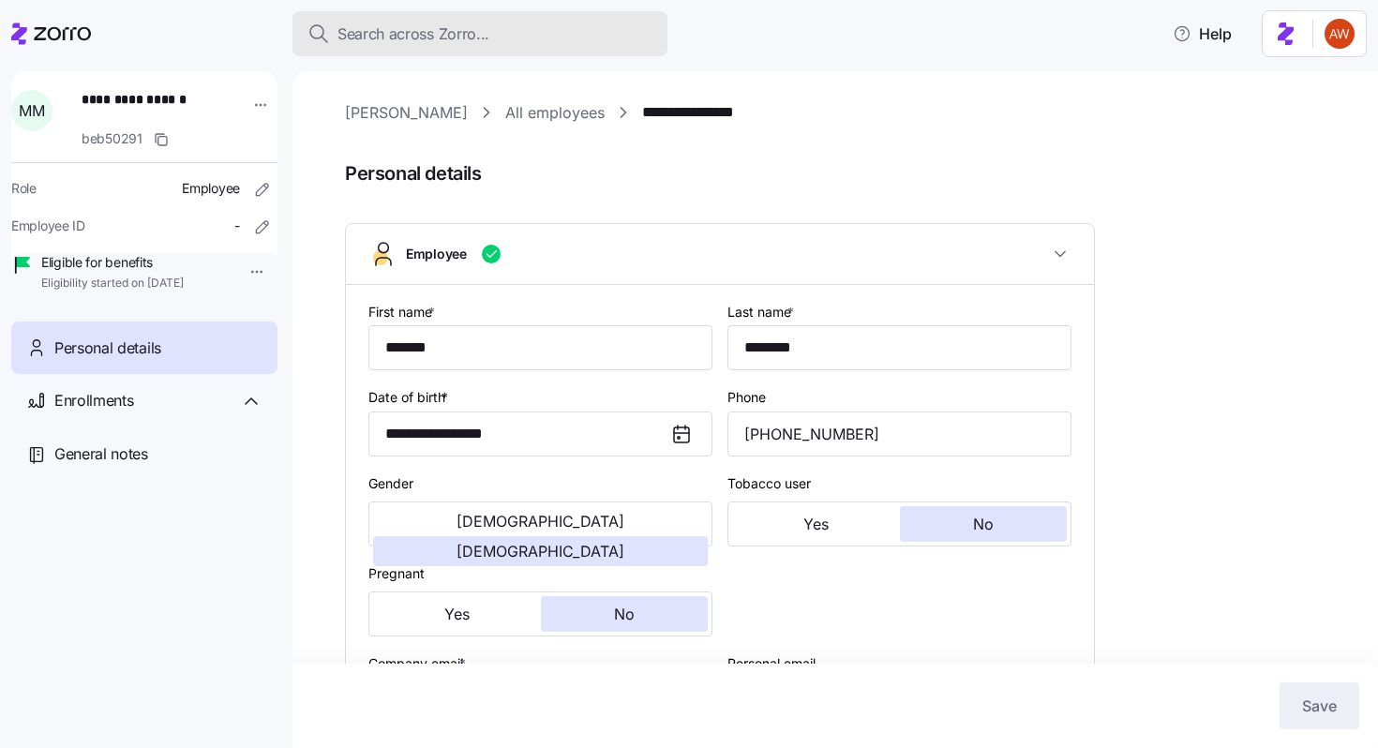
click at [383, 35] on span "Search across Zorro..." at bounding box center [413, 33] width 152 height 23
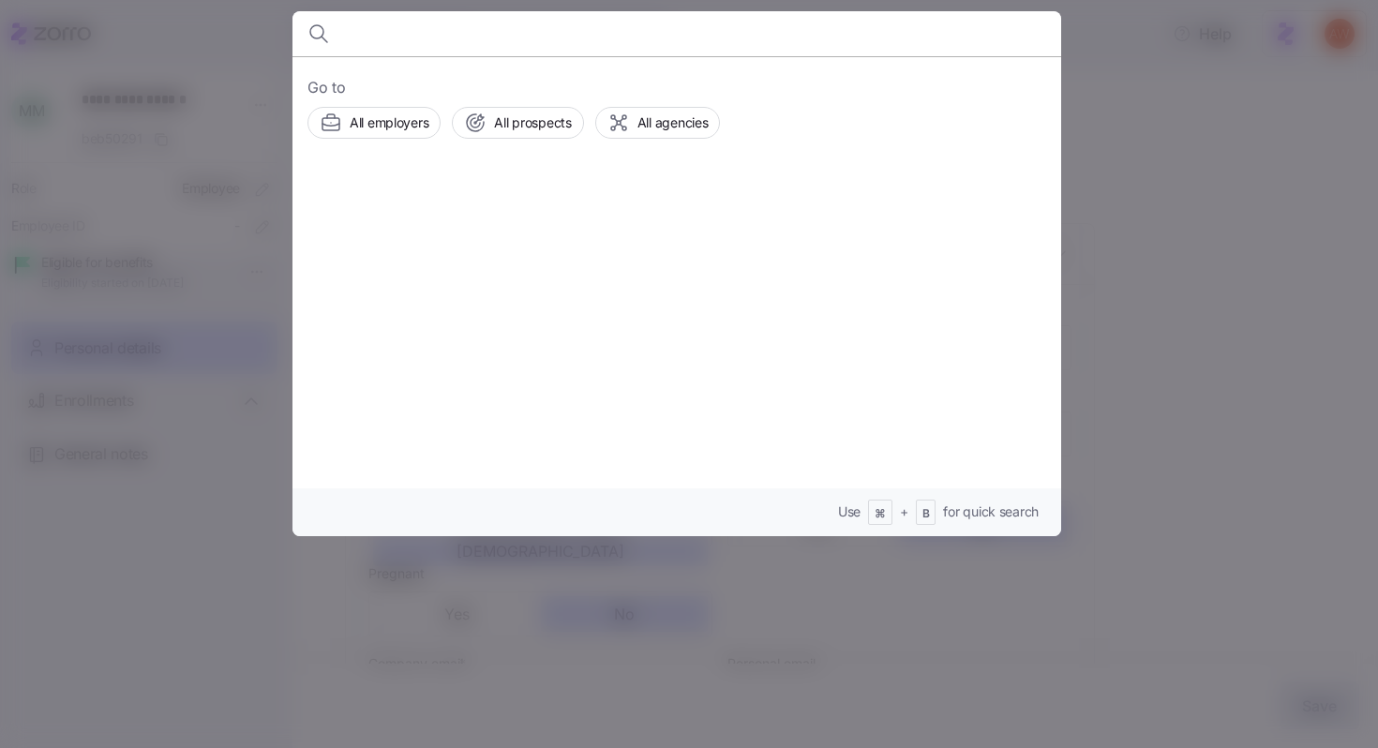
click at [242, 560] on div at bounding box center [689, 374] width 1378 height 748
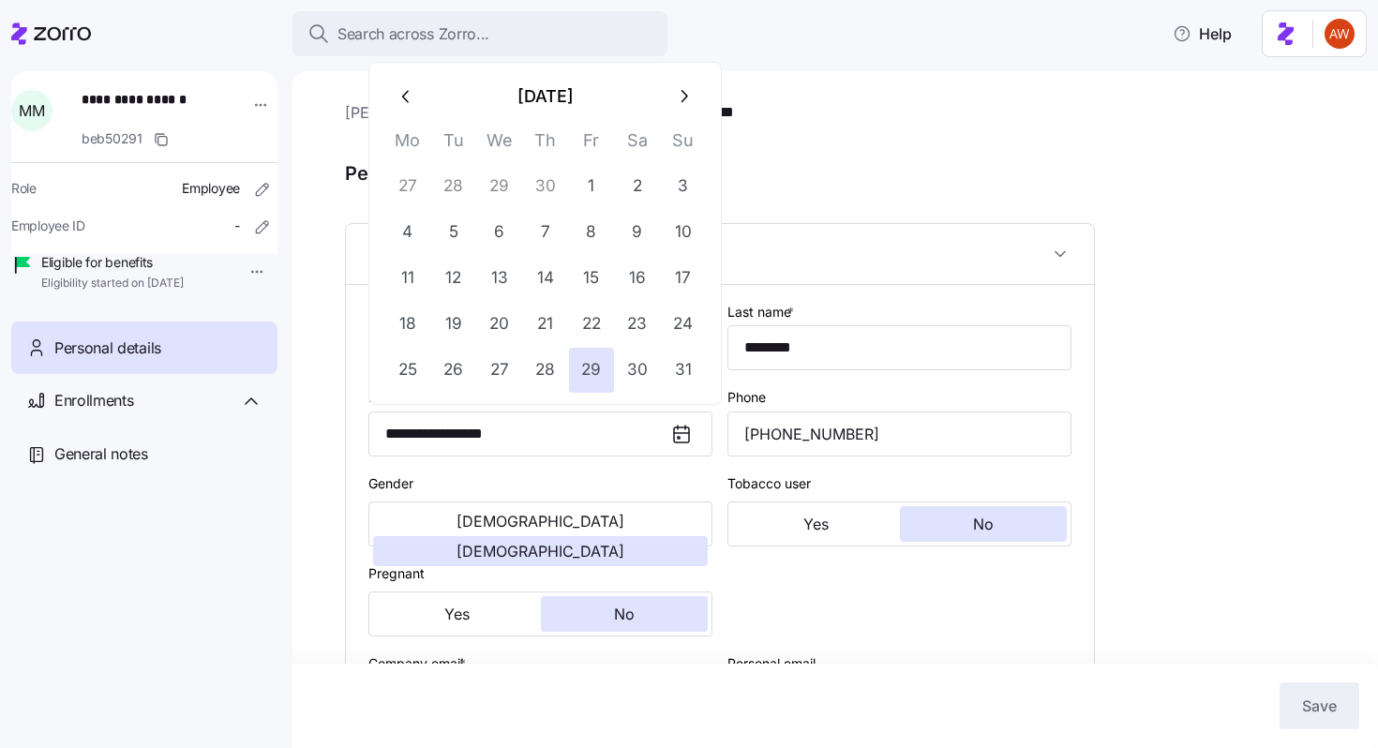
drag, startPoint x: 559, startPoint y: 437, endPoint x: 357, endPoint y: 431, distance: 201.6
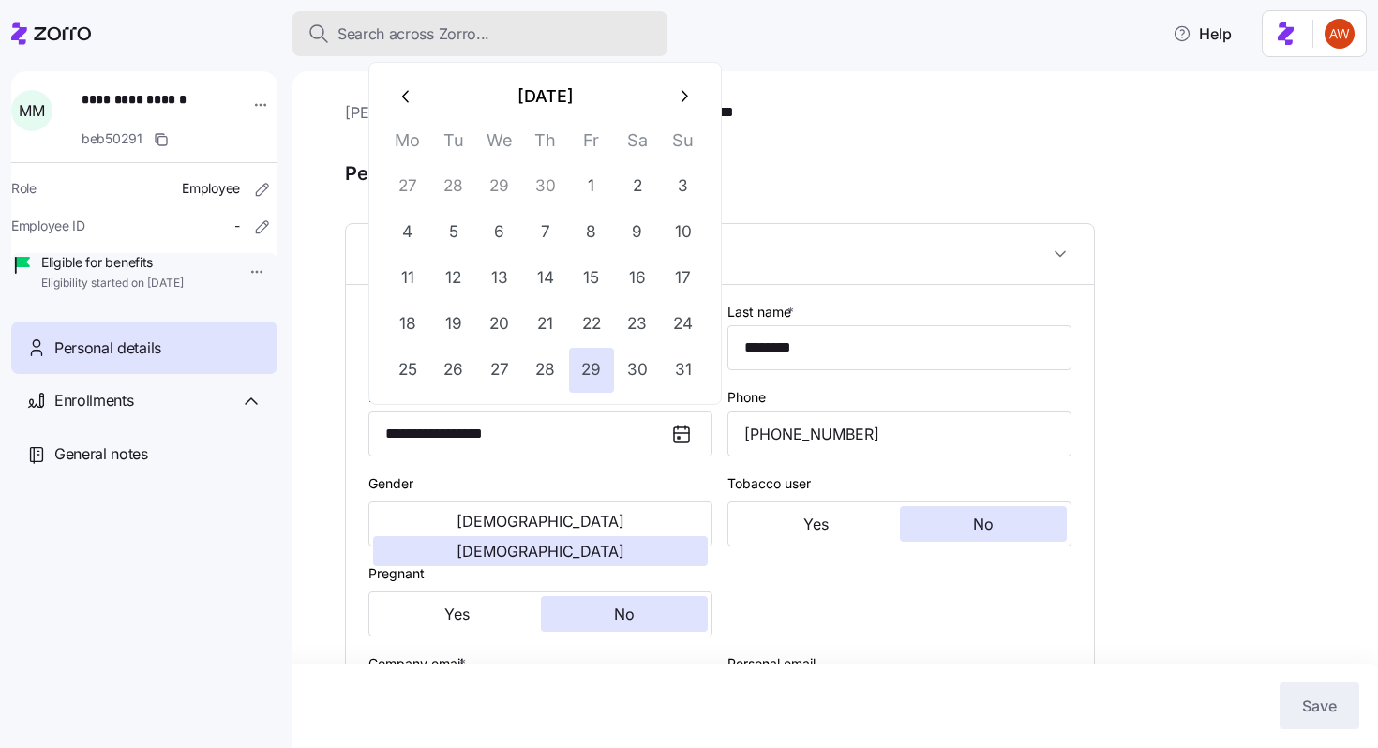
click at [509, 31] on div "Search across Zorro..." at bounding box center [479, 33] width 345 height 23
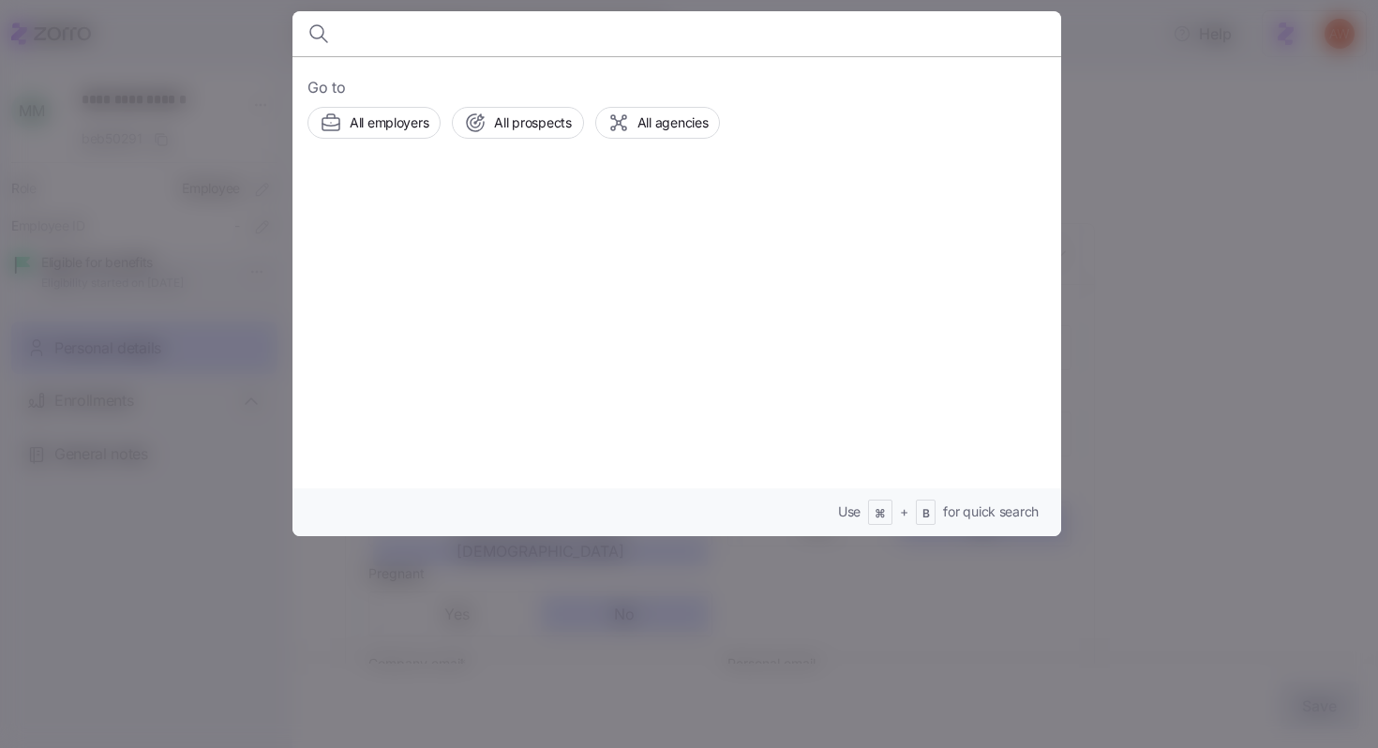
type input "a"
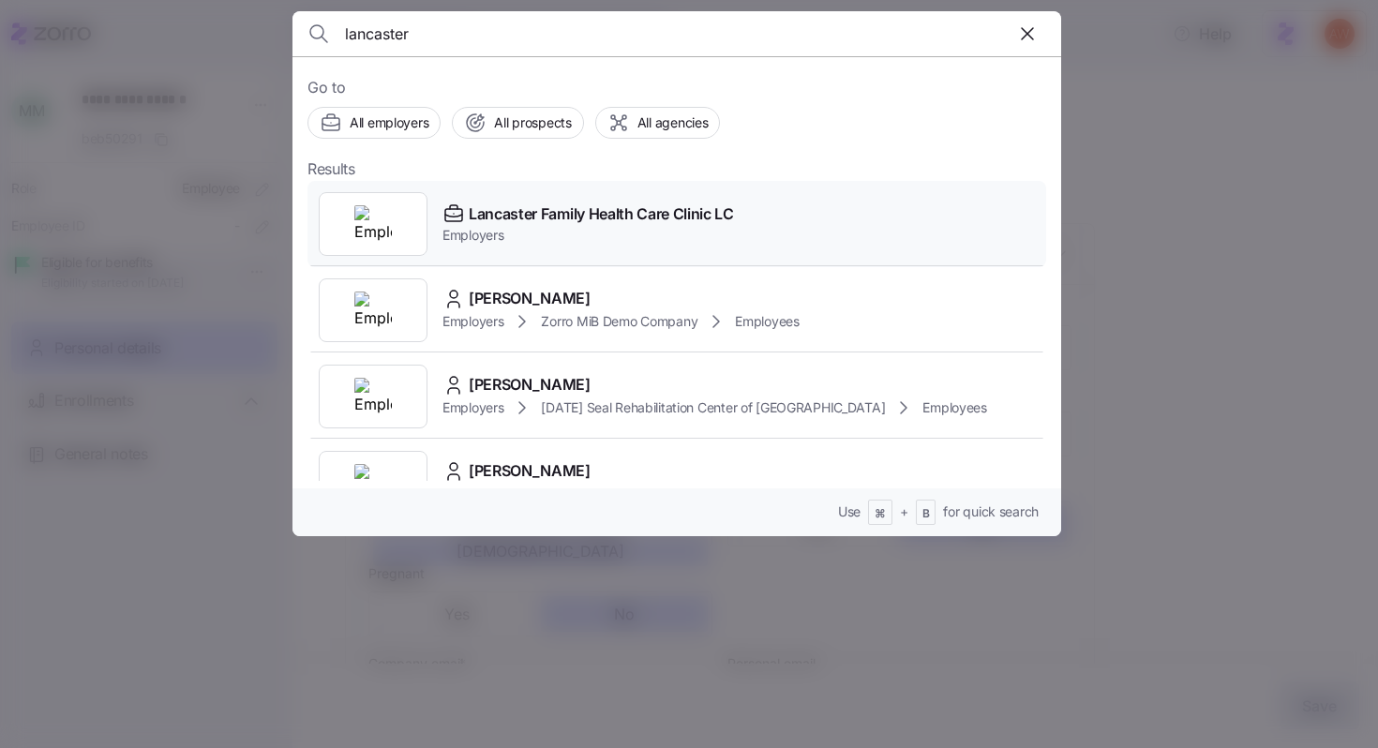
type input "lancaster"
click at [497, 219] on span "Lancaster Family Health Care Clinic LC" at bounding box center [601, 213] width 265 height 23
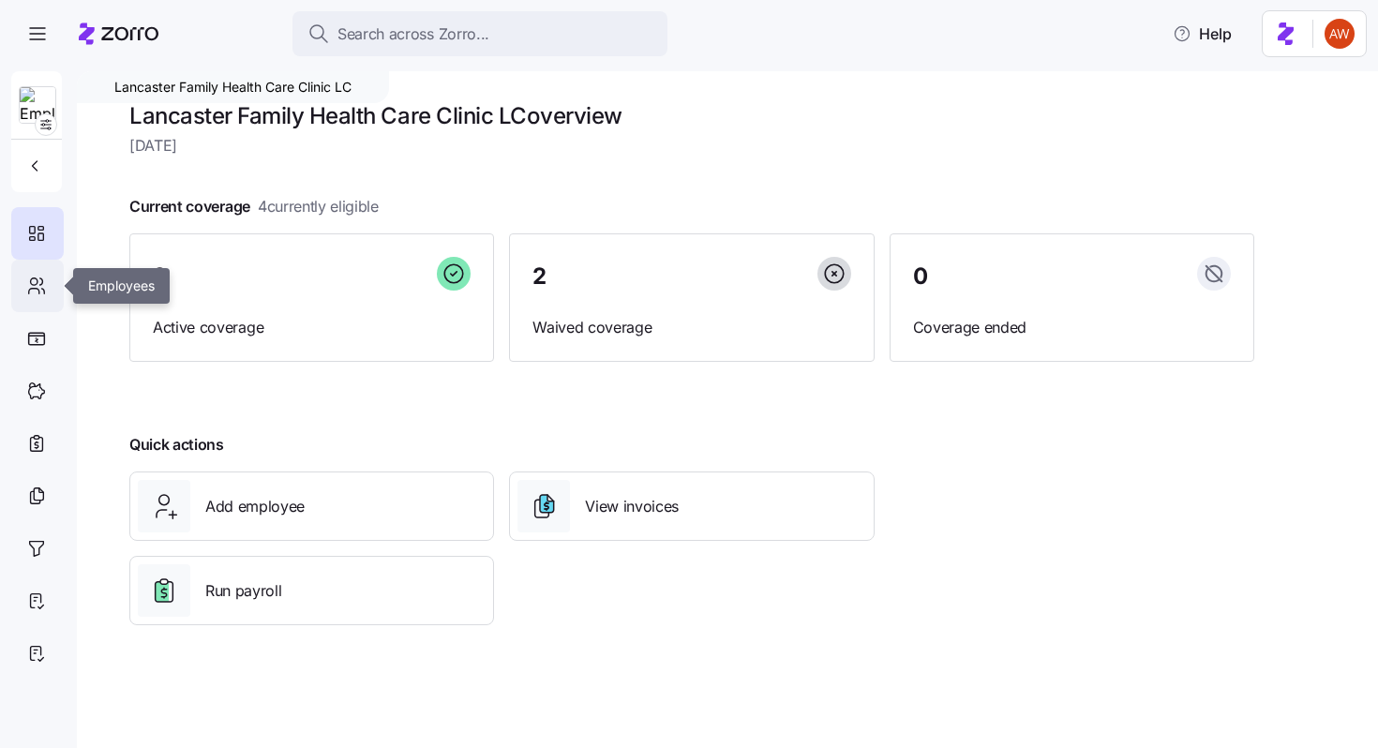
click at [46, 276] on icon at bounding box center [36, 286] width 21 height 22
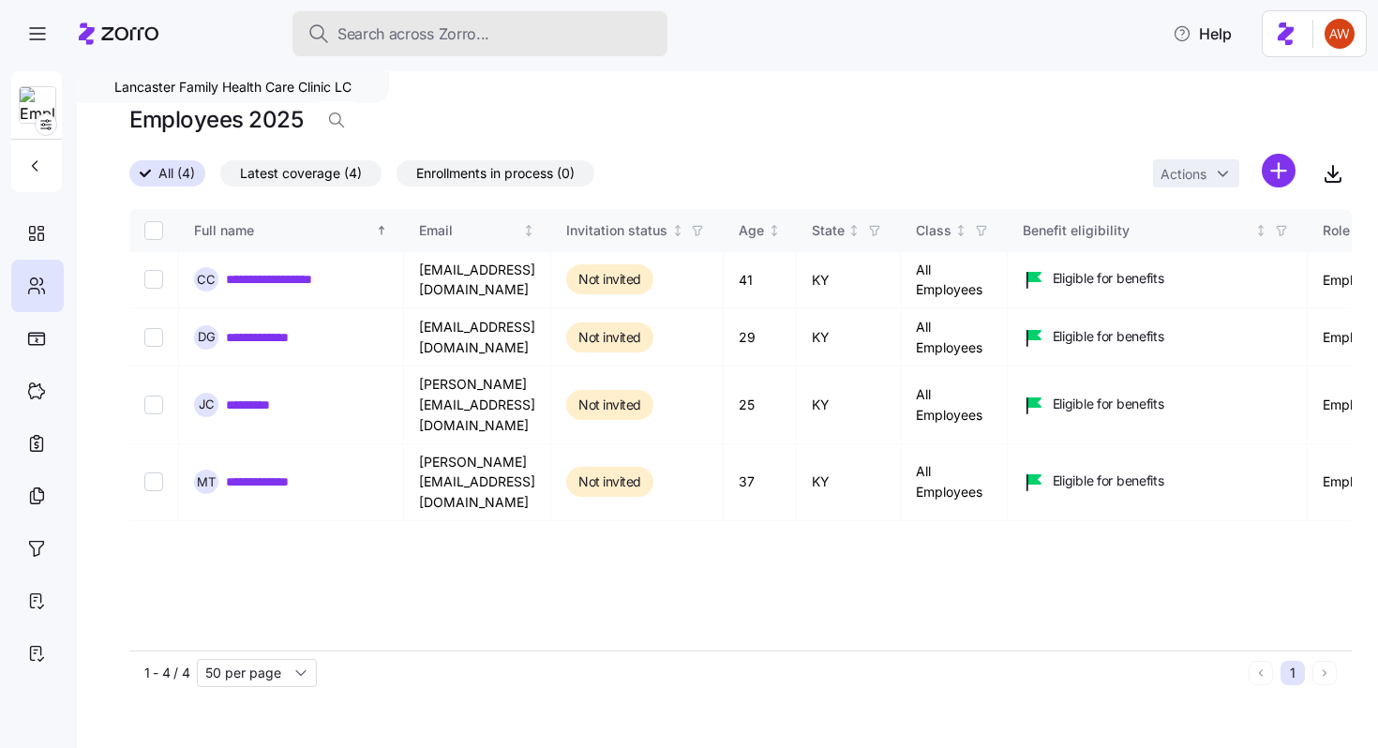
click at [367, 29] on span "Search across Zorro..." at bounding box center [413, 33] width 152 height 23
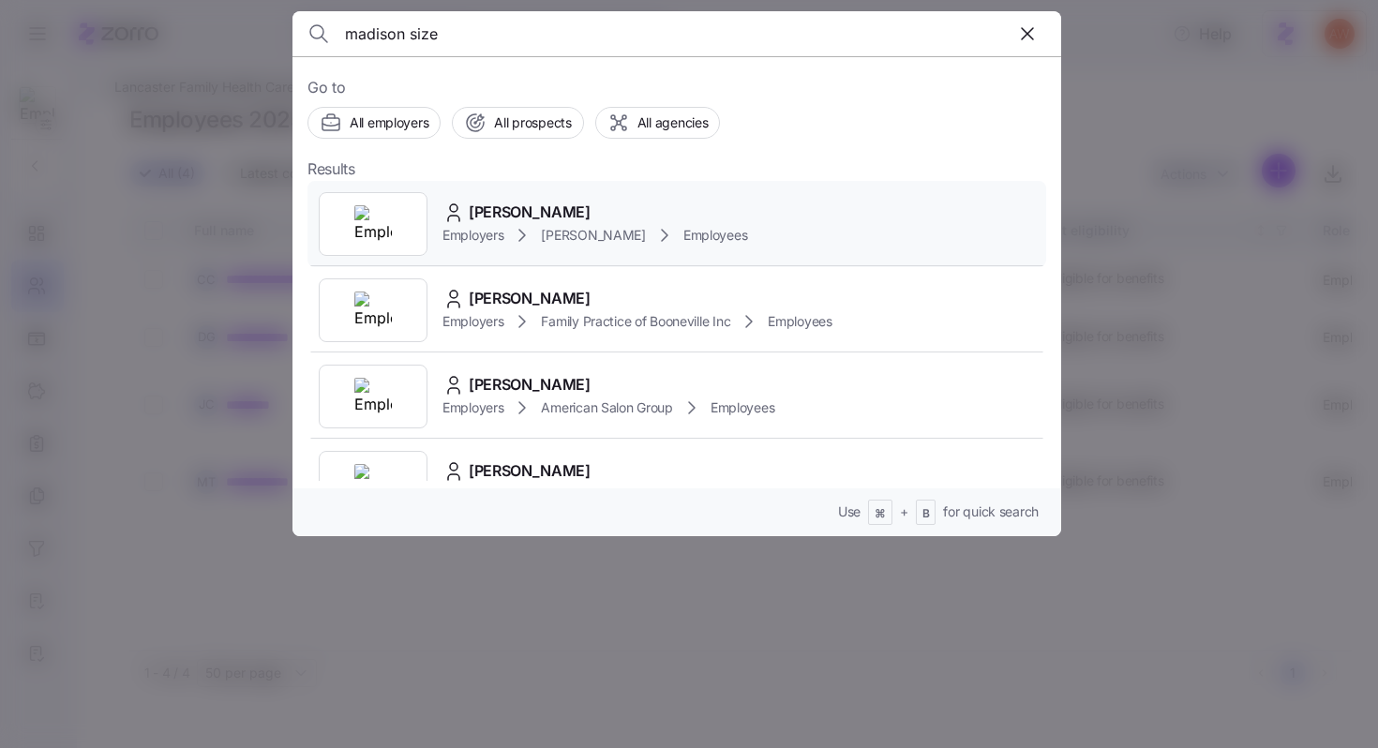
type input "madison size"
click at [468, 206] on div "[PERSON_NAME]" at bounding box center [594, 212] width 305 height 23
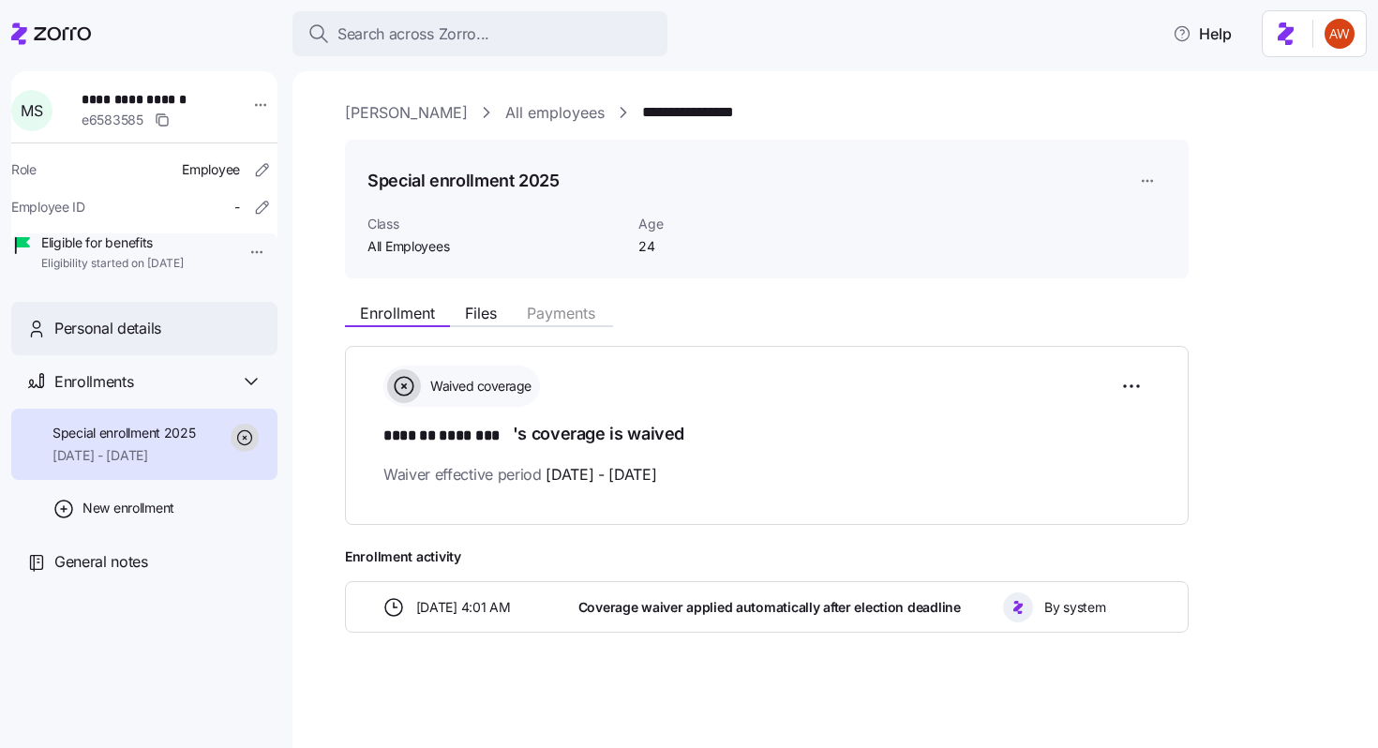
click at [170, 340] on div "Personal details" at bounding box center [158, 328] width 208 height 23
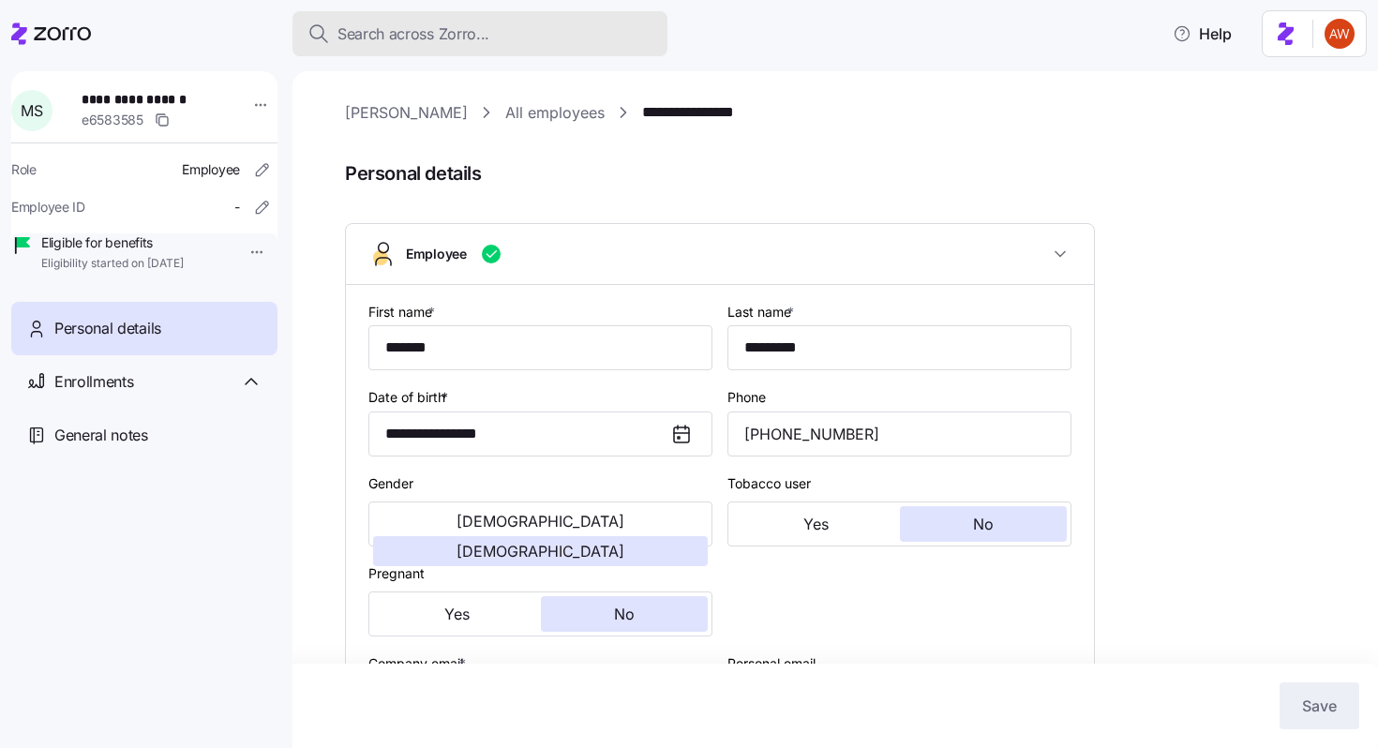
click at [376, 32] on span "Search across Zorro..." at bounding box center [413, 33] width 152 height 23
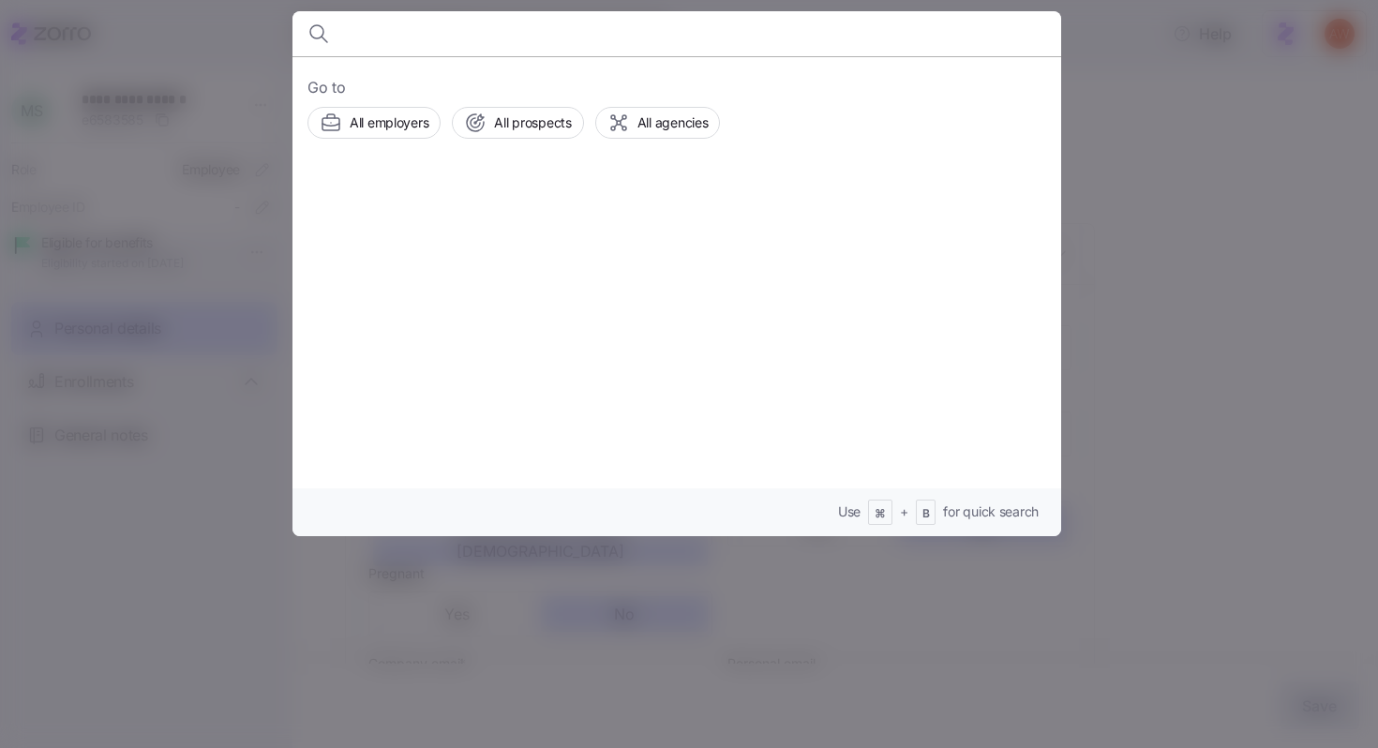
type input "l"
type input "psc"
click at [512, 211] on span "Family Health Clinic PSC" at bounding box center [552, 213] width 167 height 23
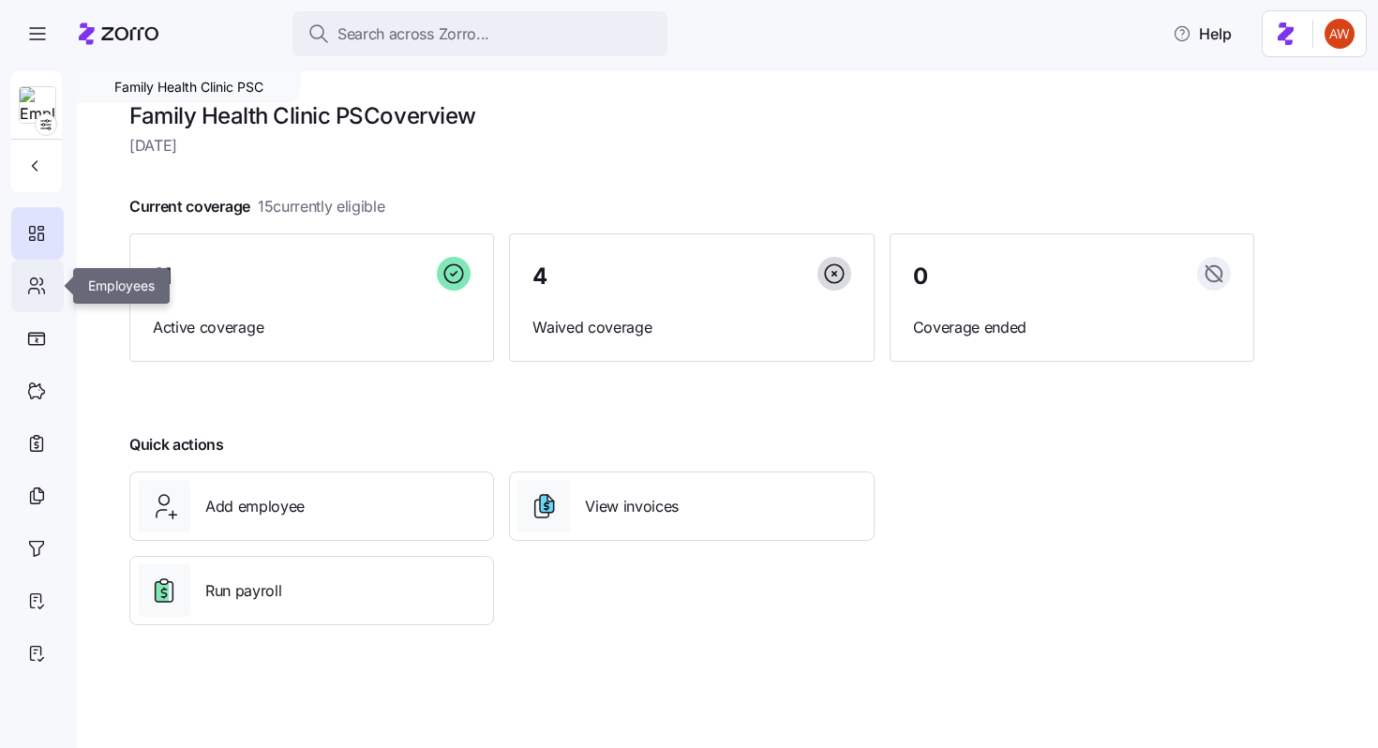
click at [40, 279] on icon at bounding box center [36, 286] width 21 height 22
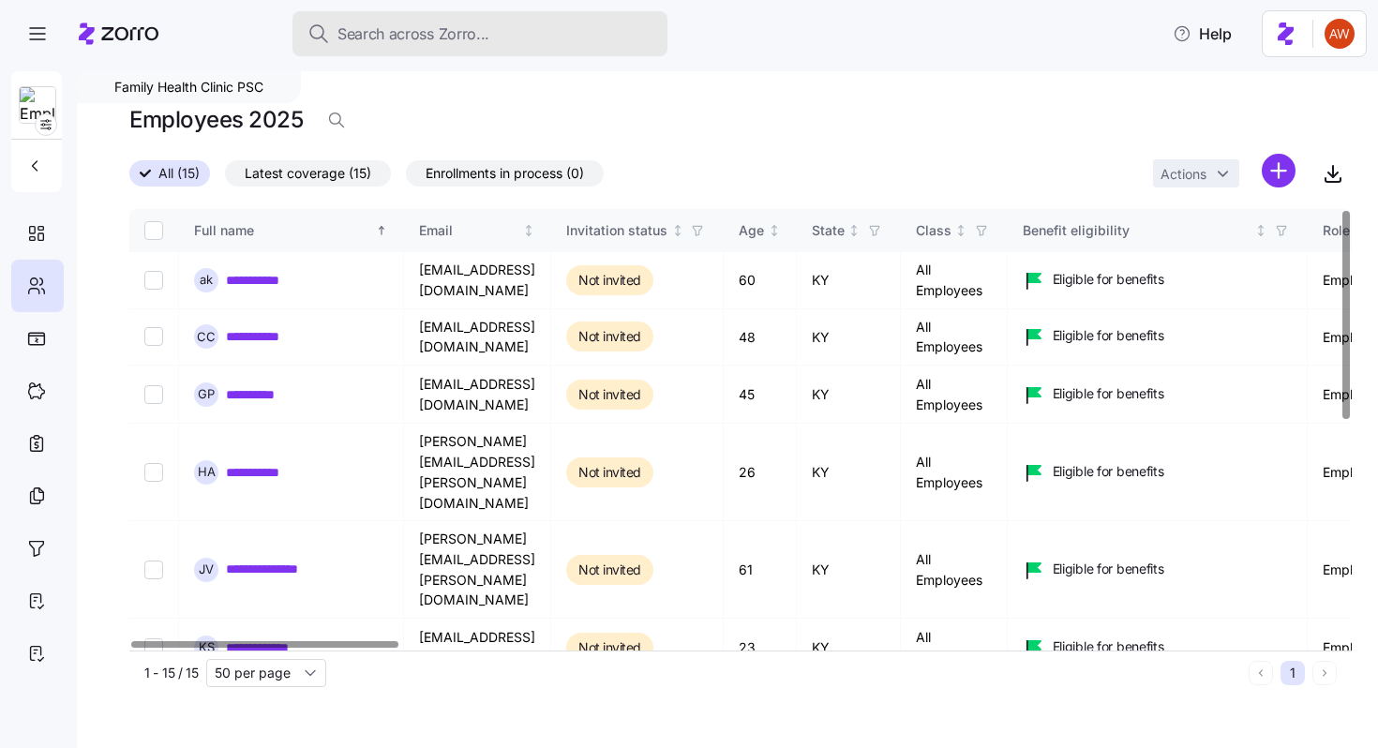
click at [447, 36] on span "Search across Zorro..." at bounding box center [413, 33] width 152 height 23
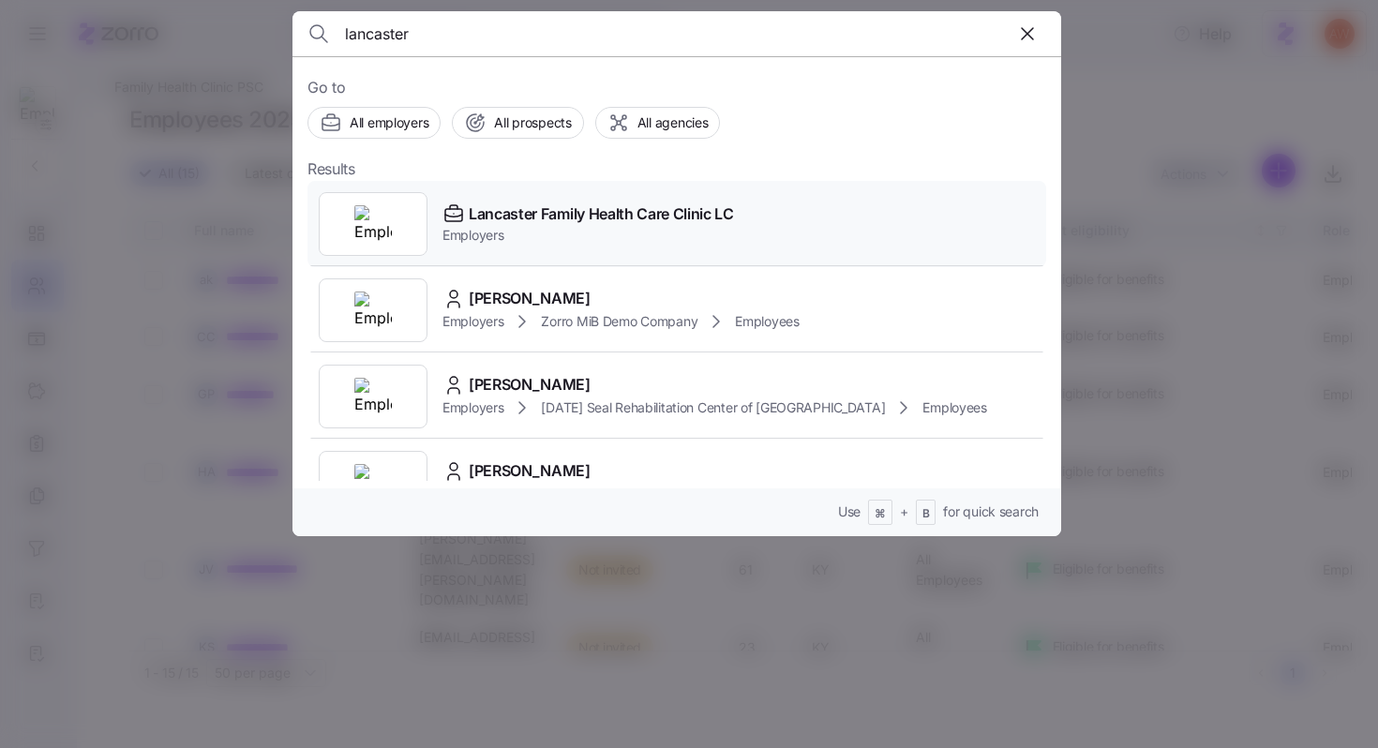
type input "lancaster"
click at [515, 222] on span "Lancaster Family Health Care Clinic LC" at bounding box center [601, 213] width 265 height 23
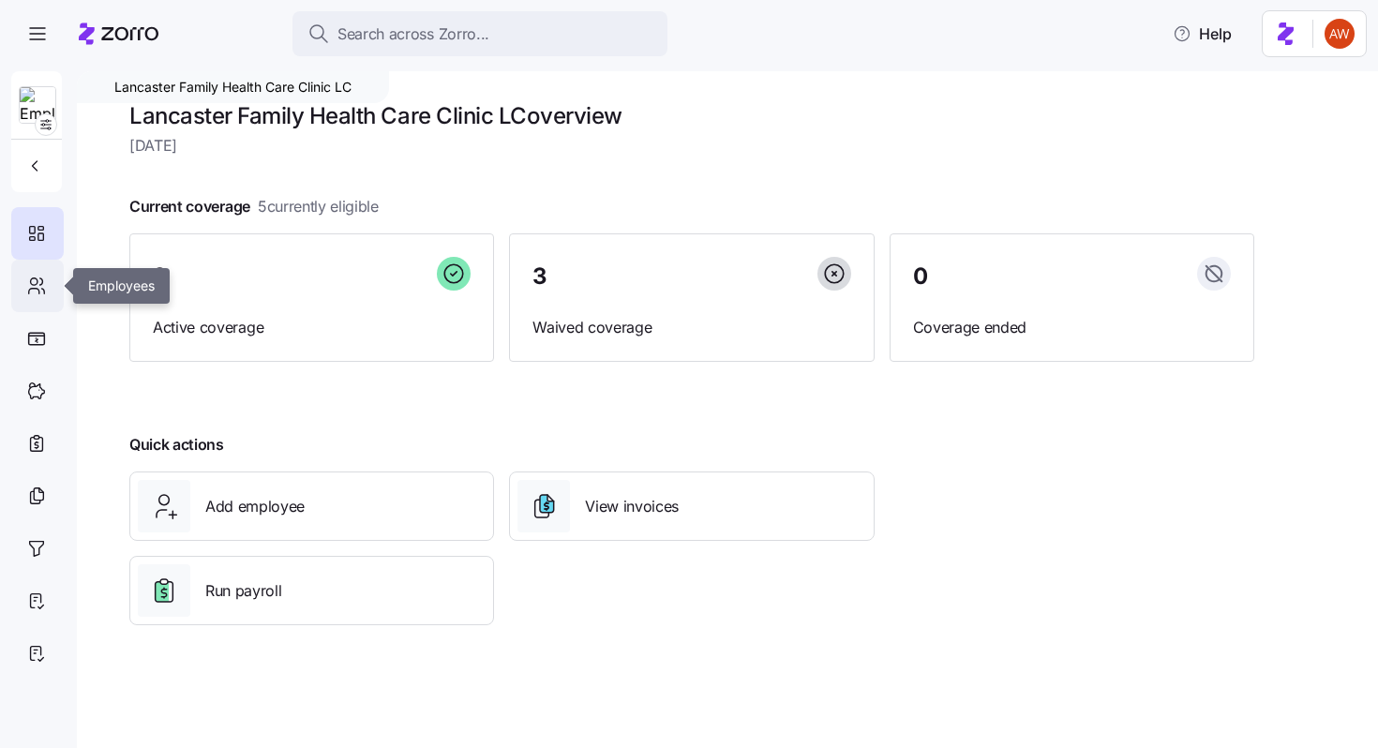
click at [37, 274] on div at bounding box center [37, 286] width 52 height 52
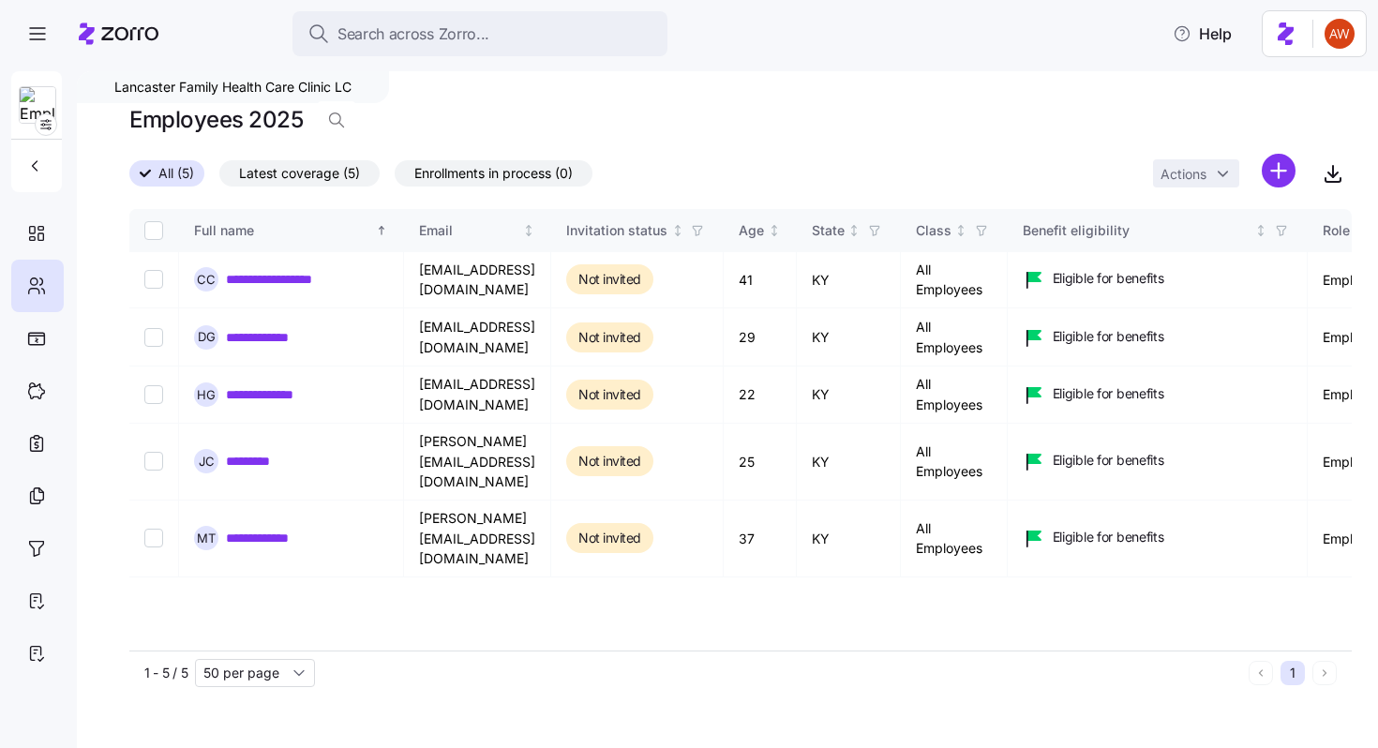
click at [287, 171] on span "Latest coverage (5)" at bounding box center [299, 173] width 121 height 24
click at [219, 178] on input "Latest coverage (5)" at bounding box center [219, 178] width 0 height 0
click at [156, 179] on span "All (5)" at bounding box center [167, 173] width 36 height 24
click at [129, 178] on input "All (5)" at bounding box center [129, 178] width 0 height 0
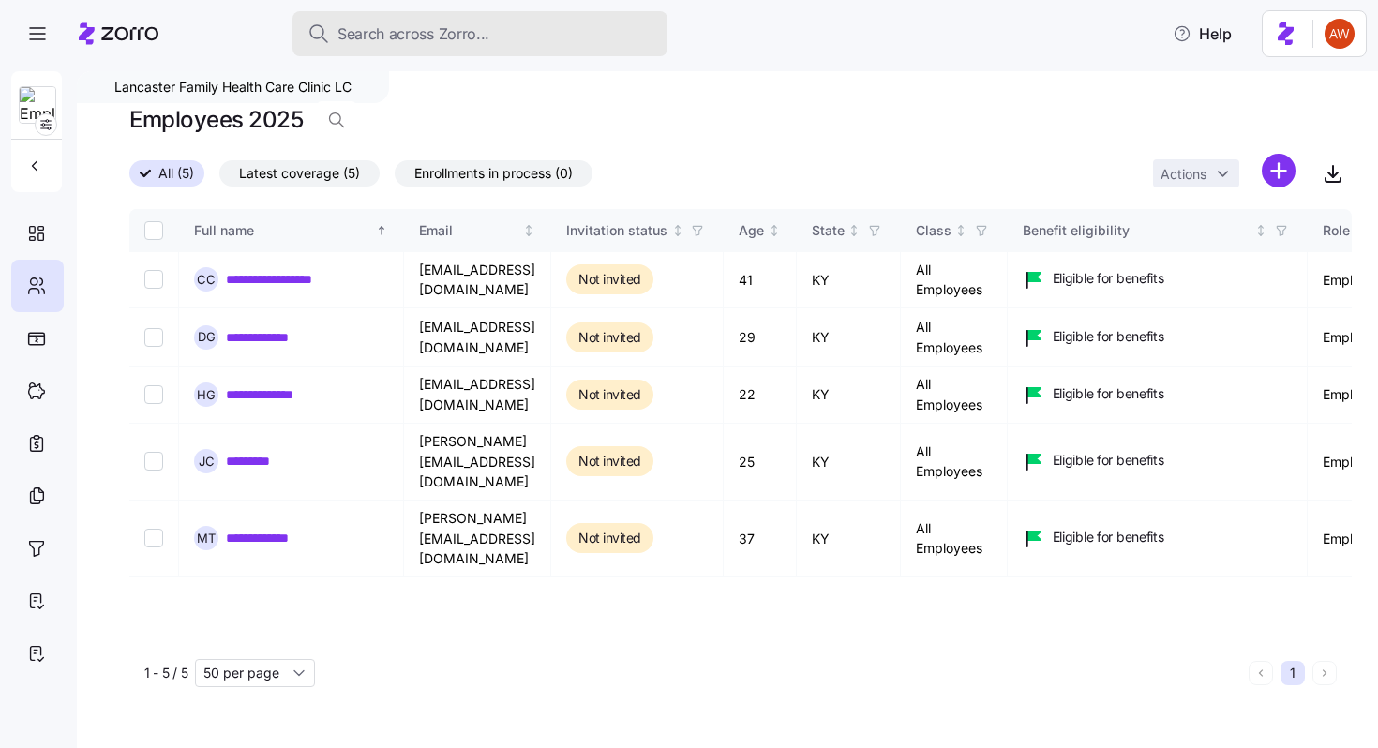
click at [404, 36] on span "Search across Zorro..." at bounding box center [413, 33] width 152 height 23
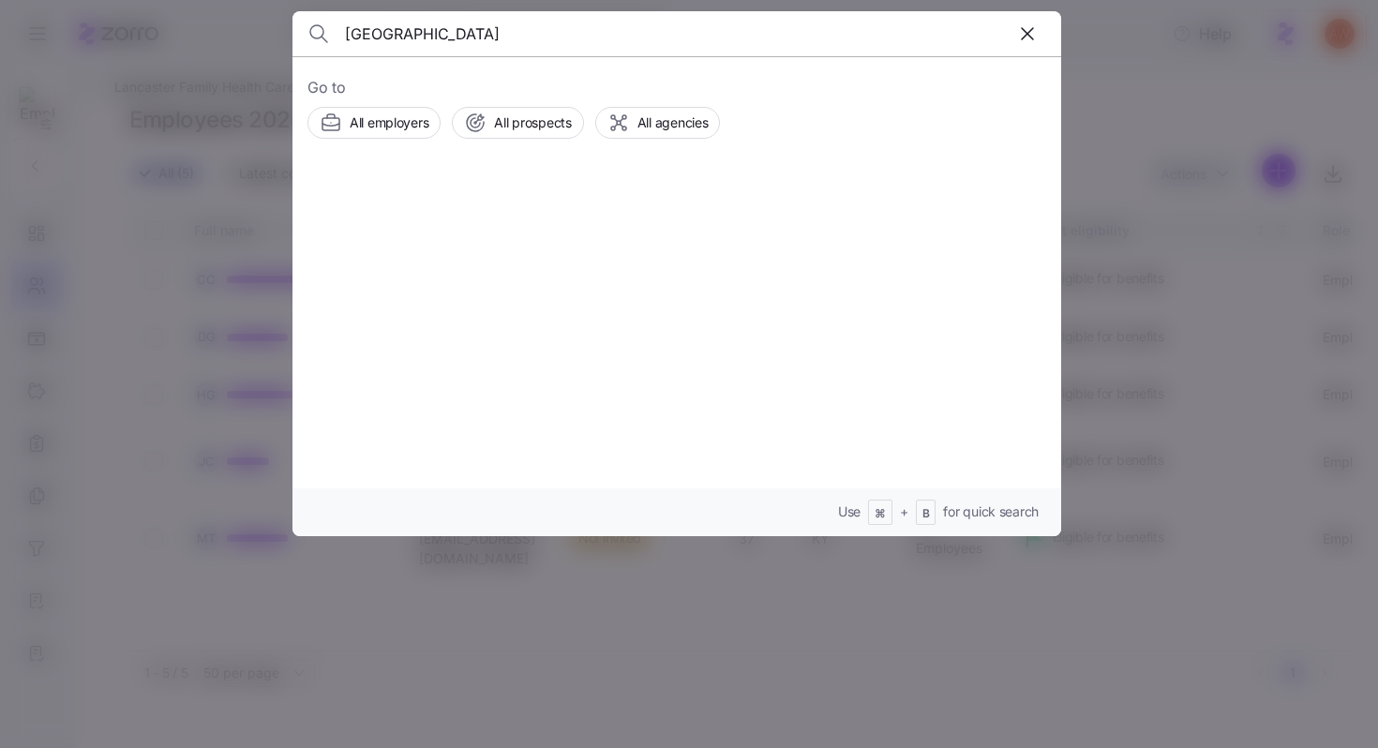
type input "manchester"
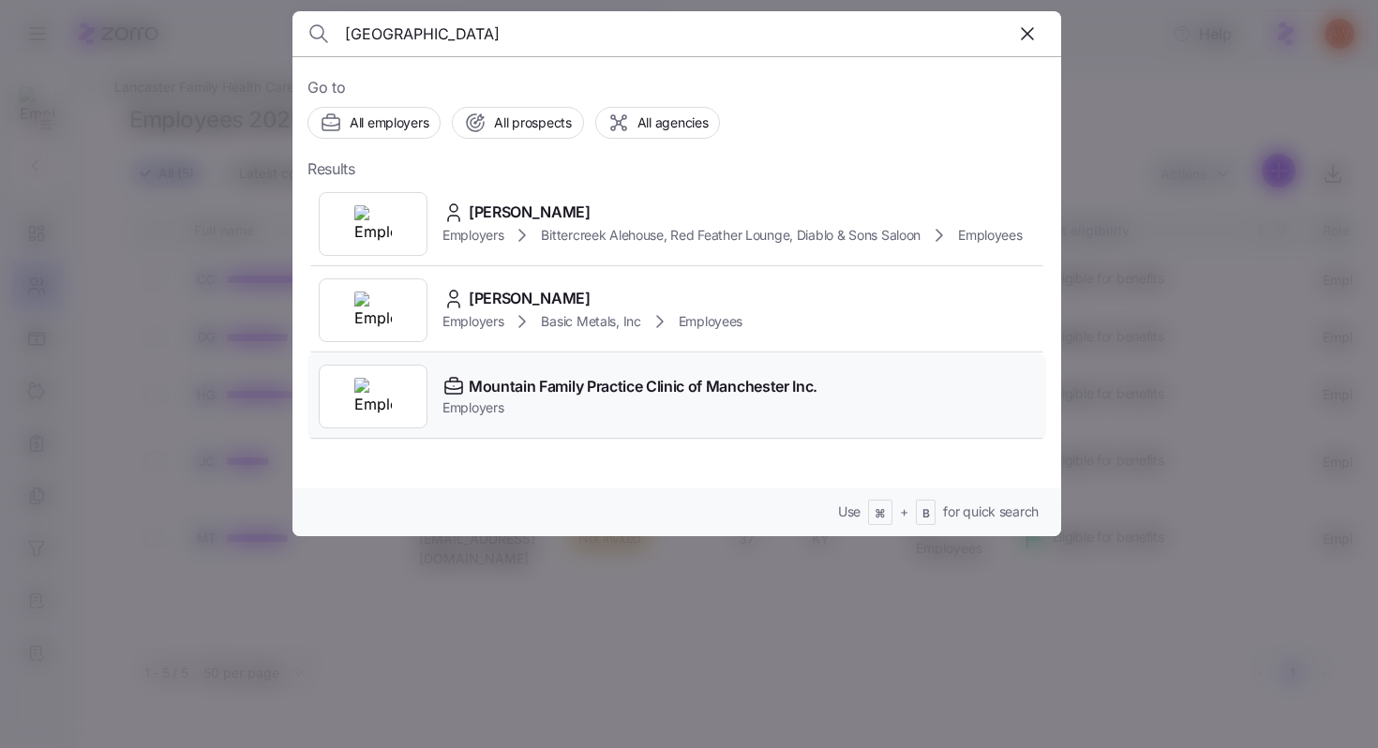
click at [488, 380] on span "Mountain Family Practice Clinic of Manchester Inc." at bounding box center [643, 386] width 349 height 23
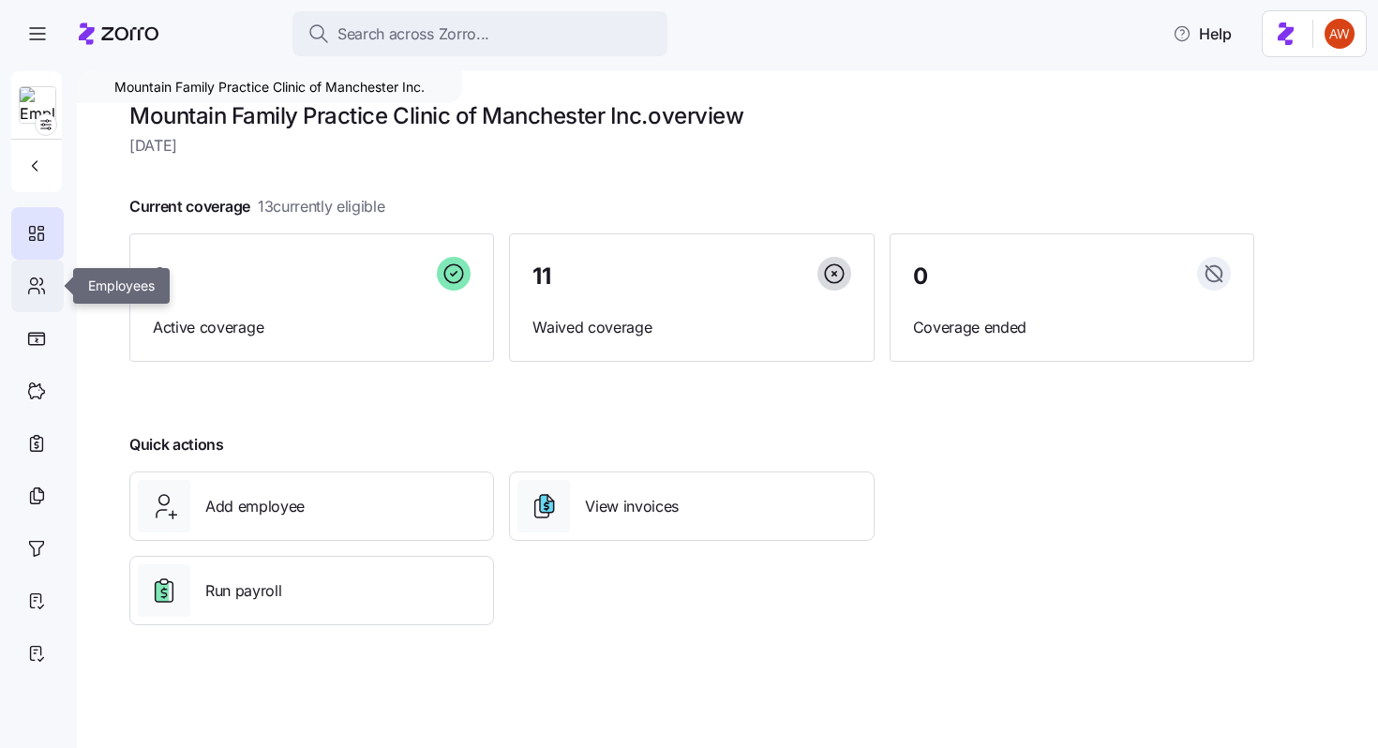
click at [53, 282] on div at bounding box center [37, 286] width 52 height 52
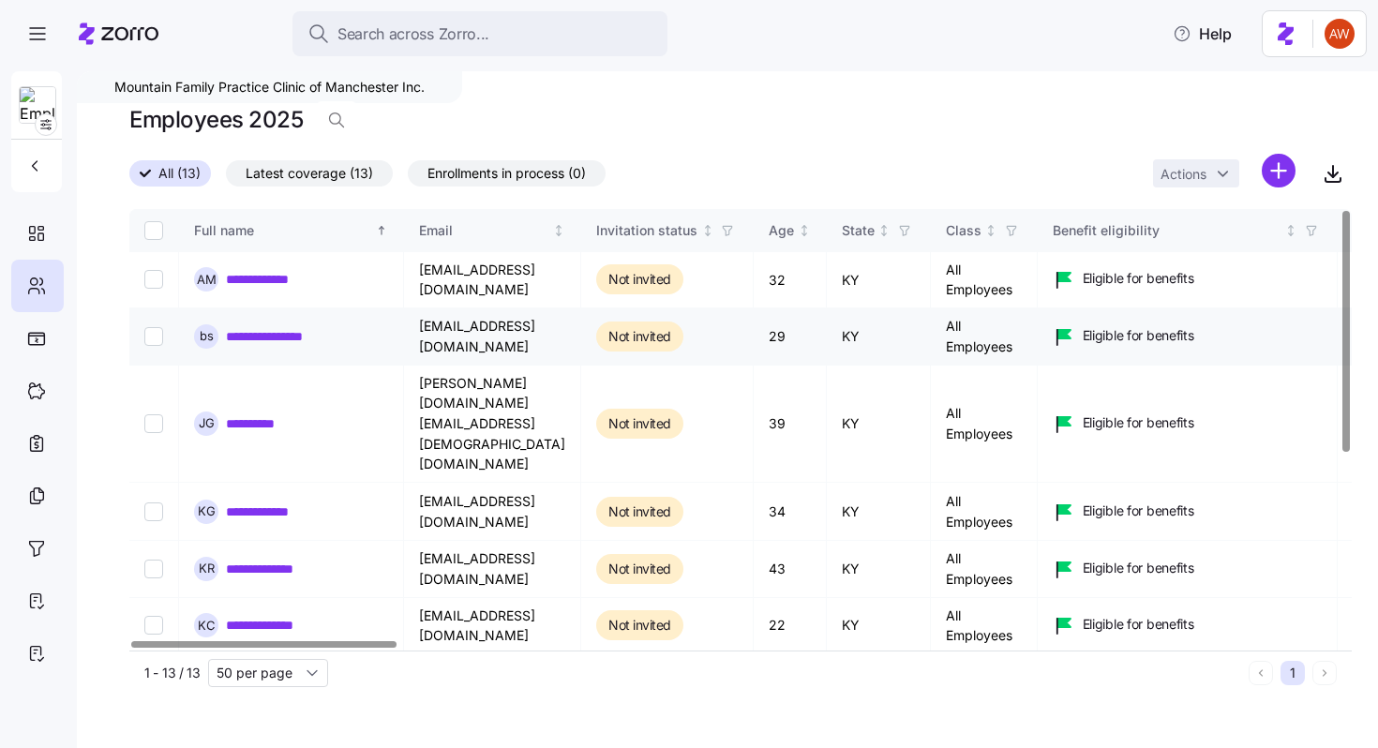
click at [282, 330] on link "**********" at bounding box center [280, 336] width 109 height 19
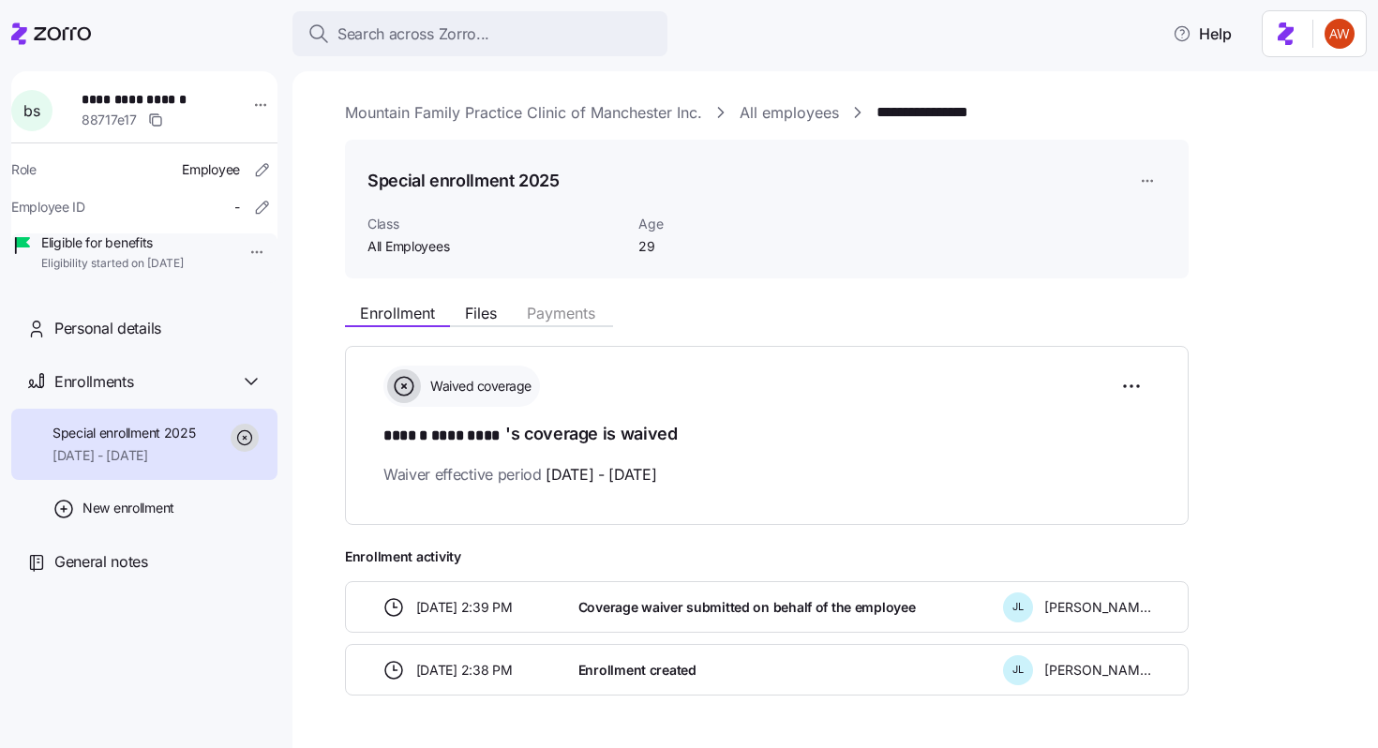
click at [360, 114] on link "Mountain Family Practice Clinic of Manchester Inc." at bounding box center [523, 112] width 357 height 23
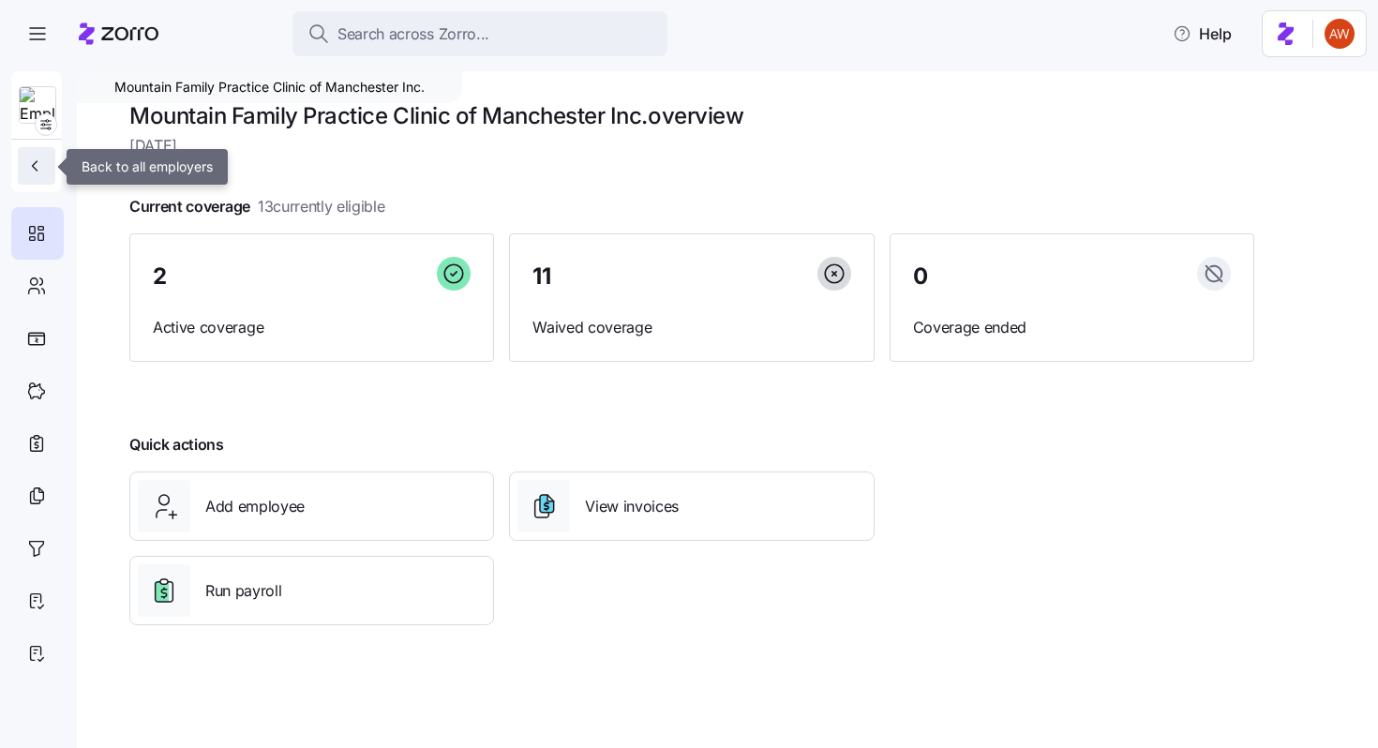
click at [37, 156] on icon "button" at bounding box center [34, 165] width 19 height 19
